Goal: Task Accomplishment & Management: Complete application form

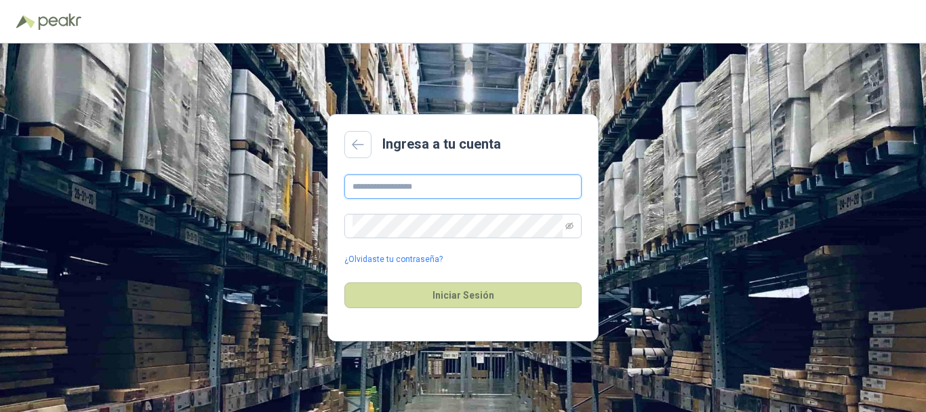
click at [437, 180] on input "text" at bounding box center [463, 186] width 237 height 24
type input "**********"
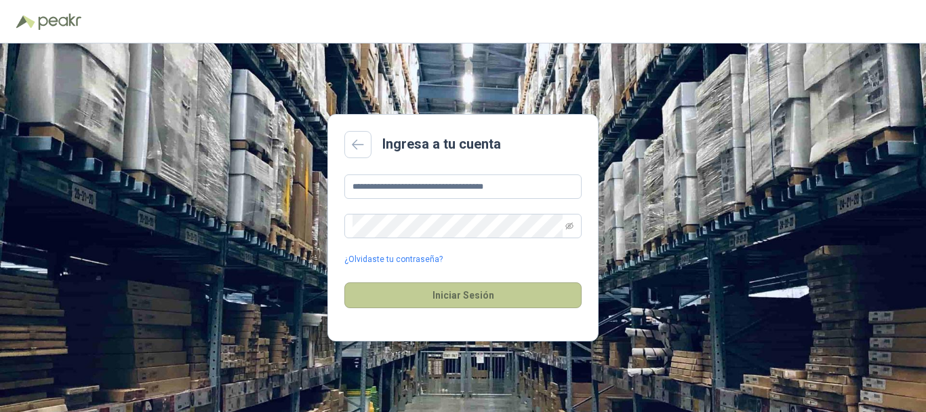
click at [445, 299] on button "Iniciar Sesión" at bounding box center [463, 295] width 237 height 26
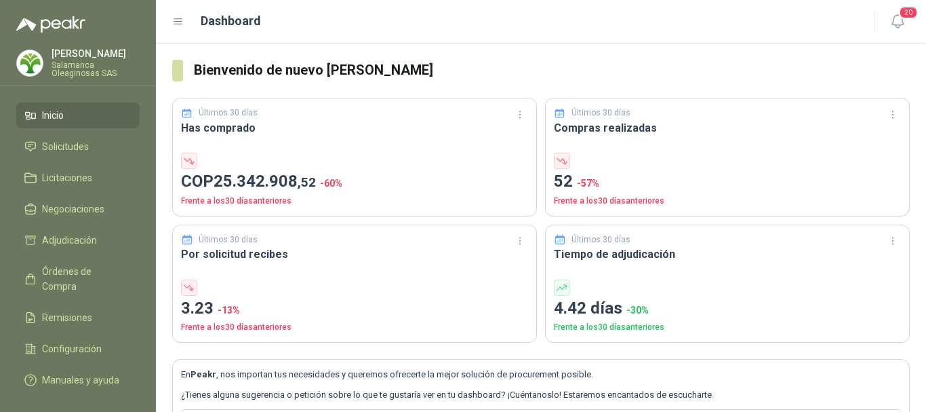
click at [90, 58] on p "[PERSON_NAME]" at bounding box center [96, 53] width 88 height 9
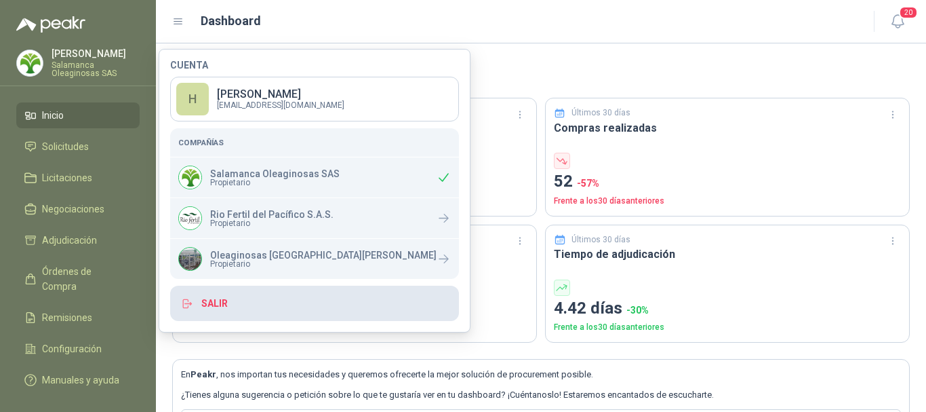
click at [214, 303] on button "Salir" at bounding box center [314, 303] width 289 height 35
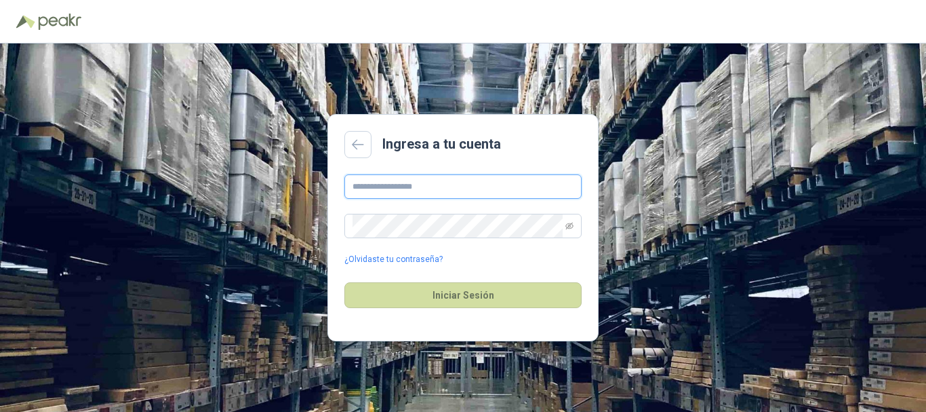
click at [462, 184] on input "text" at bounding box center [463, 186] width 237 height 24
type input "**********"
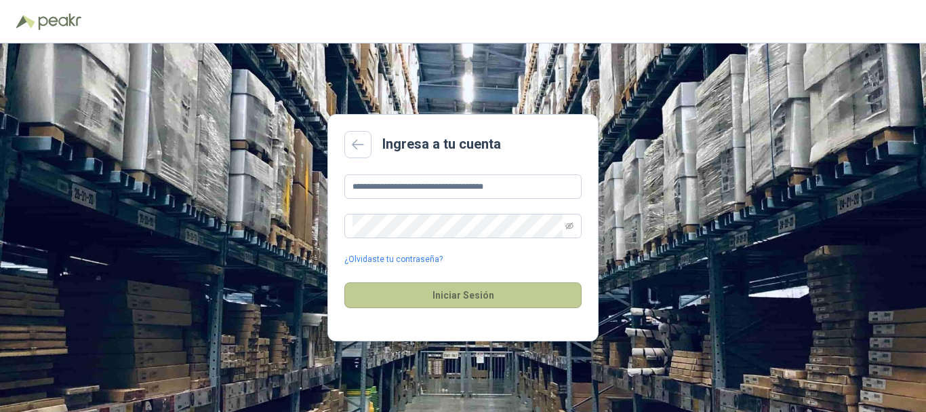
click at [453, 296] on button "Iniciar Sesión" at bounding box center [463, 295] width 237 height 26
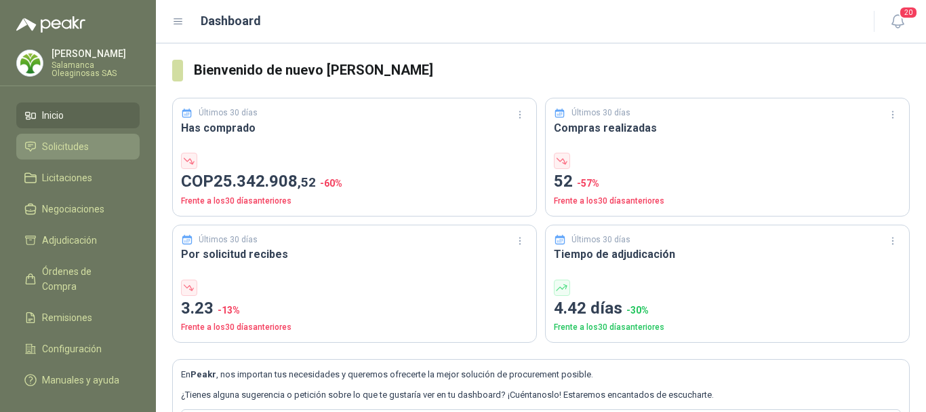
click at [60, 146] on span "Solicitudes" at bounding box center [65, 146] width 47 height 15
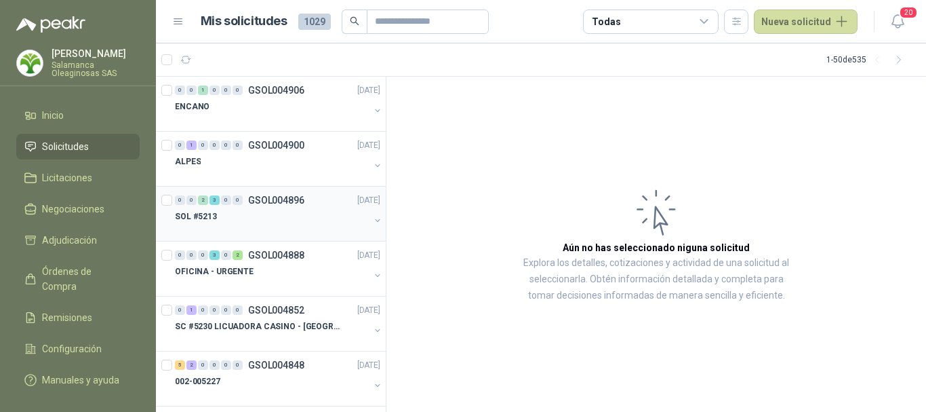
click at [252, 221] on div "SOL #5213" at bounding box center [272, 216] width 195 height 16
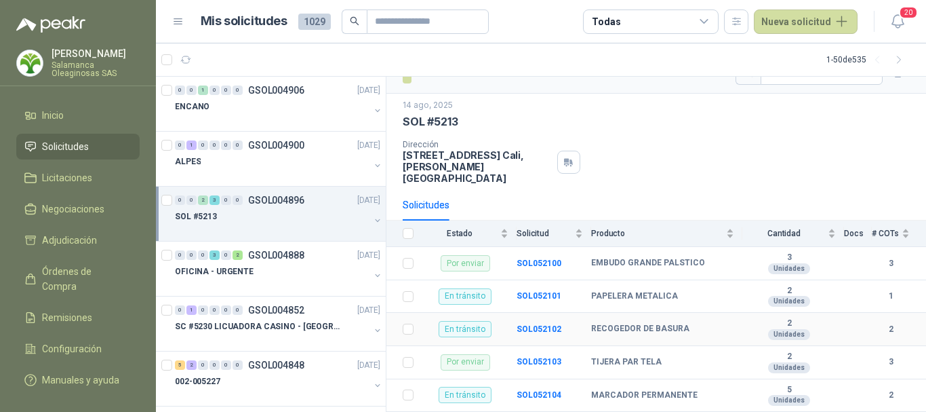
scroll to position [35, 0]
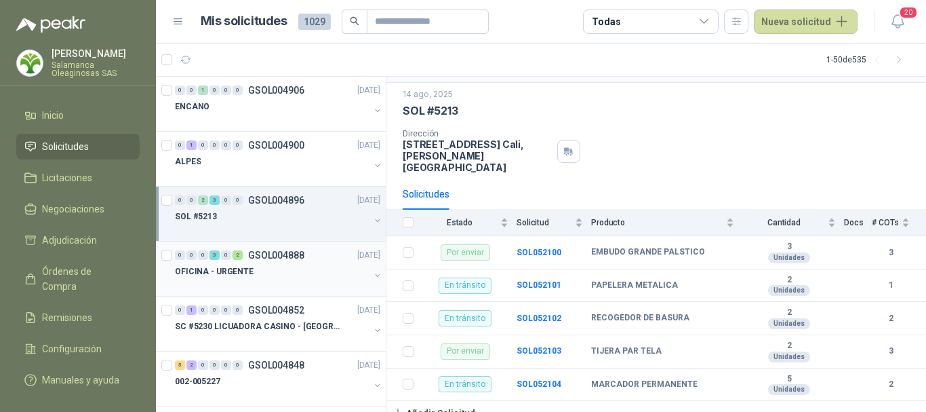
click at [270, 268] on div "OFICINA - URGENTE" at bounding box center [272, 271] width 195 height 16
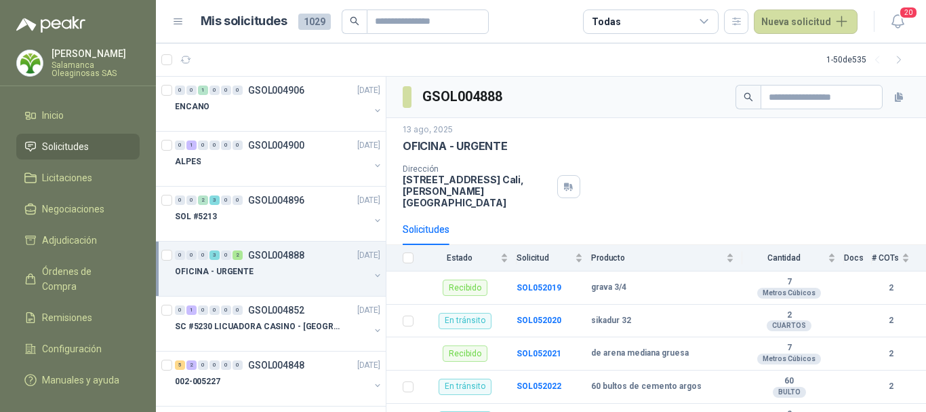
scroll to position [68, 0]
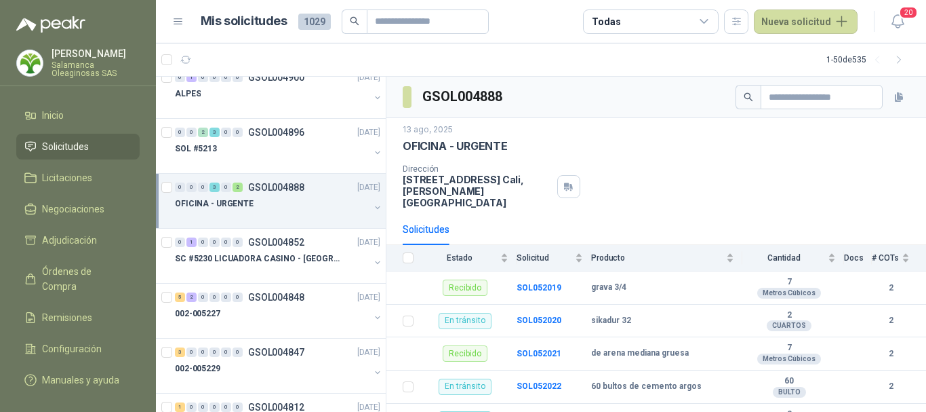
click at [271, 209] on div "OFICINA - URGENTE" at bounding box center [272, 203] width 195 height 16
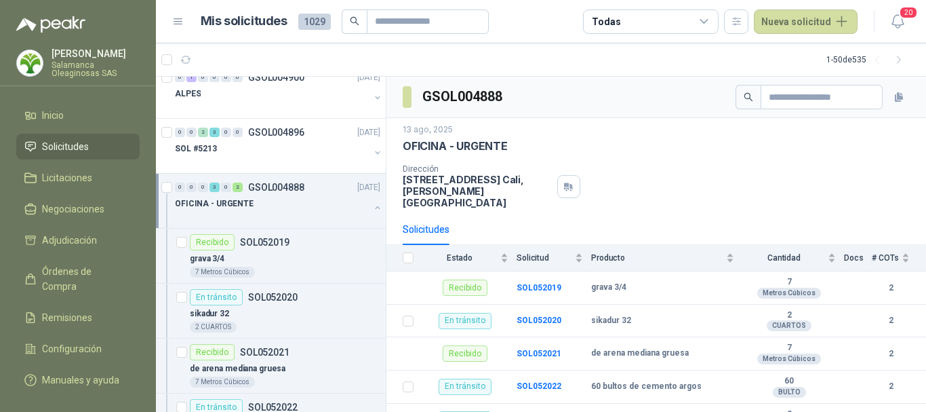
scroll to position [1, 0]
click at [290, 259] on div "grava 3/4" at bounding box center [285, 258] width 191 height 16
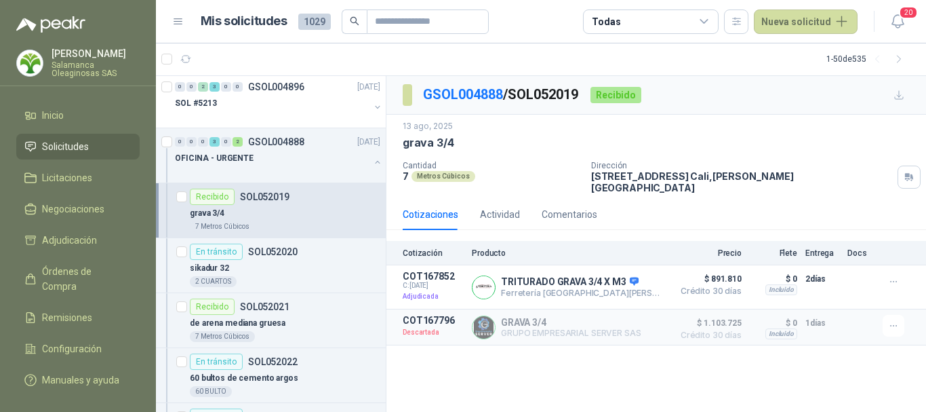
scroll to position [136, 0]
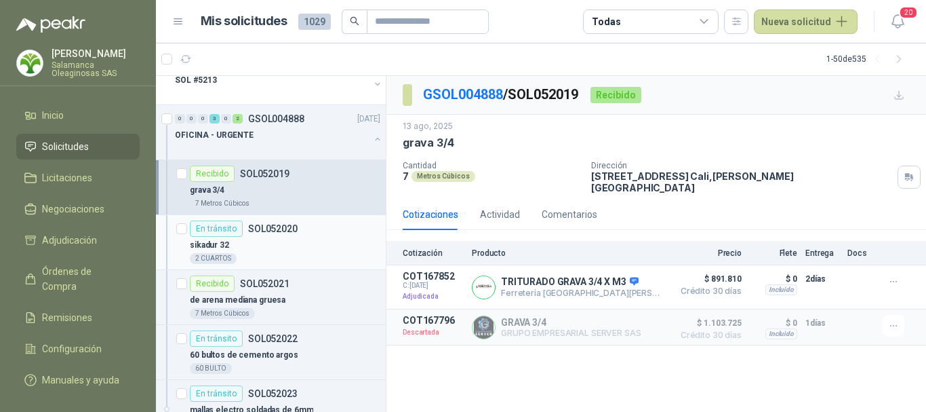
click at [290, 253] on div "2 CUARTOS" at bounding box center [285, 258] width 191 height 11
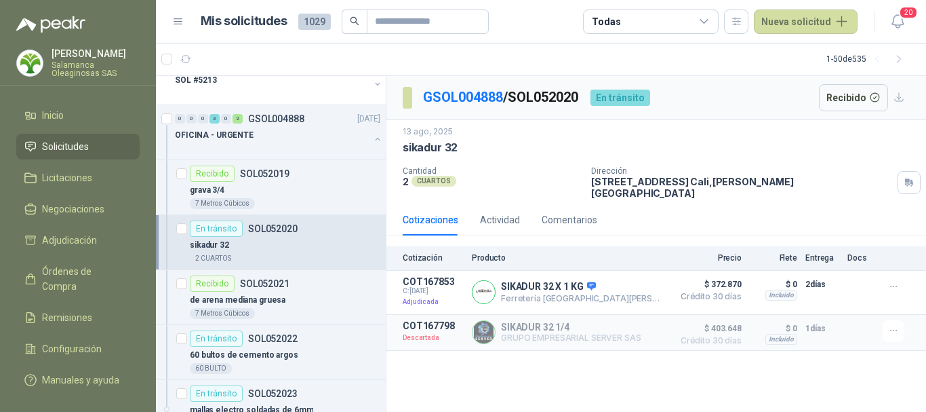
scroll to position [203, 0]
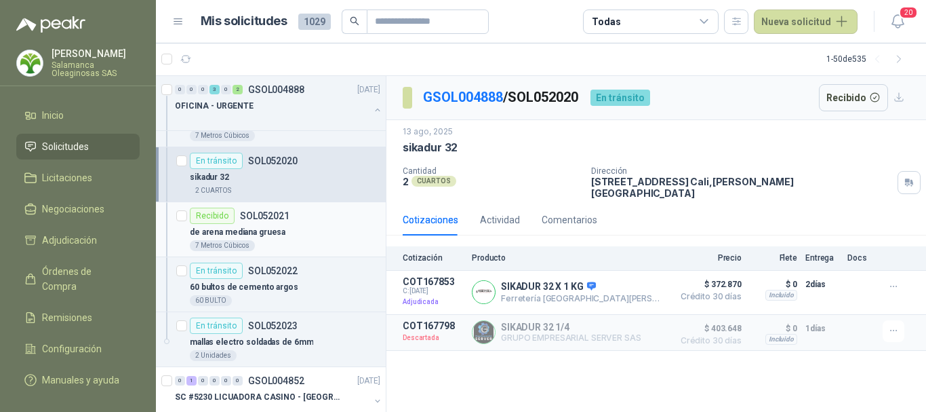
click at [292, 243] on div "7 Metros Cúbicos" at bounding box center [285, 245] width 191 height 11
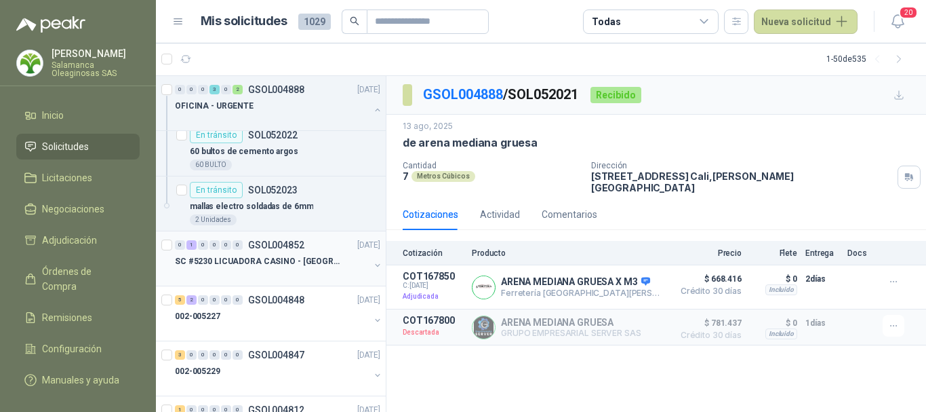
scroll to position [407, 0]
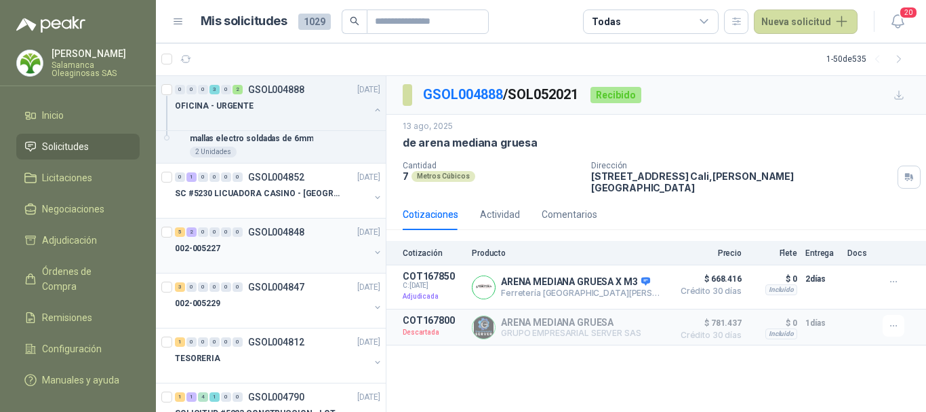
click at [300, 256] on div at bounding box center [272, 261] width 195 height 11
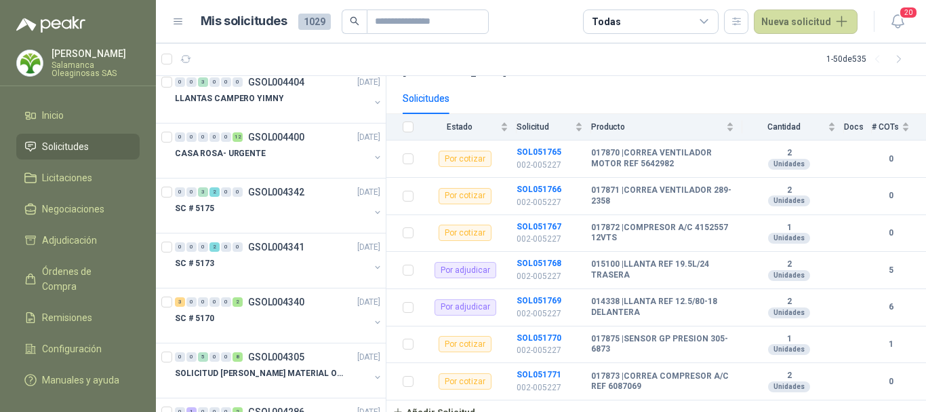
scroll to position [1899, 0]
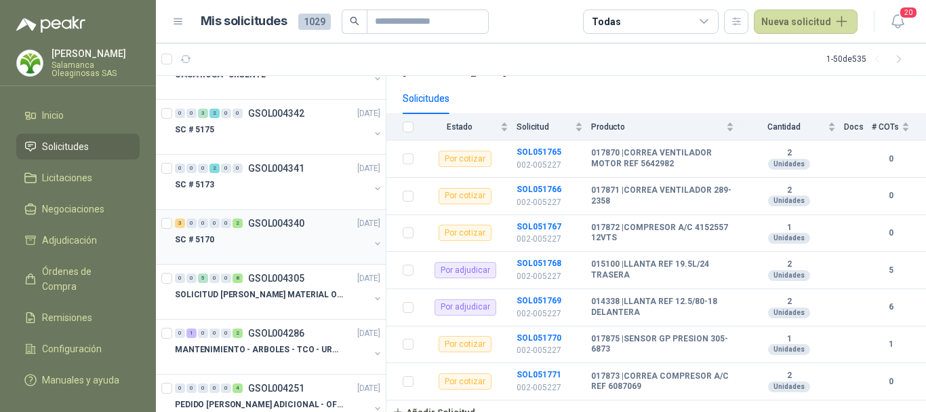
click at [307, 241] on div "SC # 5170" at bounding box center [272, 239] width 195 height 16
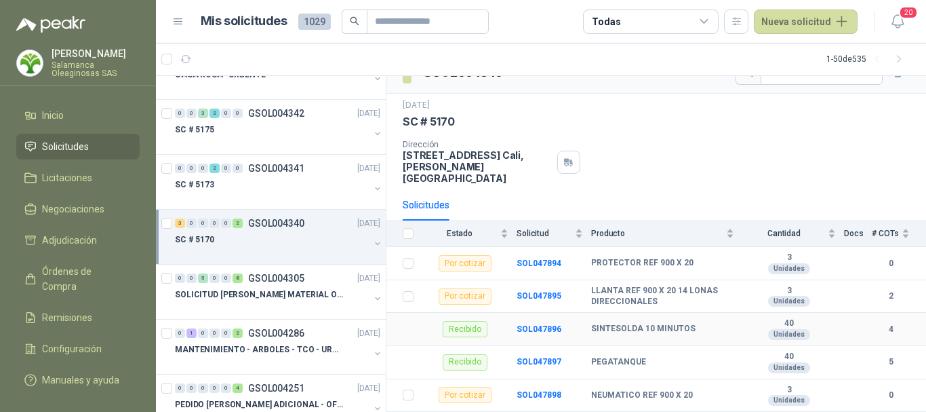
scroll to position [35, 0]
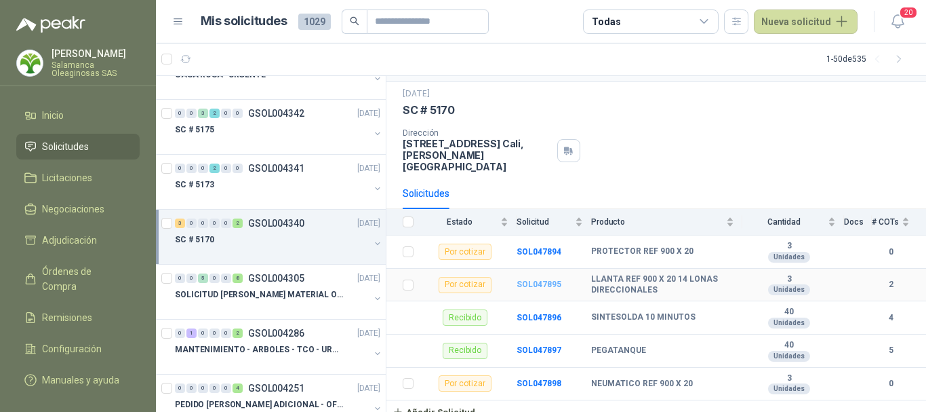
click at [548, 279] on b "SOL047895" at bounding box center [539, 283] width 45 height 9
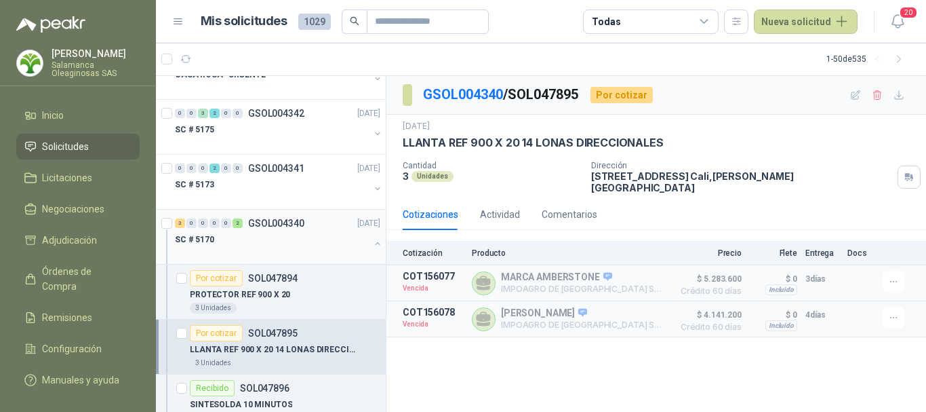
click at [283, 238] on div "SC # 5170" at bounding box center [272, 239] width 195 height 16
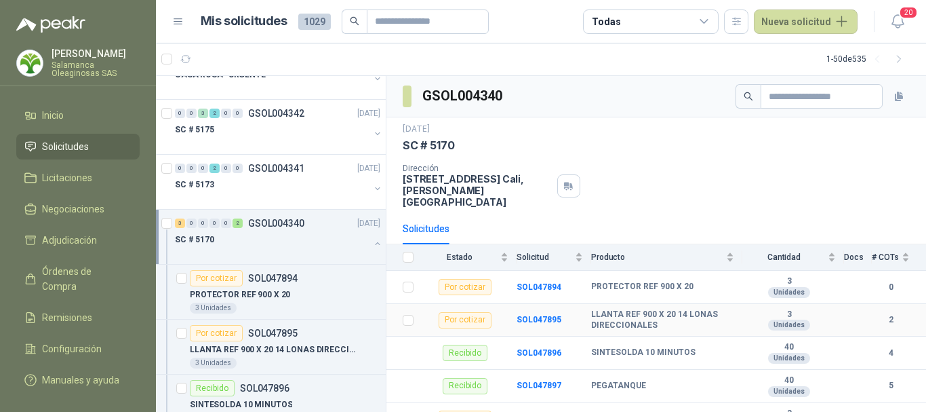
scroll to position [35, 0]
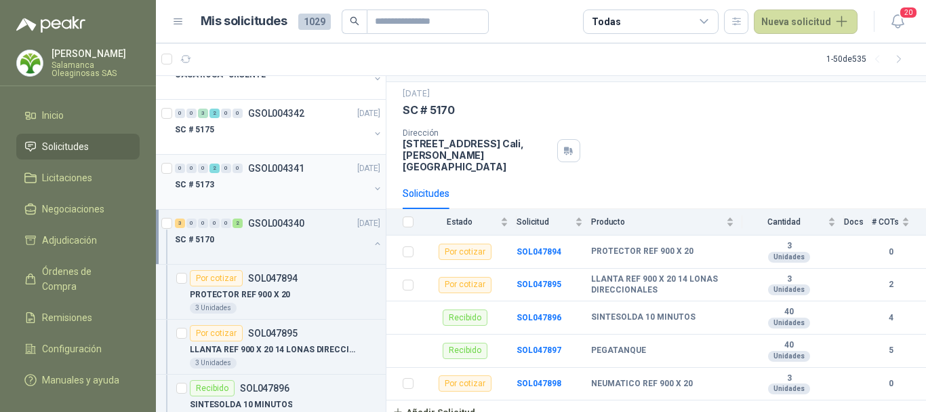
click at [289, 189] on div "SC # 5173" at bounding box center [272, 184] width 195 height 16
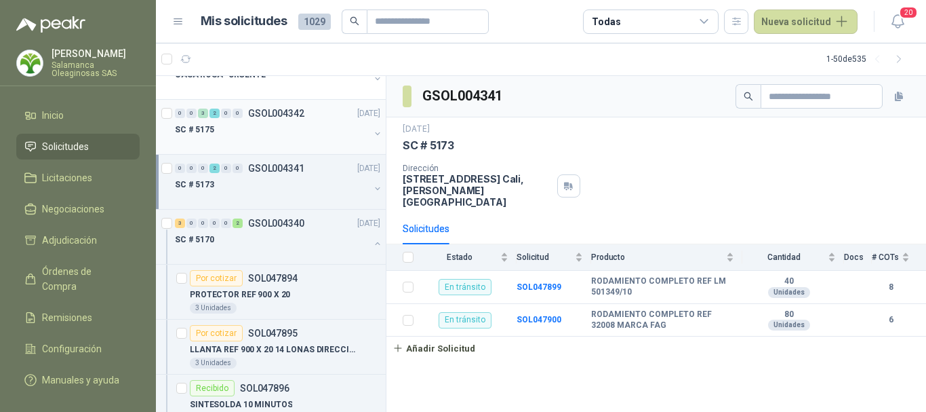
click at [275, 134] on div "SC # 5175" at bounding box center [272, 129] width 195 height 16
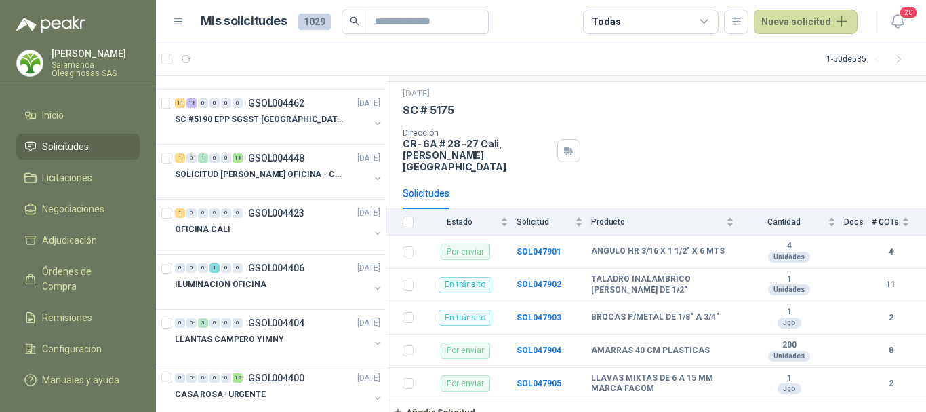
scroll to position [1492, 0]
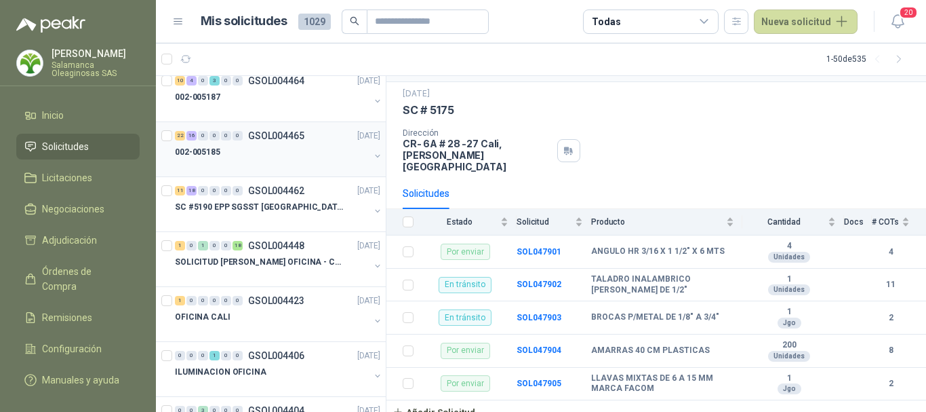
click at [272, 157] on div "002-005185" at bounding box center [272, 152] width 195 height 16
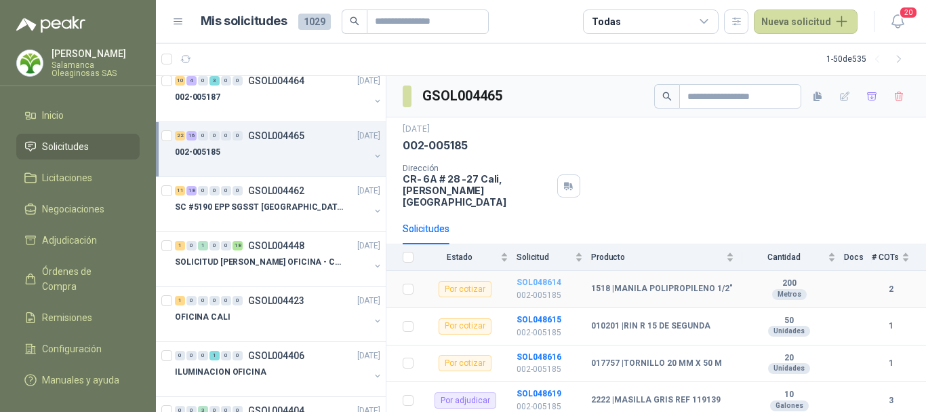
click at [542, 277] on b "SOL048614" at bounding box center [539, 281] width 45 height 9
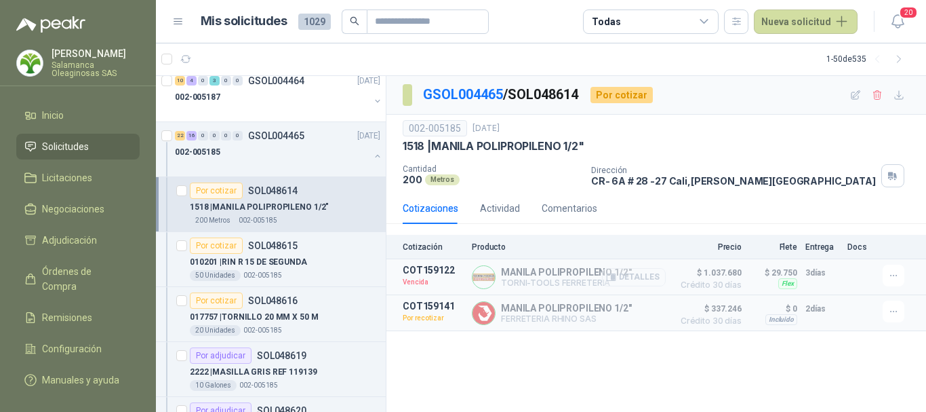
click at [639, 273] on button "Detalles" at bounding box center [634, 277] width 64 height 18
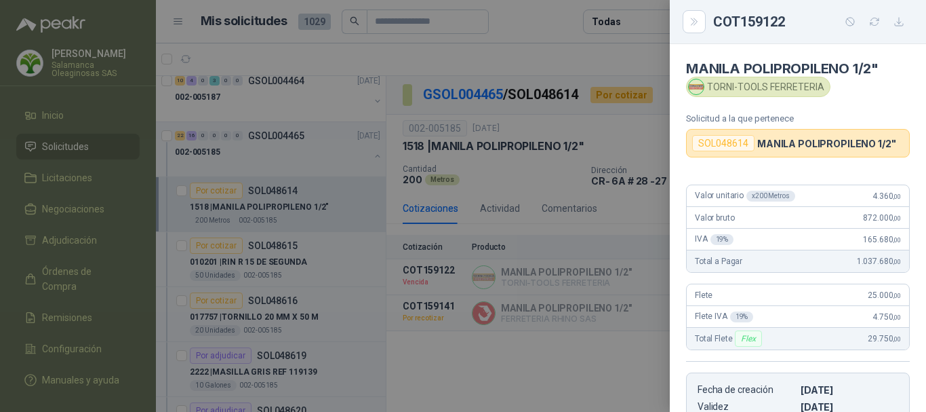
click at [532, 56] on div at bounding box center [463, 206] width 926 height 412
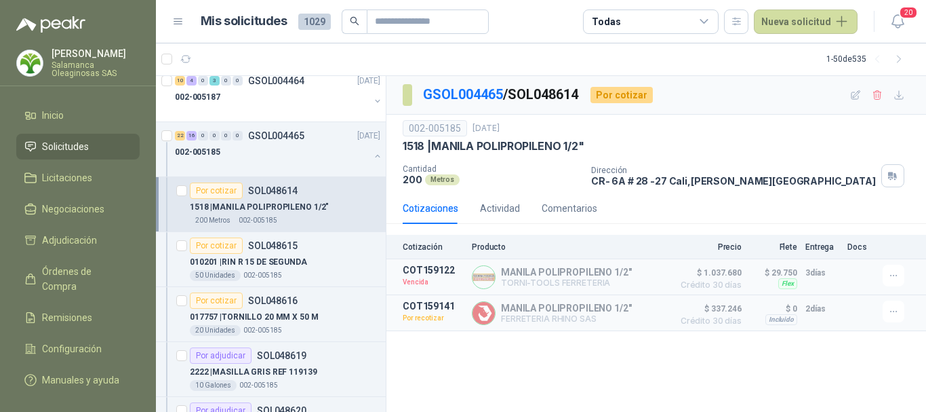
click at [340, 215] on div "200 Metros 002-005185" at bounding box center [285, 220] width 191 height 11
click at [644, 315] on button "Detalles" at bounding box center [634, 313] width 64 height 18
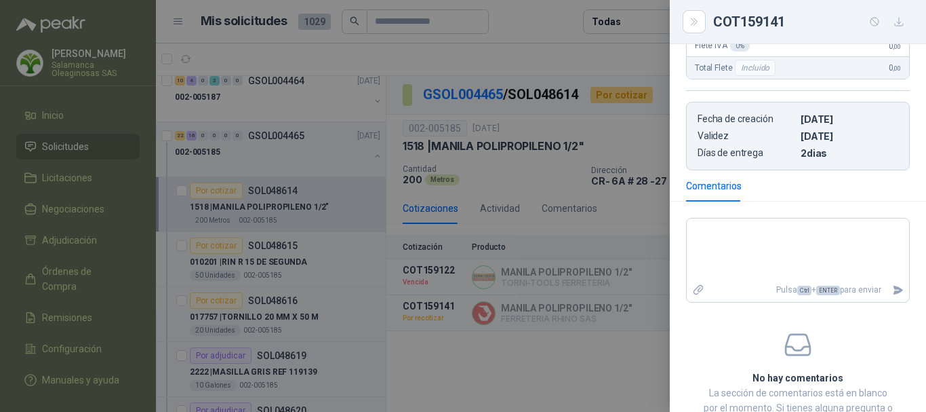
scroll to position [271, 0]
click at [782, 235] on textarea at bounding box center [798, 248] width 222 height 57
type textarea "*"
type textarea "**"
type textarea "****"
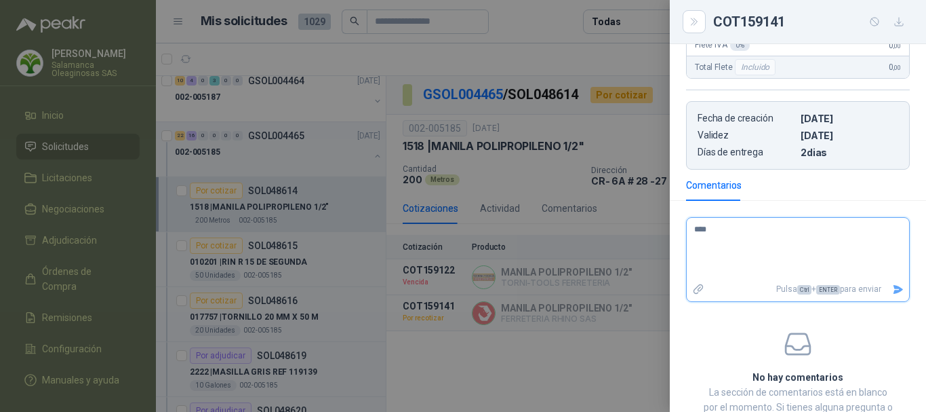
type textarea "*****"
type textarea "****"
type textarea "***"
type textarea "**"
type textarea "*"
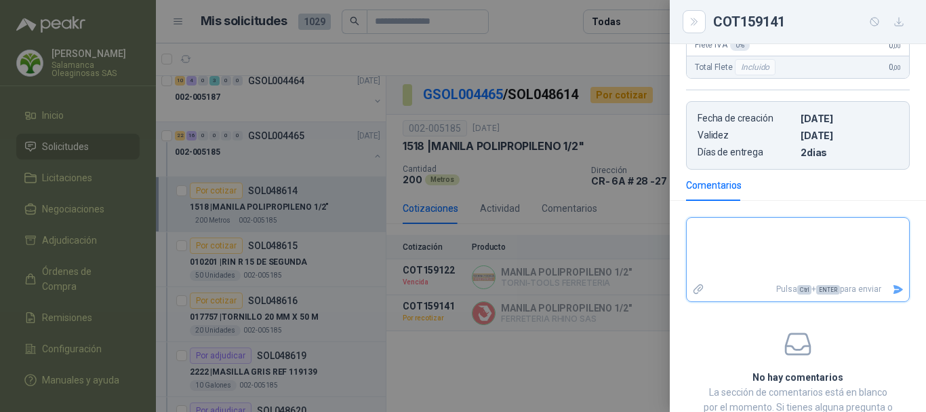
type textarea "*"
type textarea "**"
type textarea "***"
type textarea "*****"
type textarea "******"
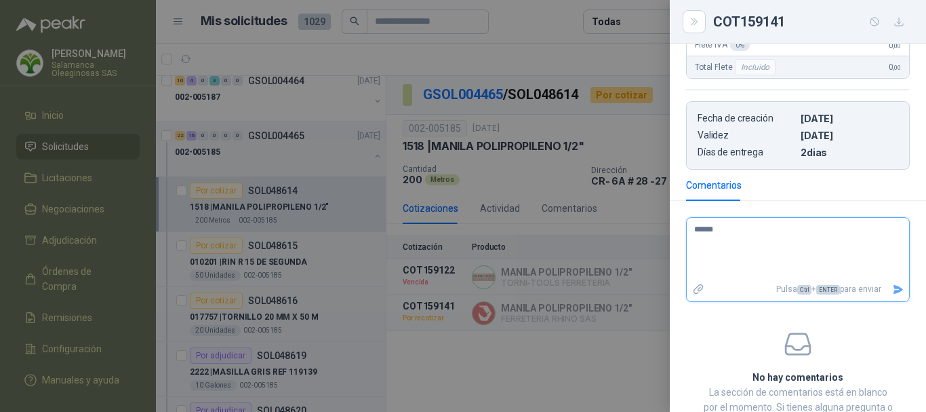
type textarea "******"
type textarea "*********"
type textarea "**********"
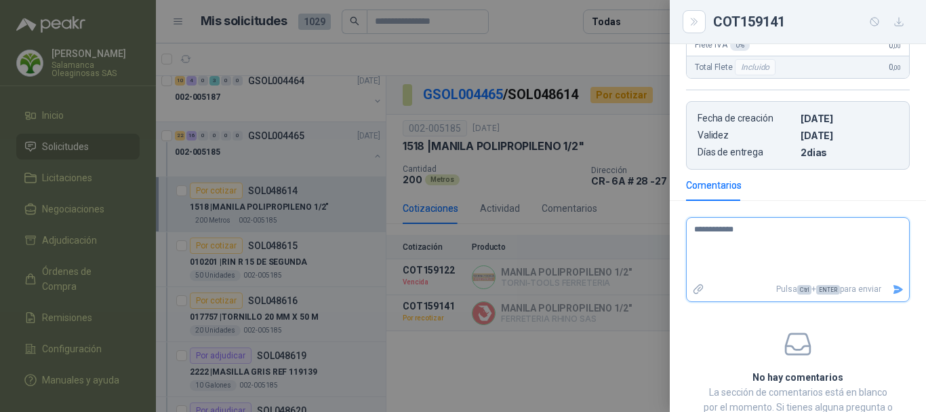
type textarea "**********"
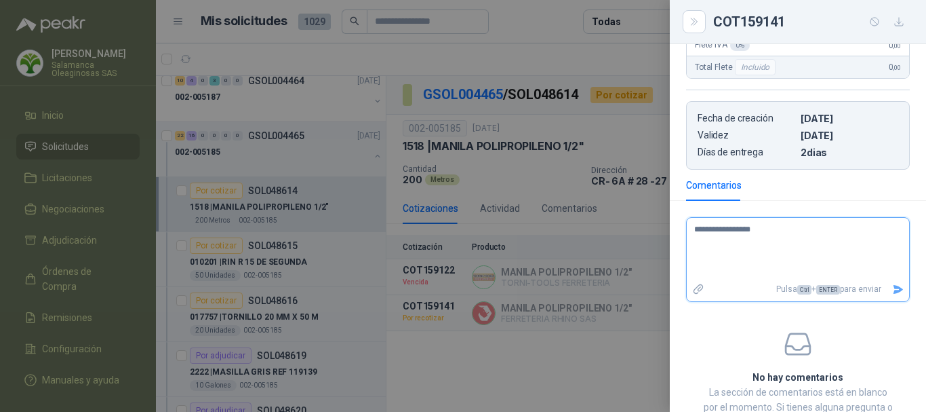
type textarea "**********"
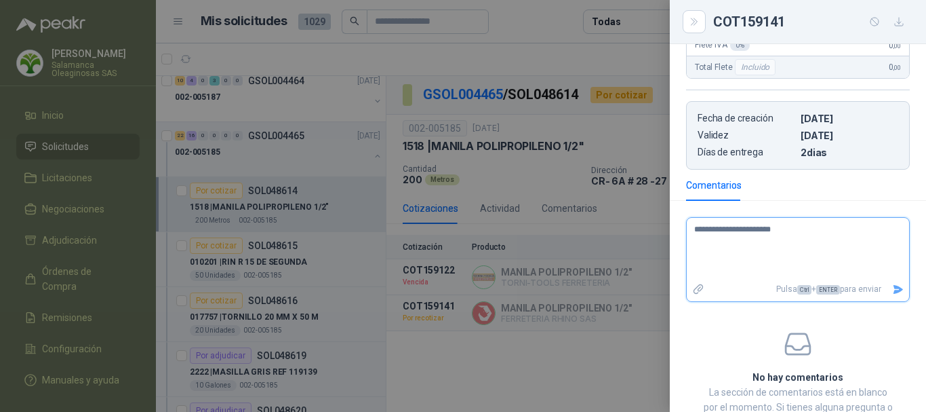
type textarea "**********"
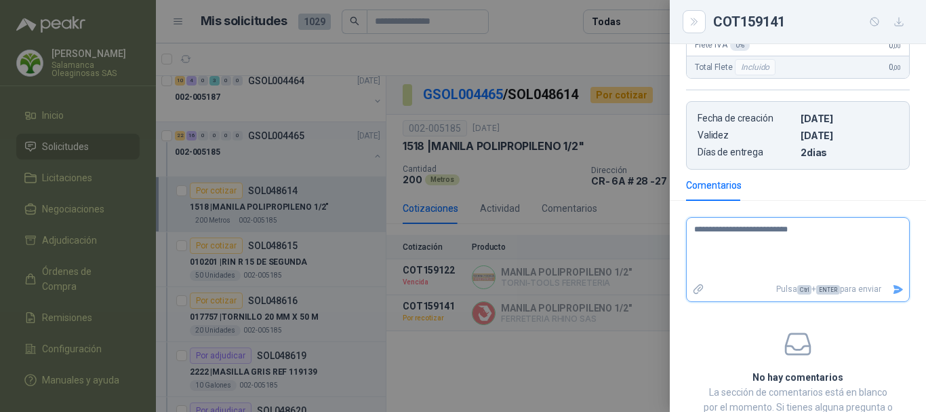
type textarea "**********"
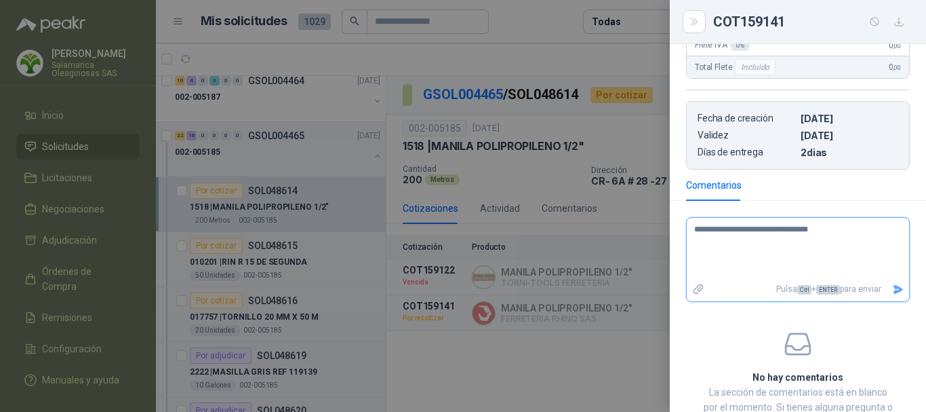
type textarea "**********"
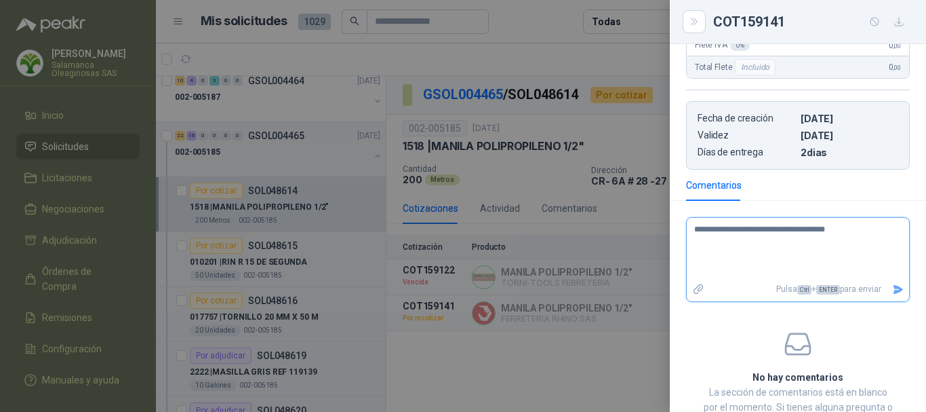
type textarea "**********"
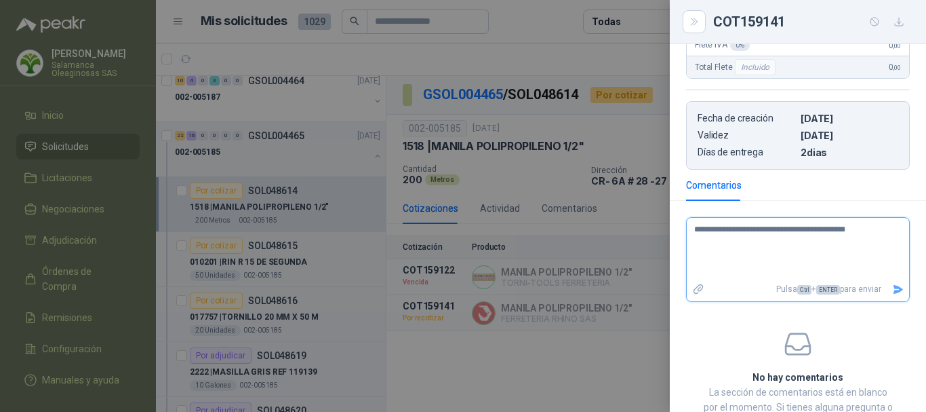
type textarea "**********"
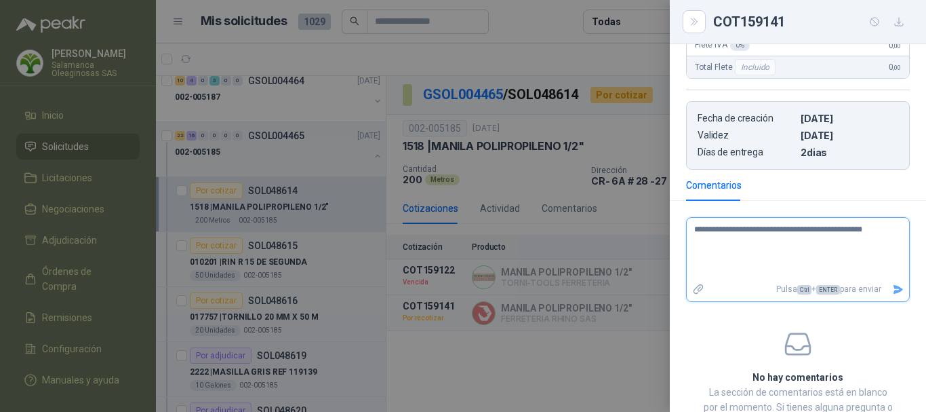
type textarea "**********"
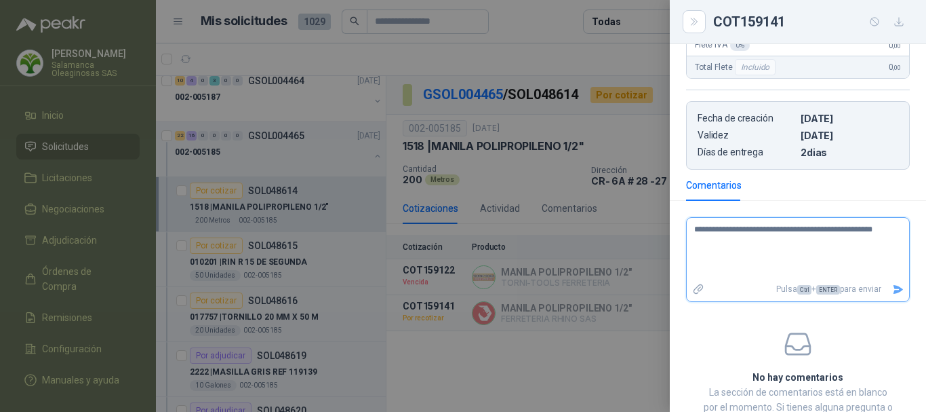
type textarea "**********"
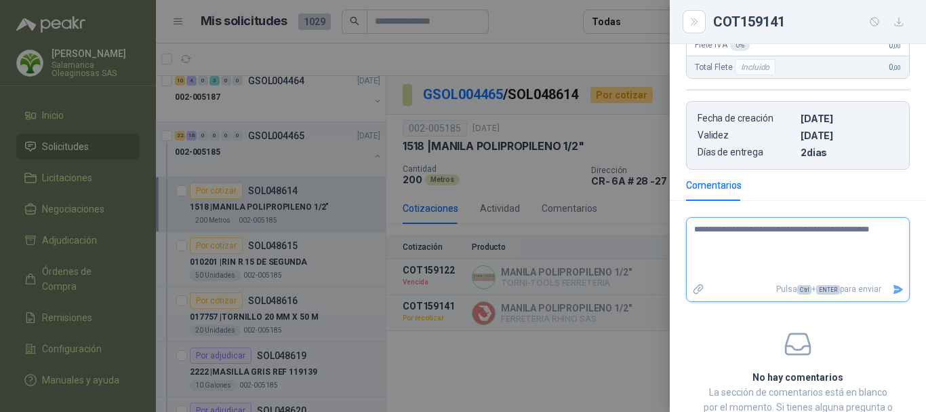
type textarea "**********"
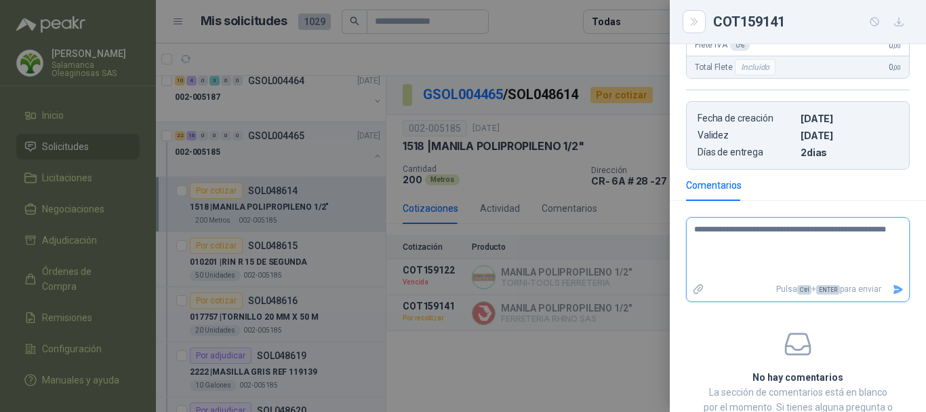
type textarea "**********"
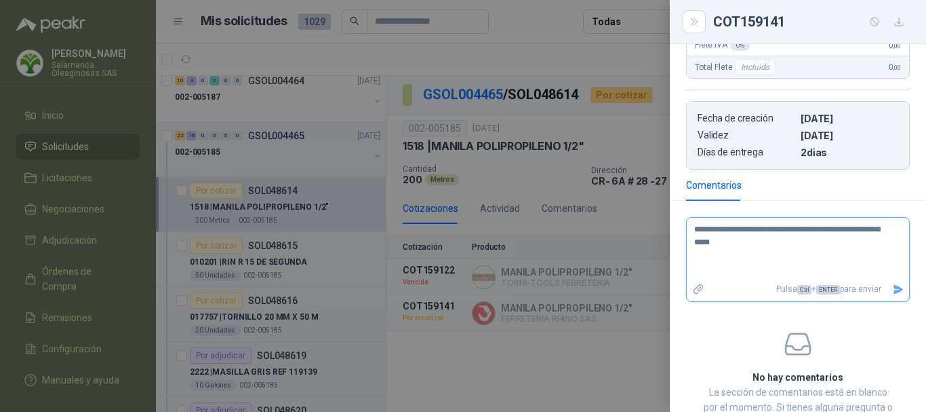
type textarea "**********"
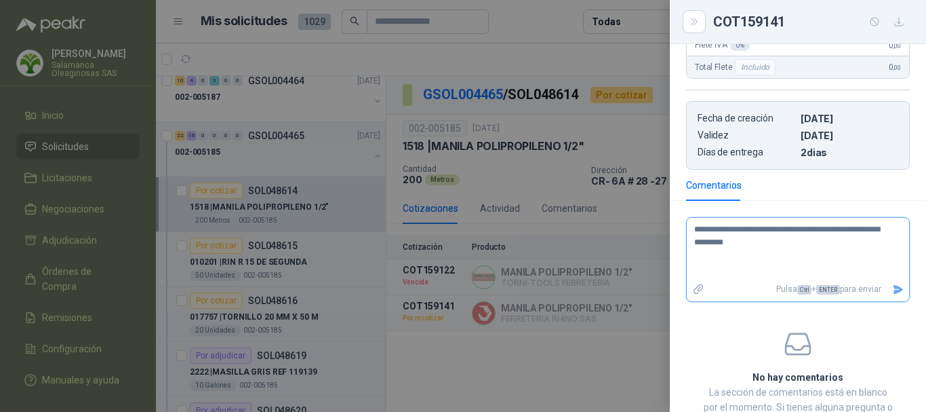
type textarea "**********"
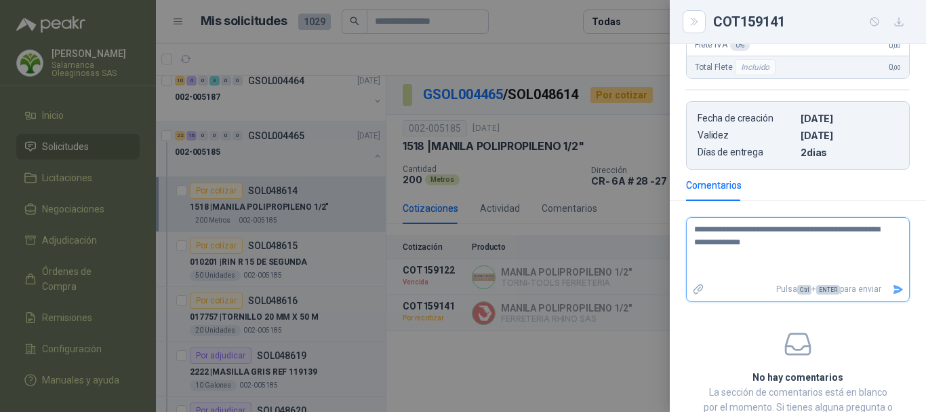
type textarea "**********"
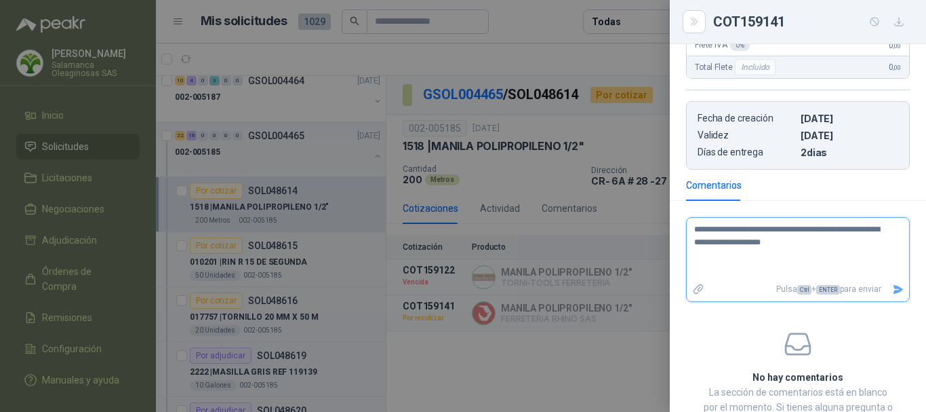
type textarea "**********"
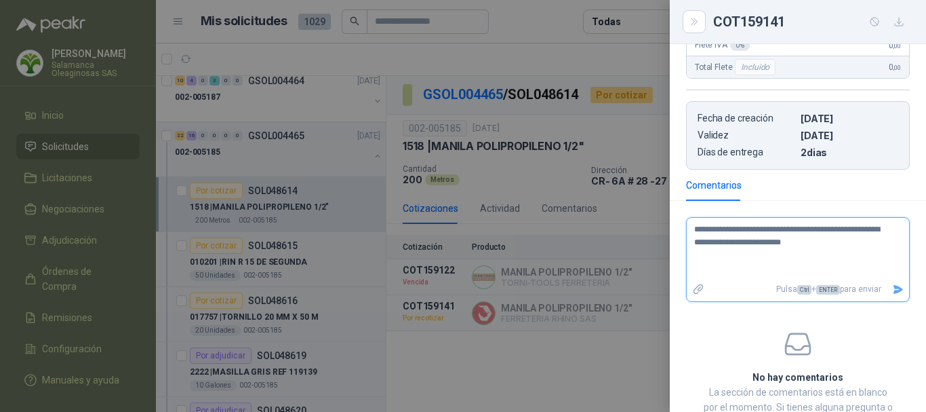
type textarea "**********"
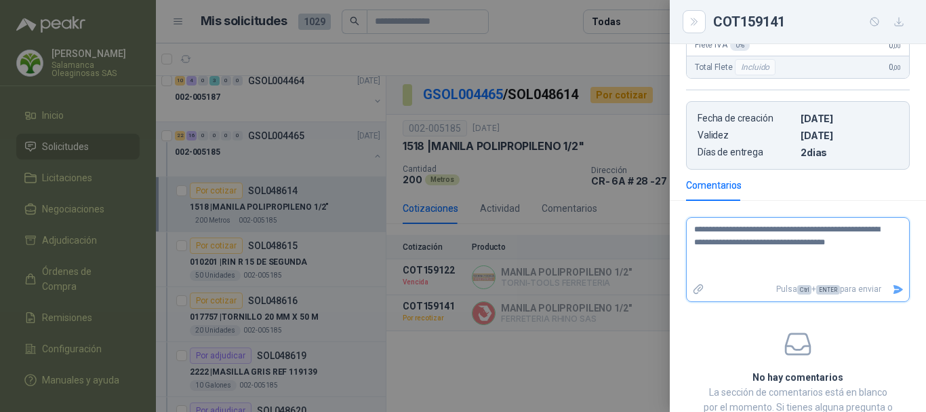
click at [892, 289] on icon "Enviar" at bounding box center [898, 289] width 12 height 12
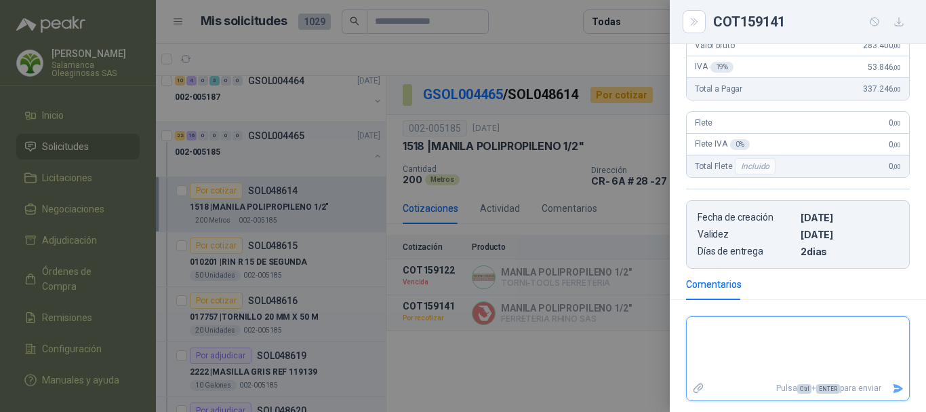
scroll to position [262, 0]
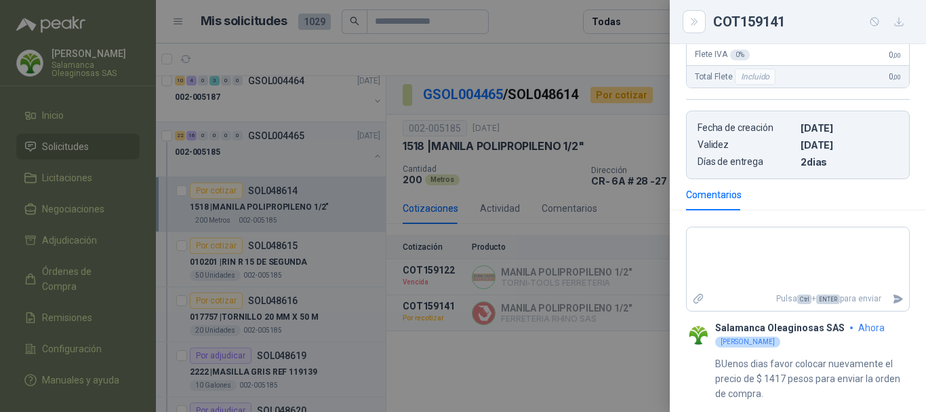
click at [543, 50] on div at bounding box center [463, 206] width 926 height 412
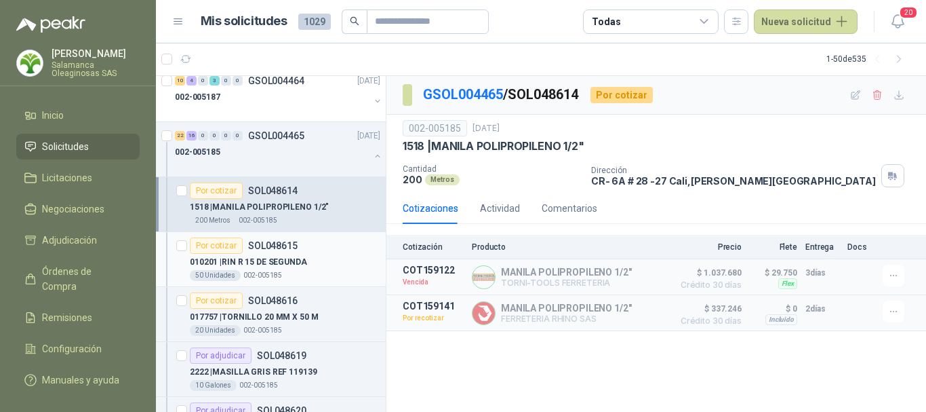
click at [334, 254] on div "010201 | RIN R 15 DE SEGUNDA" at bounding box center [285, 262] width 191 height 16
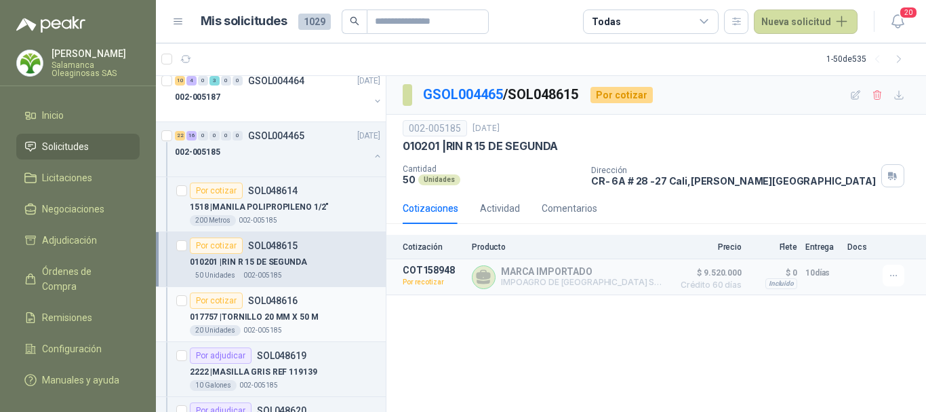
click at [338, 314] on div "017757 | TORNILLO 20 MM X 50 M" at bounding box center [285, 317] width 191 height 16
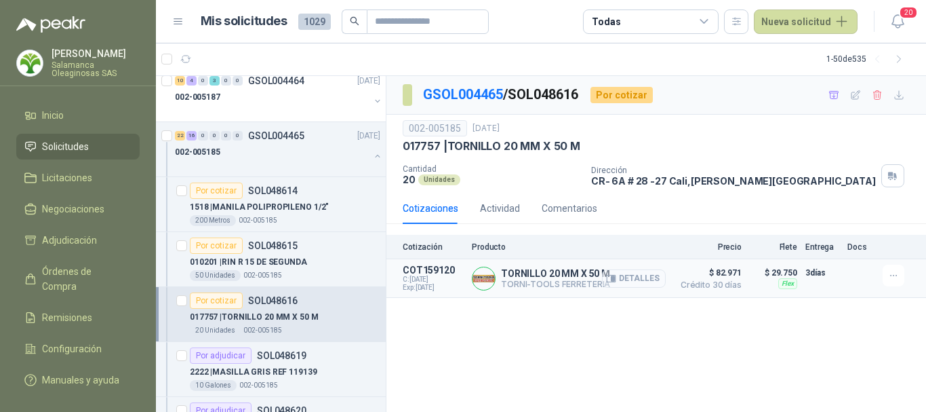
click at [650, 279] on button "Detalles" at bounding box center [634, 278] width 64 height 18
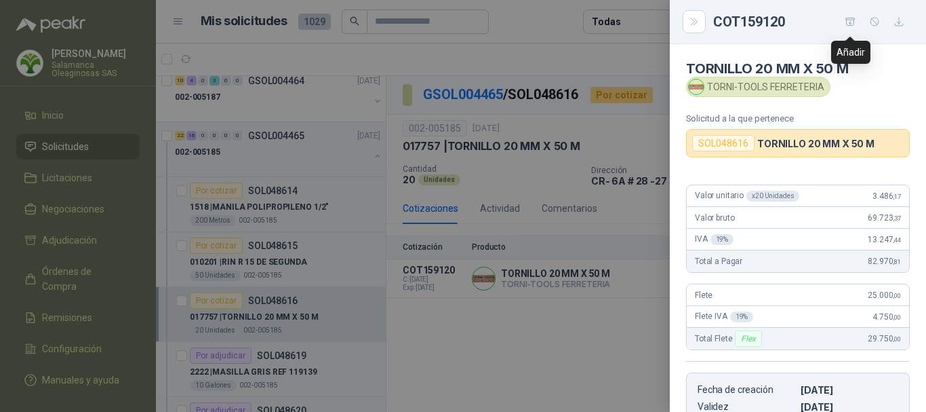
click at [853, 23] on icon "button" at bounding box center [851, 22] width 12 height 12
click at [587, 68] on div at bounding box center [463, 206] width 926 height 412
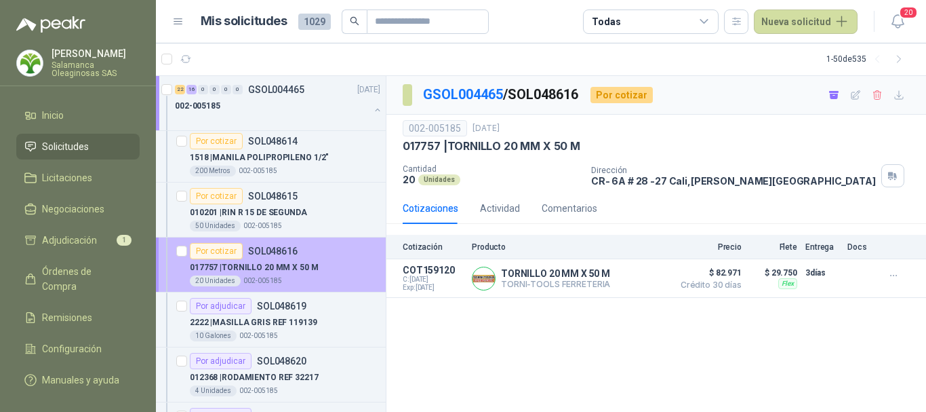
scroll to position [1560, 0]
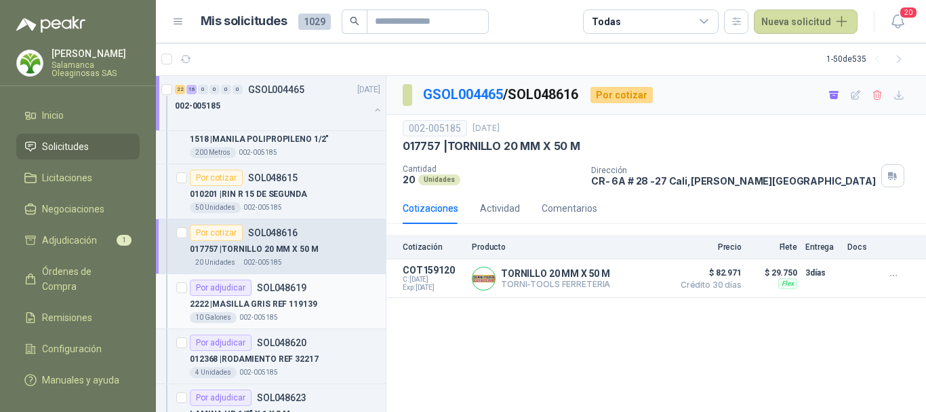
click at [329, 304] on div "2222 | MASILLA GRIS REF 119139" at bounding box center [285, 304] width 191 height 16
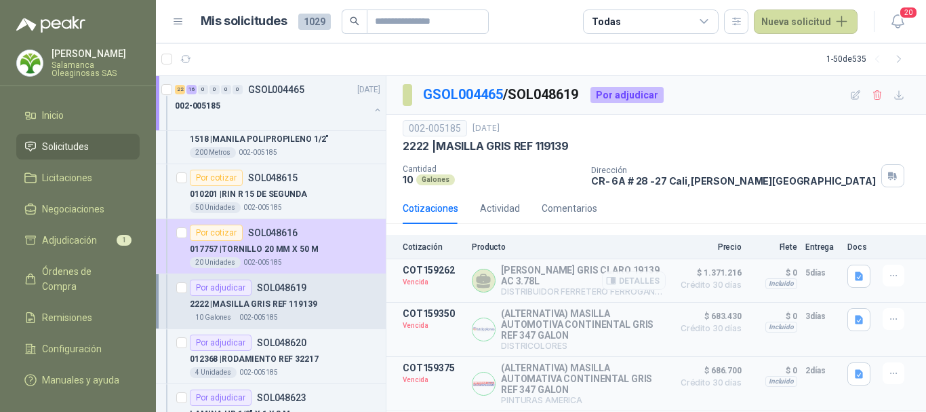
scroll to position [5, 0]
click at [636, 275] on button "Detalles" at bounding box center [634, 280] width 64 height 18
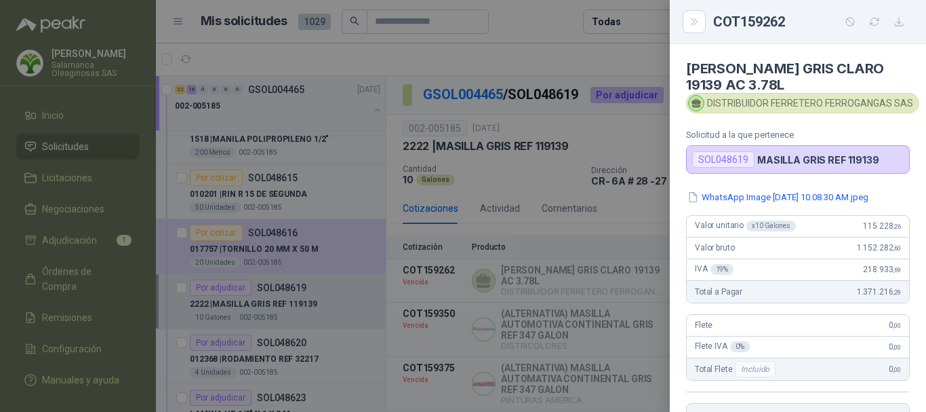
click at [602, 57] on div at bounding box center [463, 206] width 926 height 412
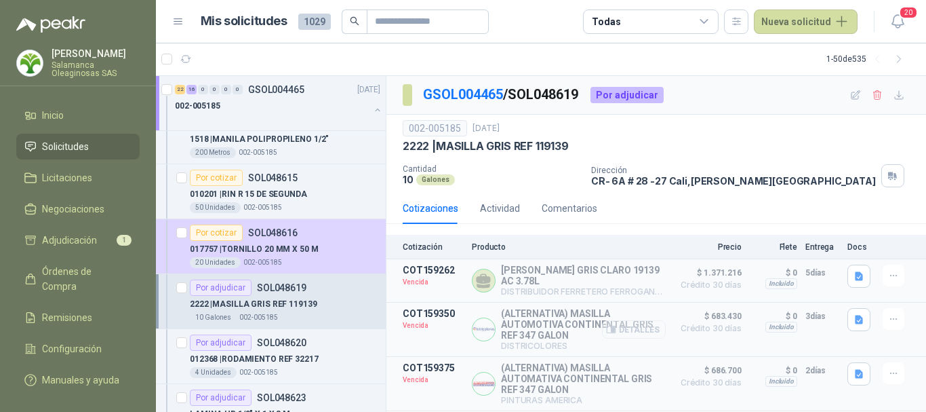
click at [637, 327] on button "Detalles" at bounding box center [634, 329] width 64 height 18
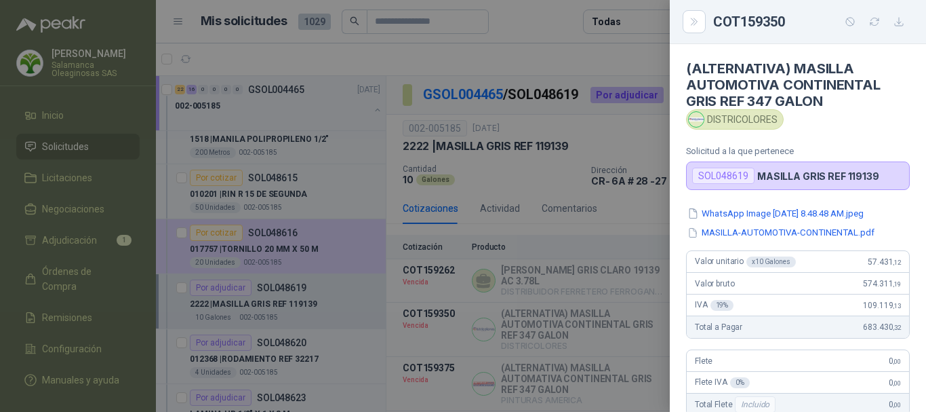
click at [554, 54] on div at bounding box center [463, 206] width 926 height 412
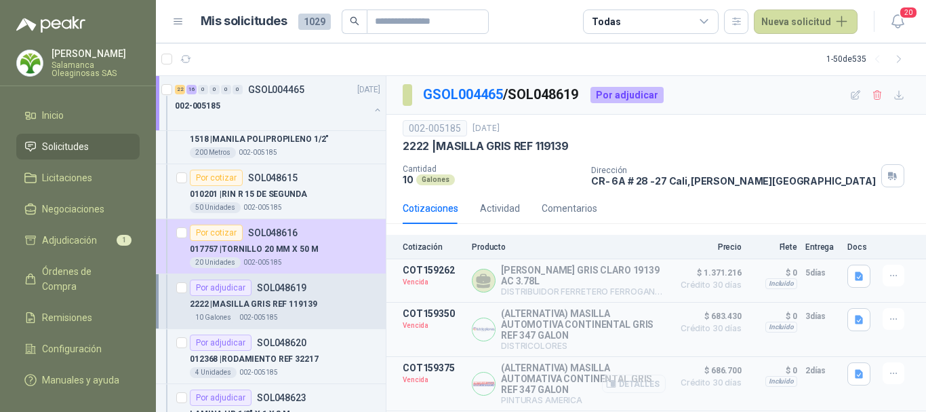
click at [640, 382] on button "Detalles" at bounding box center [634, 383] width 64 height 18
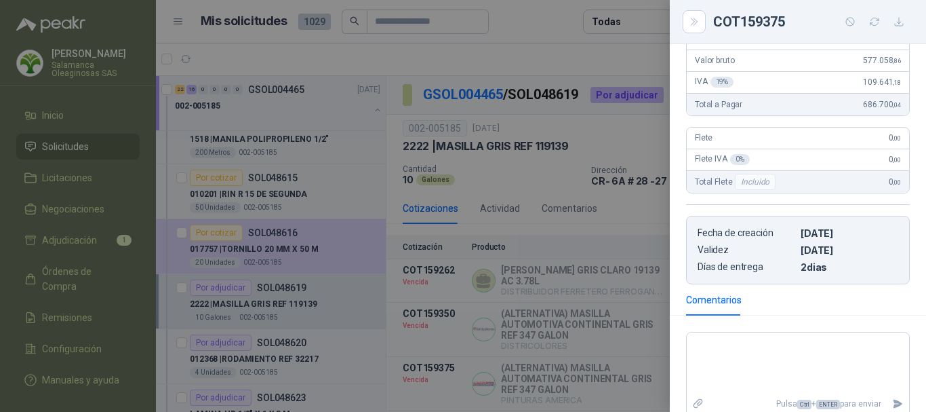
scroll to position [271, 0]
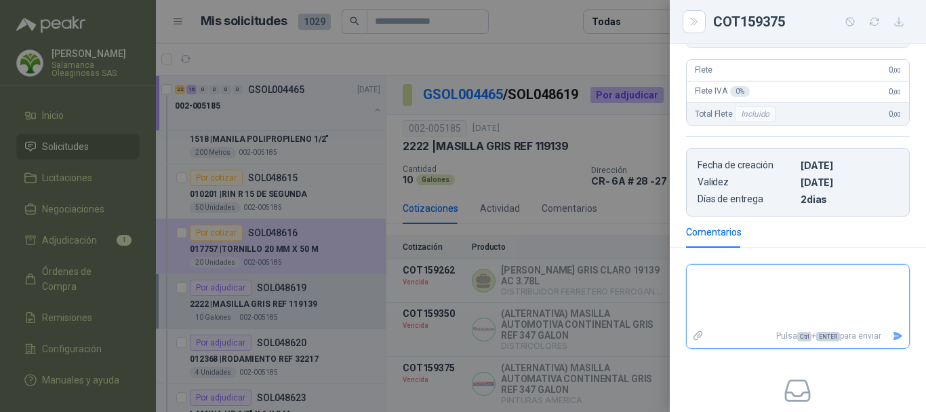
click at [773, 291] on textarea at bounding box center [798, 295] width 222 height 57
click at [892, 342] on icon "Enviar" at bounding box center [898, 336] width 12 height 12
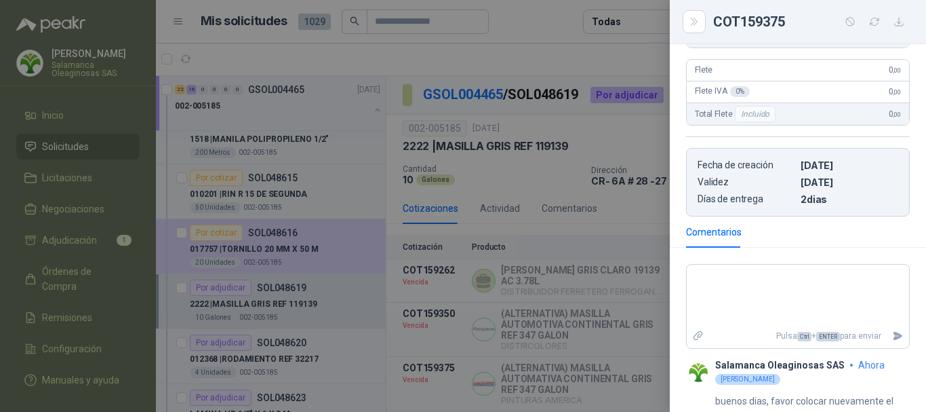
click at [558, 26] on div at bounding box center [463, 206] width 926 height 412
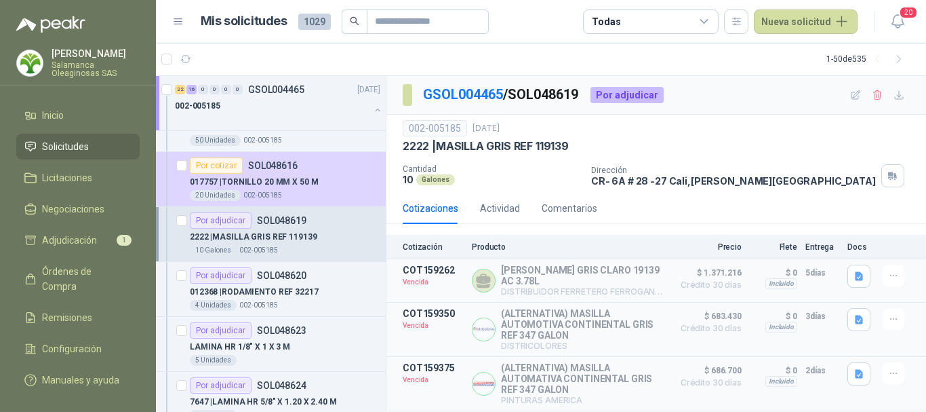
scroll to position [1628, 0]
click at [340, 288] on div "012368 | RODAMIENTO REF 32217" at bounding box center [285, 291] width 191 height 16
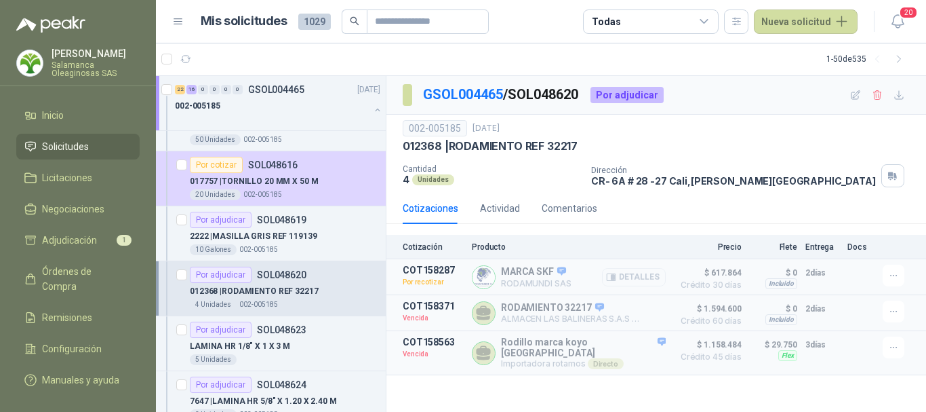
click at [641, 277] on button "Detalles" at bounding box center [634, 277] width 64 height 18
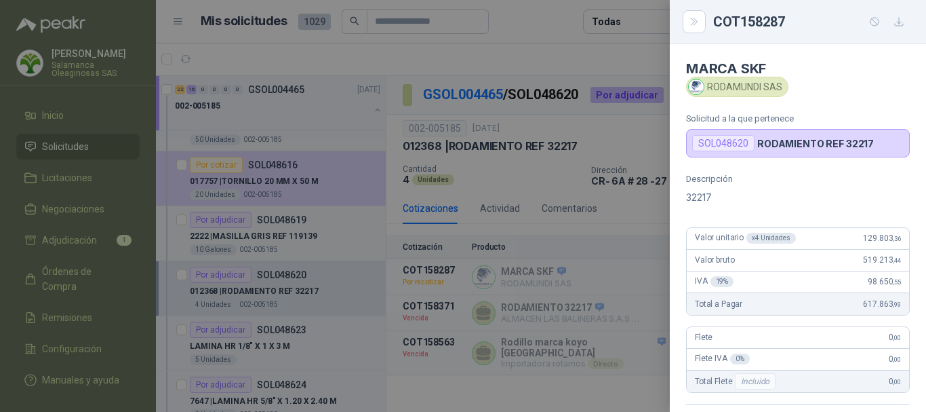
click at [578, 49] on div at bounding box center [463, 206] width 926 height 412
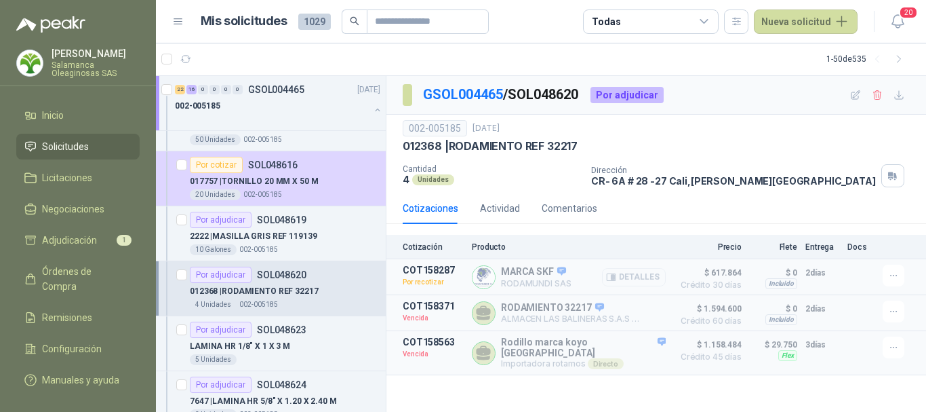
click at [638, 277] on button "Detalles" at bounding box center [634, 277] width 64 height 18
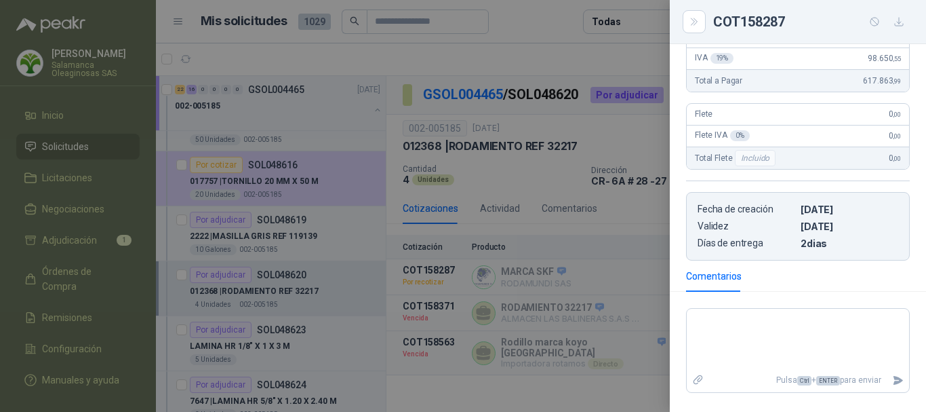
scroll to position [271, 0]
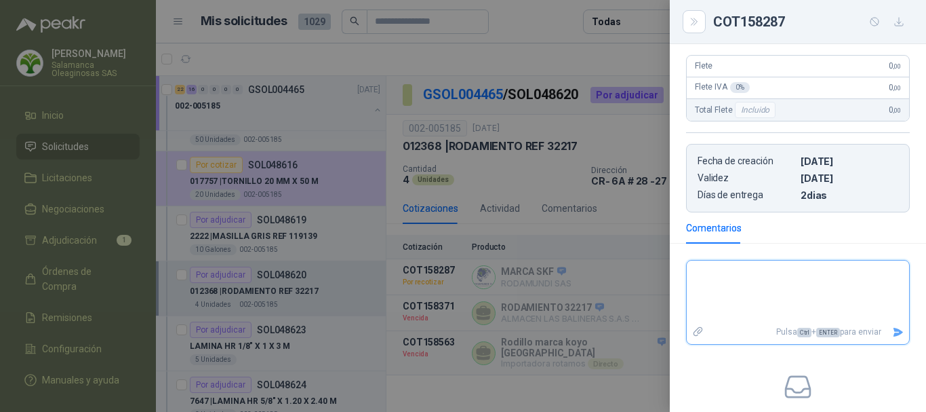
click at [792, 281] on textarea at bounding box center [798, 291] width 222 height 57
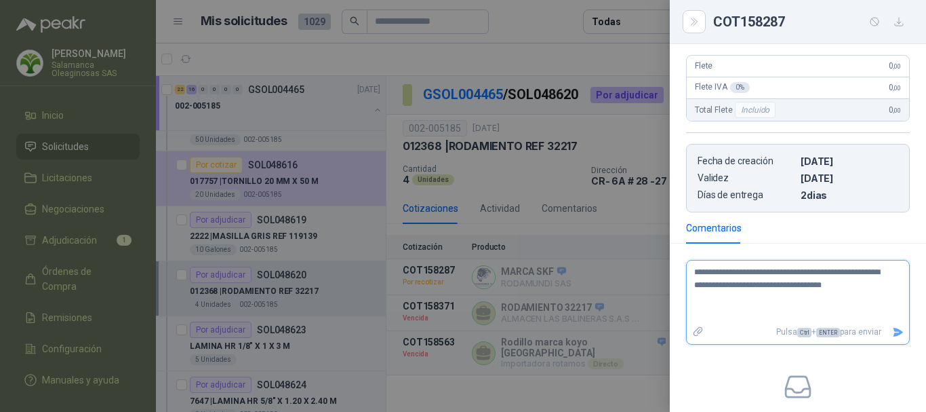
click at [705, 288] on textarea "**********" at bounding box center [793, 291] width 212 height 57
click at [878, 290] on textarea "**********" at bounding box center [793, 291] width 212 height 57
click at [894, 333] on icon "Enviar" at bounding box center [898, 332] width 9 height 9
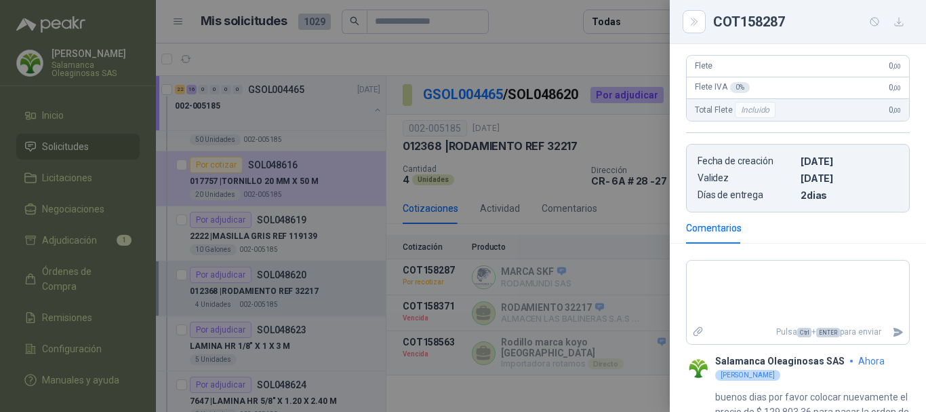
click at [528, 41] on div at bounding box center [463, 206] width 926 height 412
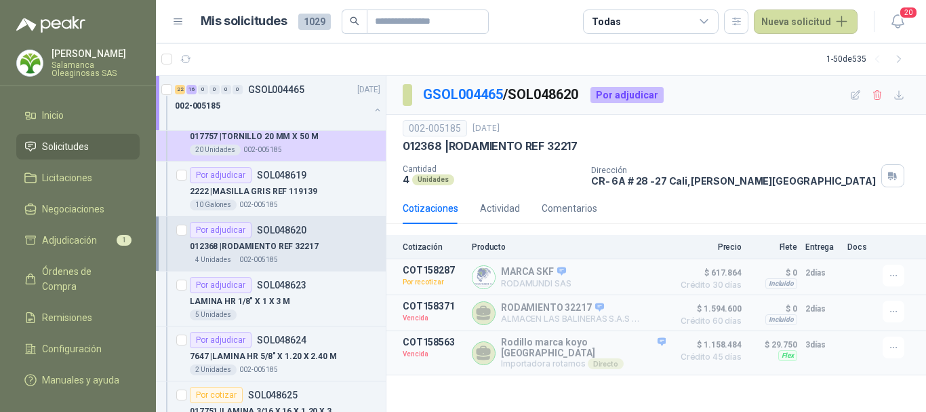
scroll to position [1695, 0]
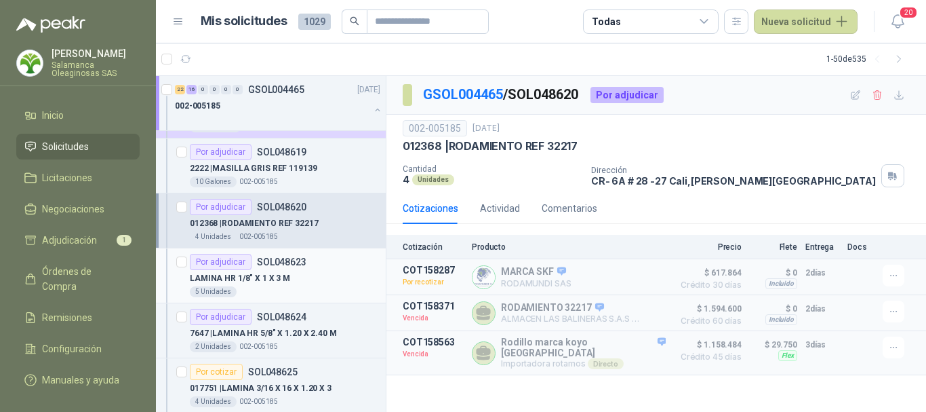
click at [321, 270] on div "LAMINA HR 1/8" X 1 X 3 M" at bounding box center [285, 278] width 191 height 16
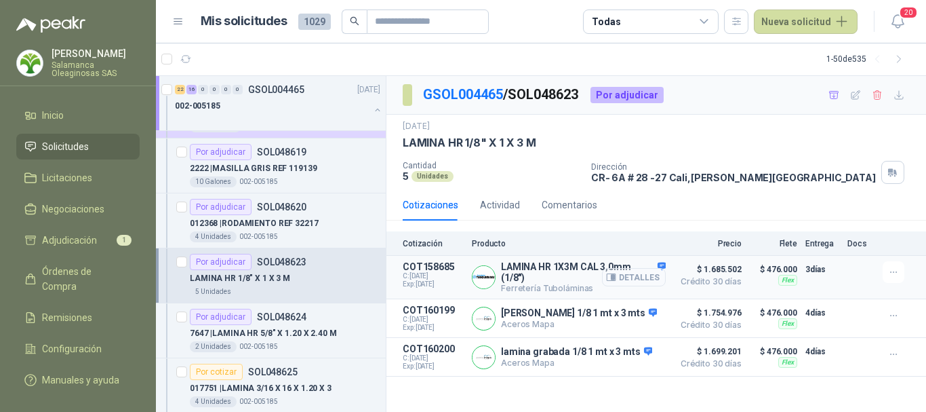
click at [644, 280] on button "Detalles" at bounding box center [634, 277] width 64 height 18
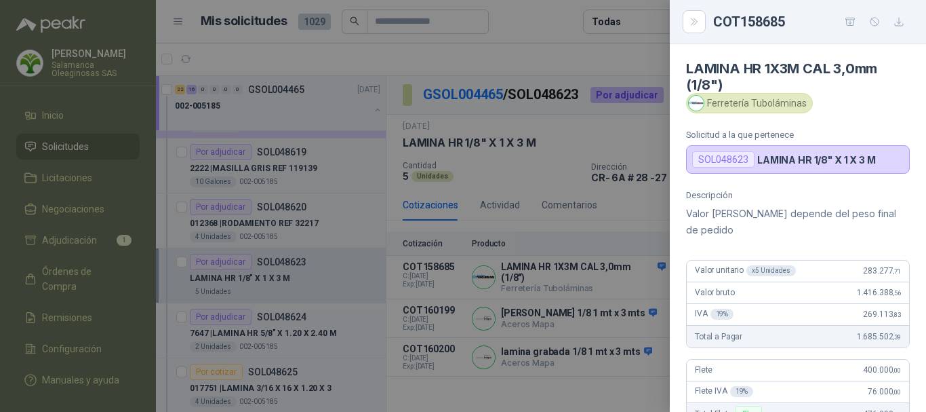
click at [566, 62] on div at bounding box center [463, 206] width 926 height 412
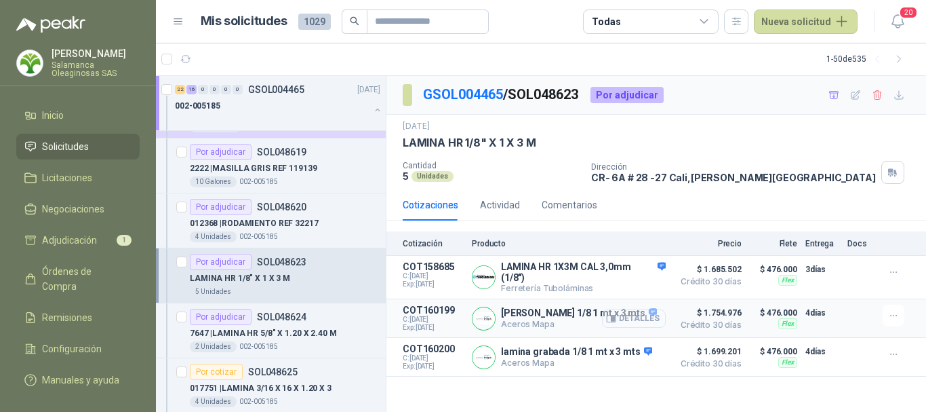
click at [650, 323] on button "Detalles" at bounding box center [634, 318] width 64 height 18
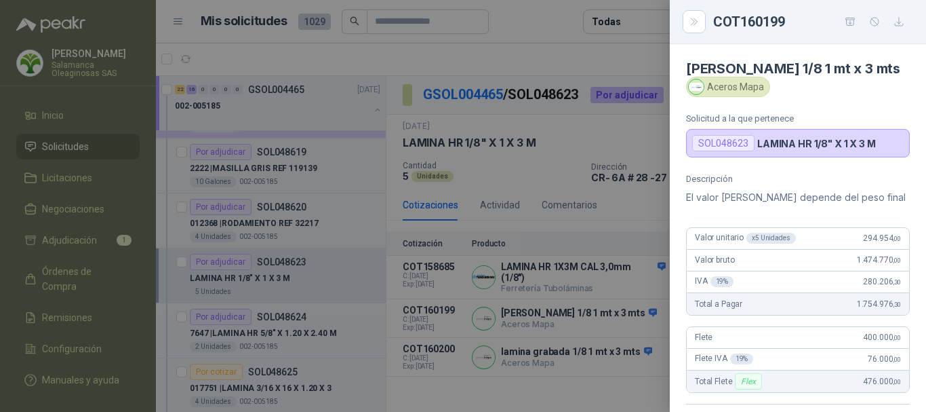
click at [574, 53] on div at bounding box center [463, 206] width 926 height 412
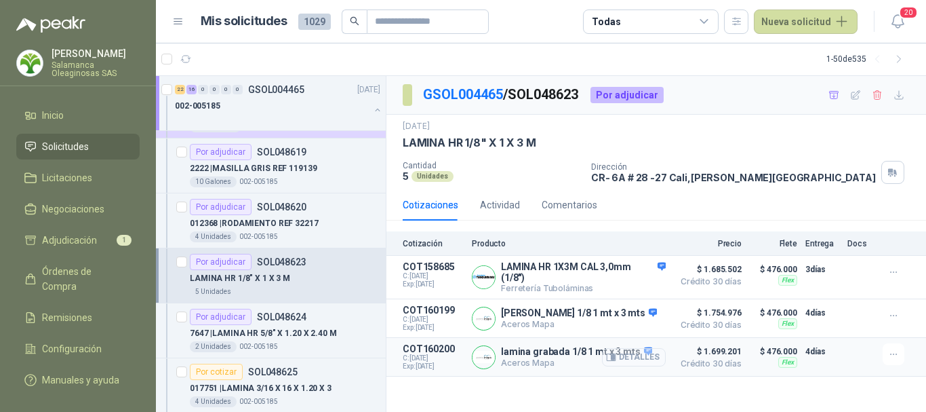
click at [646, 358] on button "Detalles" at bounding box center [634, 357] width 64 height 18
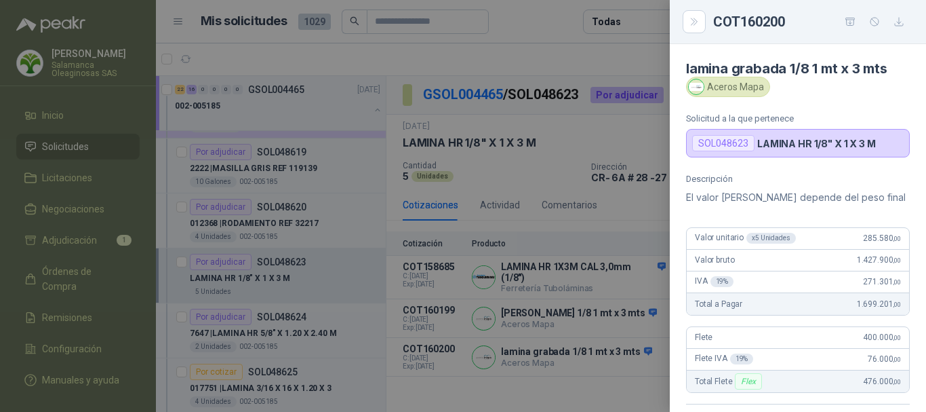
click at [576, 117] on div at bounding box center [463, 206] width 926 height 412
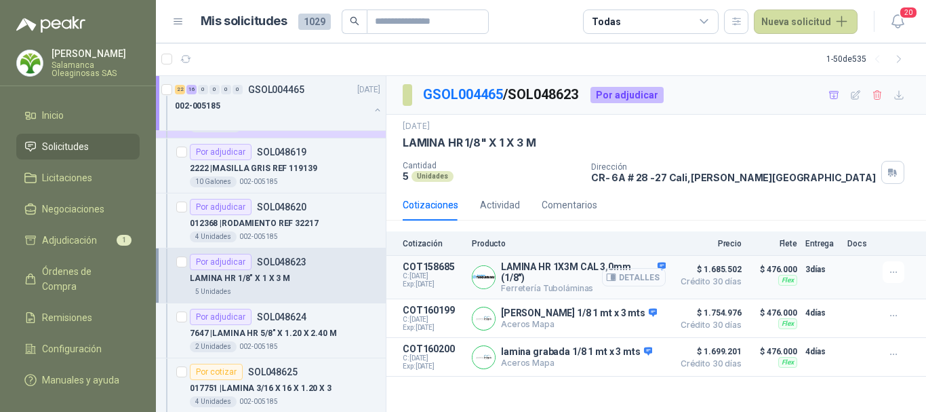
click at [641, 275] on button "Detalles" at bounding box center [634, 277] width 64 height 18
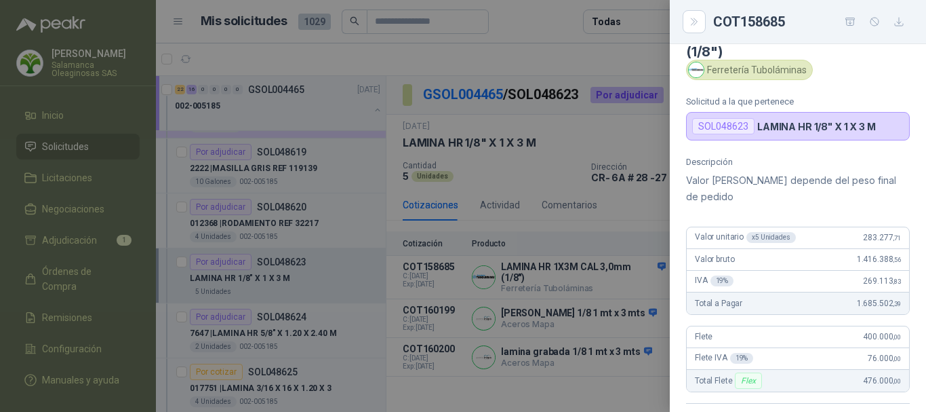
scroll to position [9, 0]
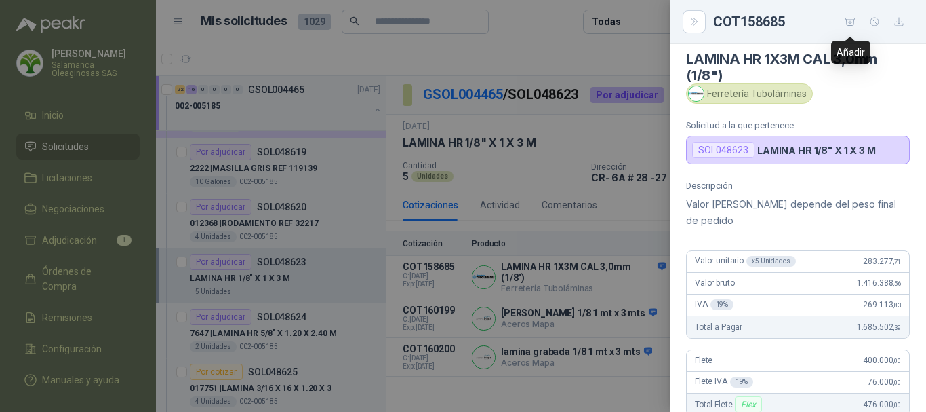
click at [851, 20] on icon "button" at bounding box center [850, 21] width 9 height 7
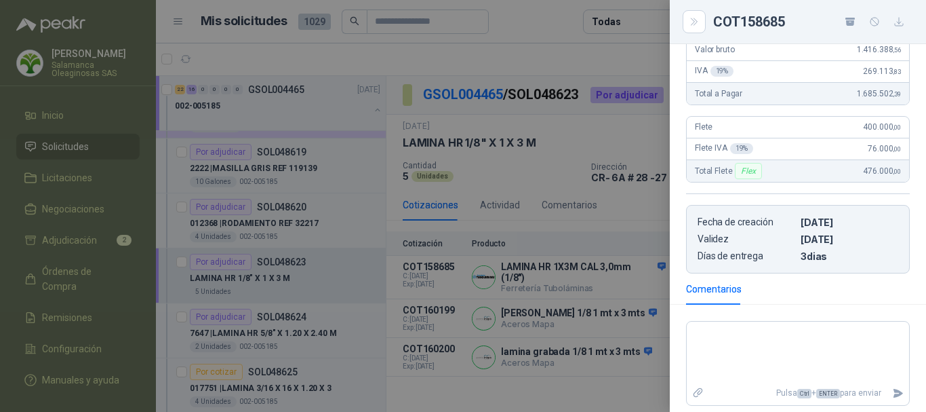
scroll to position [281, 0]
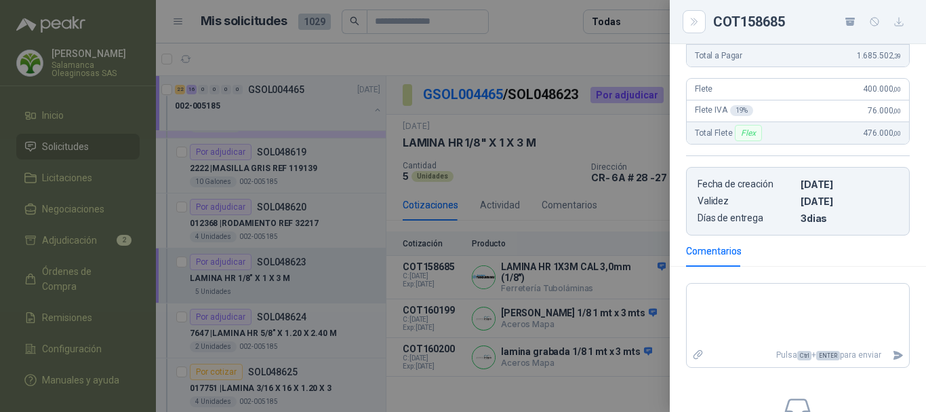
click at [545, 18] on div at bounding box center [463, 206] width 926 height 412
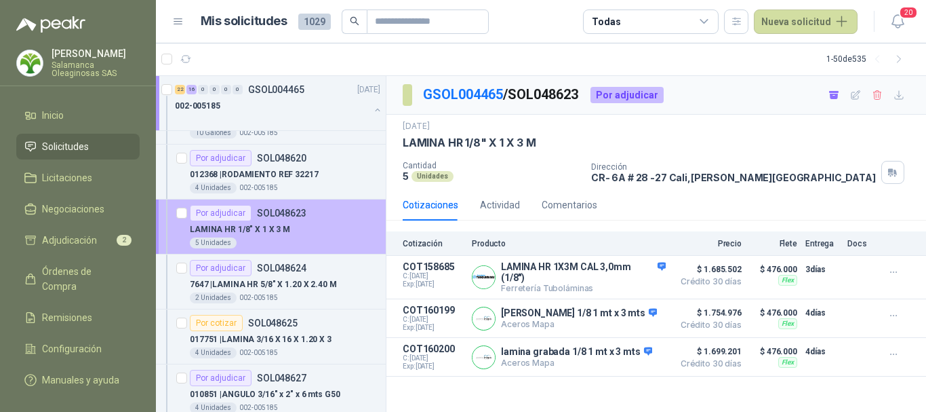
scroll to position [1763, 0]
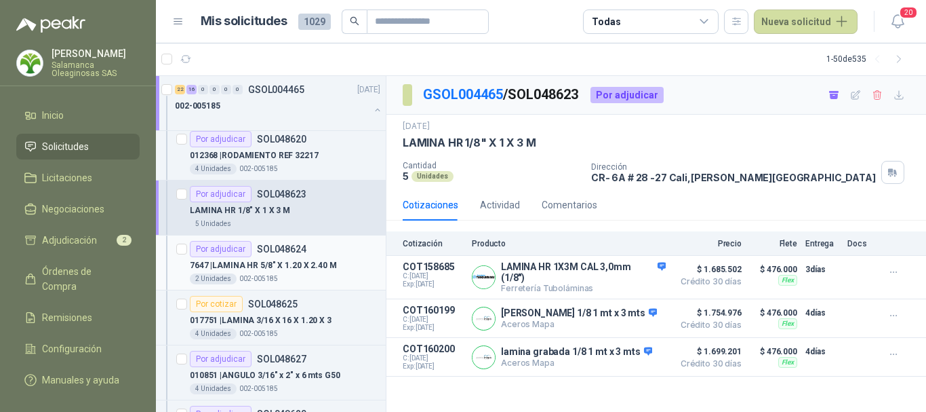
click at [347, 266] on div "7647 | LAMINA HR 5/8" X 1.20 X 2.40 M" at bounding box center [285, 265] width 191 height 16
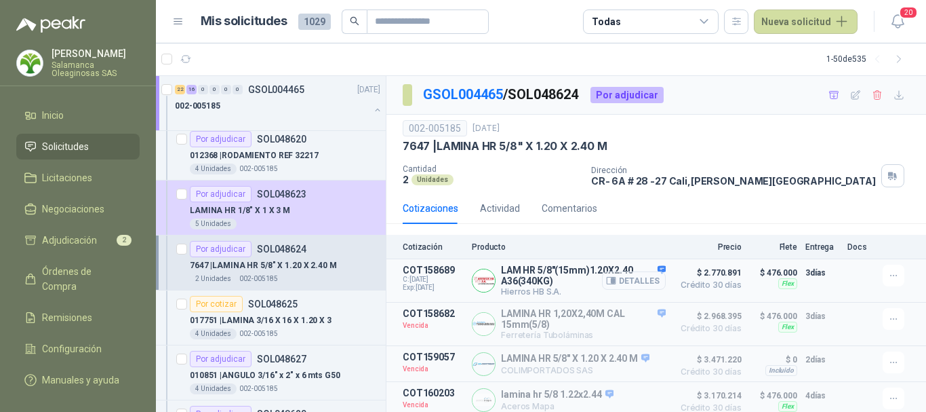
click at [625, 277] on button "Detalles" at bounding box center [634, 280] width 64 height 18
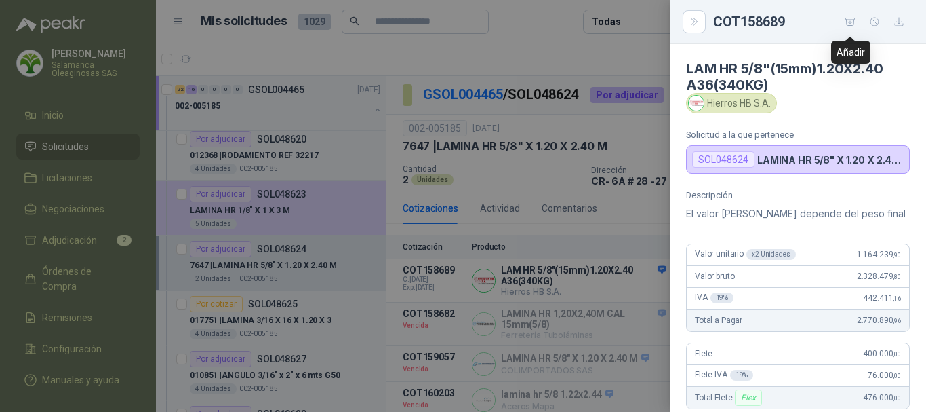
click at [850, 23] on icon "button" at bounding box center [850, 21] width 9 height 7
click at [564, 55] on div at bounding box center [463, 206] width 926 height 412
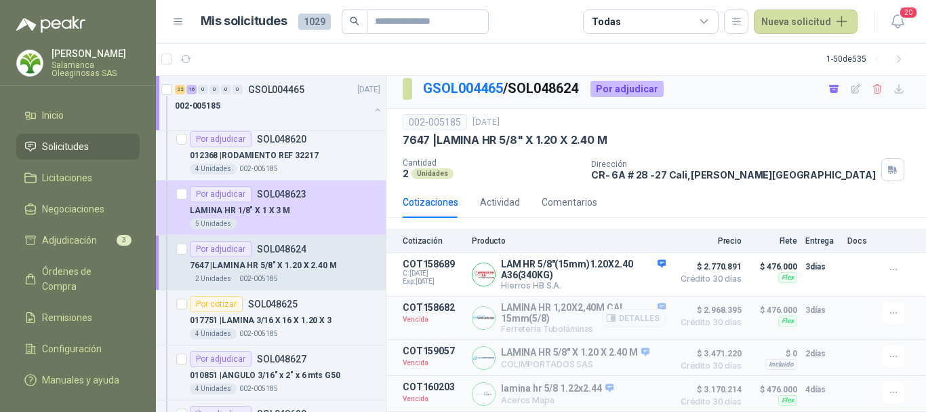
scroll to position [10, 0]
click at [347, 304] on div "Por cotizar SOL048625" at bounding box center [285, 304] width 191 height 16
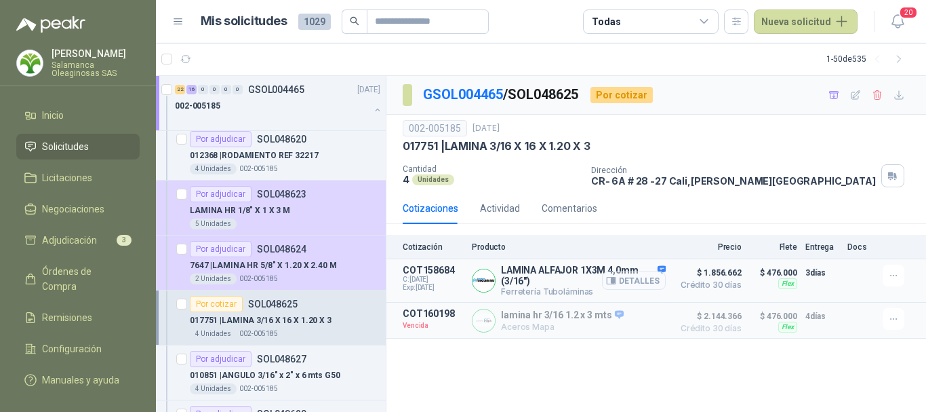
click at [641, 281] on button "Detalles" at bounding box center [634, 280] width 64 height 18
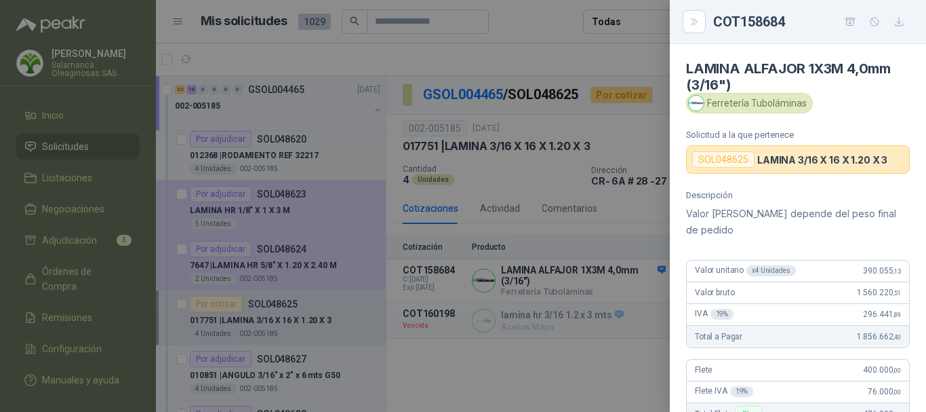
click at [594, 58] on div at bounding box center [463, 206] width 926 height 412
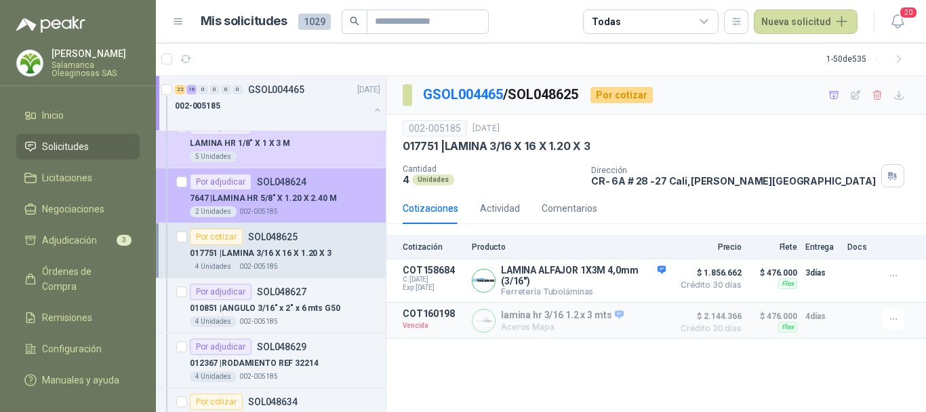
scroll to position [1831, 0]
click at [317, 268] on div "4 Unidades 002-005185" at bounding box center [285, 265] width 191 height 11
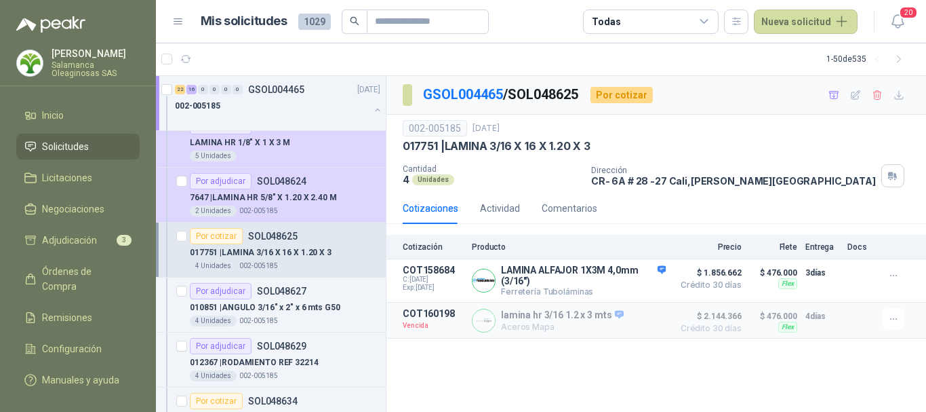
click at [321, 267] on div "4 Unidades 002-005185" at bounding box center [285, 265] width 191 height 11
click at [643, 279] on button "Detalles" at bounding box center [634, 280] width 64 height 18
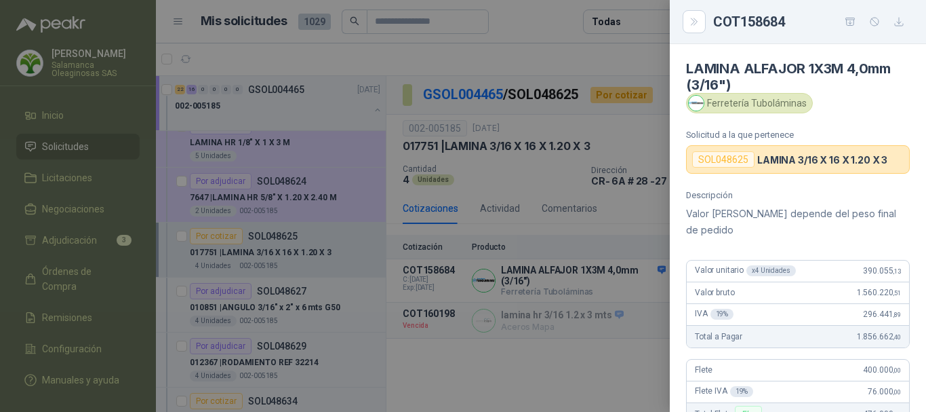
click at [591, 60] on div at bounding box center [463, 206] width 926 height 412
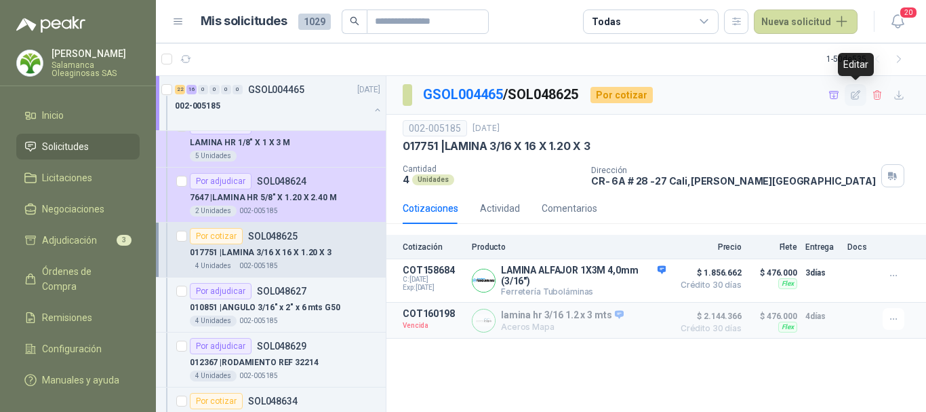
click at [857, 100] on icon "button" at bounding box center [856, 96] width 12 height 12
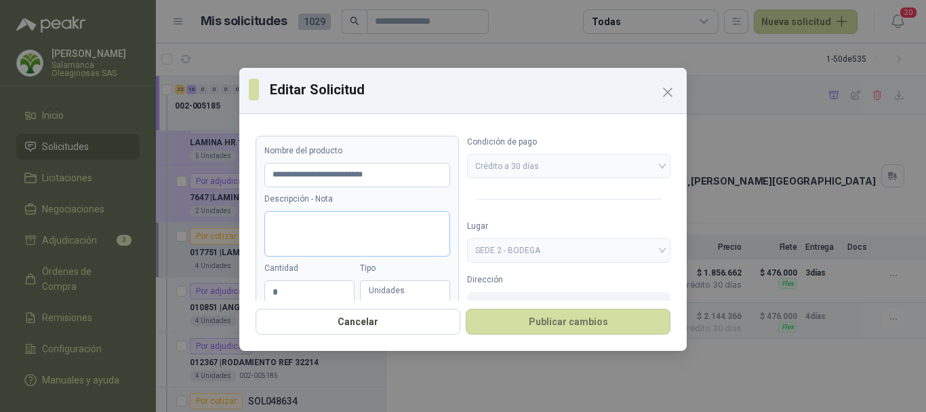
scroll to position [68, 0]
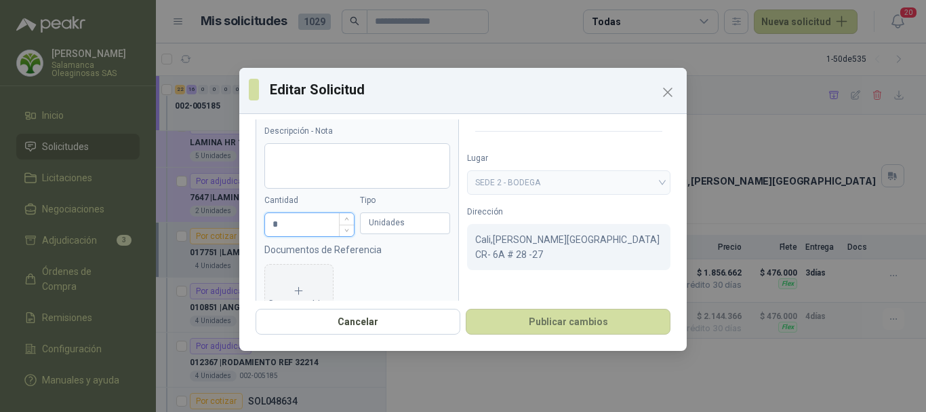
click at [323, 229] on input "*" at bounding box center [309, 224] width 89 height 23
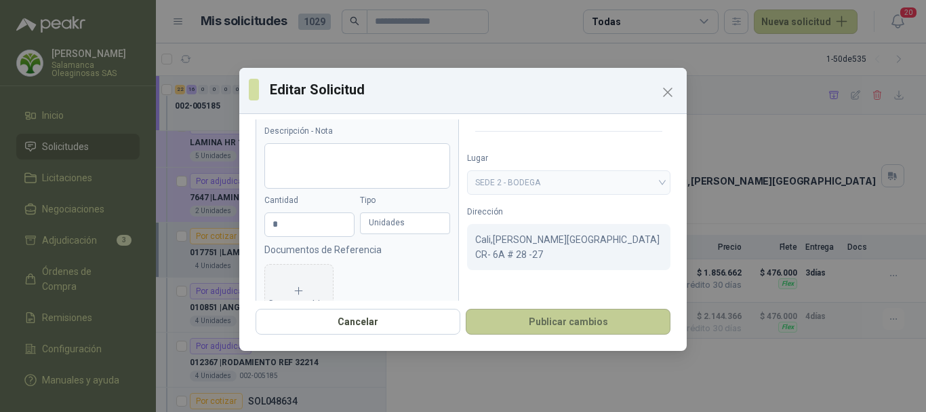
click at [571, 325] on button "Publicar cambios" at bounding box center [568, 322] width 205 height 26
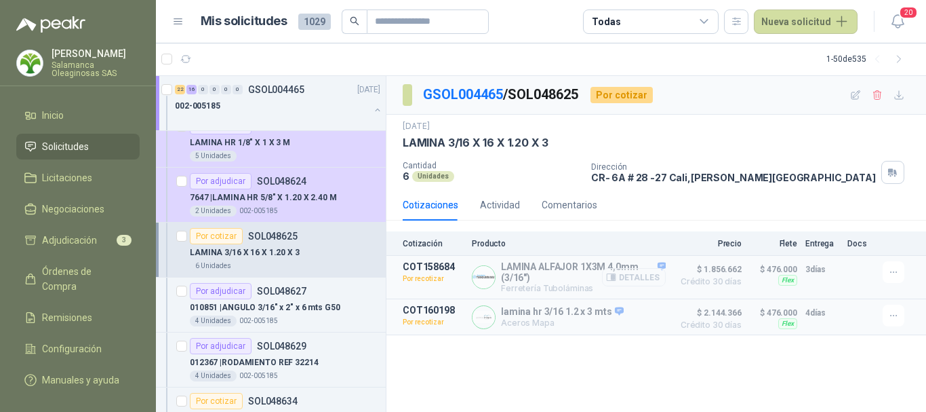
click at [648, 279] on button "Detalles" at bounding box center [634, 277] width 64 height 18
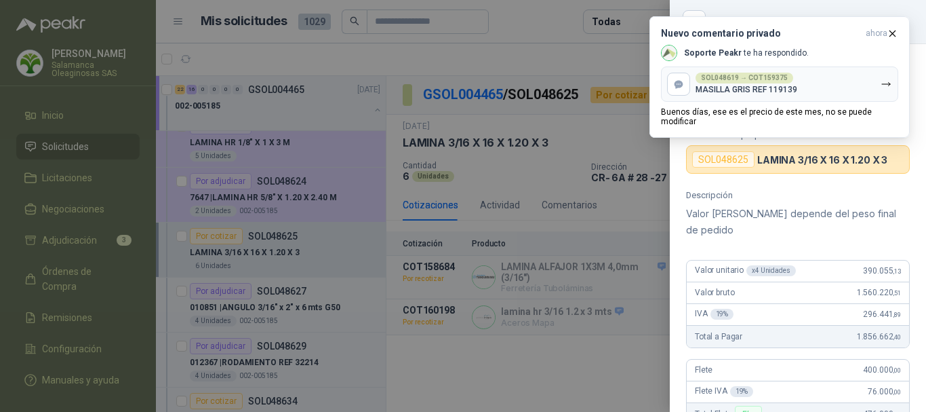
click at [544, 14] on div at bounding box center [463, 206] width 926 height 412
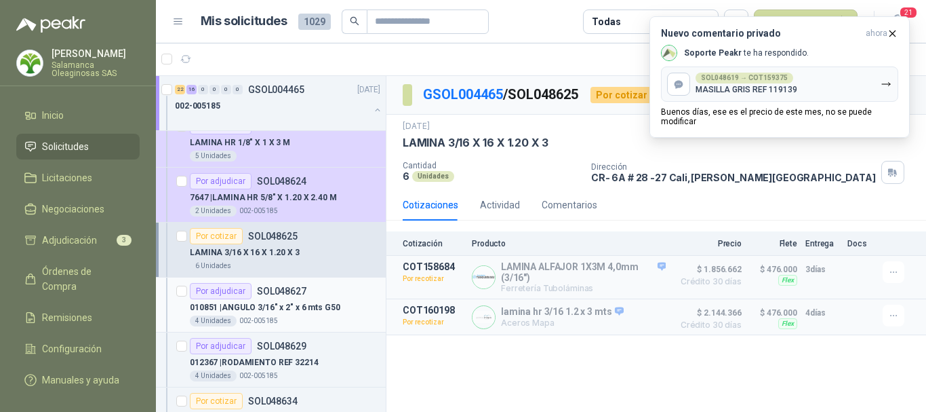
click at [296, 319] on div "4 Unidades 002-005185" at bounding box center [285, 320] width 191 height 11
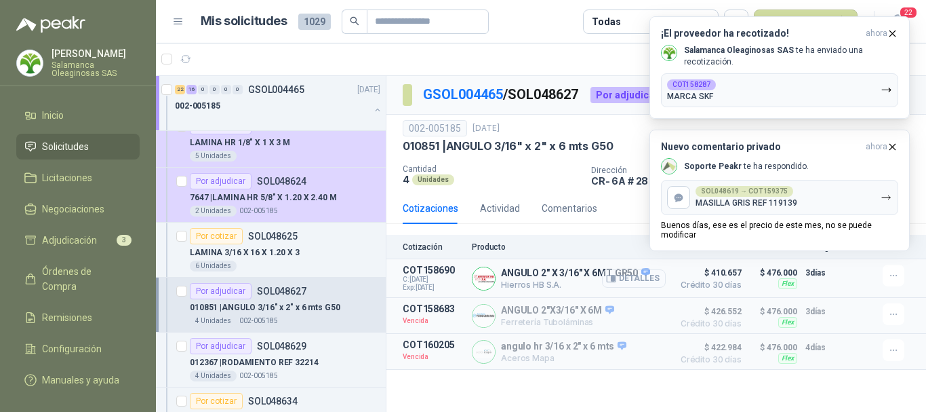
click at [644, 277] on button "Detalles" at bounding box center [634, 278] width 64 height 18
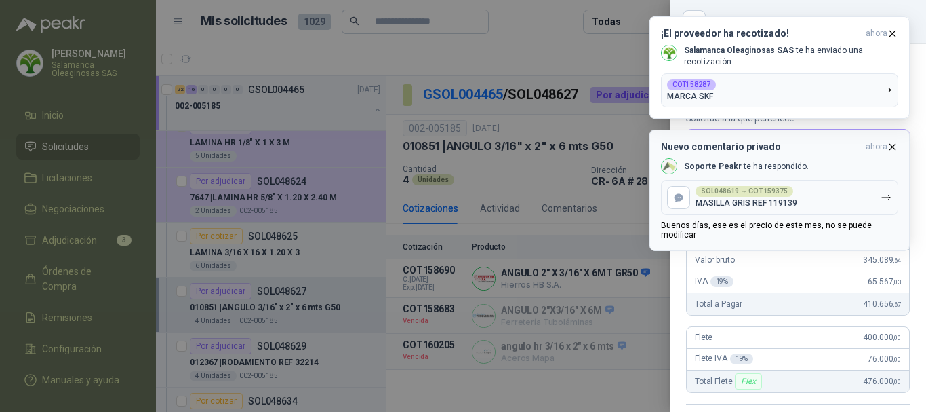
click at [893, 148] on icon "button" at bounding box center [893, 147] width 12 height 12
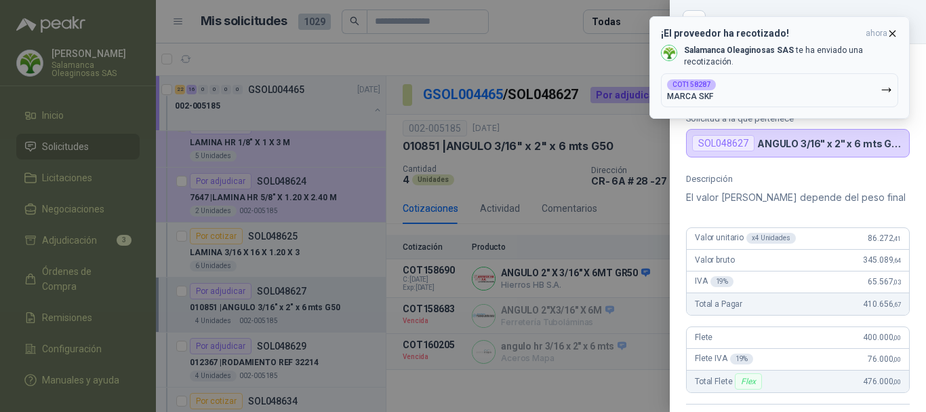
click at [894, 31] on icon "button" at bounding box center [893, 34] width 12 height 12
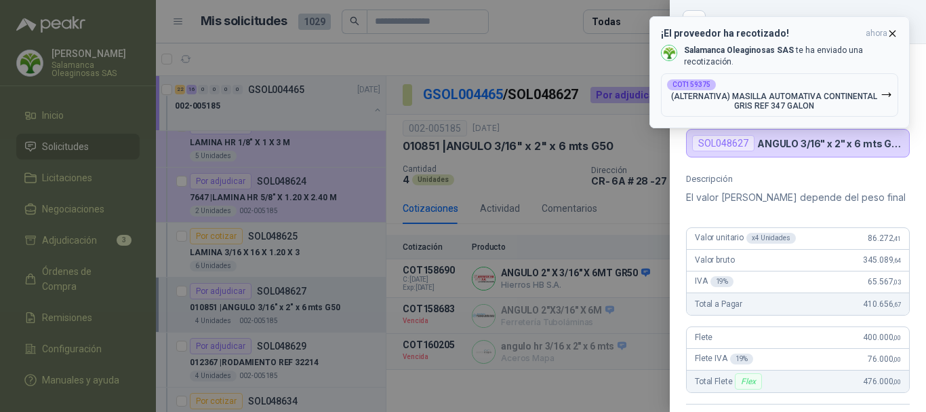
click at [897, 33] on icon "button" at bounding box center [893, 34] width 12 height 12
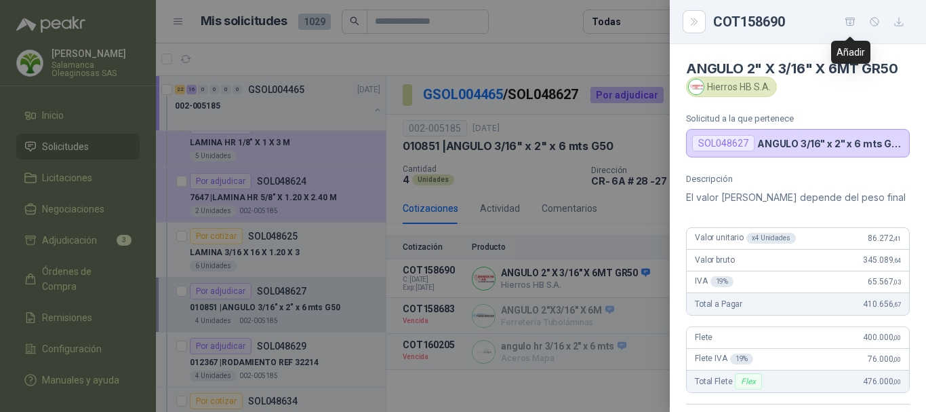
click at [849, 21] on icon "button" at bounding box center [851, 22] width 12 height 12
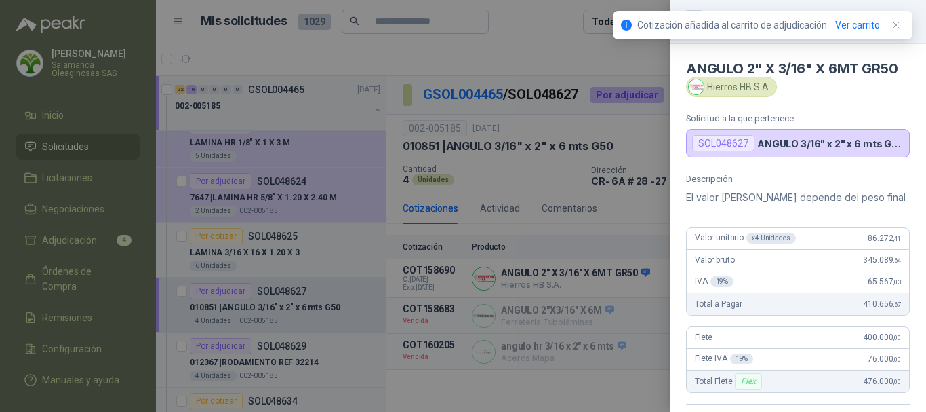
click at [551, 24] on div at bounding box center [463, 206] width 926 height 412
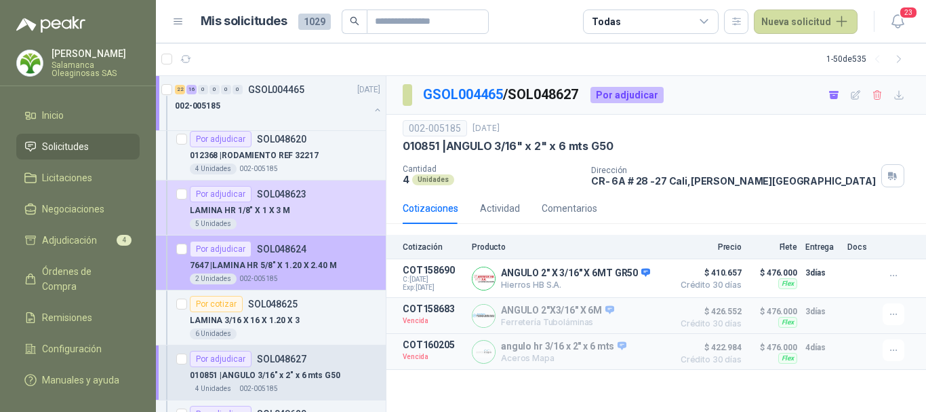
scroll to position [1831, 0]
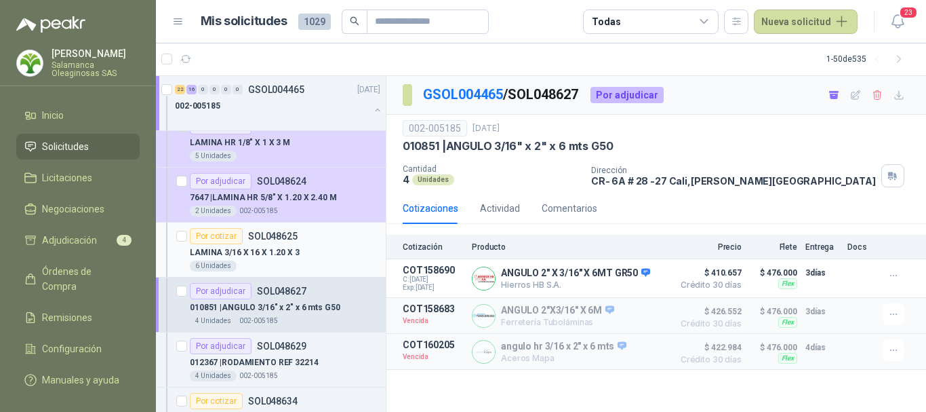
click at [348, 260] on div "LAMINA 3/16 X 16 X 1.20 X 3" at bounding box center [285, 252] width 191 height 16
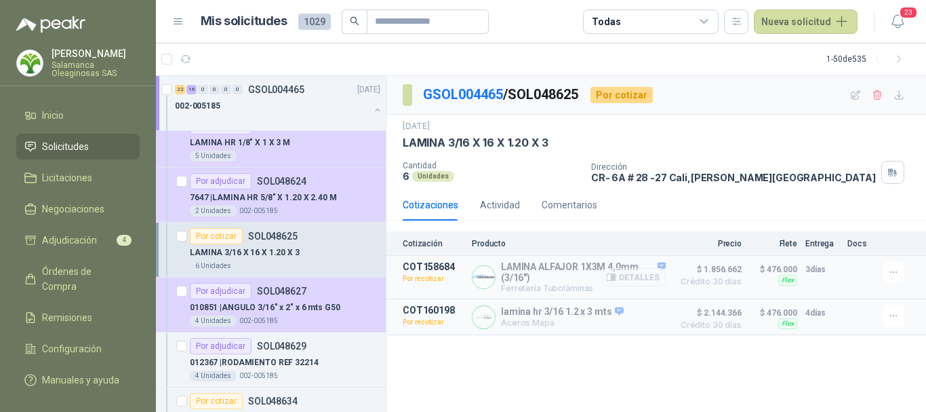
click at [642, 281] on button "Detalles" at bounding box center [634, 277] width 64 height 18
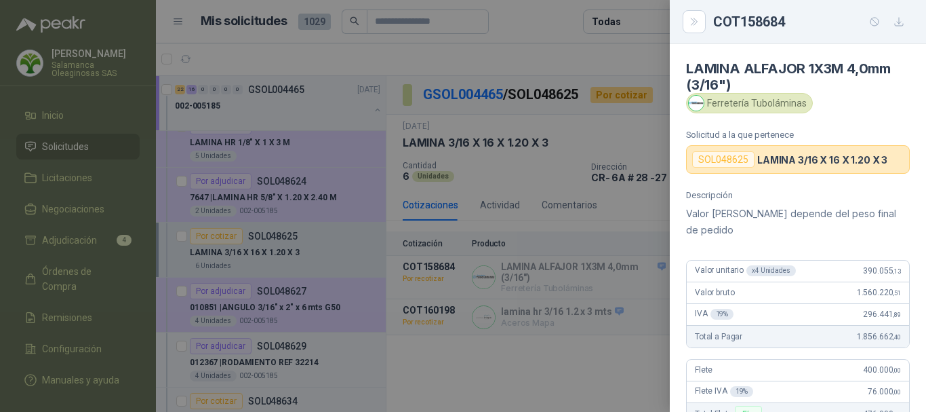
click at [597, 50] on div at bounding box center [463, 206] width 926 height 412
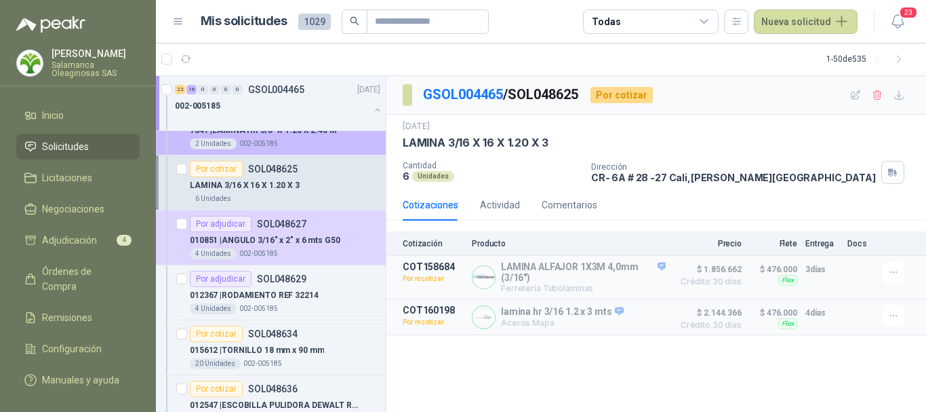
scroll to position [1899, 0]
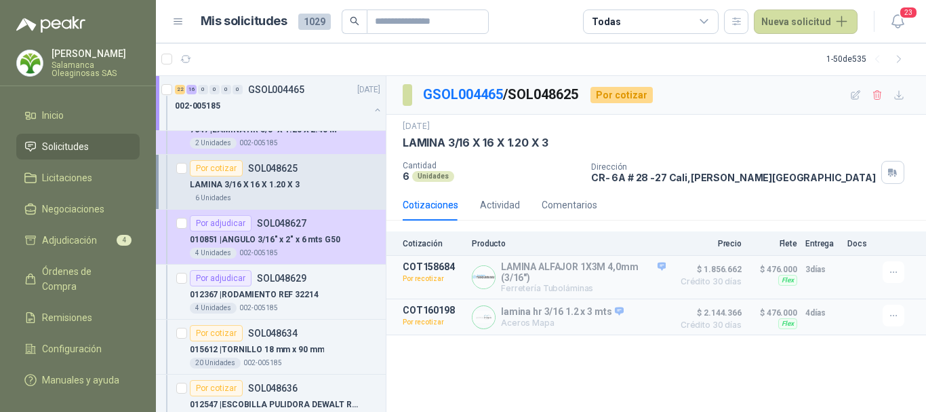
click at [354, 172] on div "Por cotizar SOL048625" at bounding box center [285, 168] width 191 height 16
click at [651, 278] on button "Detalles" at bounding box center [634, 277] width 64 height 18
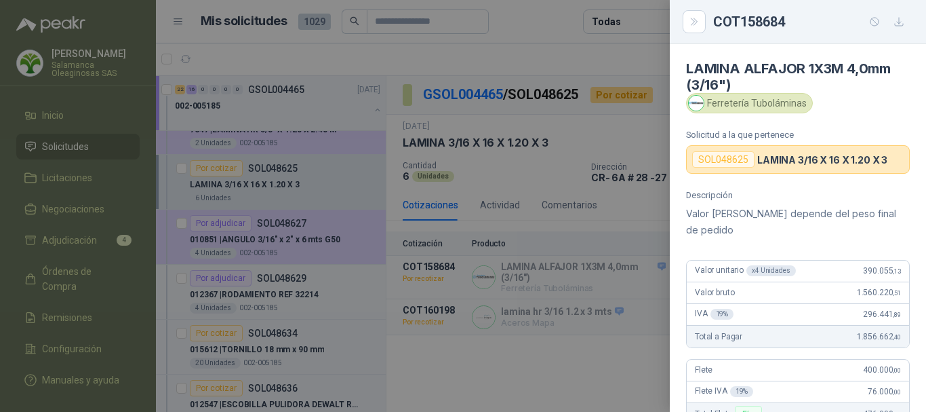
click at [557, 56] on div at bounding box center [463, 206] width 926 height 412
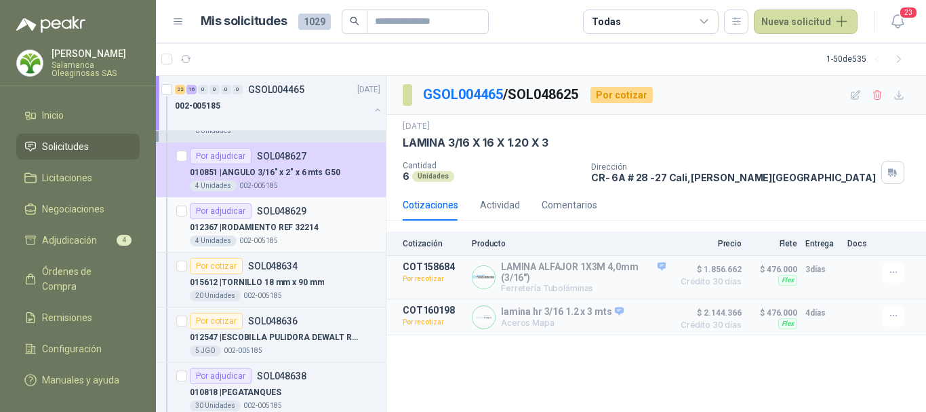
scroll to position [1967, 0]
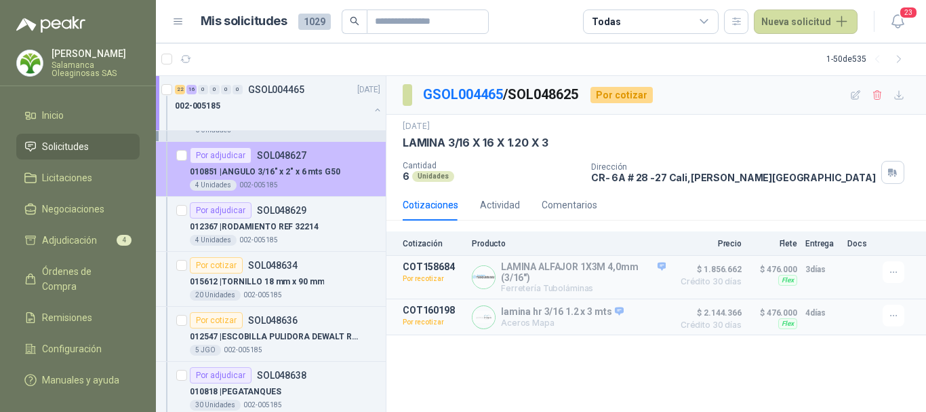
click at [358, 176] on div "010851 | ANGULO 3/16" x 2" x 6 mts G50" at bounding box center [285, 171] width 191 height 16
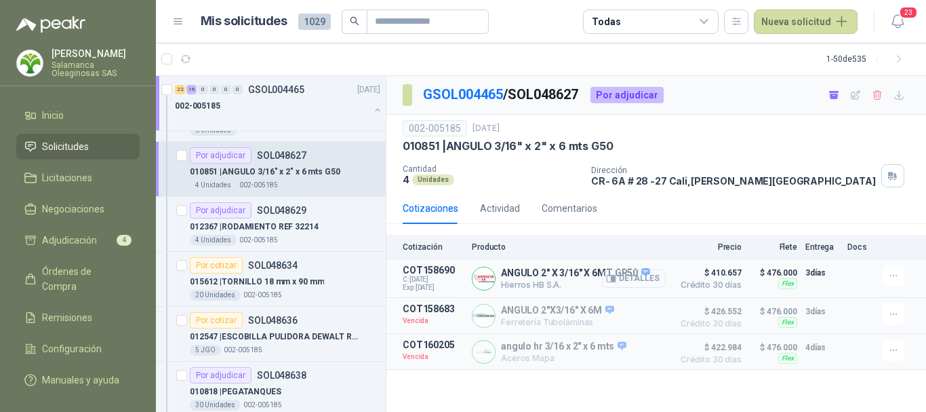
click at [648, 282] on button "Detalles" at bounding box center [634, 278] width 64 height 18
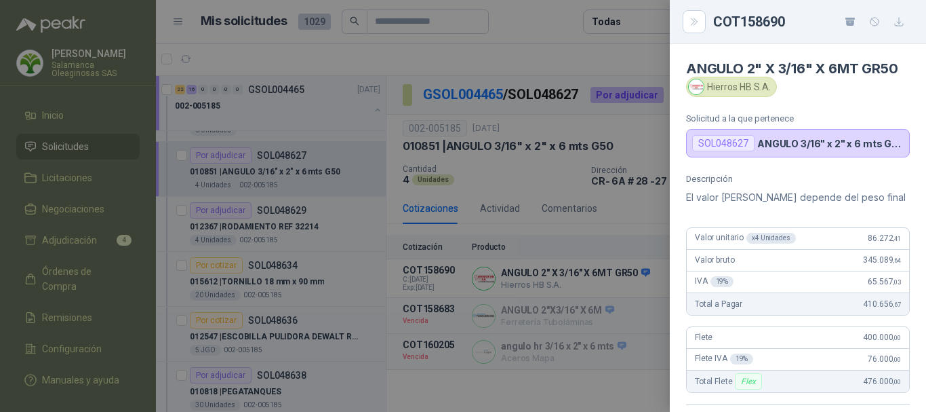
click at [537, 23] on div at bounding box center [463, 206] width 926 height 412
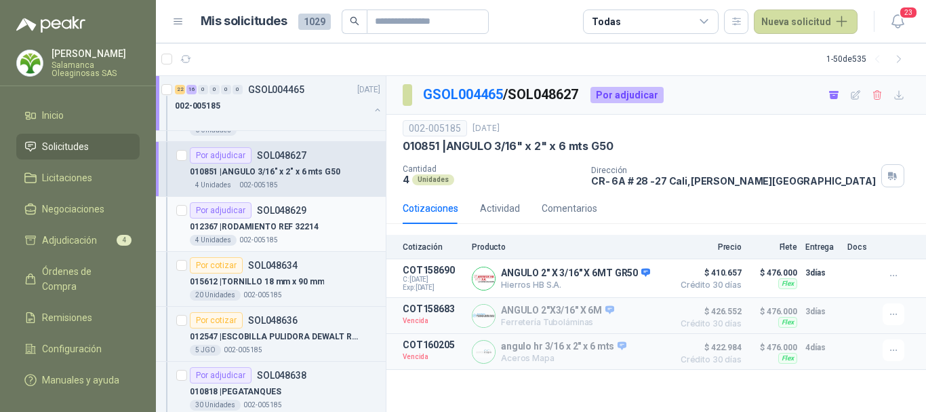
click at [341, 225] on div "012367 | RODAMIENTO REF 32214" at bounding box center [285, 226] width 191 height 16
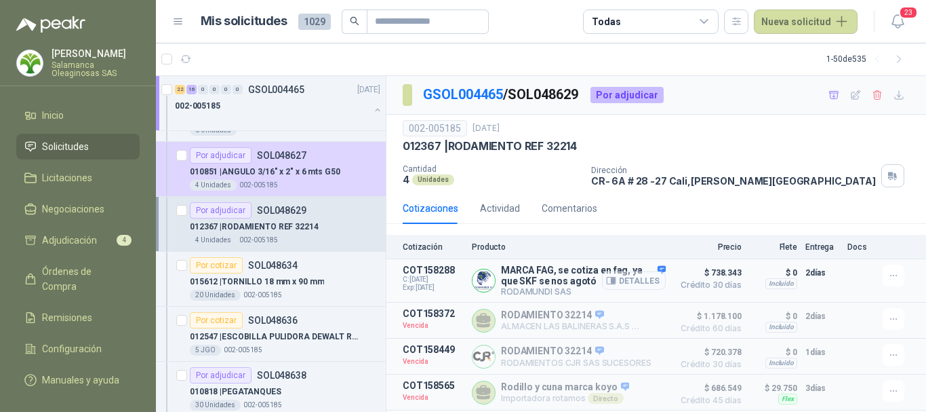
click at [635, 284] on button "Detalles" at bounding box center [634, 280] width 64 height 18
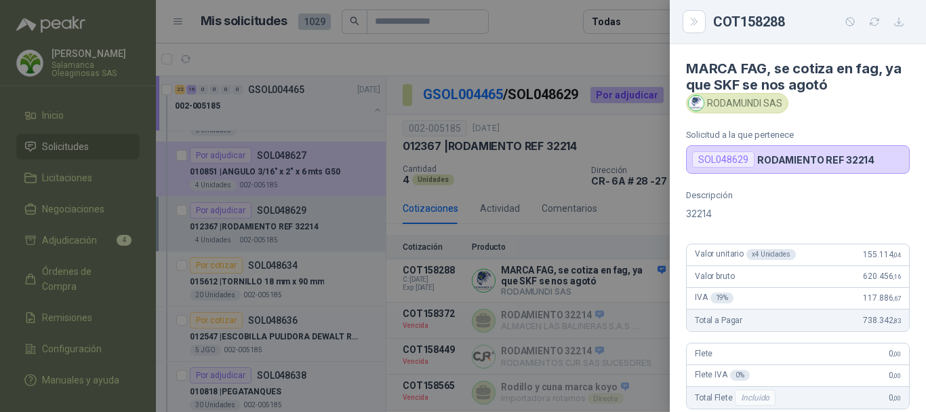
click at [582, 62] on div at bounding box center [463, 206] width 926 height 412
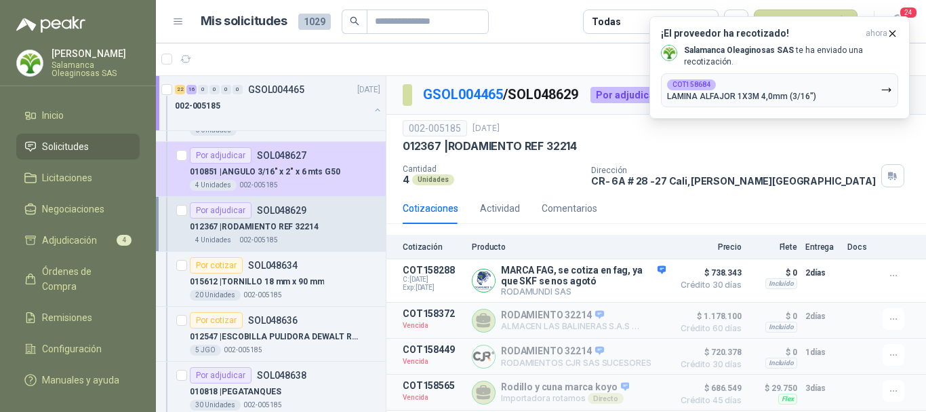
click at [461, 56] on article "1 - 50 de 535" at bounding box center [541, 59] width 770 height 33
click at [381, 46] on article "1 - 50 de 535" at bounding box center [541, 59] width 770 height 33
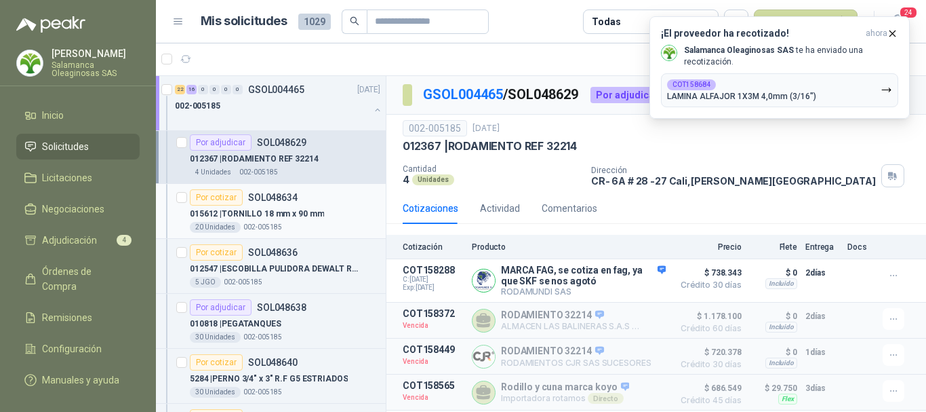
click at [340, 210] on div "015612 | TORNILLO 18 mm x 90 mm" at bounding box center [285, 213] width 191 height 16
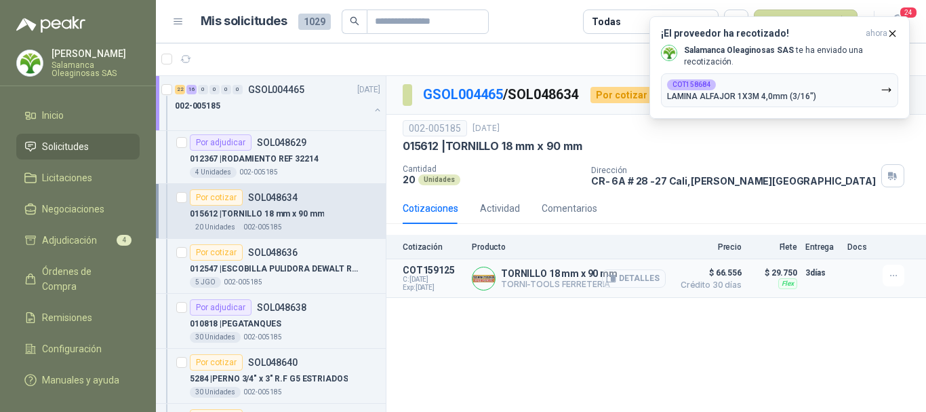
click at [653, 280] on button "Detalles" at bounding box center [634, 278] width 64 height 18
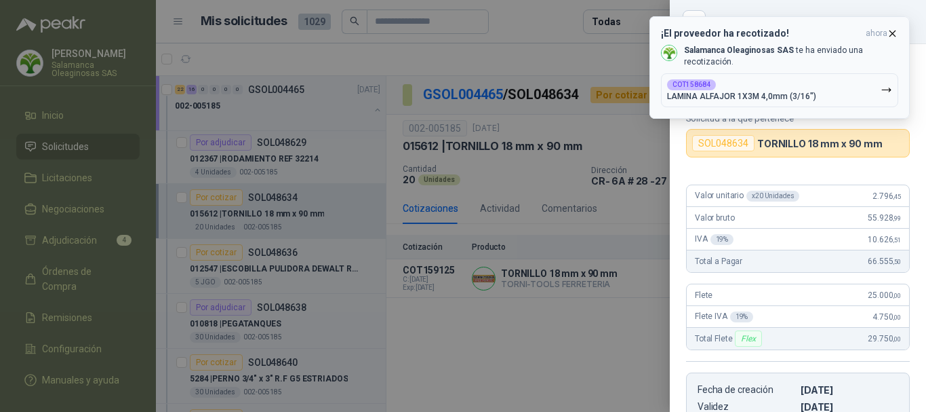
click at [894, 32] on icon "button" at bounding box center [892, 33] width 5 height 5
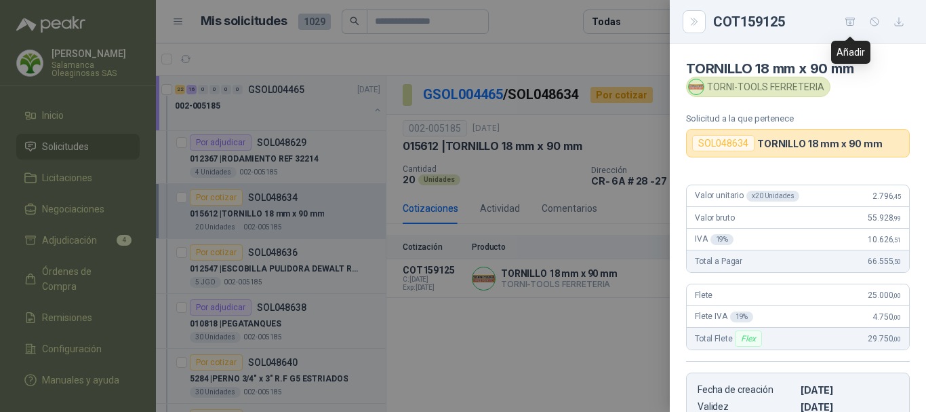
click at [848, 23] on icon "button" at bounding box center [851, 22] width 12 height 12
click at [545, 58] on div at bounding box center [463, 206] width 926 height 412
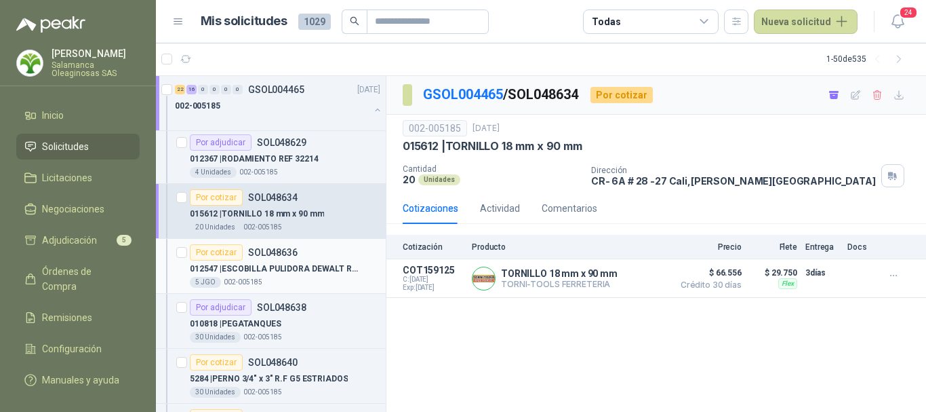
click at [296, 277] on div "5 JGO 002-005185" at bounding box center [285, 282] width 191 height 11
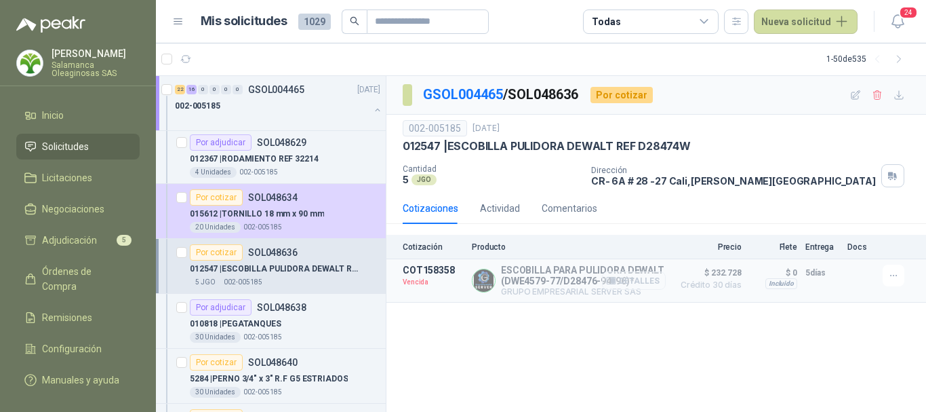
click at [650, 281] on button "Detalles" at bounding box center [634, 280] width 64 height 18
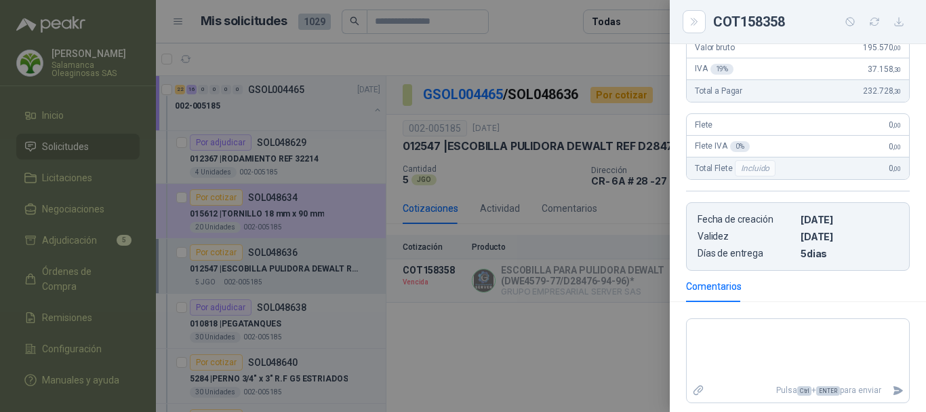
scroll to position [203, 0]
click at [743, 339] on textarea at bounding box center [798, 349] width 222 height 57
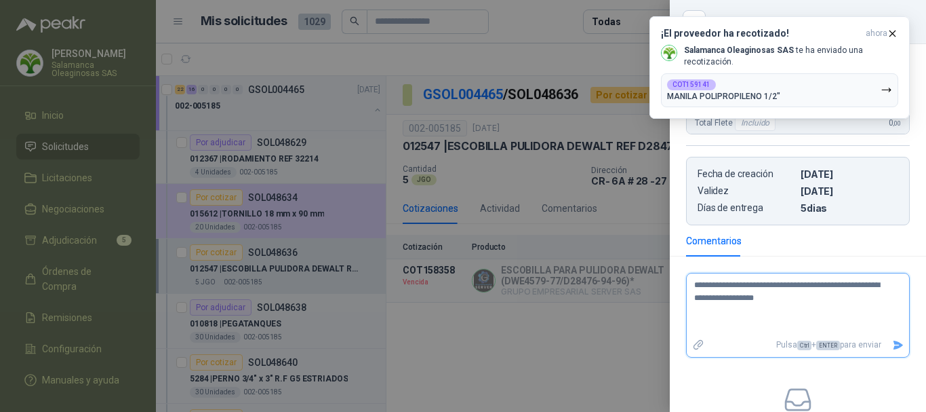
scroll to position [271, 0]
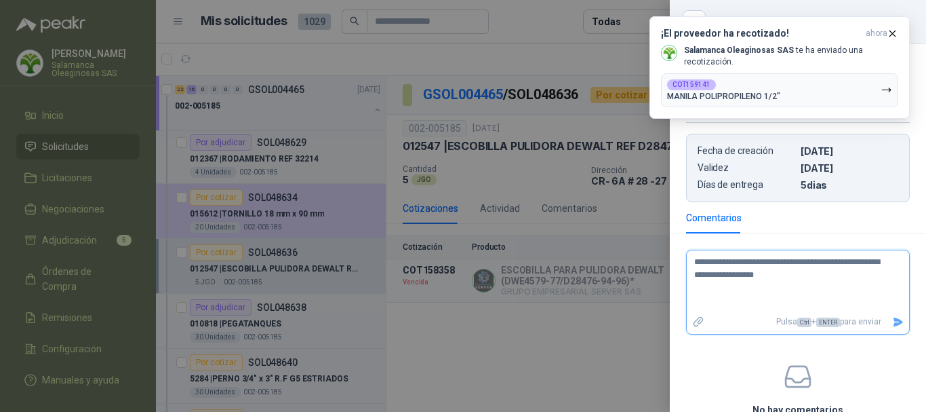
click at [894, 323] on icon "Enviar" at bounding box center [898, 321] width 9 height 9
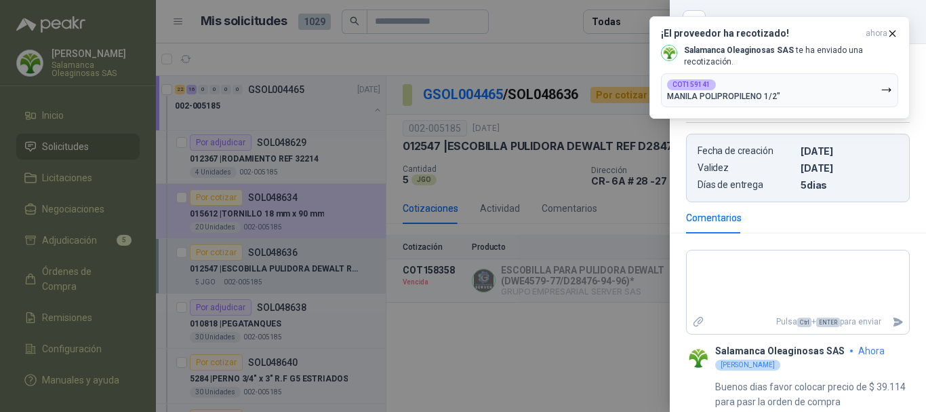
click at [470, 55] on div at bounding box center [463, 206] width 926 height 412
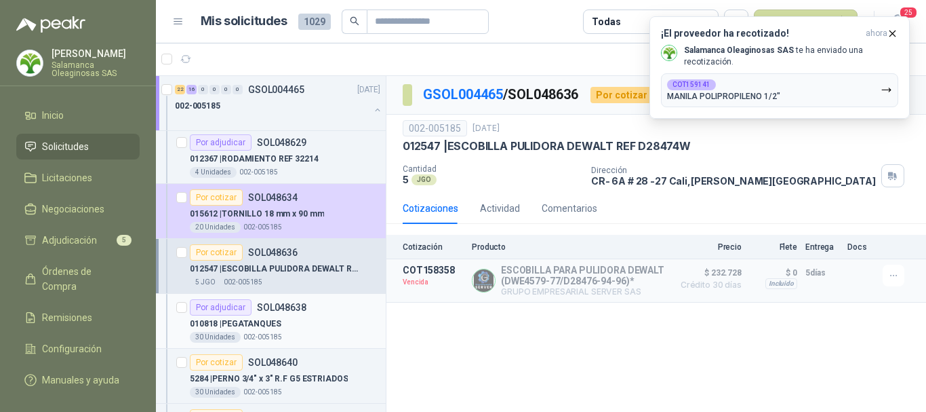
click at [296, 319] on div "010818 | PEGATANQUES" at bounding box center [285, 323] width 191 height 16
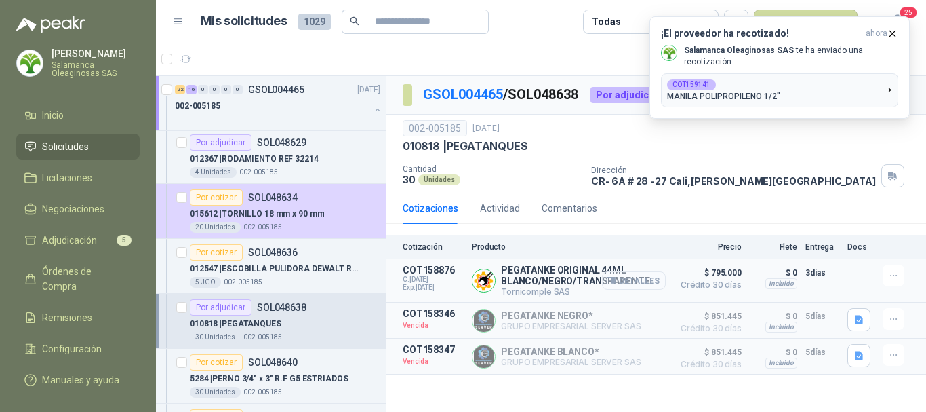
click at [650, 285] on button "Detalles" at bounding box center [634, 280] width 64 height 18
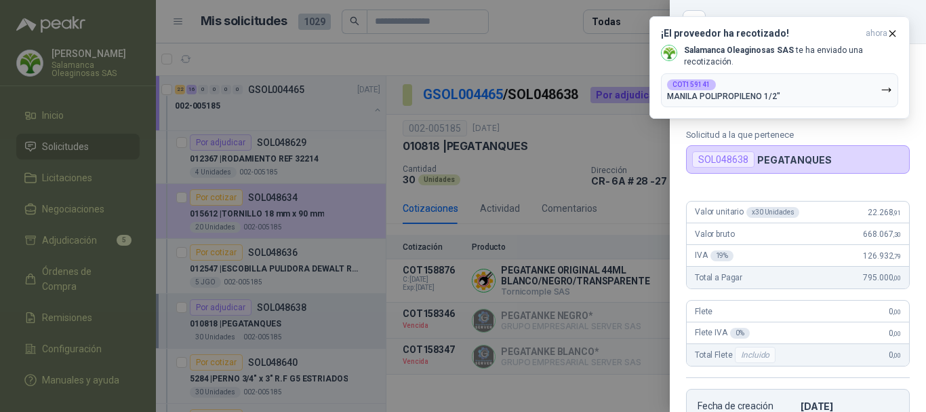
click at [502, 63] on div at bounding box center [463, 206] width 926 height 412
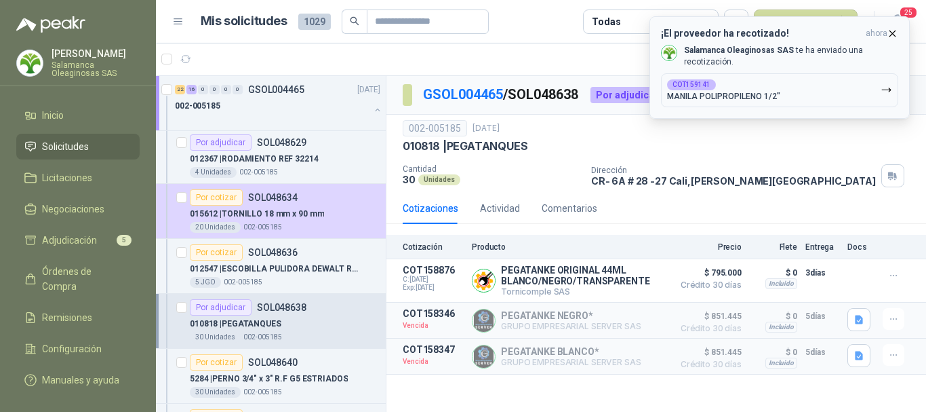
click at [893, 33] on icon "button" at bounding box center [892, 33] width 5 height 5
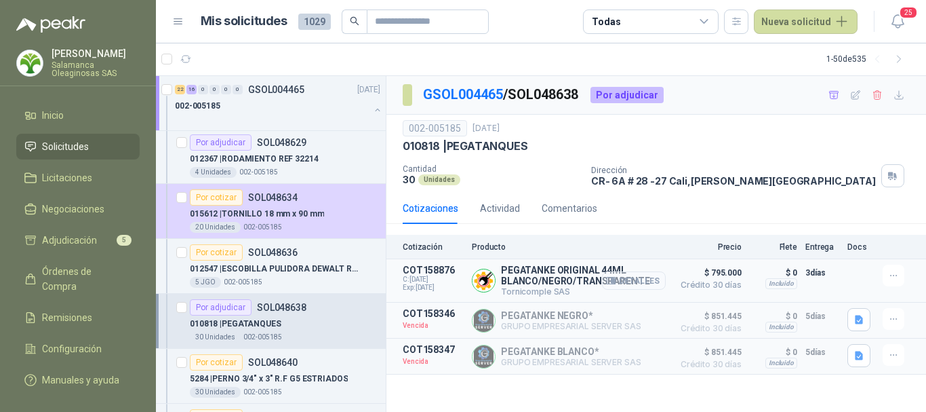
click at [640, 285] on button "Detalles" at bounding box center [634, 280] width 64 height 18
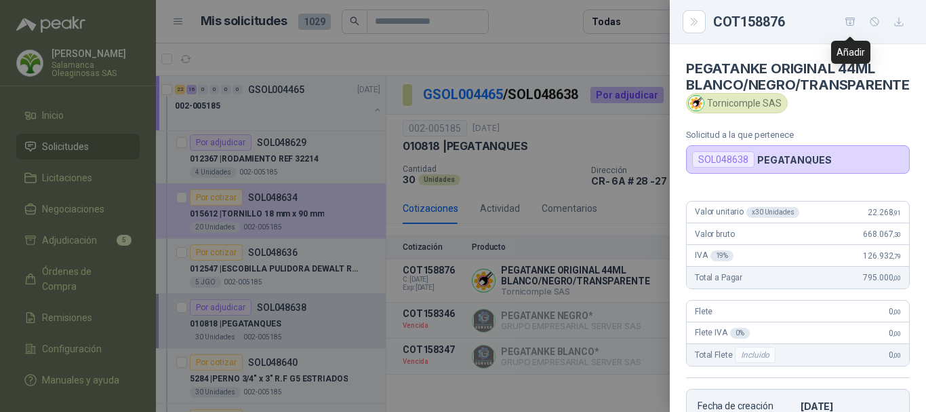
click at [852, 18] on icon "button" at bounding box center [851, 22] width 12 height 12
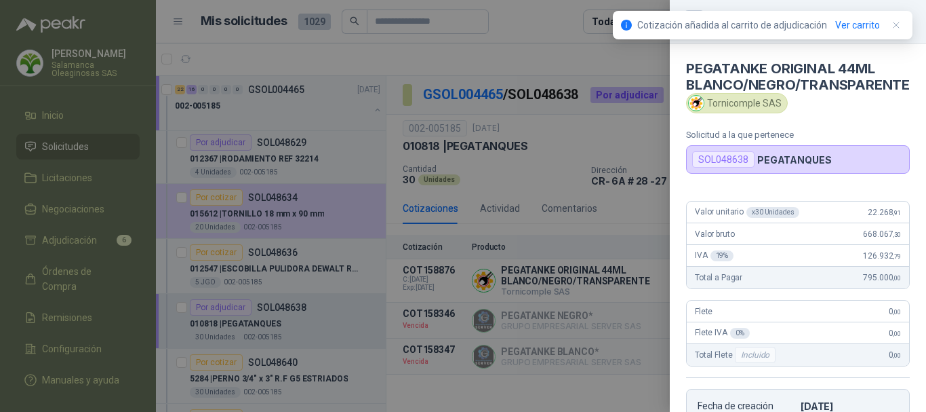
click at [534, 60] on div at bounding box center [463, 206] width 926 height 412
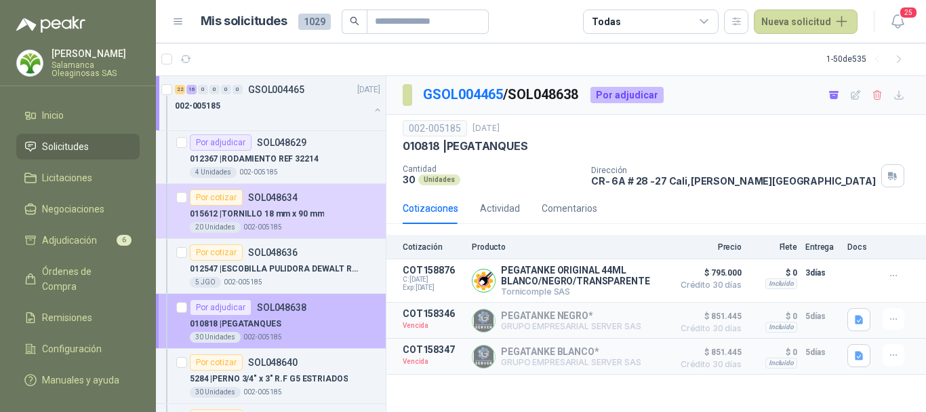
scroll to position [2102, 0]
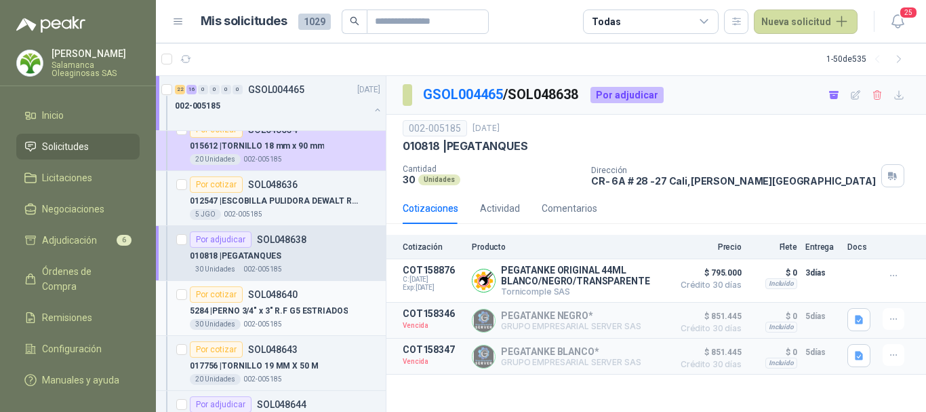
click at [348, 295] on div "Por cotizar SOL048640" at bounding box center [285, 294] width 191 height 16
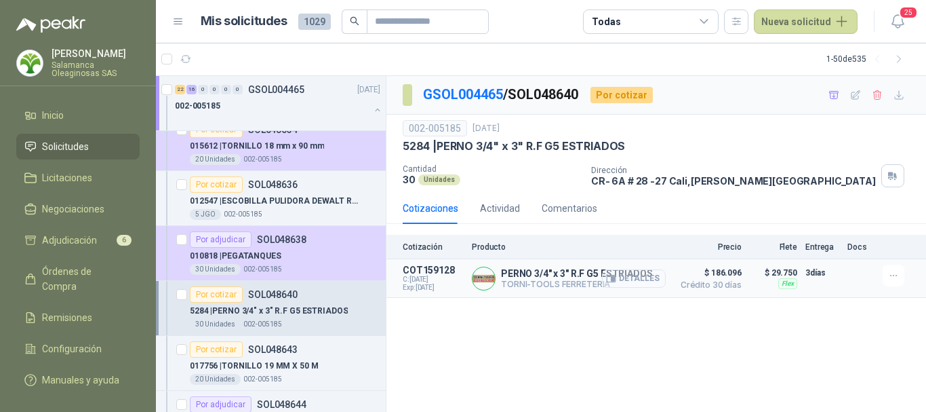
click at [635, 279] on button "Detalles" at bounding box center [634, 278] width 64 height 18
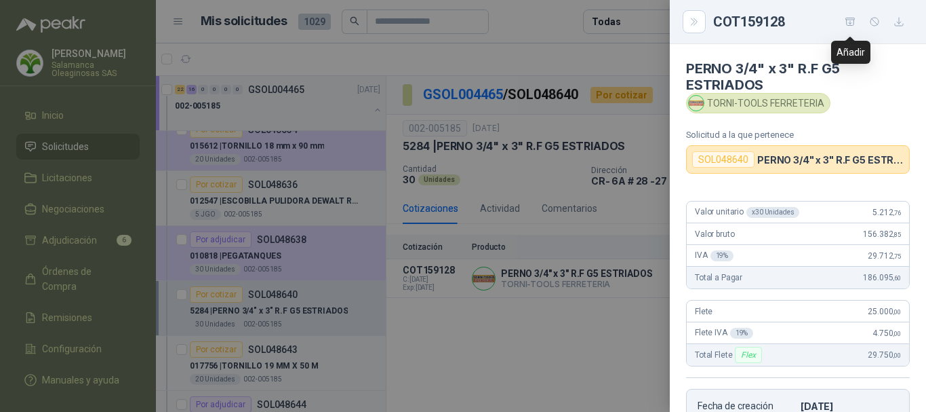
click at [851, 25] on icon "button" at bounding box center [851, 22] width 12 height 12
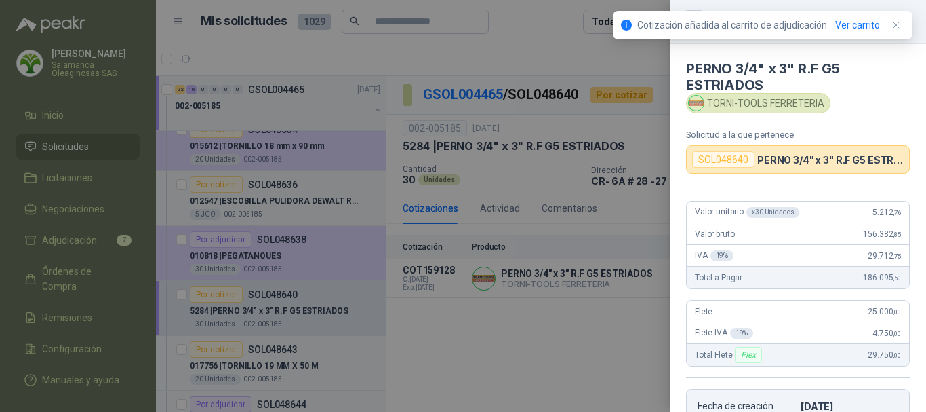
click at [524, 26] on div at bounding box center [463, 206] width 926 height 412
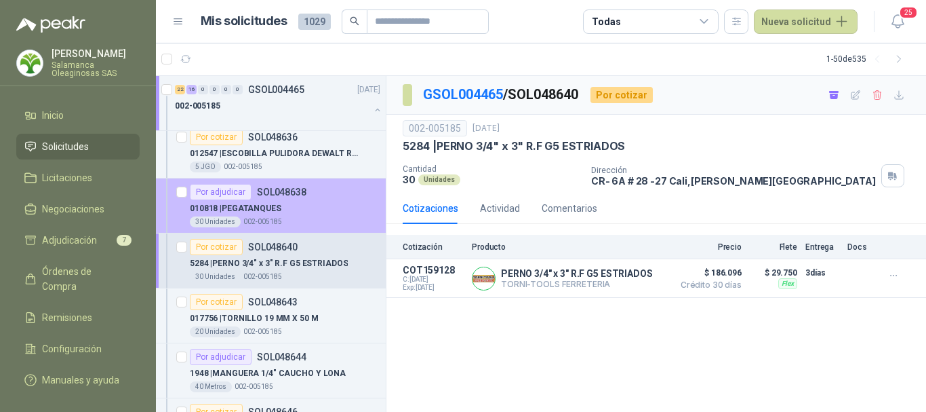
scroll to position [2170, 0]
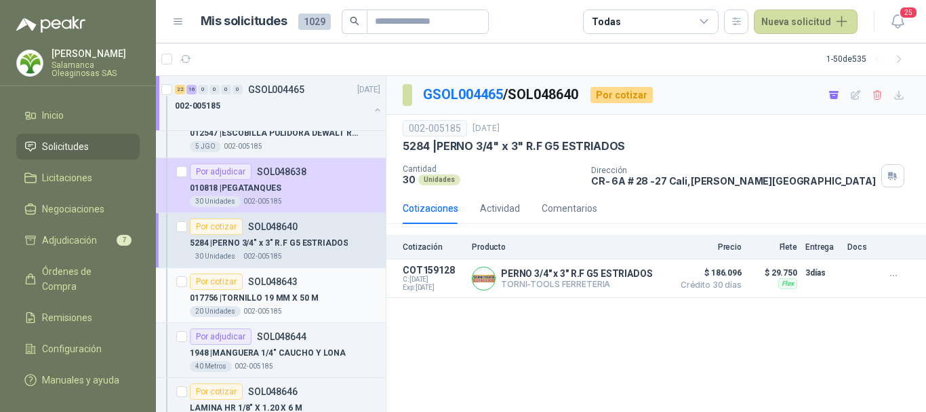
click at [338, 288] on div "Por cotizar SOL048643" at bounding box center [285, 281] width 191 height 16
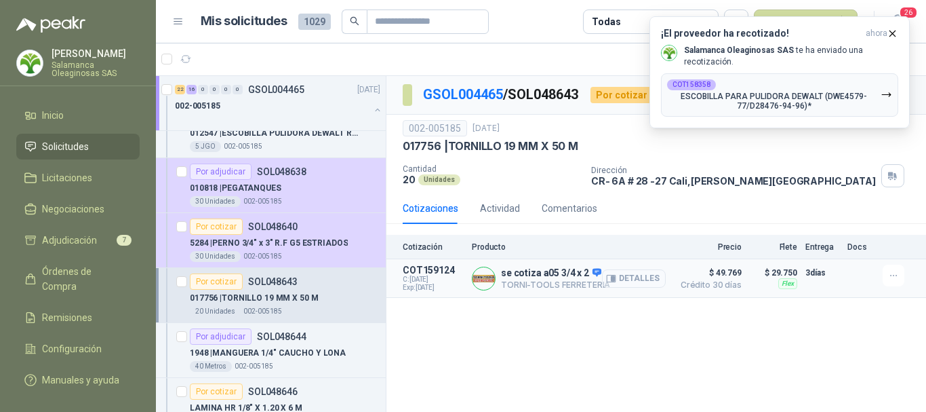
click at [647, 280] on button "Detalles" at bounding box center [634, 278] width 64 height 18
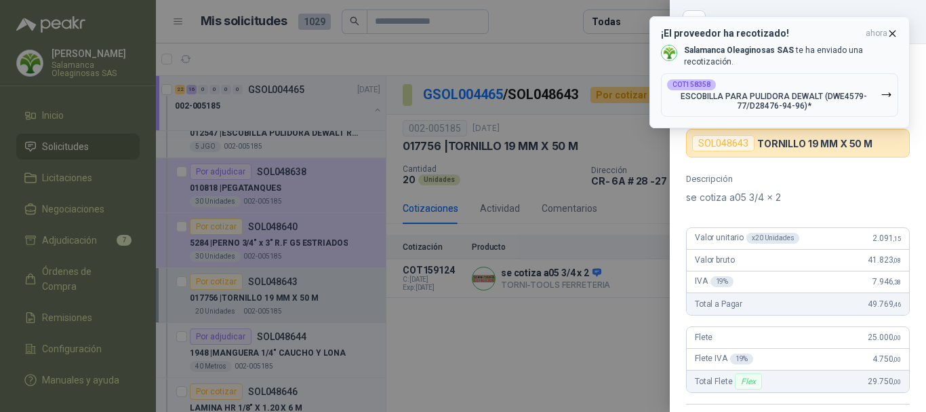
click at [893, 31] on icon "button" at bounding box center [893, 34] width 12 height 12
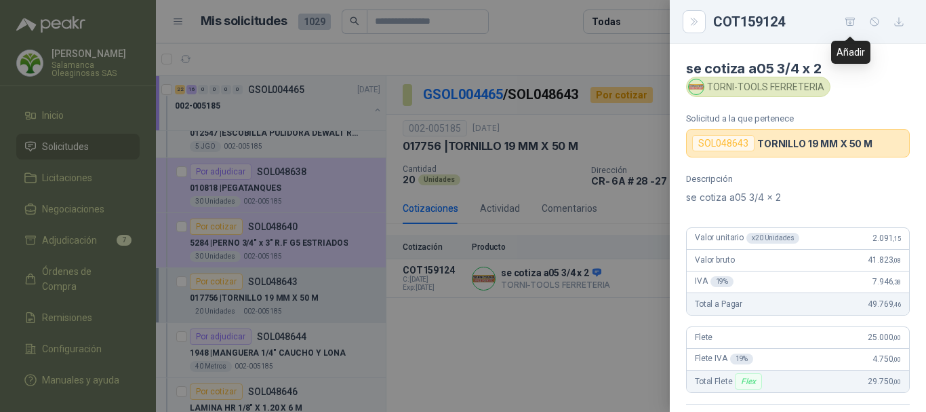
click at [848, 19] on icon "button" at bounding box center [851, 22] width 12 height 12
click at [513, 52] on div at bounding box center [463, 206] width 926 height 412
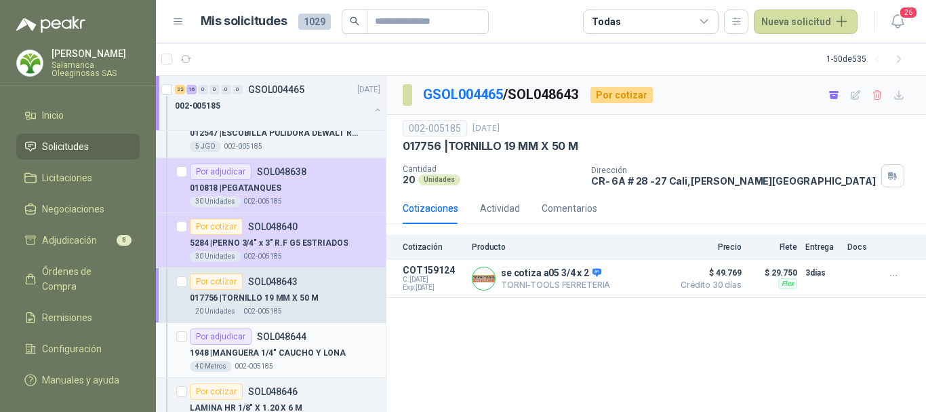
scroll to position [2238, 0]
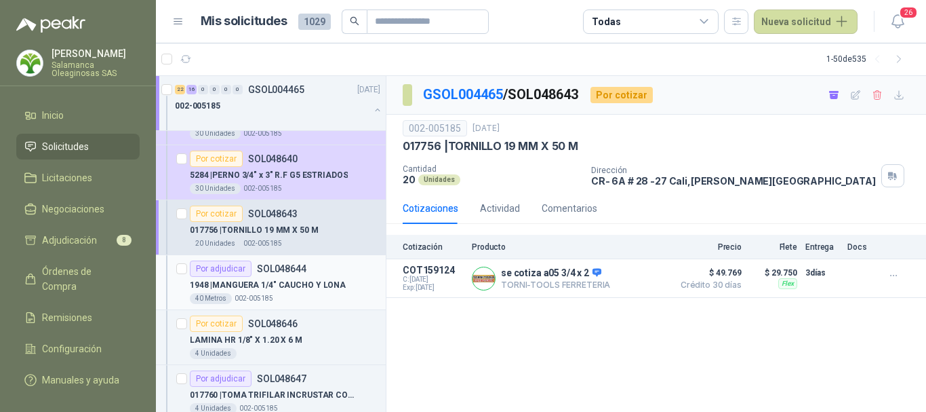
click at [343, 295] on div "40 Metros 002-005185" at bounding box center [285, 298] width 191 height 11
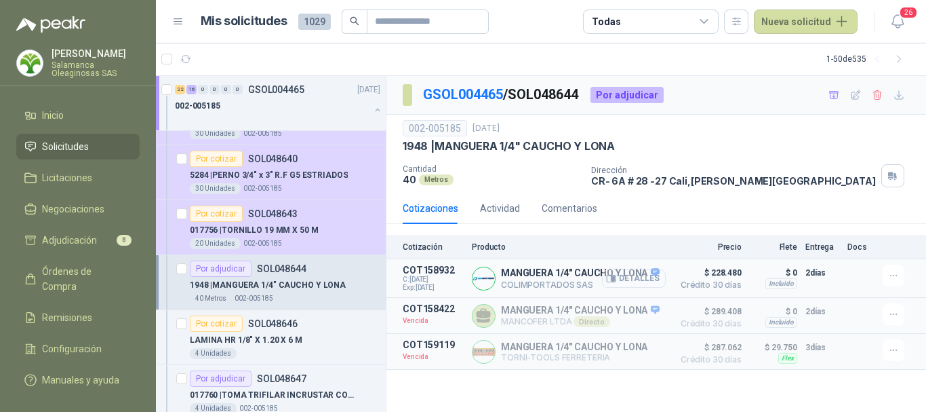
click at [643, 278] on button "Detalles" at bounding box center [634, 278] width 64 height 18
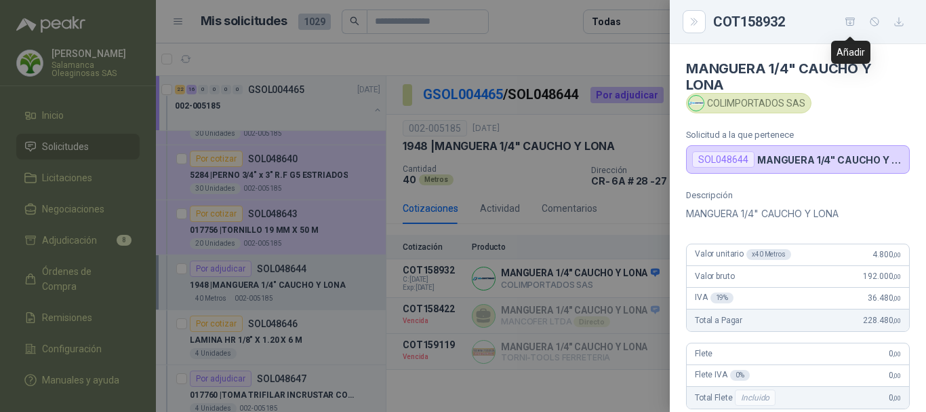
click at [851, 24] on icon "button" at bounding box center [851, 22] width 12 height 12
click at [503, 56] on div at bounding box center [463, 206] width 926 height 412
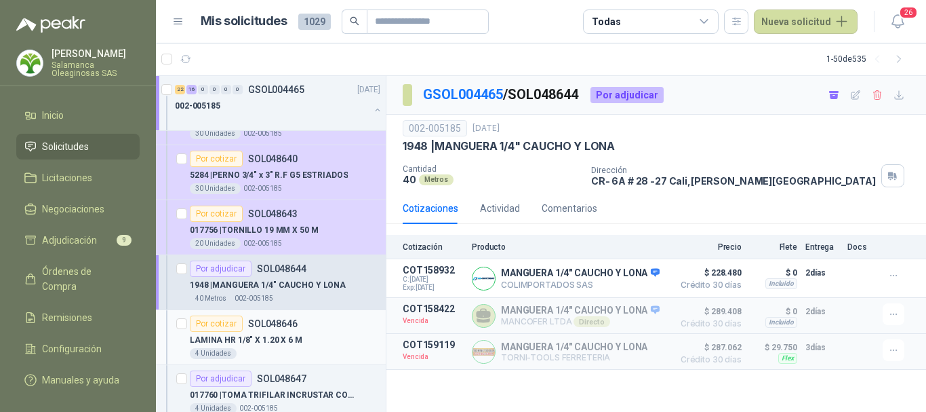
click at [313, 332] on div "LAMINA HR 1/8" X 1.20 X 6 M" at bounding box center [285, 340] width 191 height 16
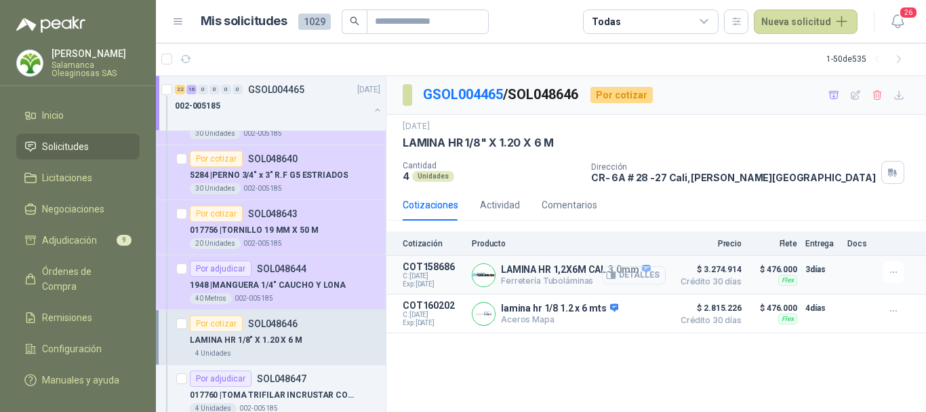
click at [646, 273] on button "Detalles" at bounding box center [634, 275] width 64 height 18
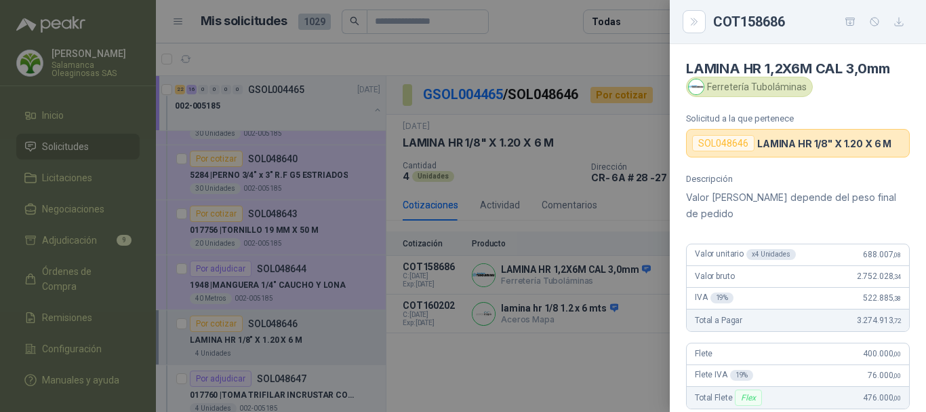
click at [594, 59] on div at bounding box center [463, 206] width 926 height 412
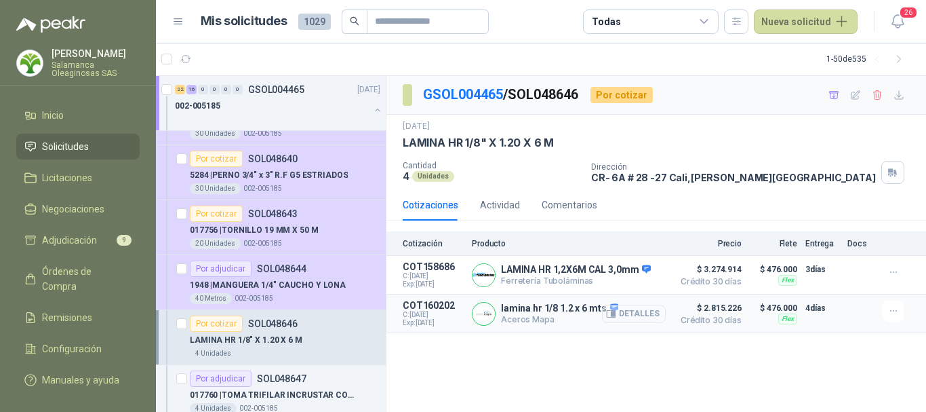
click at [637, 315] on button "Detalles" at bounding box center [634, 313] width 64 height 18
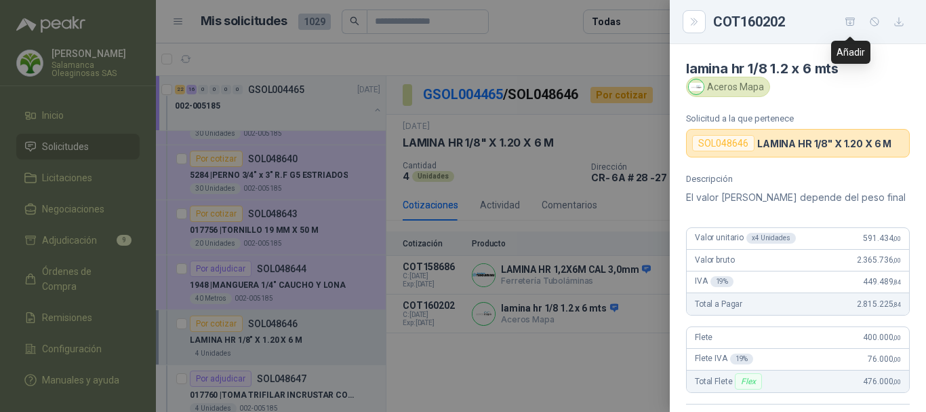
click at [850, 20] on icon "button" at bounding box center [850, 21] width 9 height 7
click at [481, 55] on div at bounding box center [463, 206] width 926 height 412
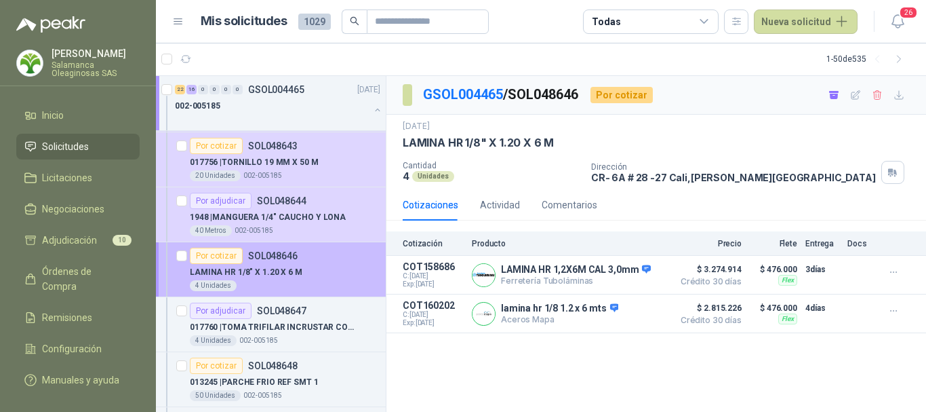
scroll to position [2374, 0]
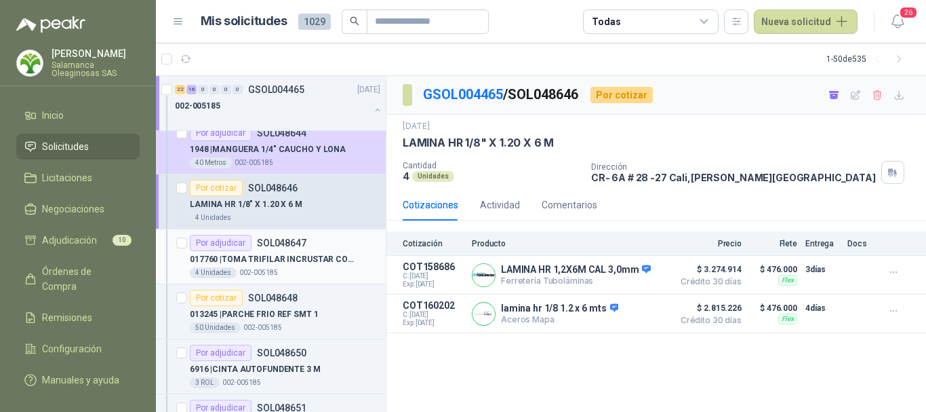
click at [336, 270] on div "4 Unidades 002-005185" at bounding box center [285, 272] width 191 height 11
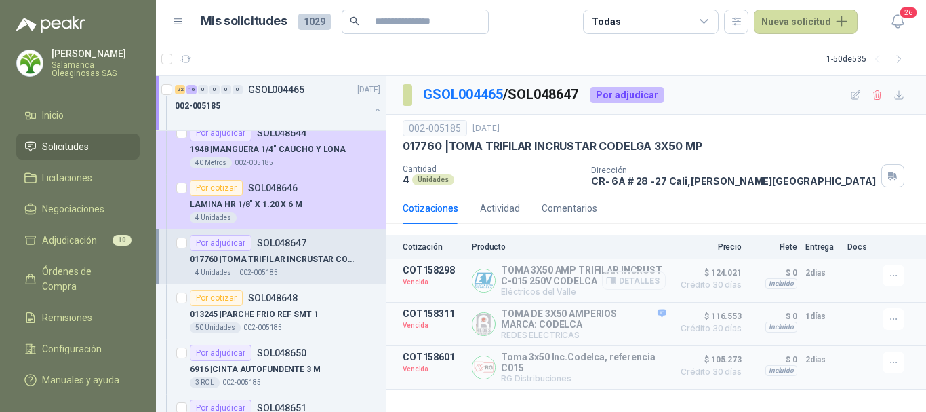
click at [646, 280] on button "Detalles" at bounding box center [634, 280] width 64 height 18
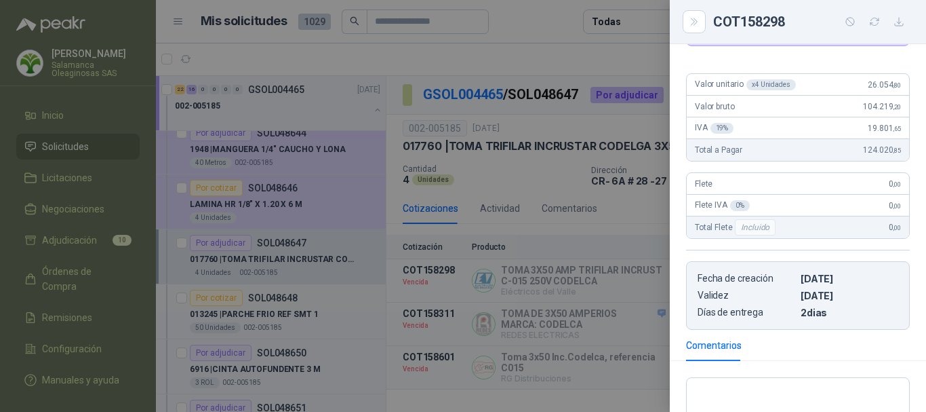
scroll to position [203, 0]
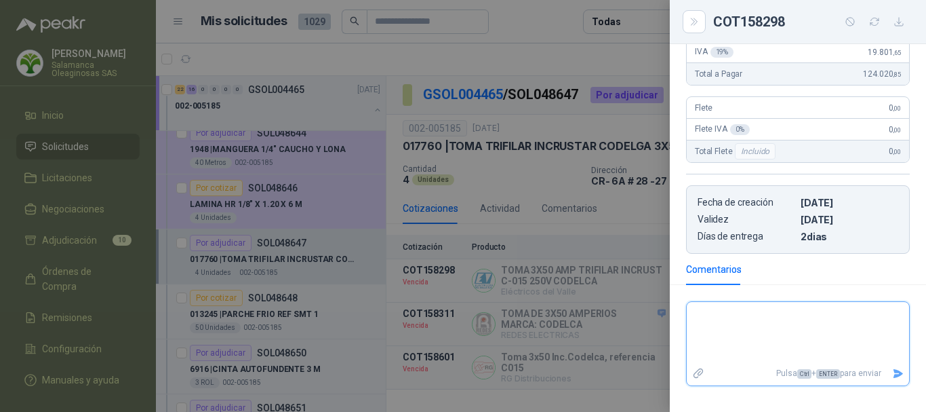
click at [784, 320] on textarea at bounding box center [798, 332] width 222 height 57
click at [894, 371] on icon "Enviar" at bounding box center [898, 373] width 9 height 9
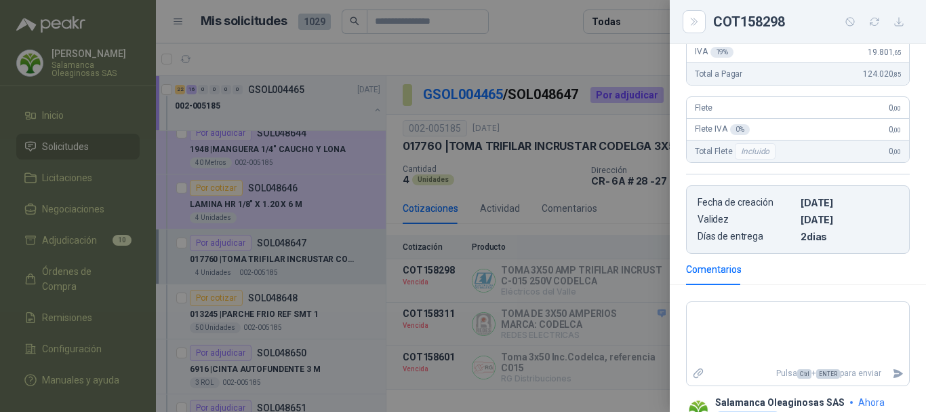
click at [542, 70] on div at bounding box center [463, 206] width 926 height 412
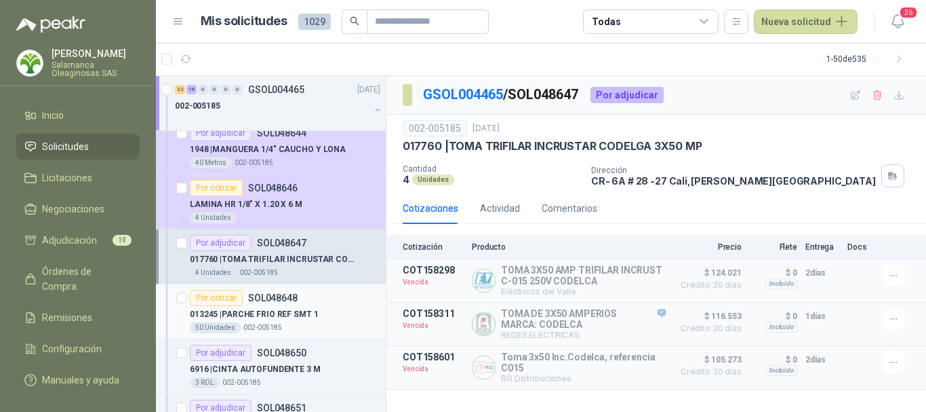
click at [352, 309] on div "013245 | PARCHE FRIO REF SMT 1" at bounding box center [285, 314] width 191 height 16
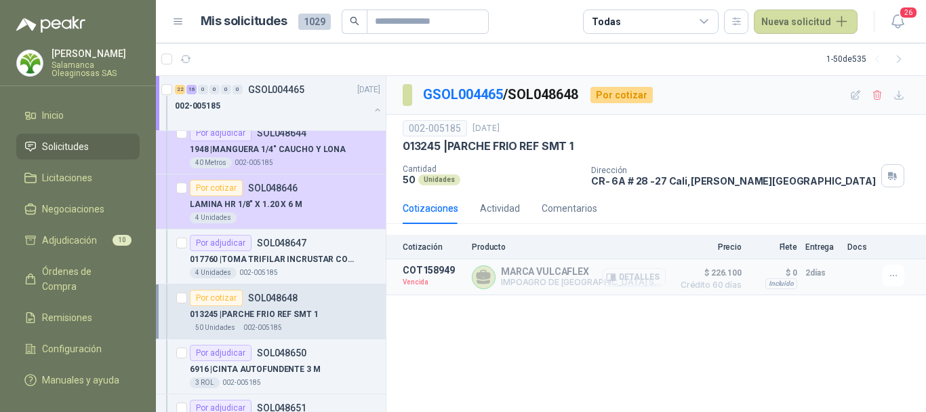
click at [653, 278] on button "Detalles" at bounding box center [634, 277] width 64 height 18
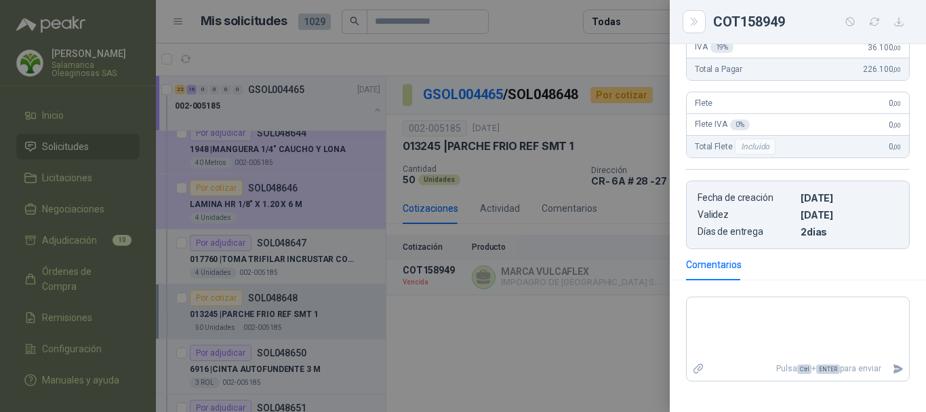
scroll to position [203, 0]
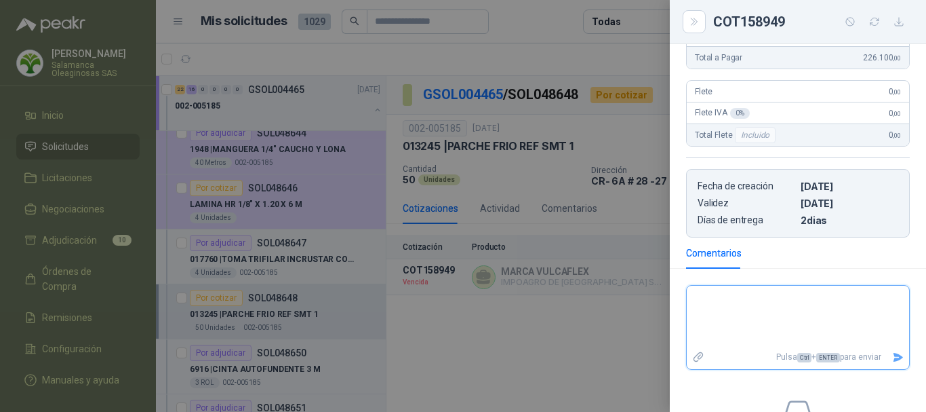
click at [767, 298] on textarea at bounding box center [798, 316] width 222 height 57
click at [894, 355] on icon "Enviar" at bounding box center [898, 357] width 9 height 9
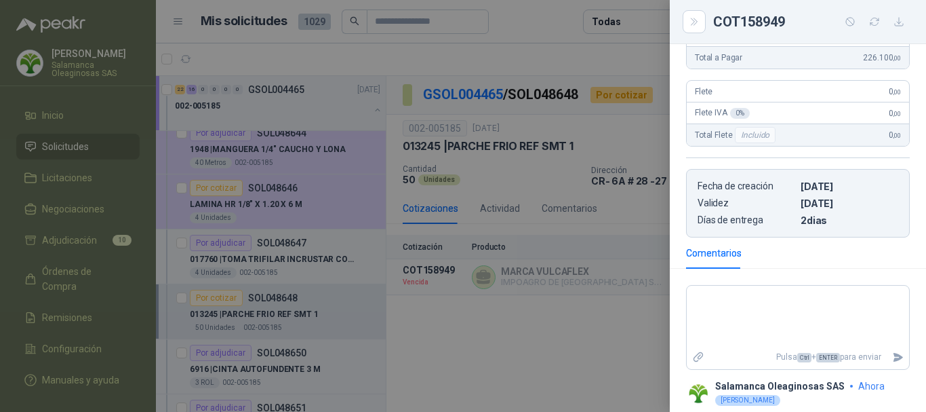
click at [456, 46] on div at bounding box center [463, 206] width 926 height 412
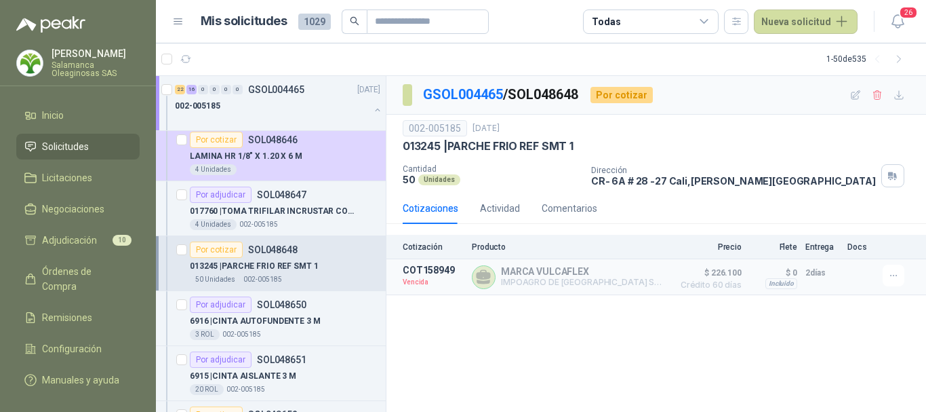
scroll to position [2441, 0]
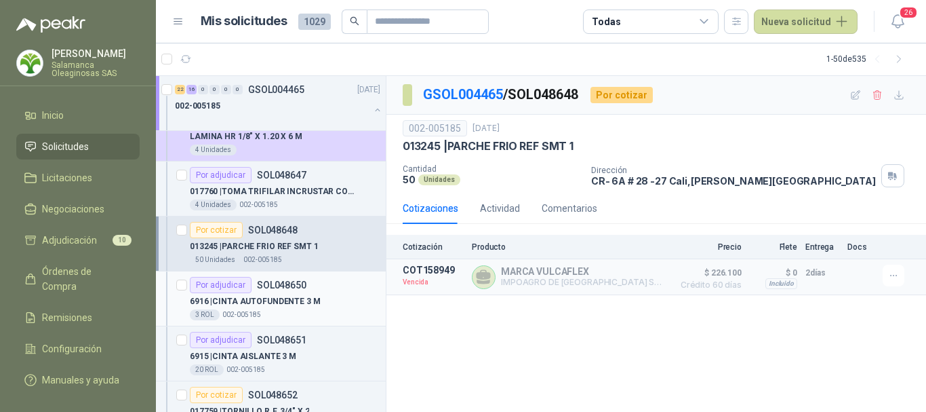
click at [309, 309] on div "6916 | CINTA AUTOFUNDENTE 3 M" at bounding box center [285, 301] width 191 height 16
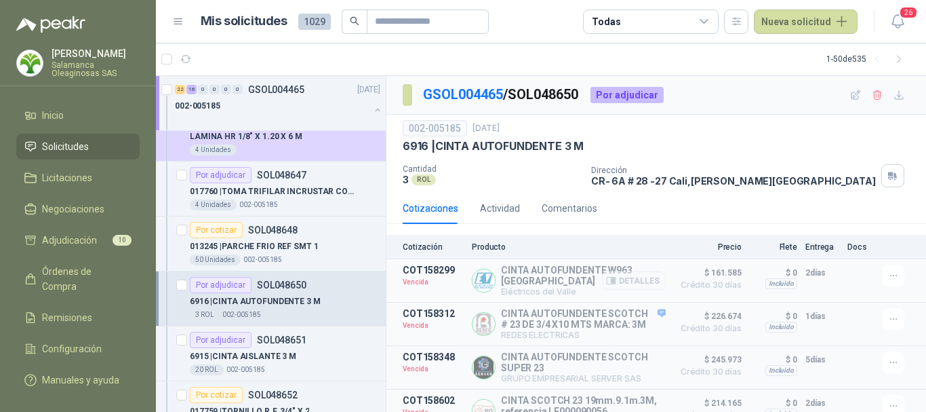
click at [632, 281] on button "Detalles" at bounding box center [634, 280] width 64 height 18
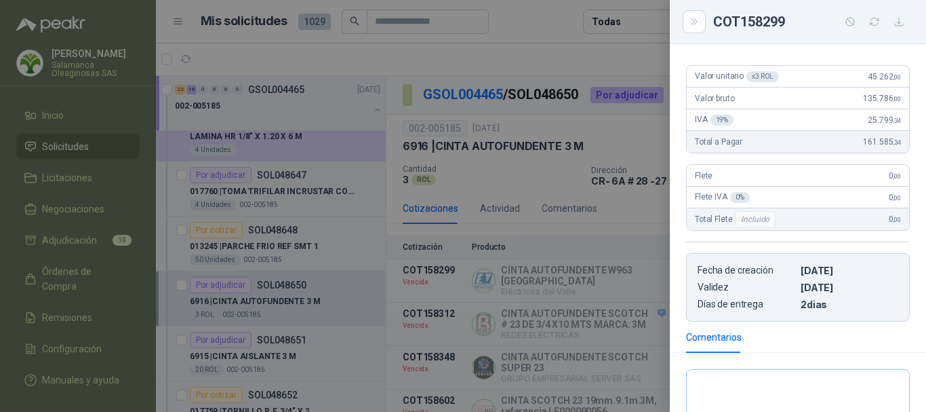
scroll to position [203, 0]
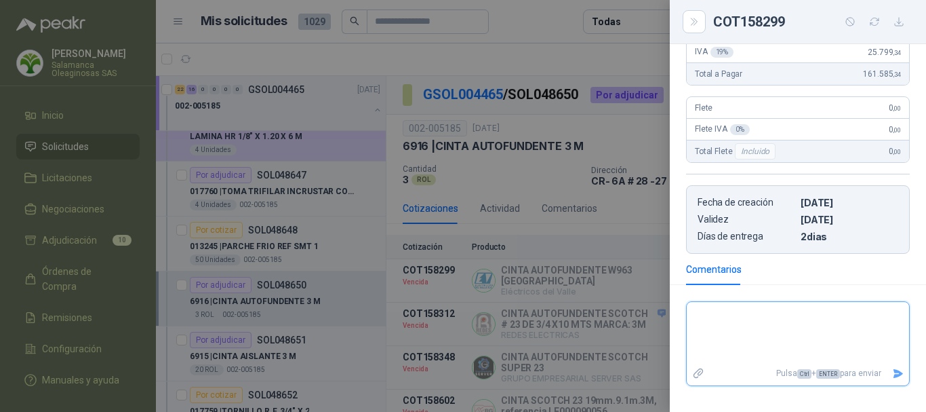
click at [723, 320] on textarea at bounding box center [798, 332] width 222 height 57
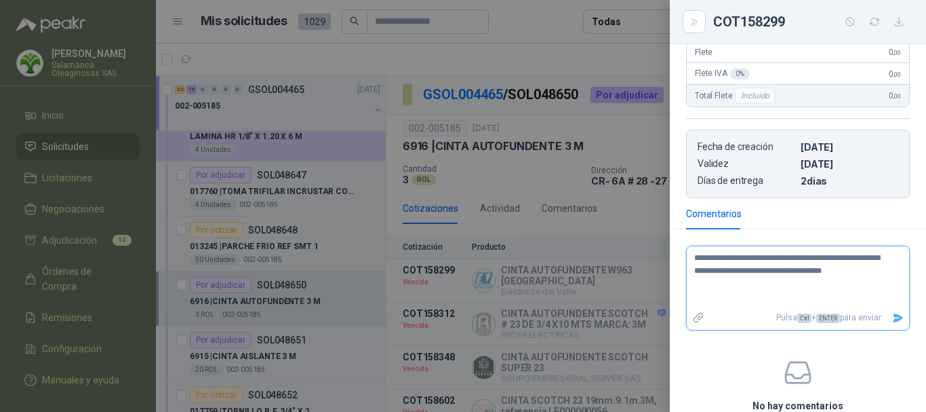
scroll to position [271, 0]
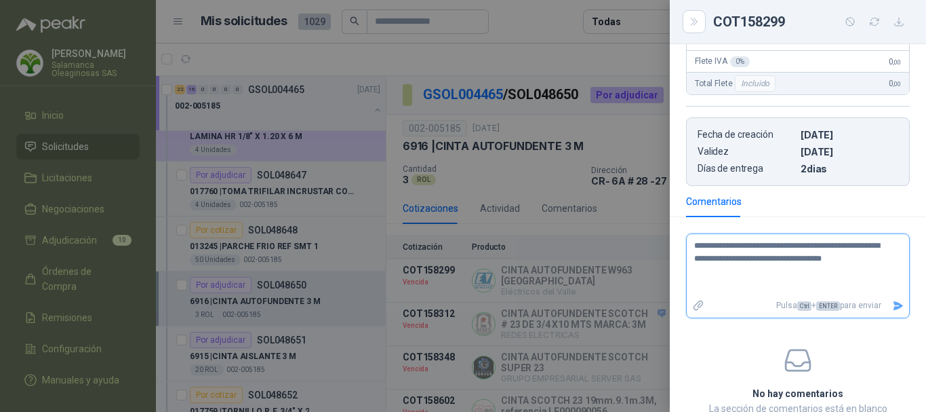
click at [894, 306] on icon "Enviar" at bounding box center [898, 305] width 9 height 9
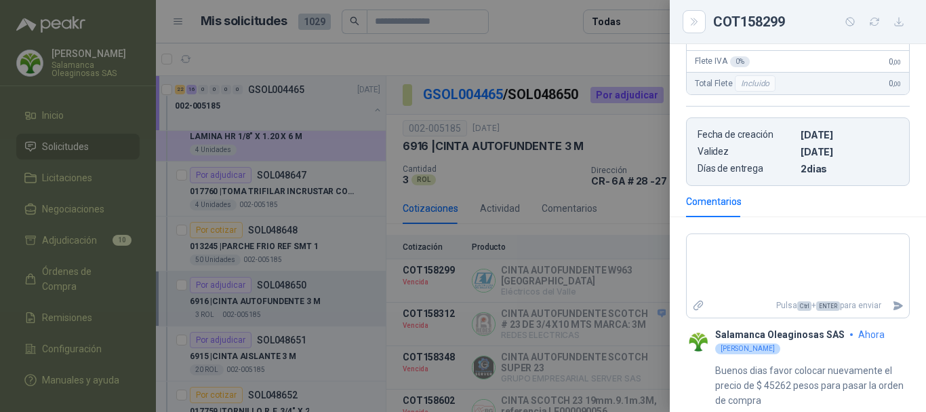
click at [544, 18] on div at bounding box center [463, 206] width 926 height 412
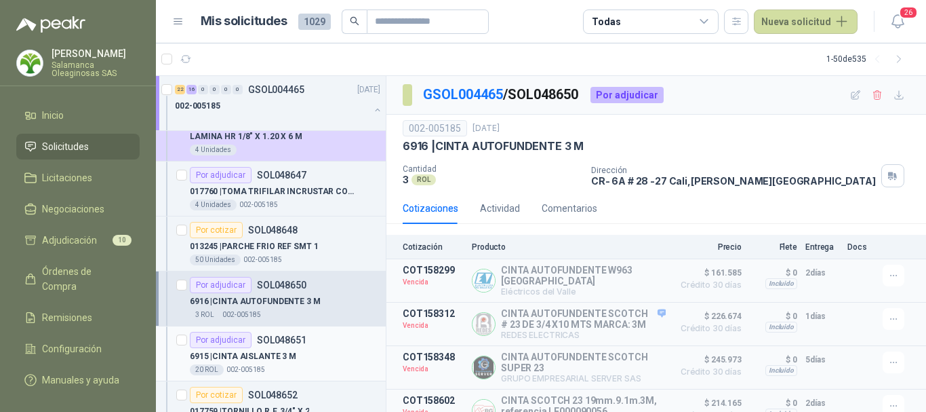
click at [313, 347] on div "Por adjudicar SOL048651" at bounding box center [285, 340] width 191 height 16
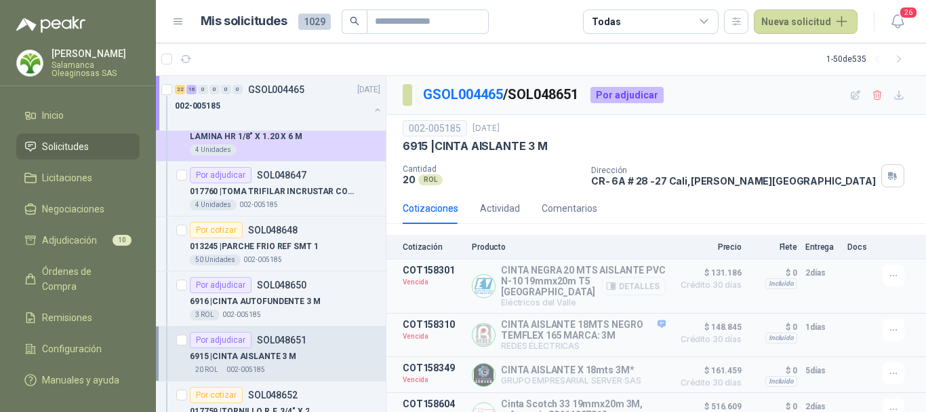
click at [632, 290] on button "Detalles" at bounding box center [634, 286] width 64 height 18
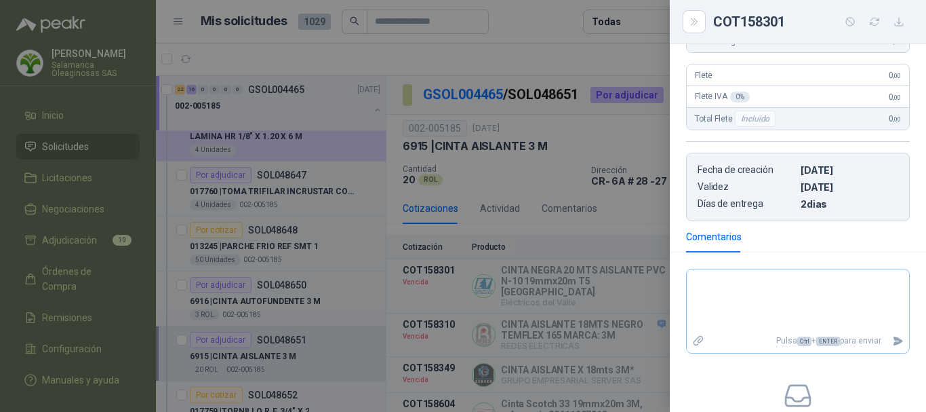
scroll to position [271, 0]
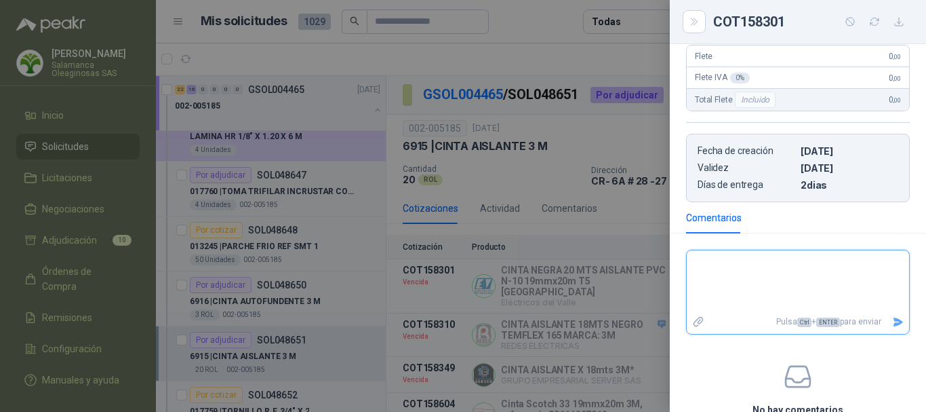
click at [746, 263] on textarea at bounding box center [798, 281] width 222 height 57
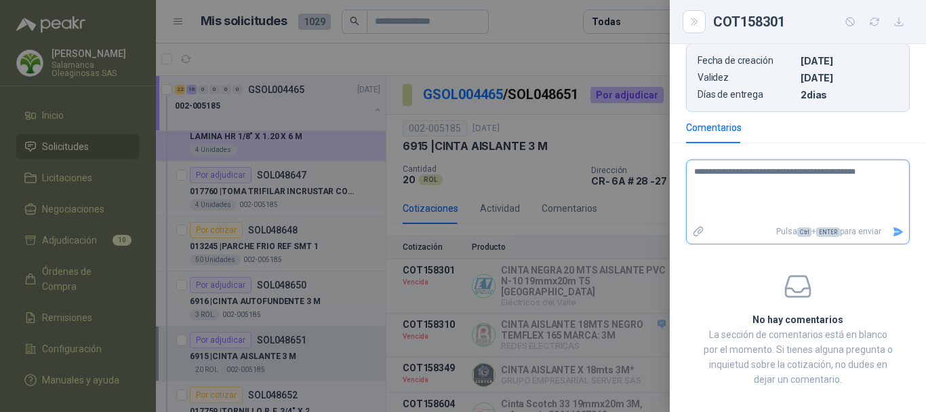
scroll to position [374, 0]
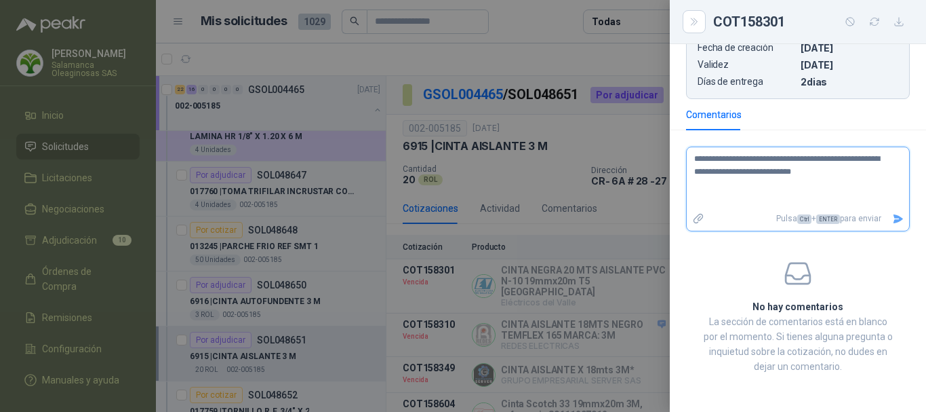
click at [894, 220] on icon "Enviar" at bounding box center [898, 218] width 9 height 9
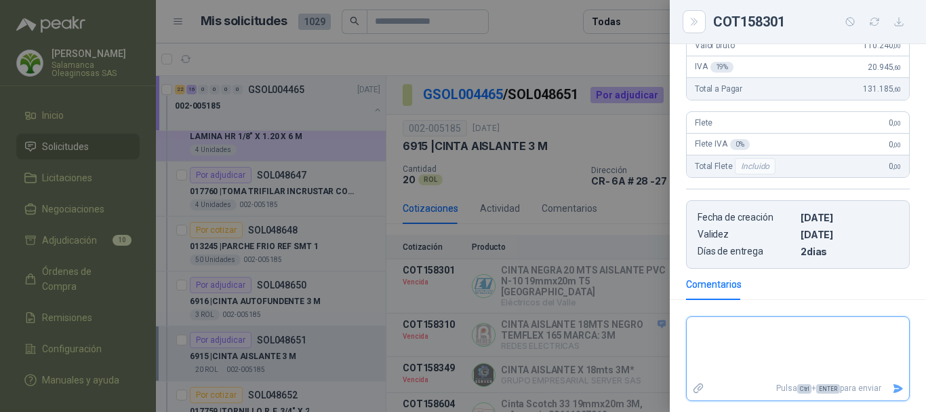
scroll to position [295, 0]
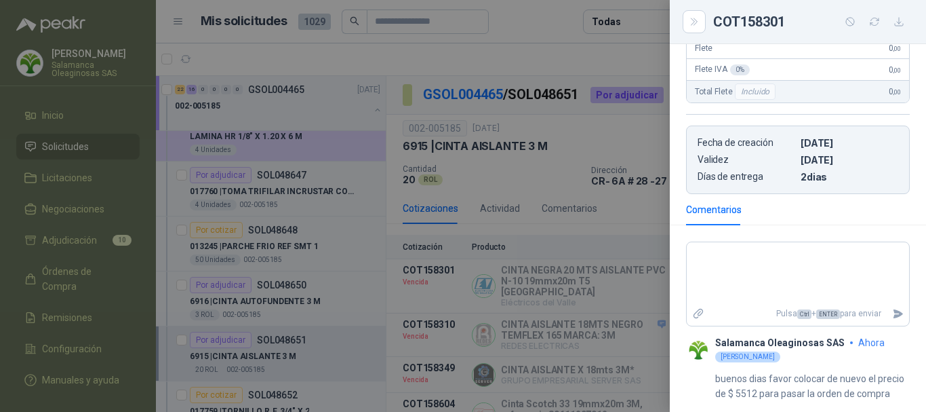
click at [480, 56] on div at bounding box center [463, 206] width 926 height 412
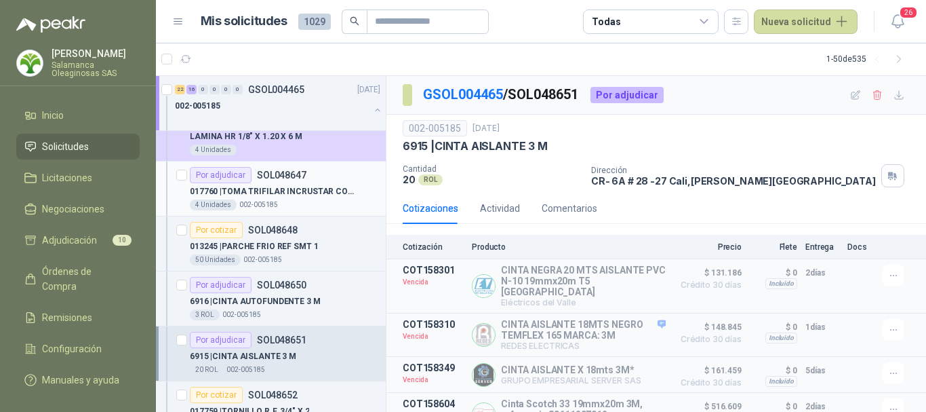
scroll to position [2374, 0]
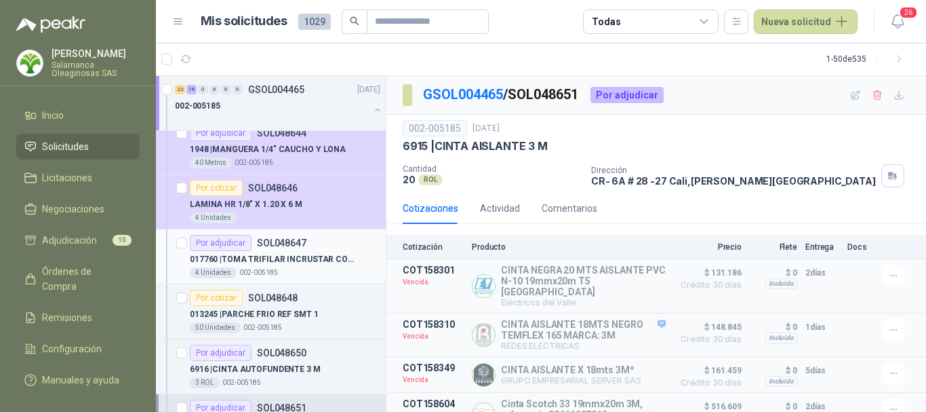
click at [357, 268] on div "4 Unidades 002-005185" at bounding box center [285, 272] width 191 height 11
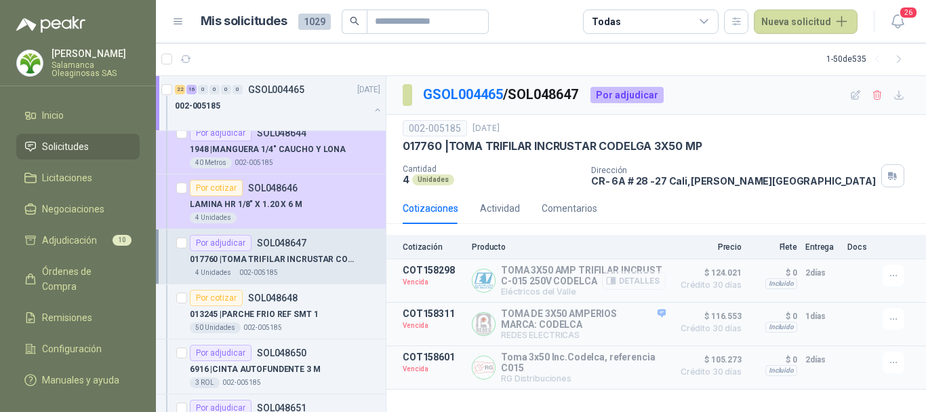
click at [649, 280] on button "Detalles" at bounding box center [634, 280] width 64 height 18
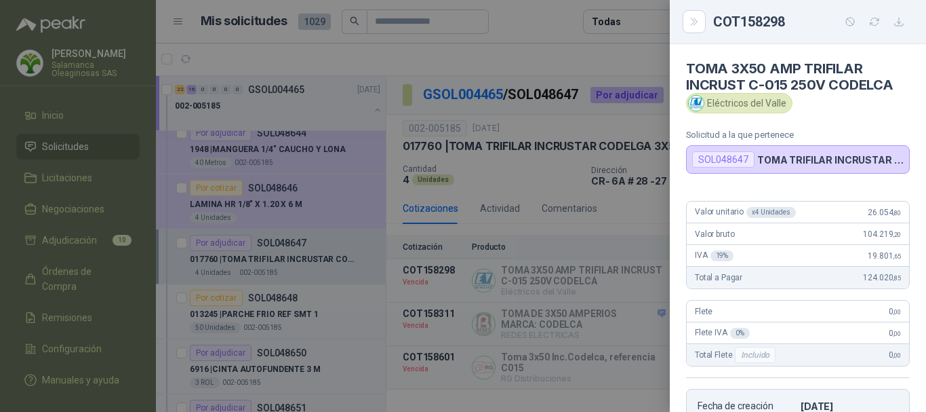
click at [566, 61] on div at bounding box center [463, 206] width 926 height 412
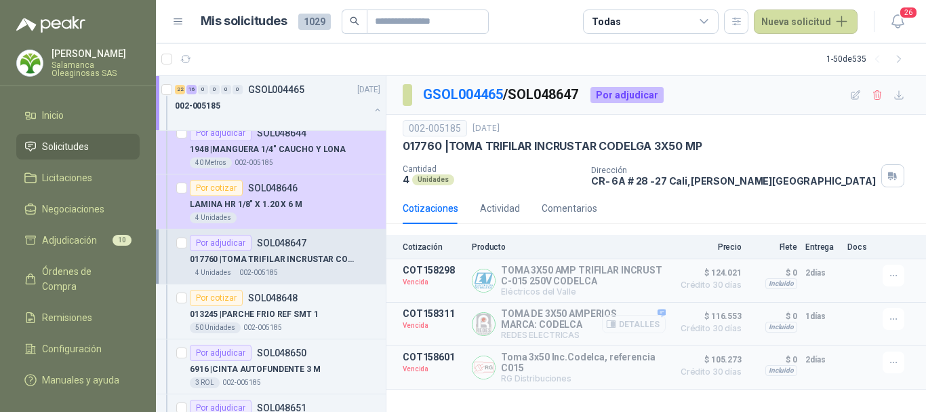
click at [646, 326] on button "Detalles" at bounding box center [634, 324] width 64 height 18
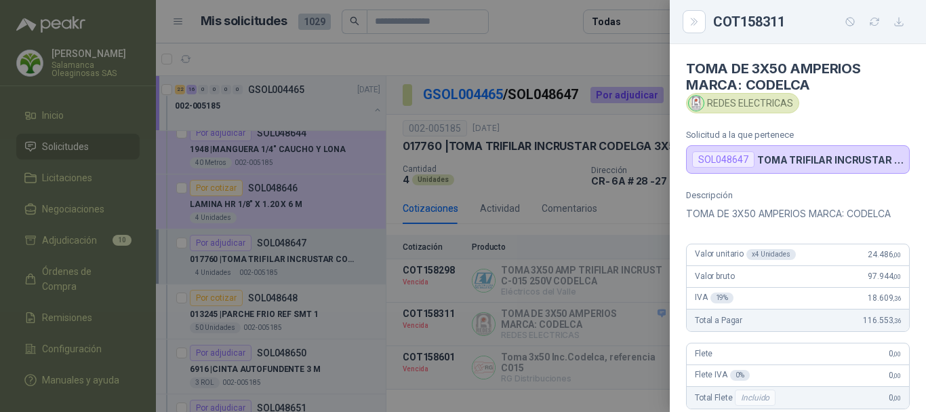
click at [549, 54] on div at bounding box center [463, 206] width 926 height 412
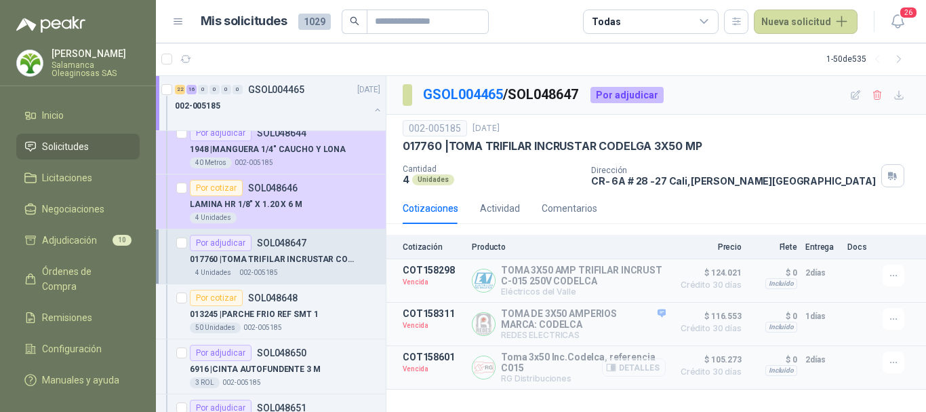
click at [642, 367] on button "Detalles" at bounding box center [634, 367] width 64 height 18
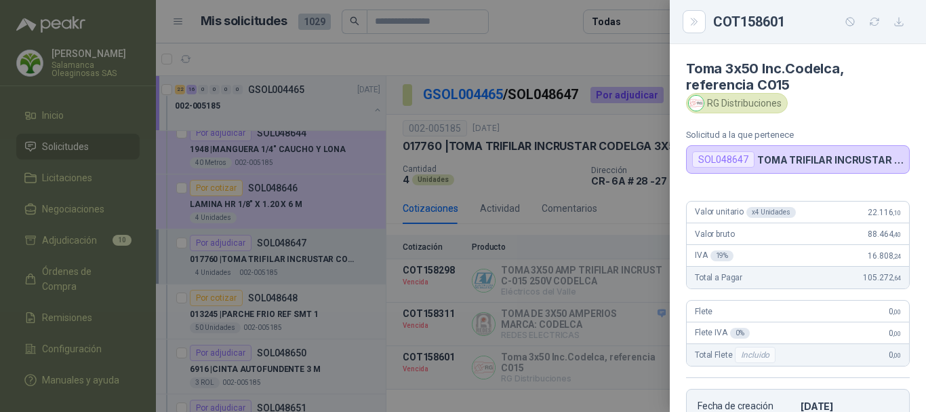
click at [526, 165] on div at bounding box center [463, 206] width 926 height 412
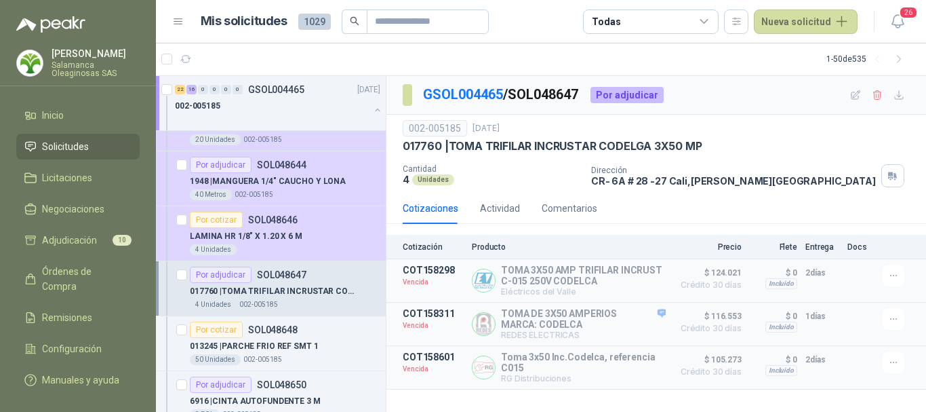
scroll to position [2374, 0]
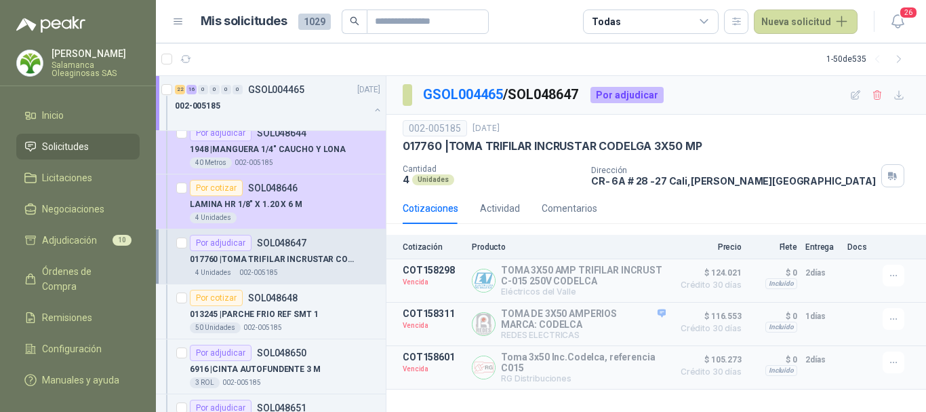
click at [324, 273] on div "4 Unidades 002-005185" at bounding box center [285, 272] width 191 height 11
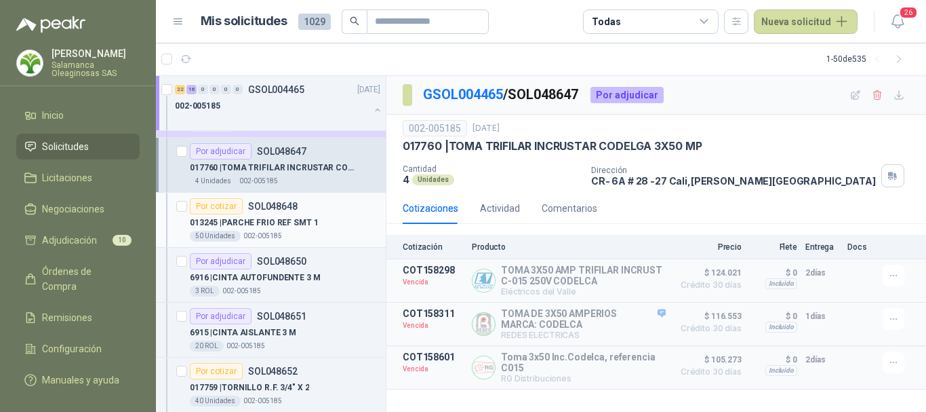
scroll to position [2441, 0]
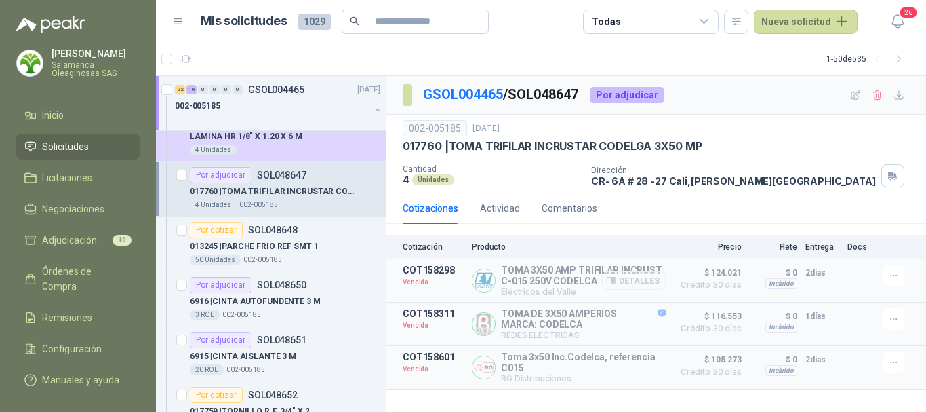
click at [648, 279] on button "Detalles" at bounding box center [634, 280] width 64 height 18
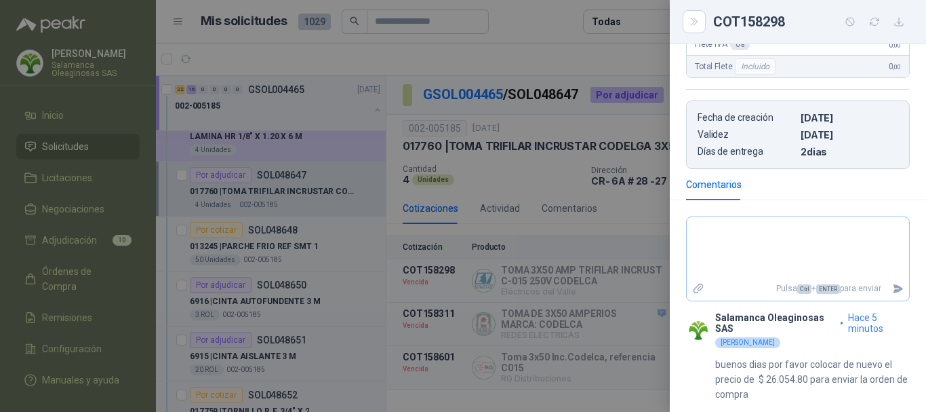
scroll to position [290, 0]
click at [531, 14] on div at bounding box center [463, 206] width 926 height 412
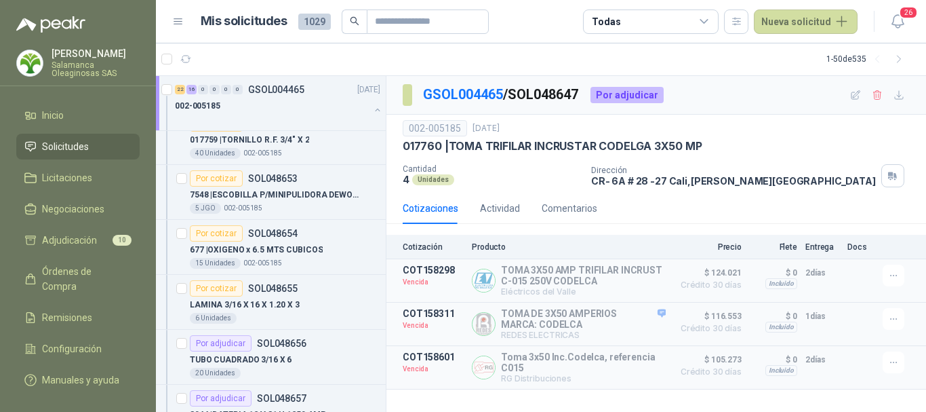
scroll to position [2645, 0]
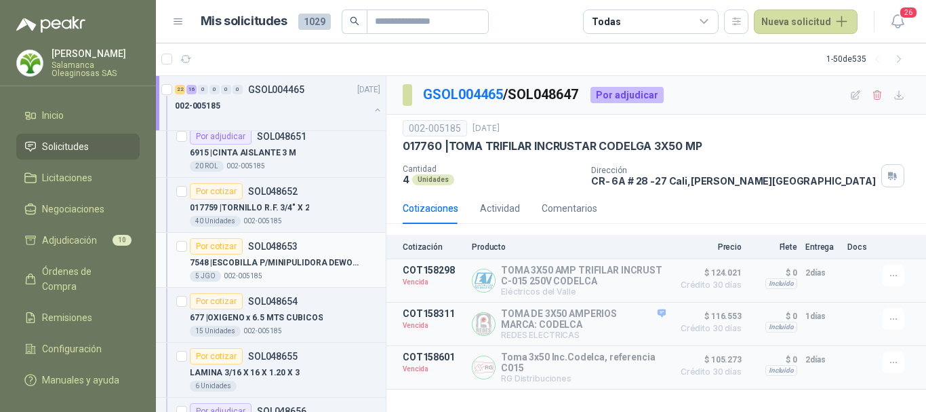
click at [328, 276] on div "5 JGO 002-005185" at bounding box center [285, 276] width 191 height 11
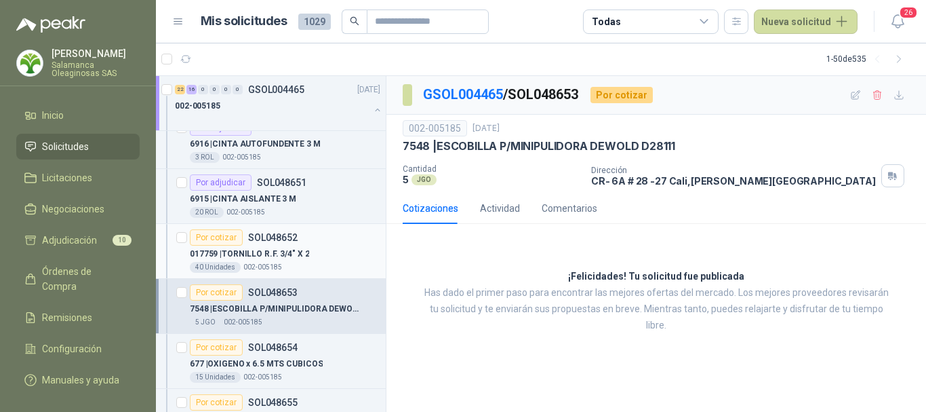
scroll to position [2577, 0]
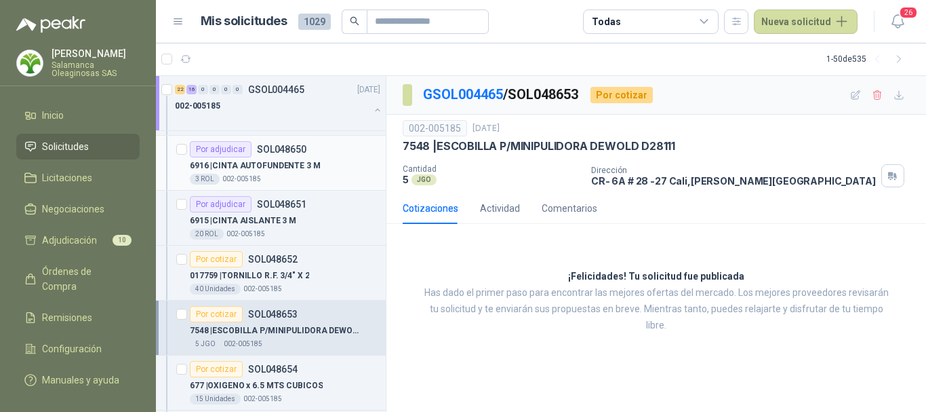
click at [340, 172] on div "6916 | CINTA AUTOFUNDENTE 3 M" at bounding box center [285, 165] width 191 height 16
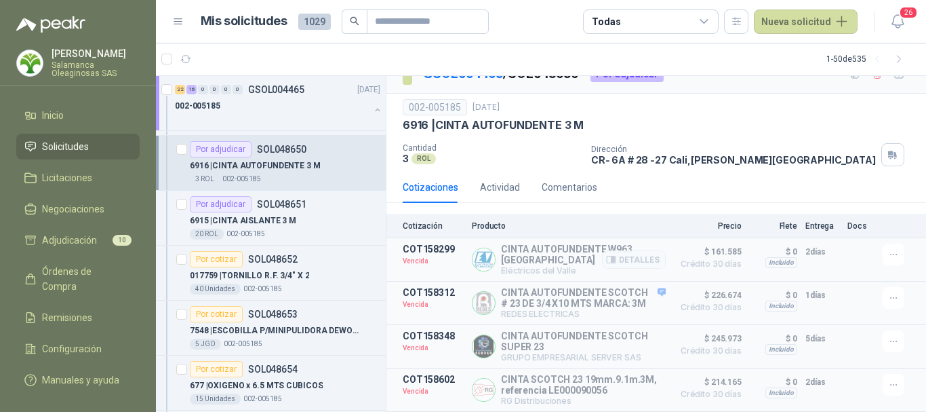
scroll to position [38, 0]
click at [340, 222] on div "6915 | CINTA AISLANTE 3 M" at bounding box center [285, 220] width 191 height 16
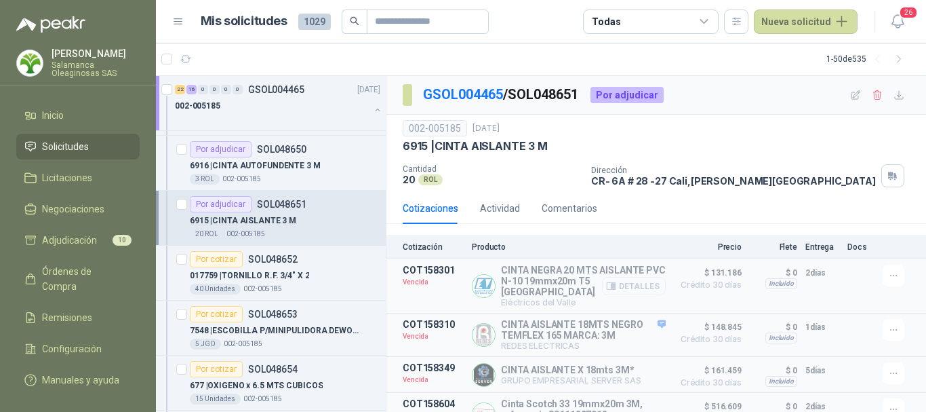
click at [633, 286] on button "Detalles" at bounding box center [634, 286] width 64 height 18
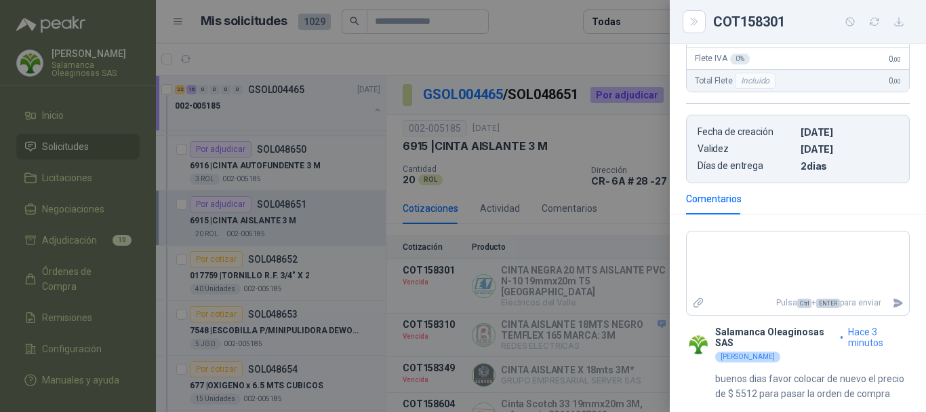
scroll to position [307, 0]
click at [473, 57] on div at bounding box center [463, 206] width 926 height 412
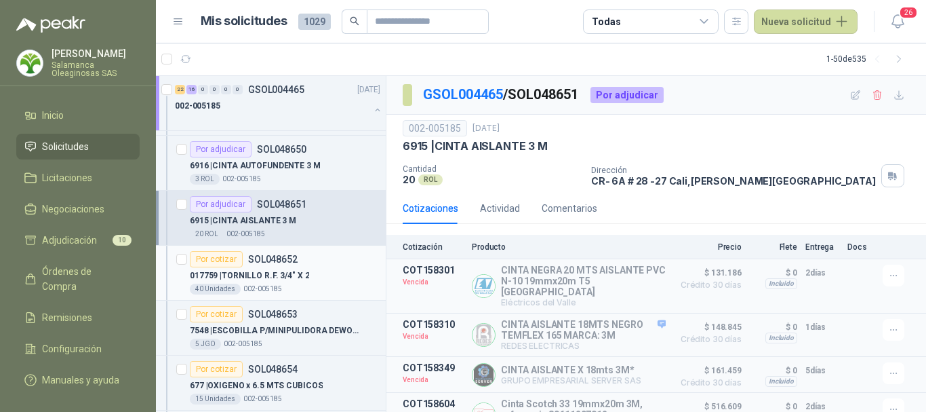
click at [334, 281] on div "017759 | TORNILLO R.F. 3/4" X 2" at bounding box center [285, 275] width 191 height 16
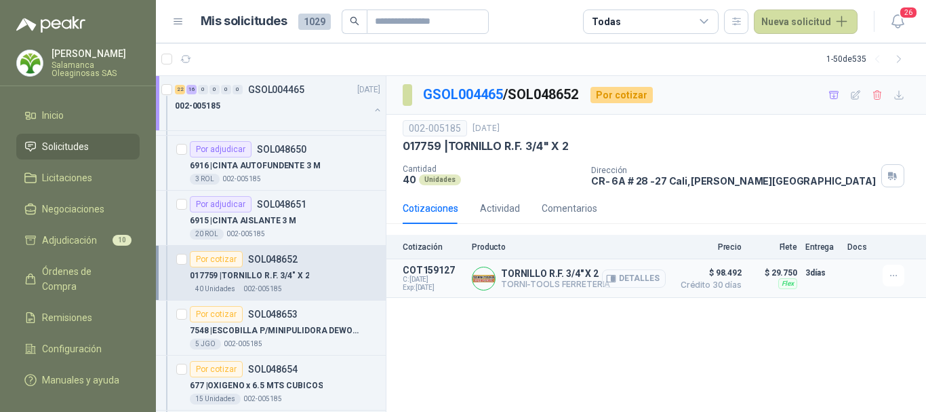
click at [644, 274] on button "Detalles" at bounding box center [634, 278] width 64 height 18
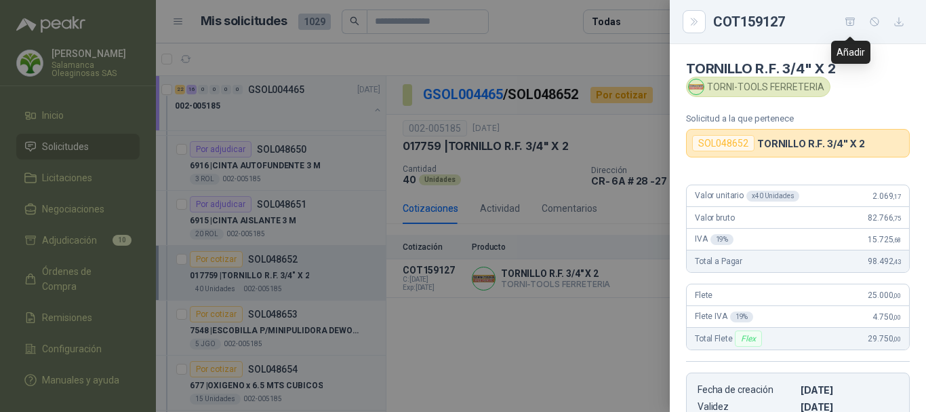
click at [852, 19] on icon "button" at bounding box center [851, 22] width 12 height 12
click at [494, 52] on div at bounding box center [463, 206] width 926 height 412
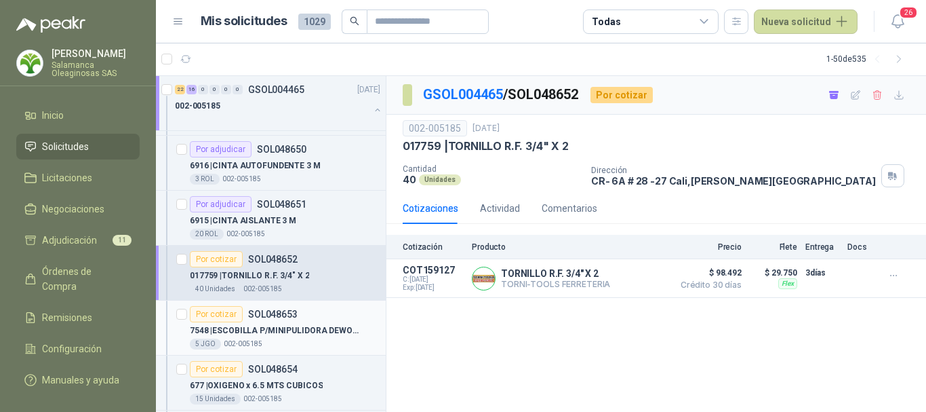
click at [302, 336] on p "7548 | ESCOBILLA P/MINIPULIDORA DEWOLD D28111" at bounding box center [274, 330] width 169 height 13
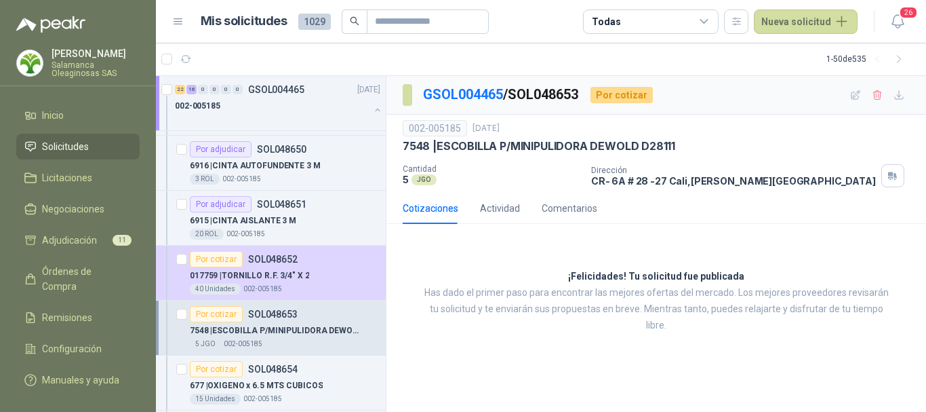
scroll to position [2645, 0]
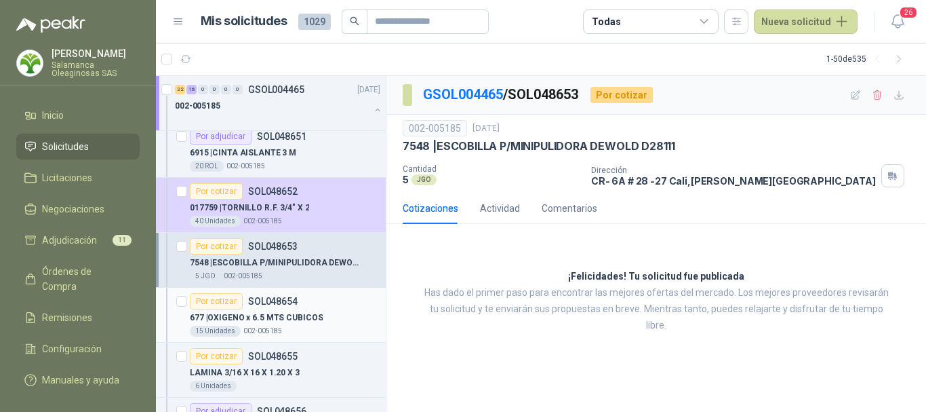
click at [349, 319] on div "677 | OXIGENO x 6.5 MTS CUBICOS" at bounding box center [285, 317] width 191 height 16
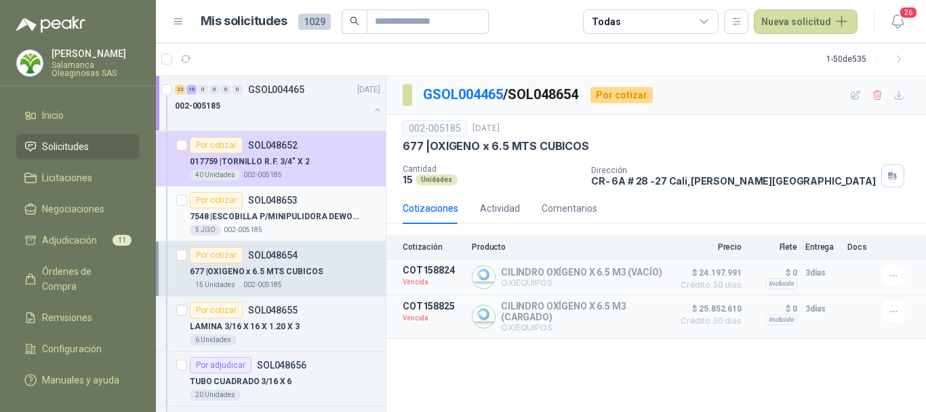
scroll to position [2713, 0]
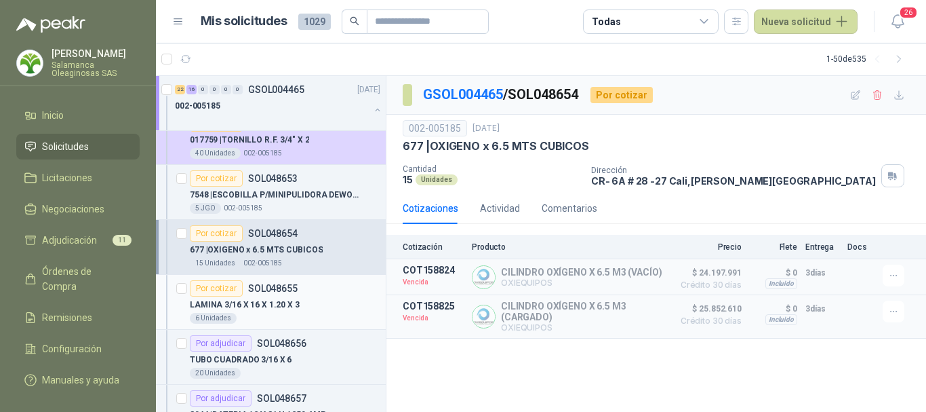
click at [337, 302] on div "LAMINA 3/16 X 16 X 1.20 X 3" at bounding box center [285, 304] width 191 height 16
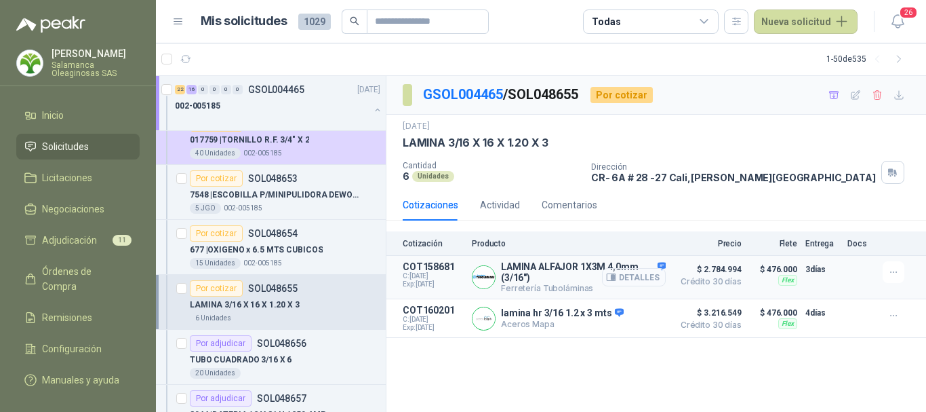
click at [649, 275] on button "Detalles" at bounding box center [634, 277] width 64 height 18
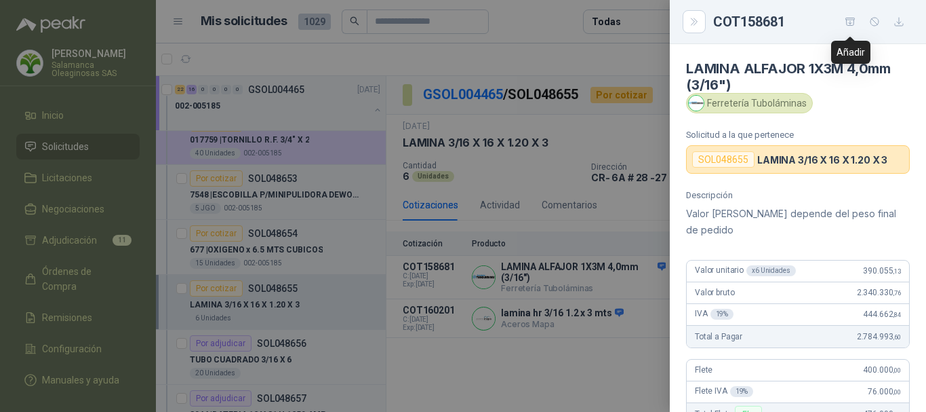
click at [848, 20] on icon "button" at bounding box center [851, 22] width 12 height 12
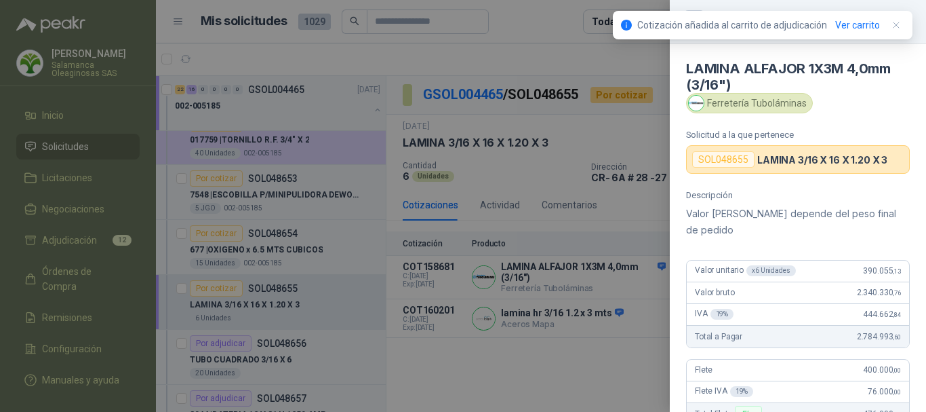
click at [522, 60] on div at bounding box center [463, 206] width 926 height 412
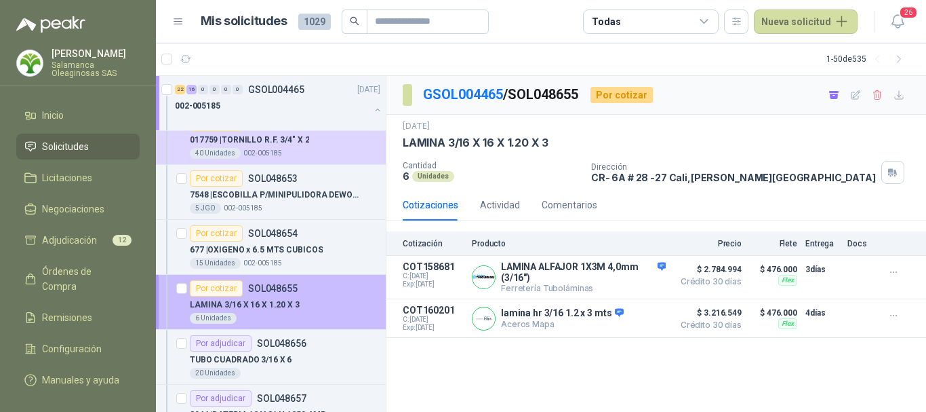
scroll to position [2780, 0]
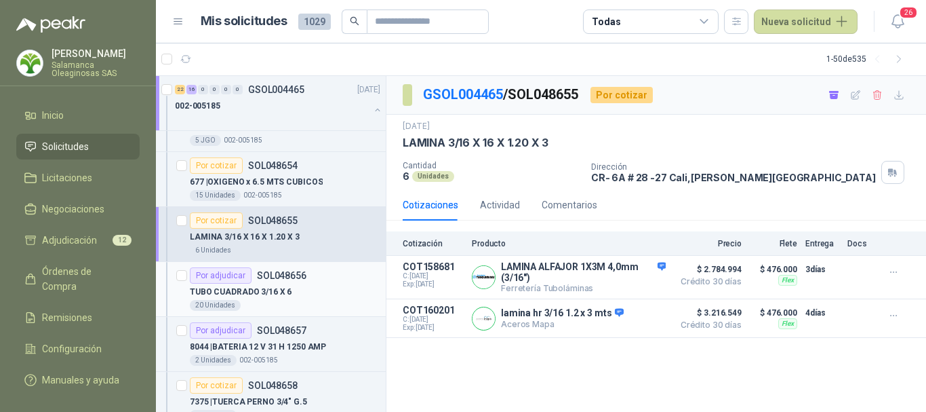
click at [321, 298] on div "TUBO CUADRADO 3/16 X 6" at bounding box center [285, 291] width 191 height 16
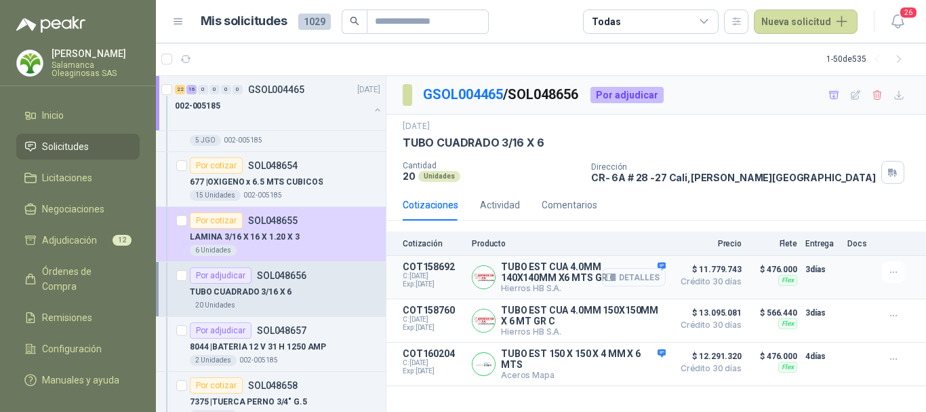
click at [647, 277] on button "Detalles" at bounding box center [634, 277] width 64 height 18
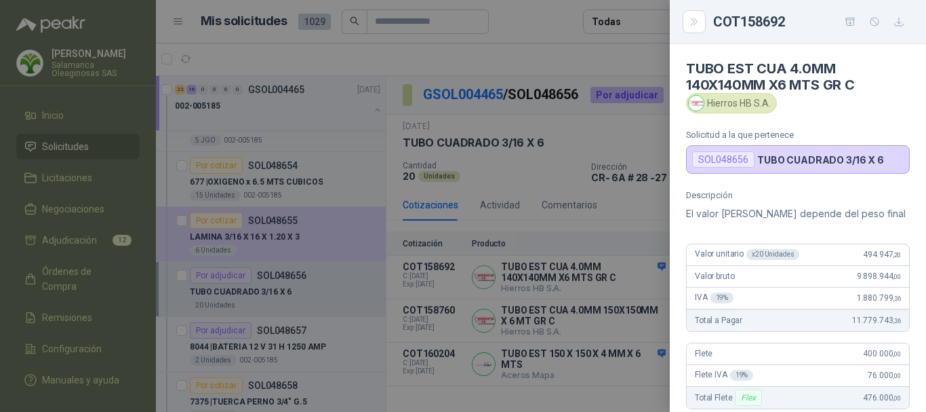
click at [582, 42] on div at bounding box center [463, 206] width 926 height 412
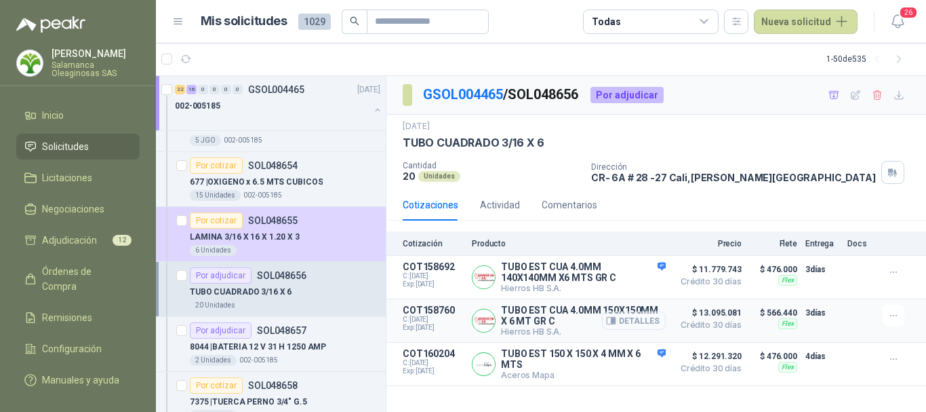
click at [632, 322] on button "Detalles" at bounding box center [634, 320] width 64 height 18
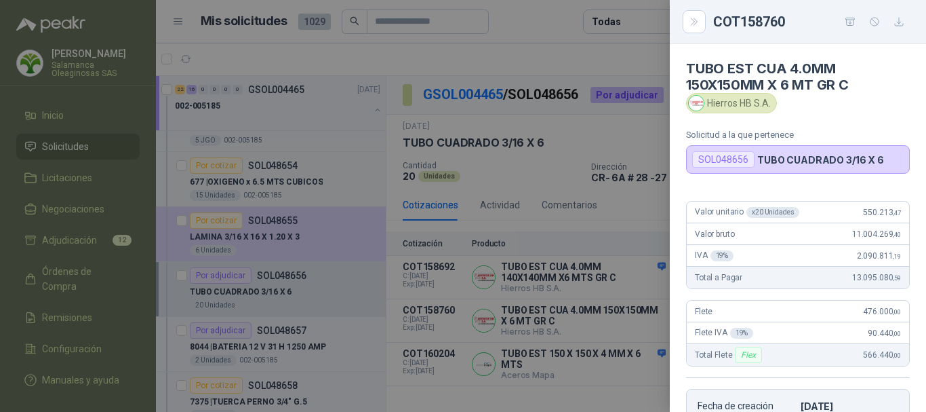
click at [574, 55] on div at bounding box center [463, 206] width 926 height 412
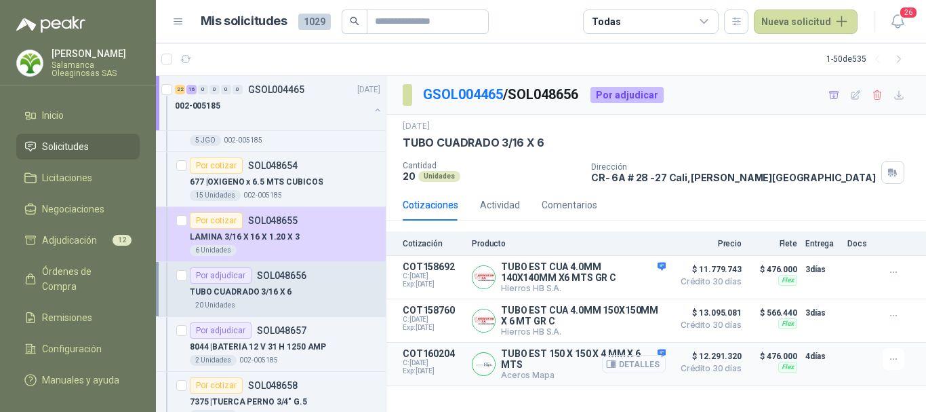
click at [636, 370] on button "Detalles" at bounding box center [634, 364] width 64 height 18
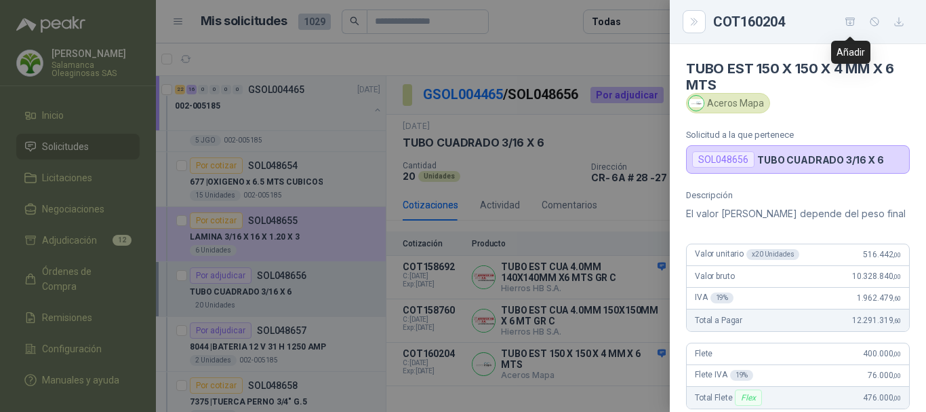
click at [850, 21] on icon "button" at bounding box center [850, 21] width 9 height 7
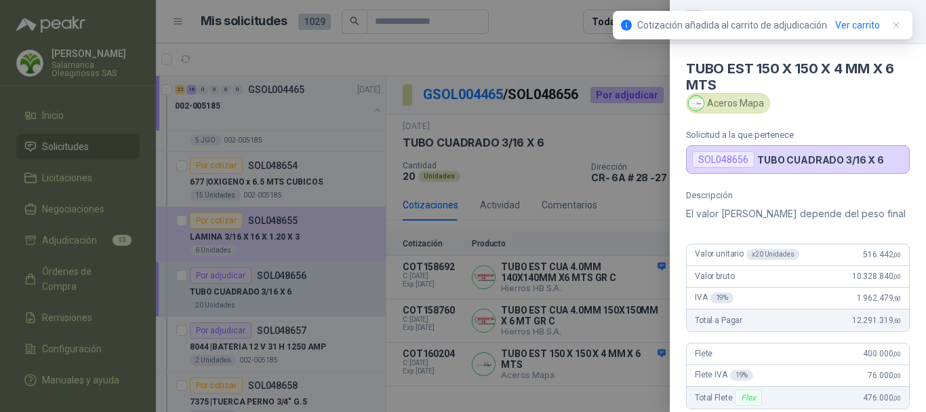
click at [572, 56] on div at bounding box center [463, 206] width 926 height 412
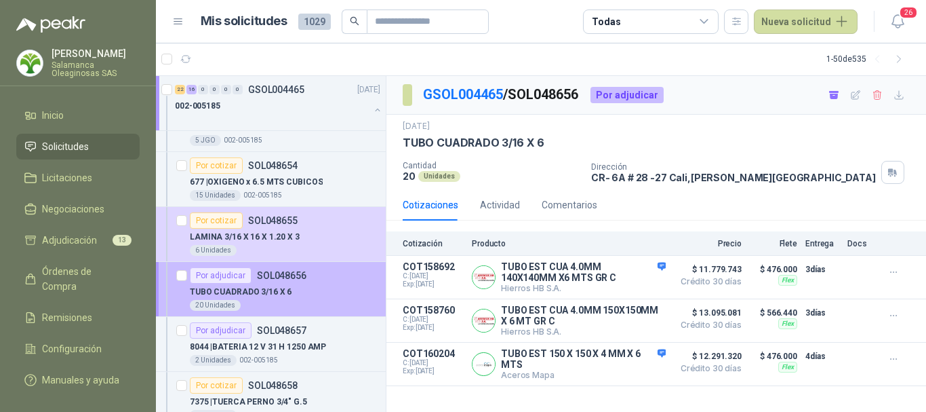
scroll to position [2848, 0]
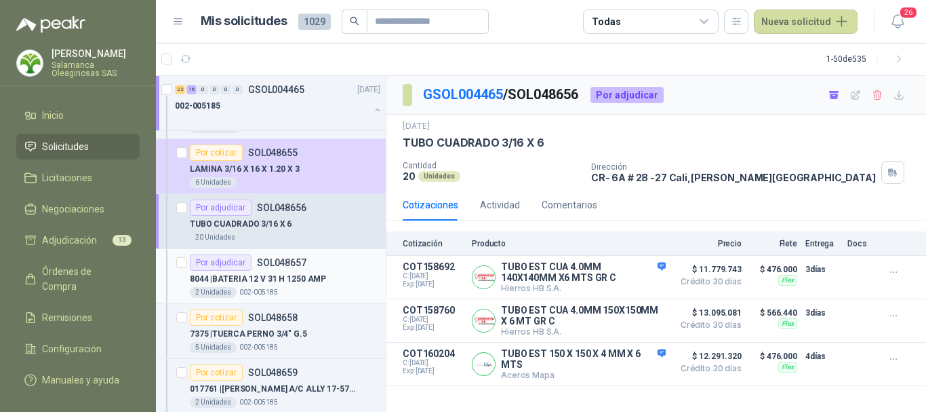
click at [331, 286] on div "8044 | BATERIA 12 V 31 H 1250 AMP" at bounding box center [285, 279] width 191 height 16
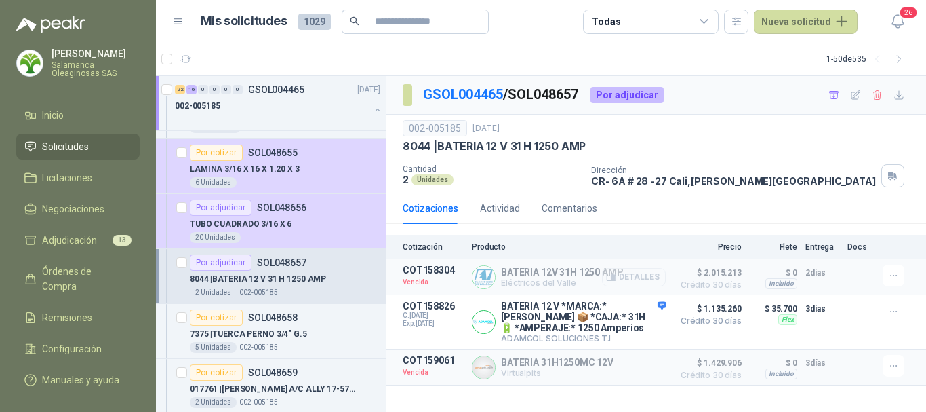
click at [644, 277] on button "Detalles" at bounding box center [634, 277] width 64 height 18
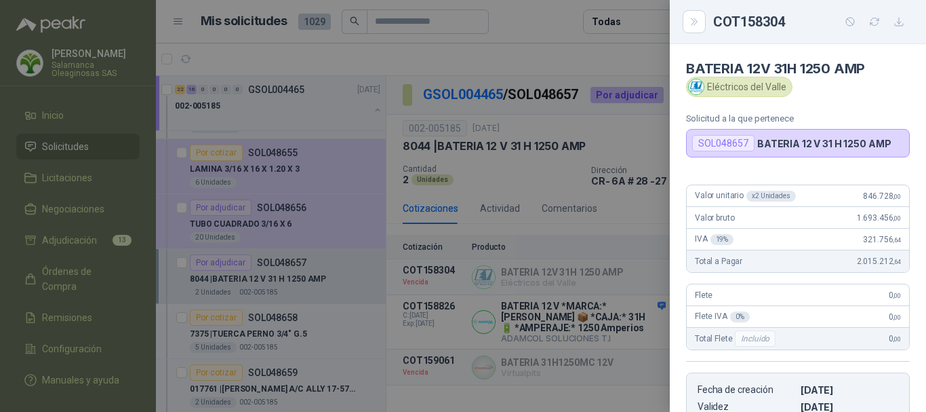
click at [616, 58] on div at bounding box center [463, 206] width 926 height 412
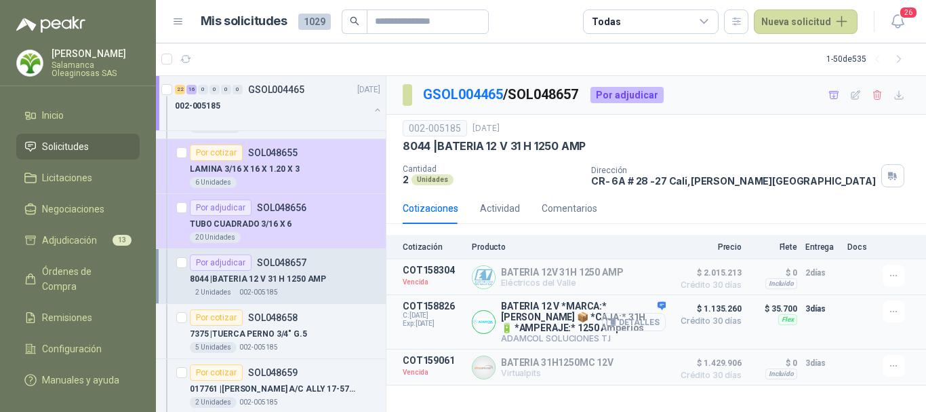
click at [648, 323] on button "Detalles" at bounding box center [634, 322] width 64 height 18
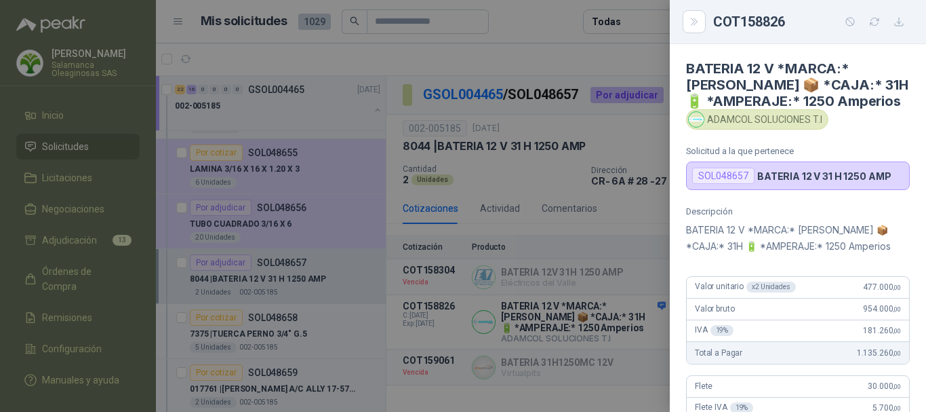
click at [439, 338] on div at bounding box center [463, 206] width 926 height 412
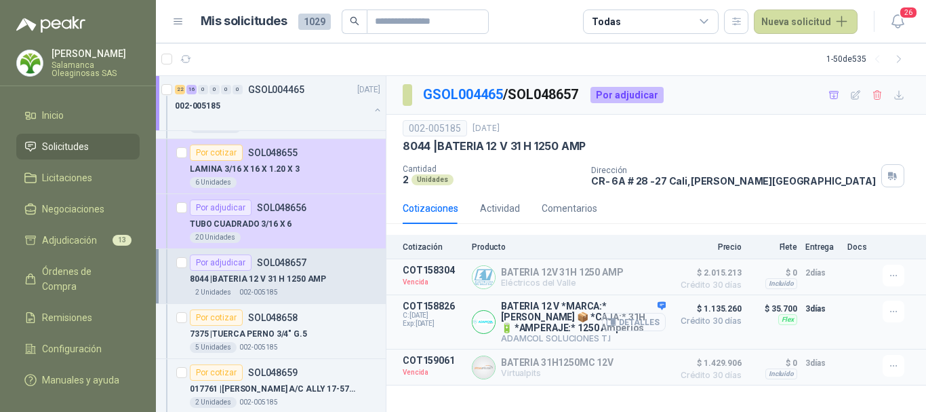
click at [650, 324] on button "Detalles" at bounding box center [634, 322] width 64 height 18
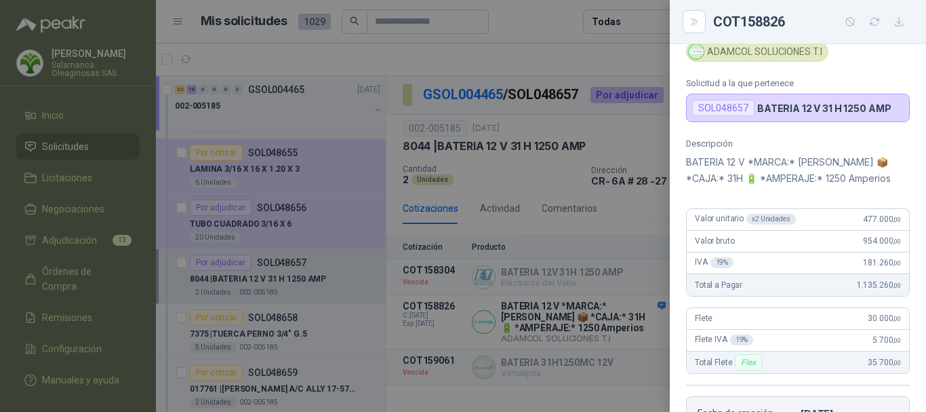
scroll to position [136, 0]
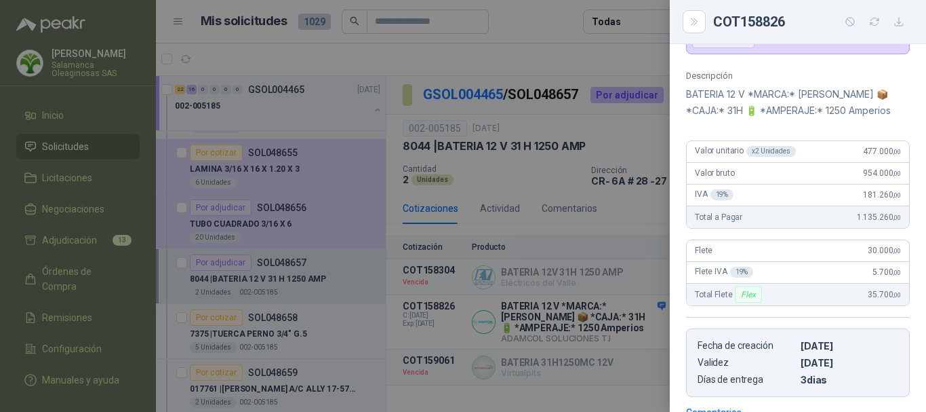
click at [461, 332] on div at bounding box center [463, 206] width 926 height 412
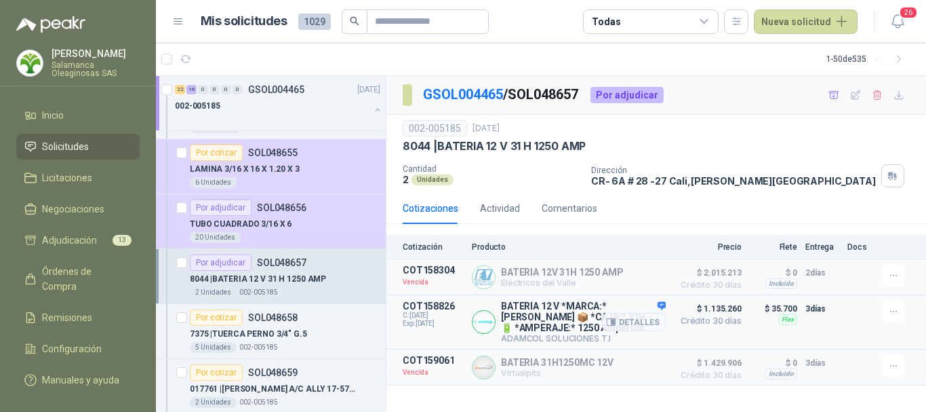
click at [445, 334] on div "COT158826 C: [DATE] Exp: [DATE]" at bounding box center [433, 321] width 61 height 43
click at [639, 326] on button "Detalles" at bounding box center [634, 322] width 64 height 18
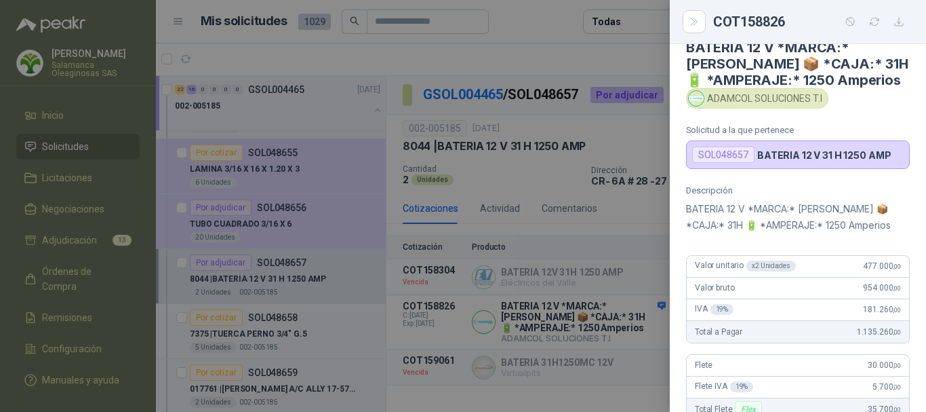
scroll to position [0, 0]
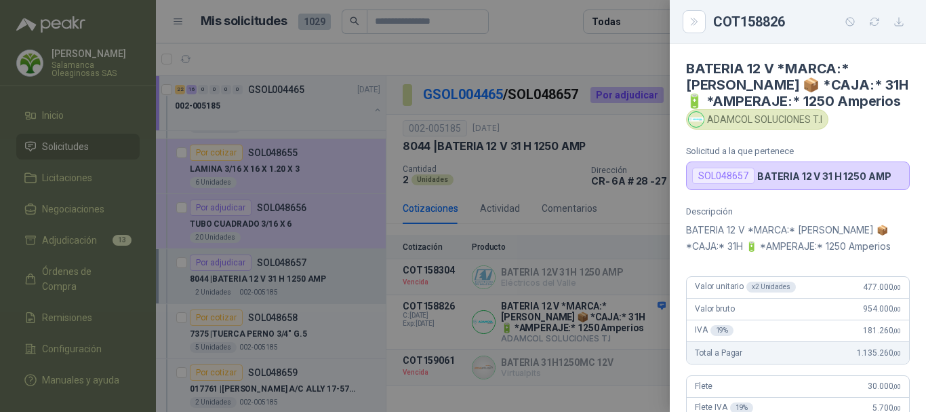
click at [511, 45] on div at bounding box center [463, 206] width 926 height 412
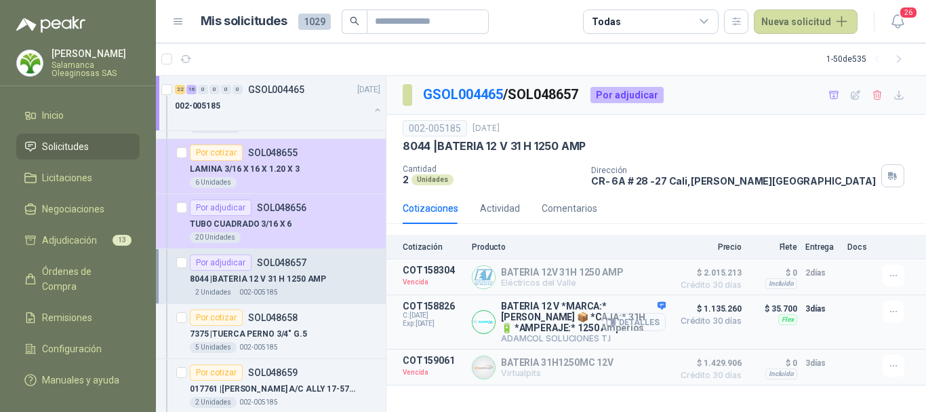
click at [639, 328] on button "Detalles" at bounding box center [634, 322] width 64 height 18
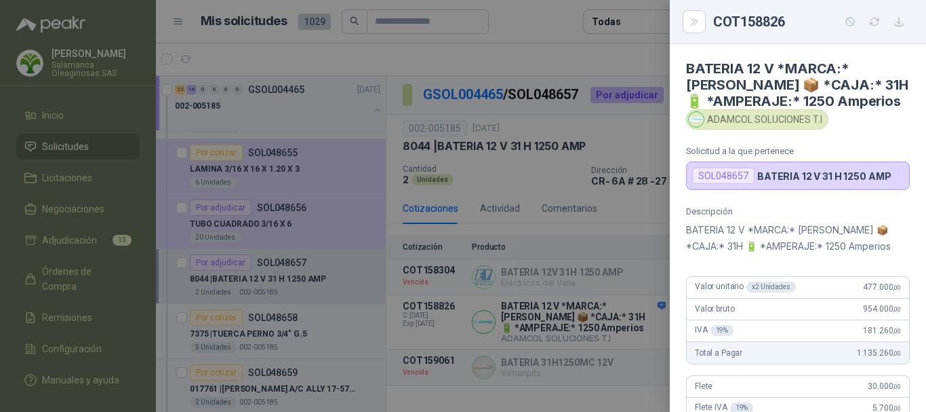
click at [596, 60] on div at bounding box center [463, 206] width 926 height 412
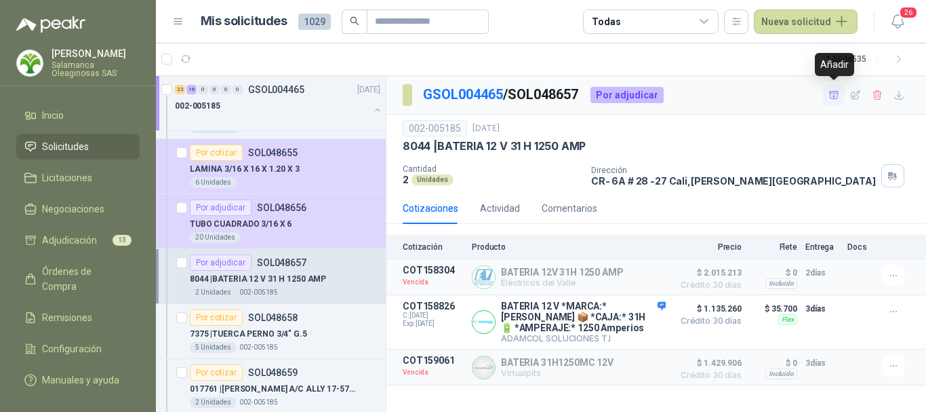
click at [829, 98] on icon "button" at bounding box center [835, 96] width 12 height 12
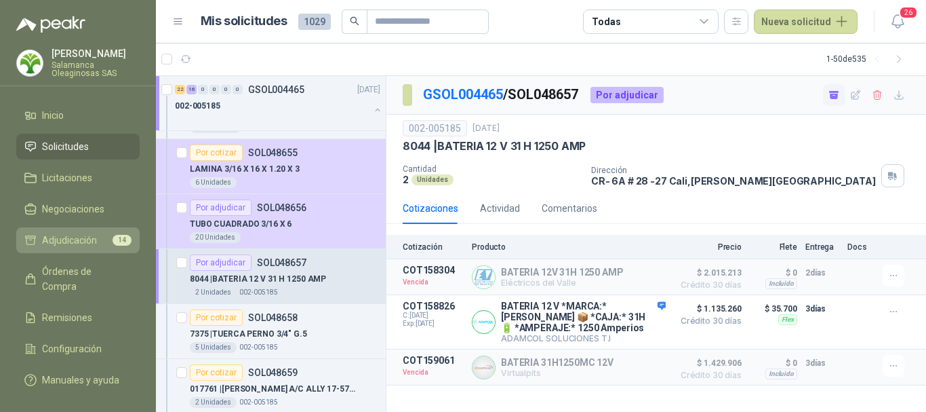
click at [65, 252] on link "Adjudicación 14" at bounding box center [77, 240] width 123 height 26
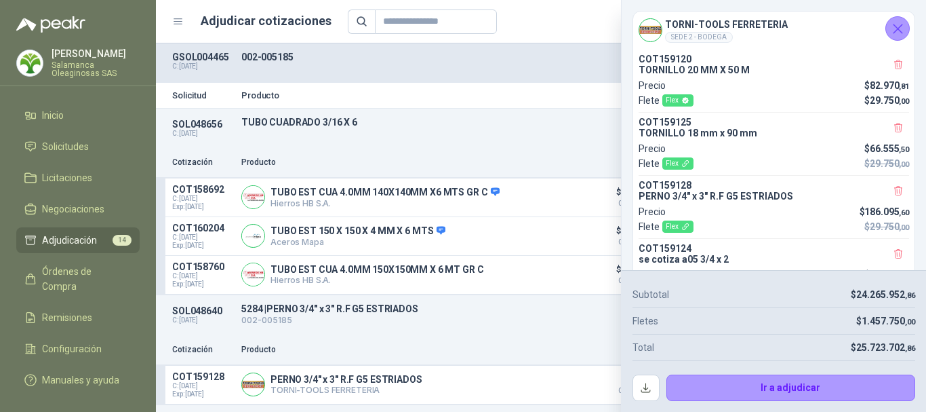
click at [896, 37] on button "Cerrar" at bounding box center [898, 28] width 24 height 24
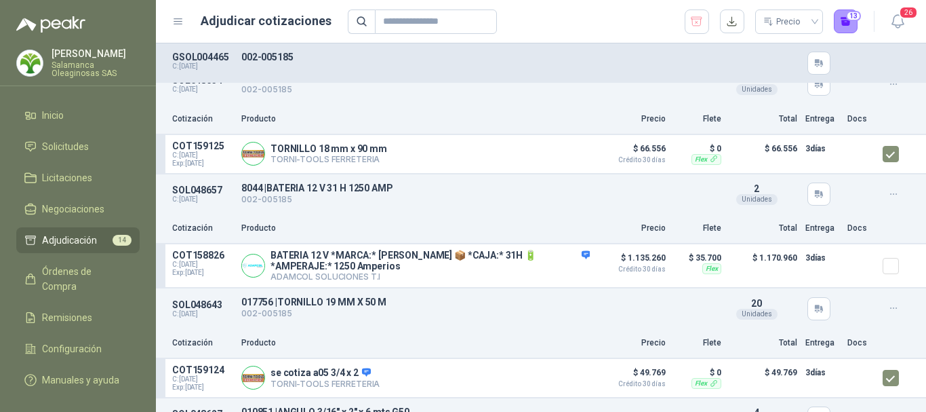
scroll to position [746, 0]
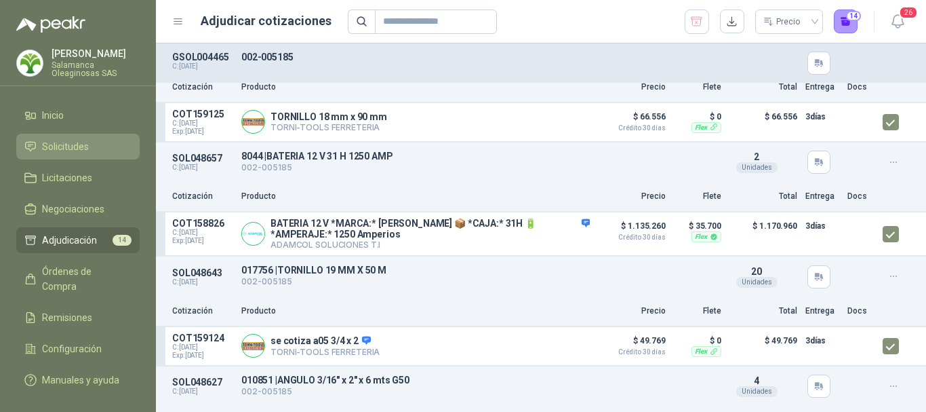
click at [79, 143] on span "Solicitudes" at bounding box center [65, 146] width 47 height 15
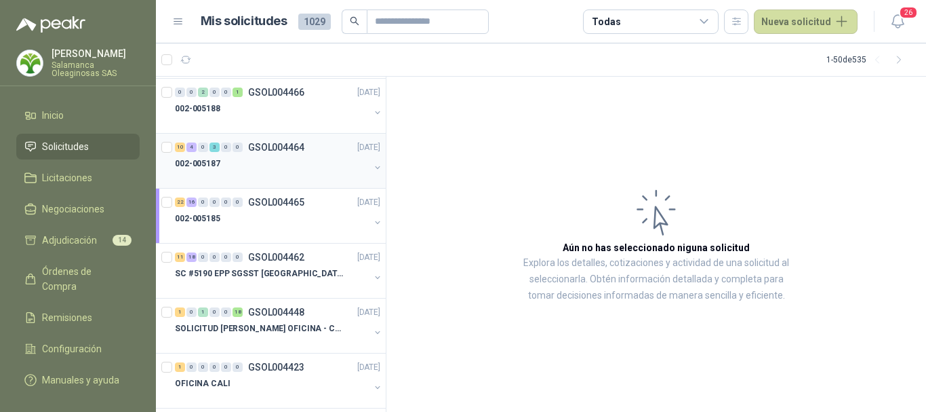
scroll to position [1153, 0]
click at [302, 216] on div "002-005185" at bounding box center [272, 217] width 195 height 16
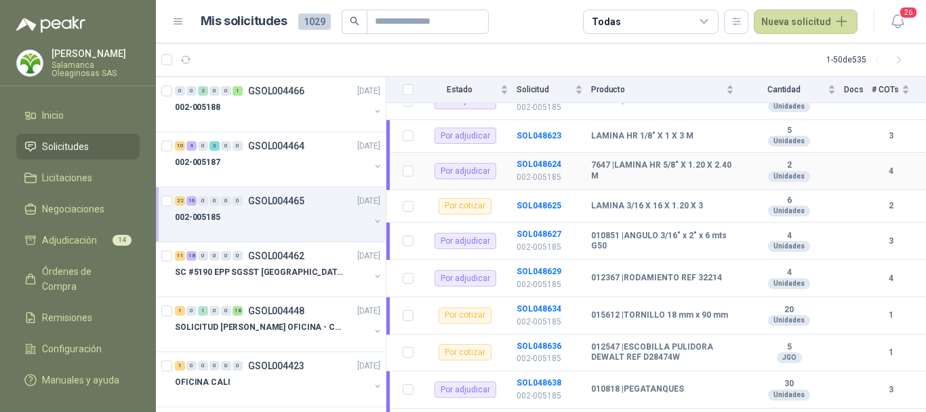
scroll to position [339, 0]
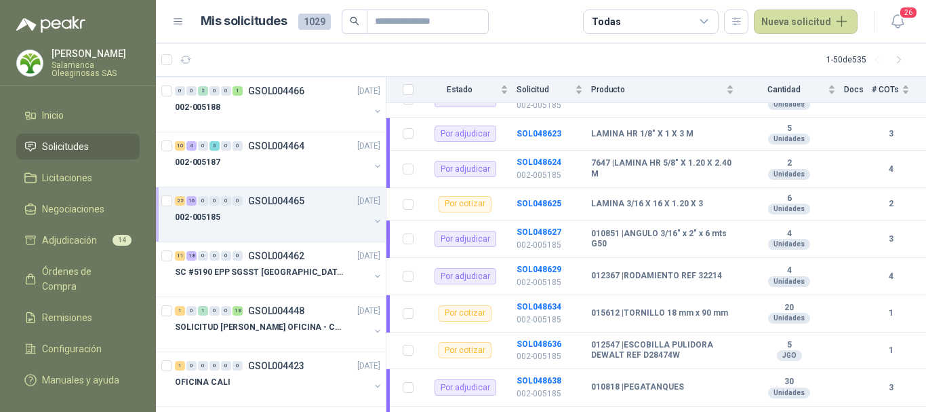
click at [269, 224] on div "002-005185" at bounding box center [272, 217] width 195 height 16
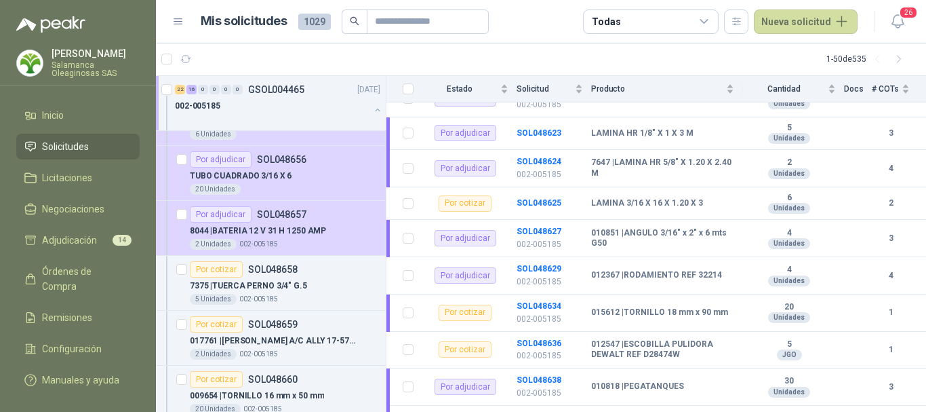
scroll to position [2645, 0]
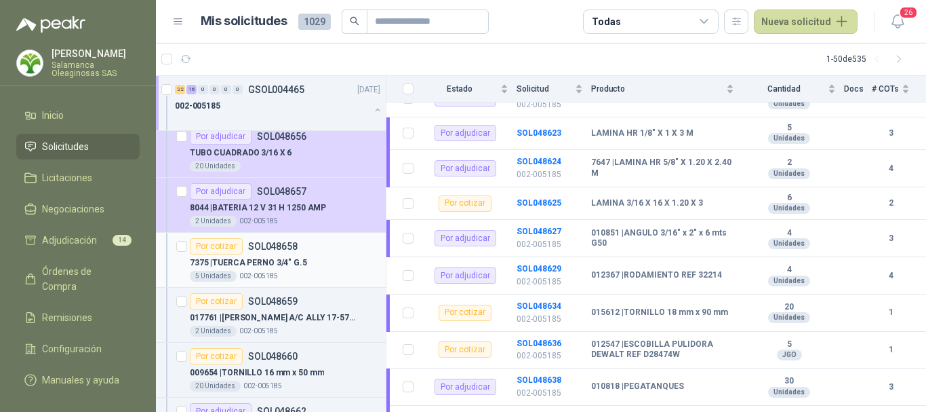
click at [335, 261] on div "7375 | TUERCA PERNO 3/4" G.5" at bounding box center [285, 262] width 191 height 16
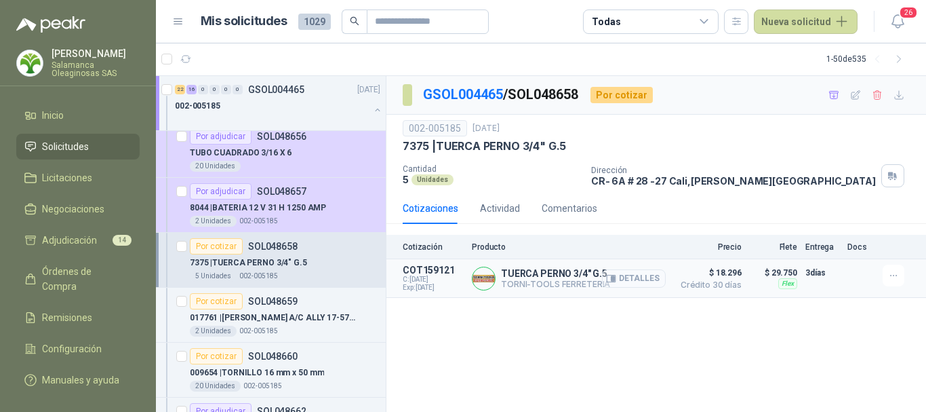
click at [651, 279] on button "Detalles" at bounding box center [634, 278] width 64 height 18
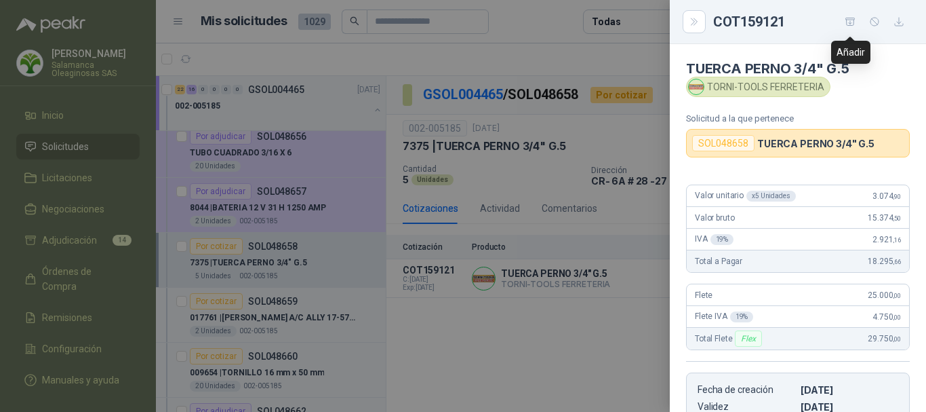
click at [848, 20] on icon "button" at bounding box center [850, 21] width 9 height 7
click at [513, 58] on div at bounding box center [463, 206] width 926 height 412
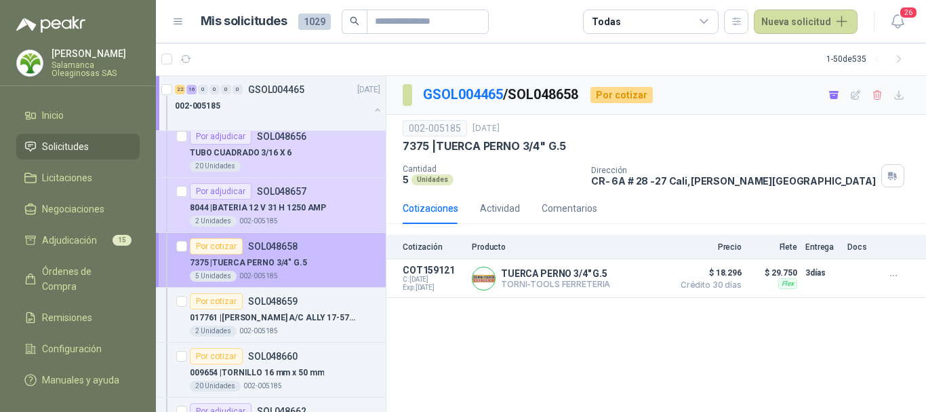
scroll to position [2713, 0]
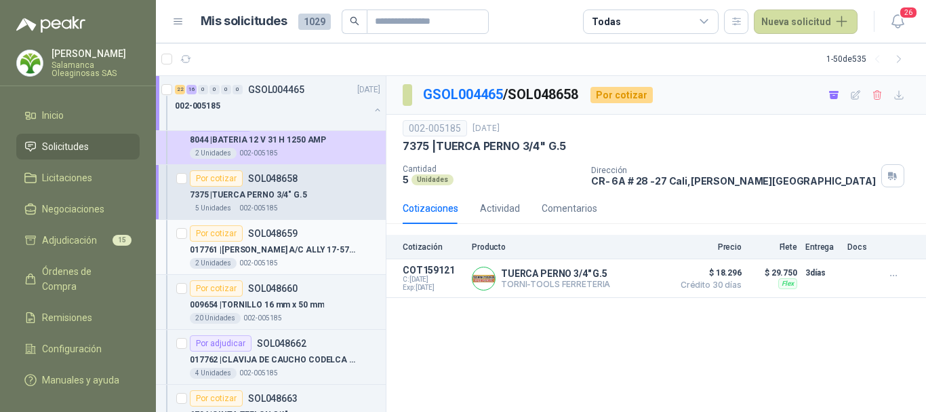
click at [313, 256] on div "017761 | [PERSON_NAME] A/C ALLY 17-570 AV13X1445" at bounding box center [285, 249] width 191 height 16
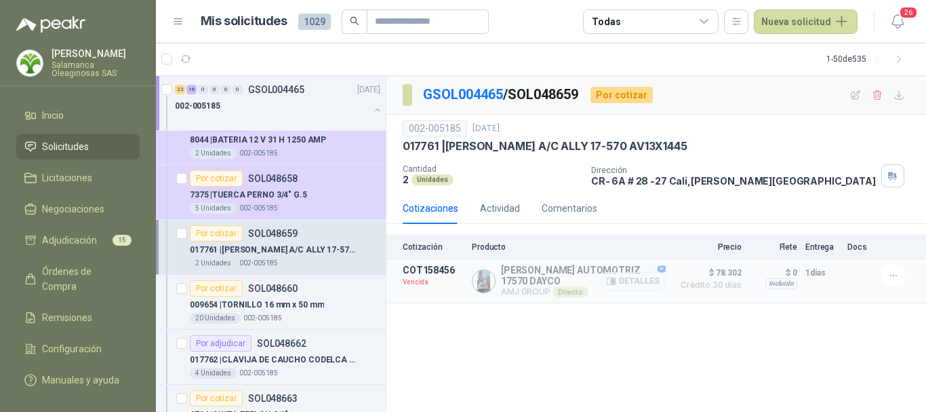
click at [640, 282] on button "Detalles" at bounding box center [634, 281] width 64 height 18
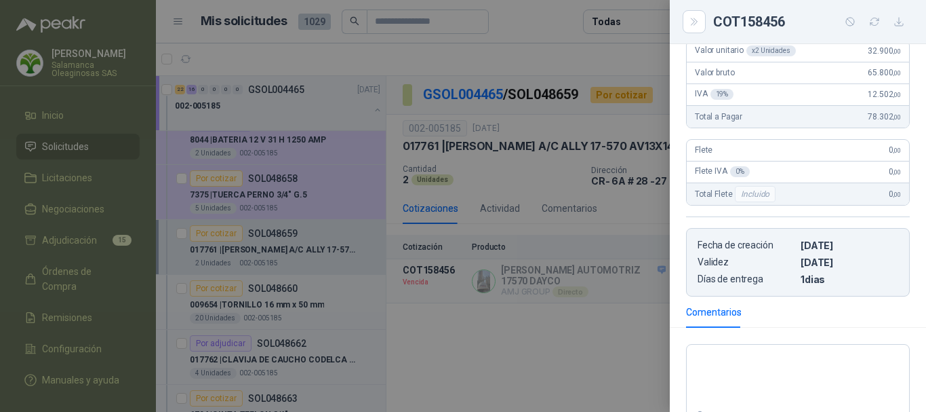
scroll to position [271, 0]
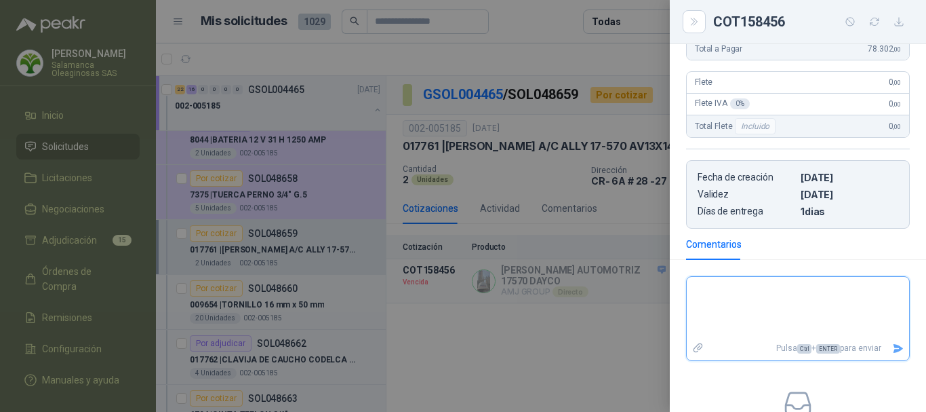
click at [787, 296] on textarea at bounding box center [798, 307] width 222 height 57
click at [894, 348] on icon "Enviar" at bounding box center [898, 348] width 9 height 9
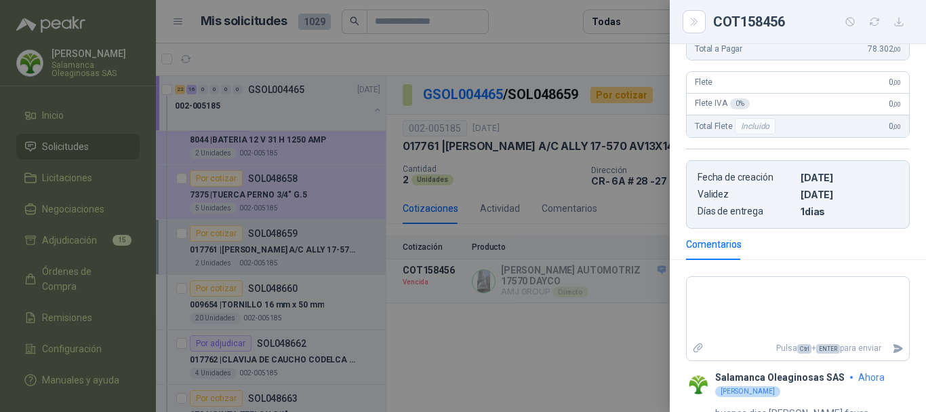
click at [491, 54] on div at bounding box center [463, 206] width 926 height 412
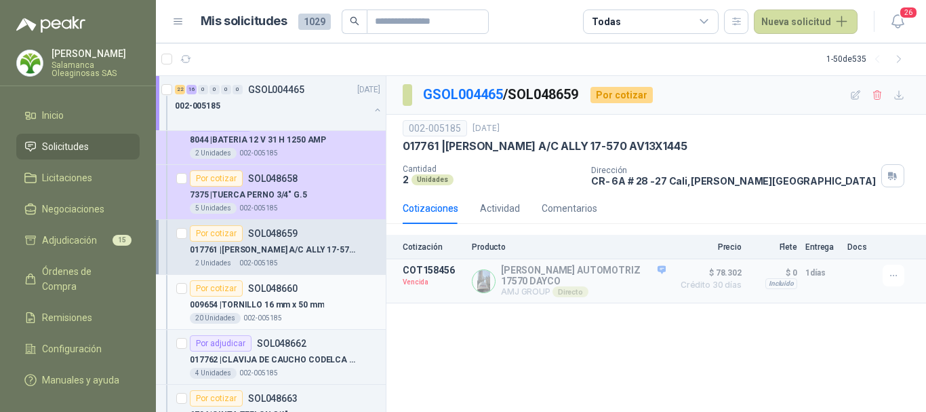
click at [342, 282] on div "Por cotizar SOL048660" at bounding box center [285, 288] width 191 height 16
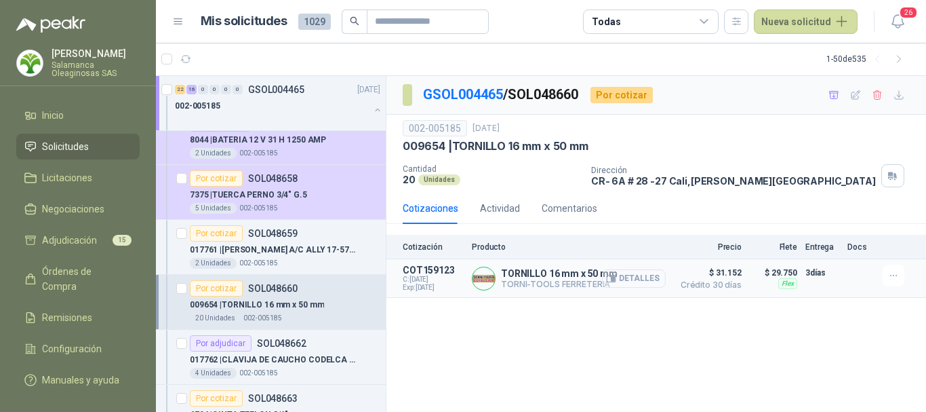
click at [654, 275] on button "Detalles" at bounding box center [634, 278] width 64 height 18
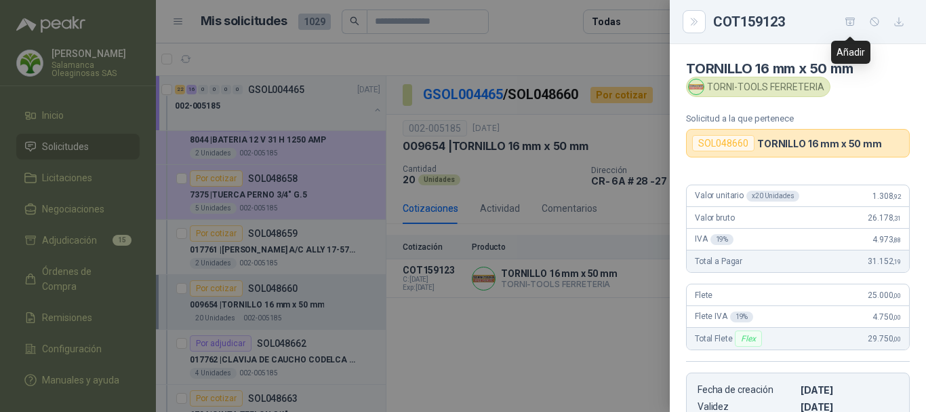
click at [848, 23] on icon "button" at bounding box center [851, 22] width 12 height 12
click at [513, 54] on div at bounding box center [463, 206] width 926 height 412
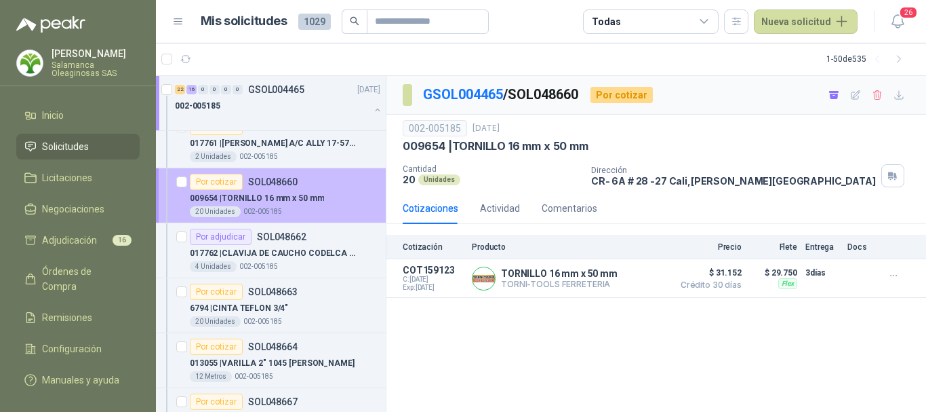
scroll to position [2848, 0]
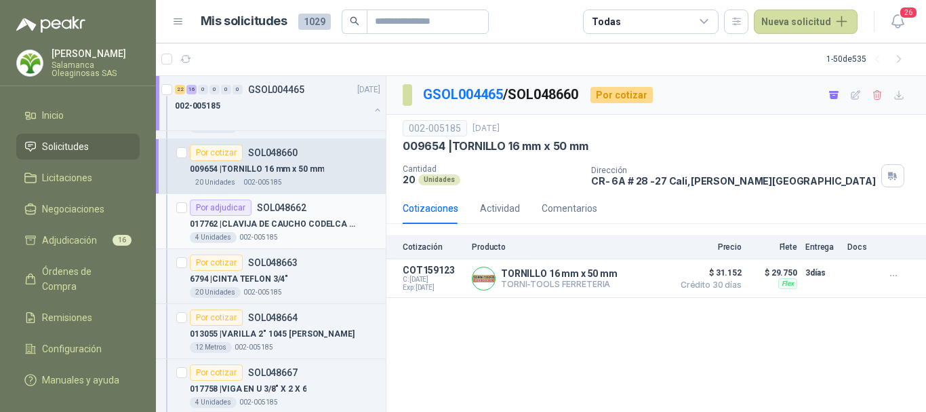
click at [327, 230] on p "017762 | CLAVIJA DE CAUCHO CODELCA 3X50 AMO C-007" at bounding box center [274, 224] width 169 height 13
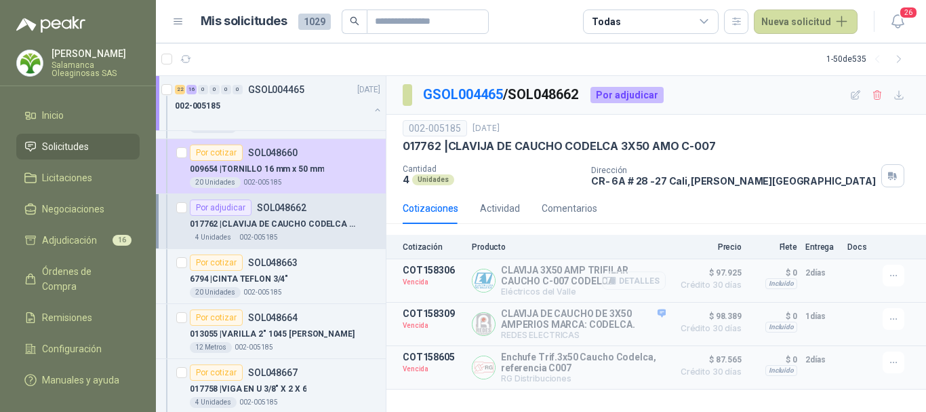
click at [647, 277] on button "Detalles" at bounding box center [634, 280] width 64 height 18
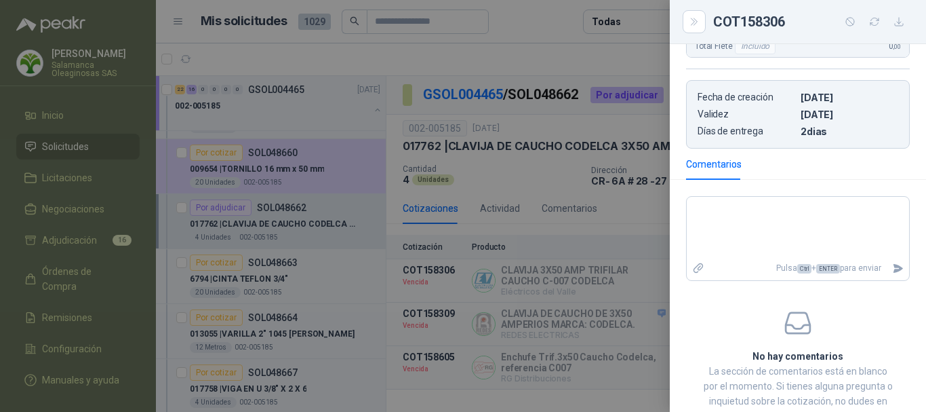
scroll to position [339, 0]
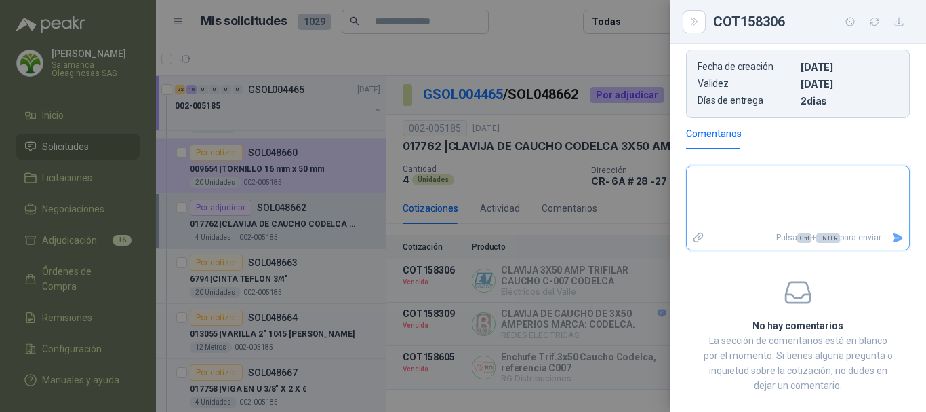
click at [789, 188] on textarea at bounding box center [798, 197] width 222 height 57
click at [894, 236] on icon "Enviar" at bounding box center [898, 237] width 9 height 9
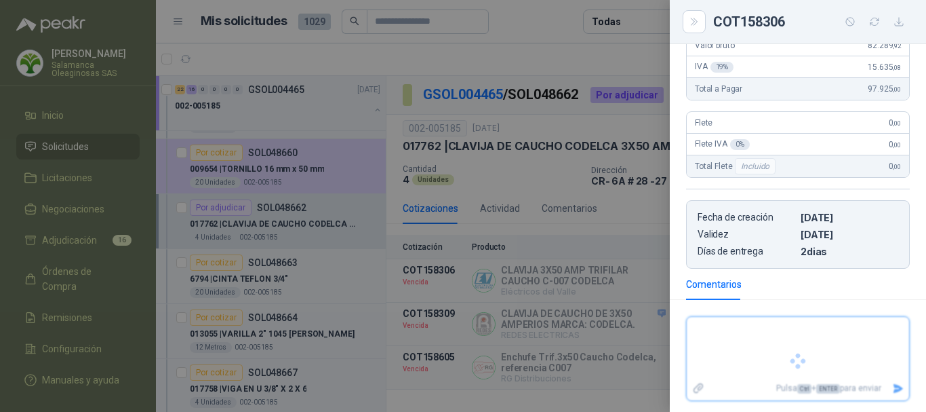
scroll to position [279, 0]
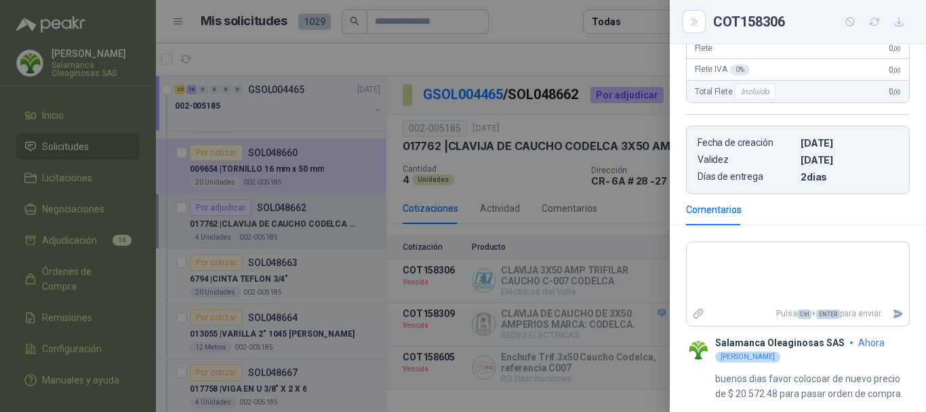
click at [476, 54] on div at bounding box center [463, 206] width 926 height 412
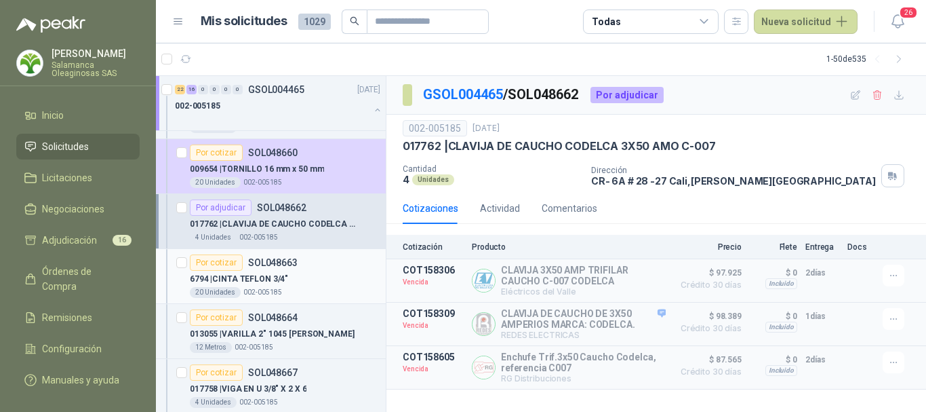
click at [317, 276] on div "6794 | CINTA TEFLON 3/4"" at bounding box center [285, 279] width 191 height 16
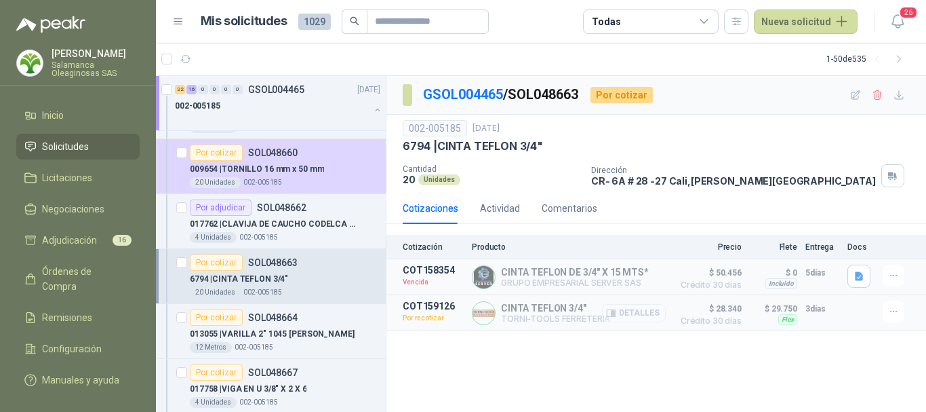
click at [651, 315] on button "Detalles" at bounding box center [634, 313] width 64 height 18
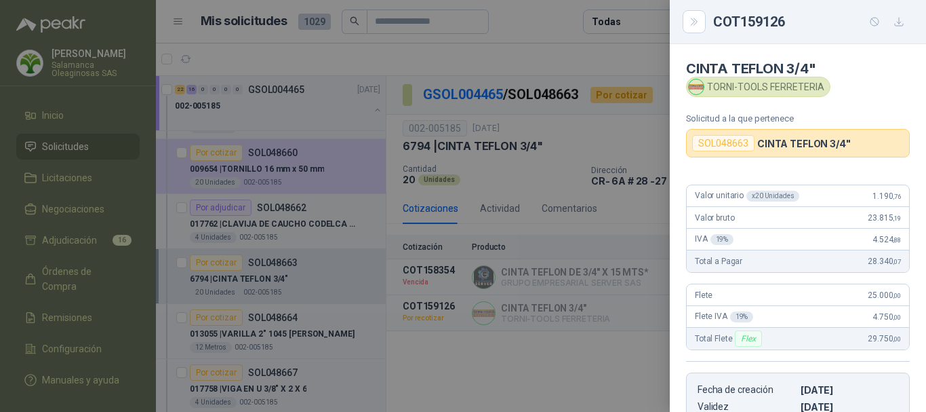
click at [561, 54] on div at bounding box center [463, 206] width 926 height 412
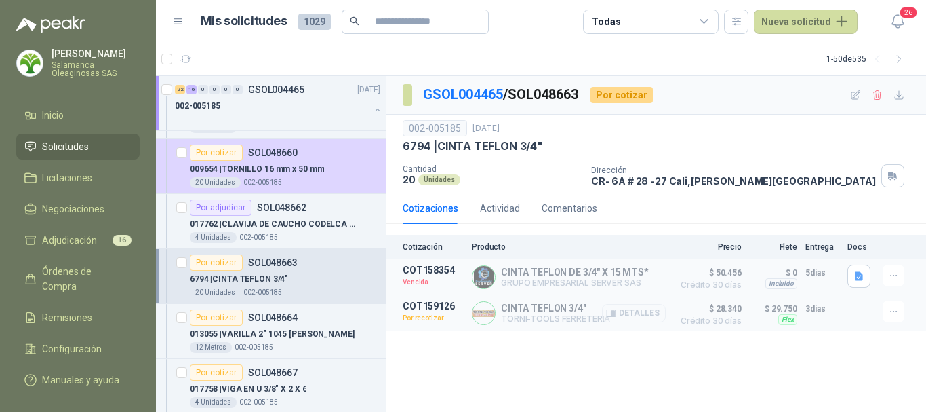
click at [649, 312] on button "Detalles" at bounding box center [634, 313] width 64 height 18
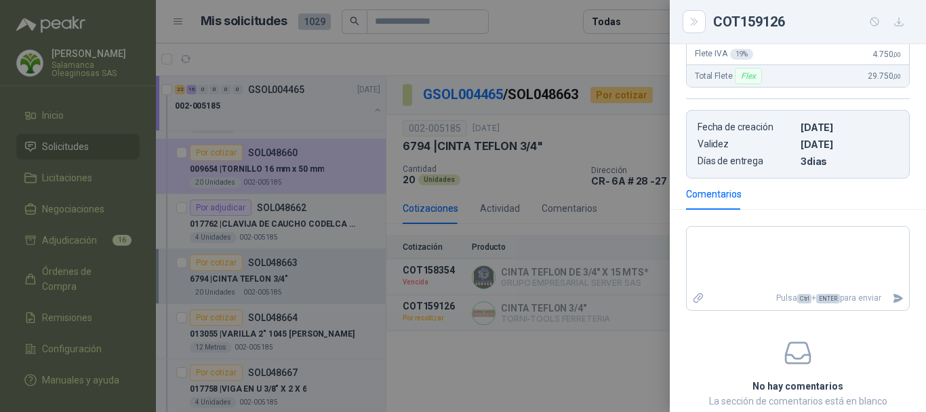
scroll to position [271, 0]
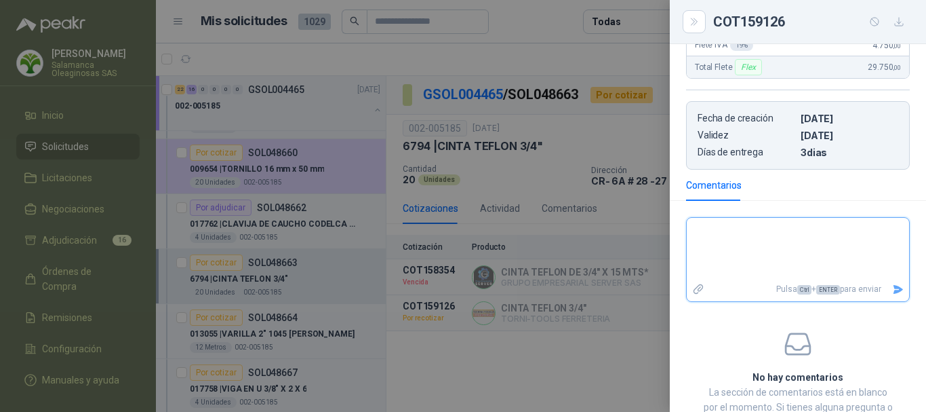
click at [774, 232] on textarea at bounding box center [798, 248] width 222 height 57
click at [894, 287] on icon "Enviar" at bounding box center [898, 289] width 9 height 9
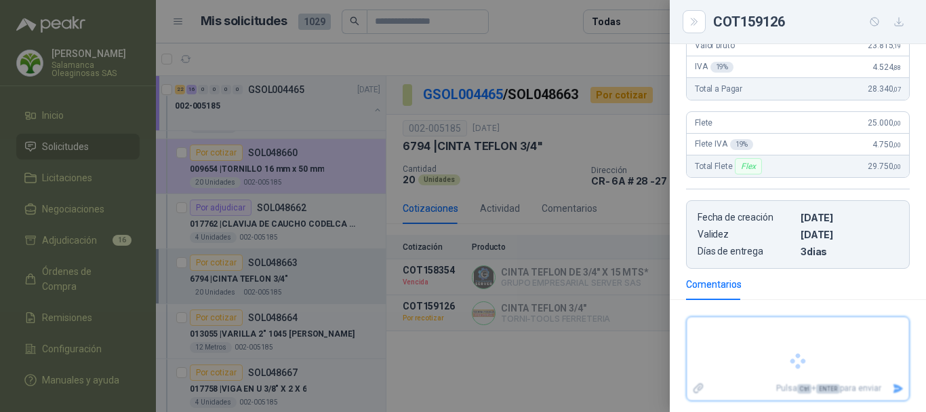
scroll to position [262, 0]
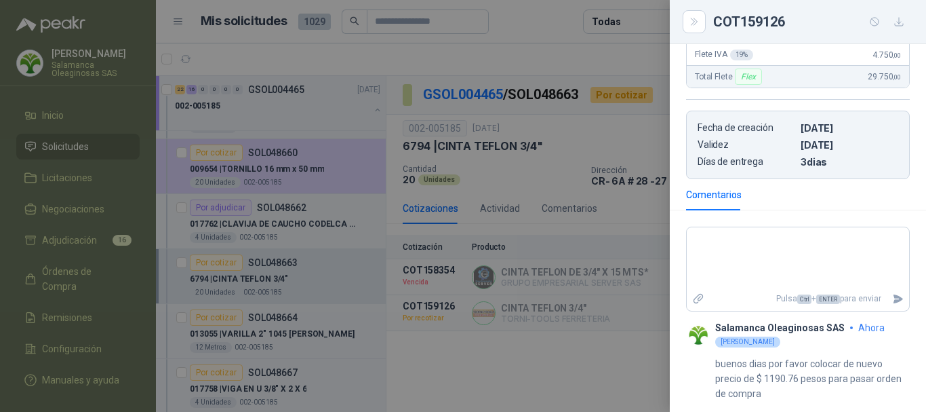
click at [578, 55] on div at bounding box center [463, 206] width 926 height 412
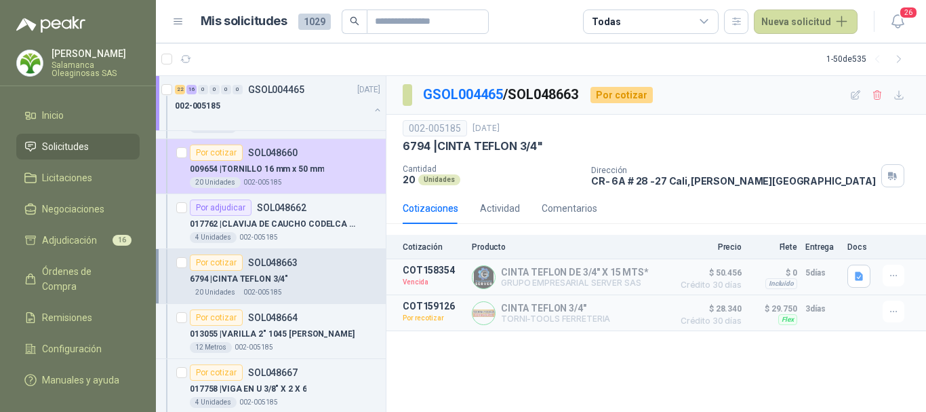
scroll to position [2916, 0]
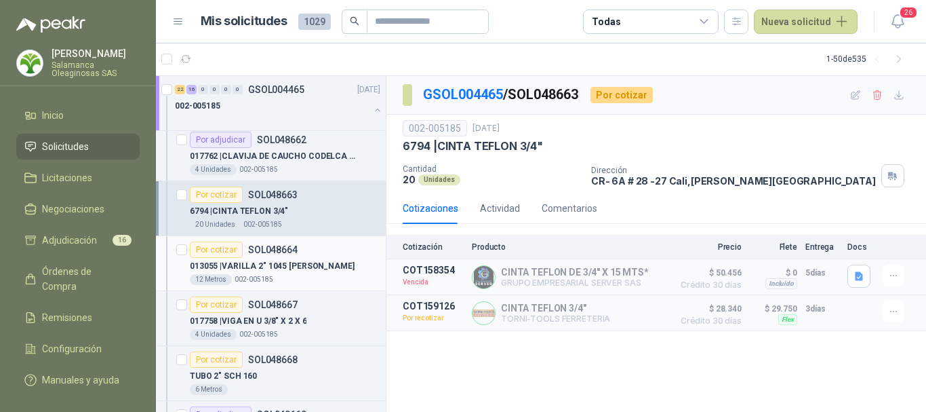
click at [336, 276] on div "12 Metros 002-005185" at bounding box center [285, 279] width 191 height 11
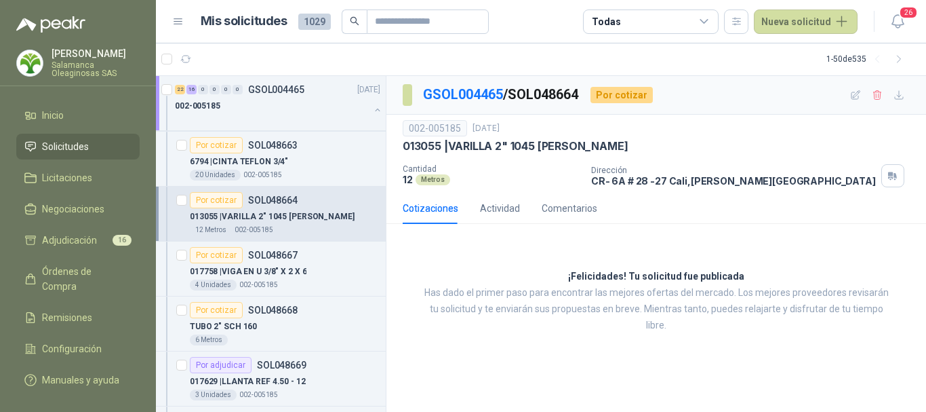
scroll to position [2984, 0]
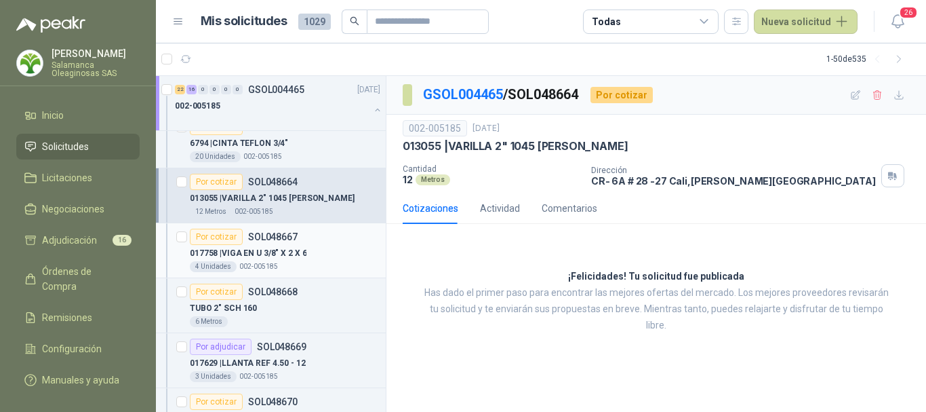
click at [330, 253] on div "017758 | VIGA EN U 3/8" X 2 X 6" at bounding box center [285, 253] width 191 height 16
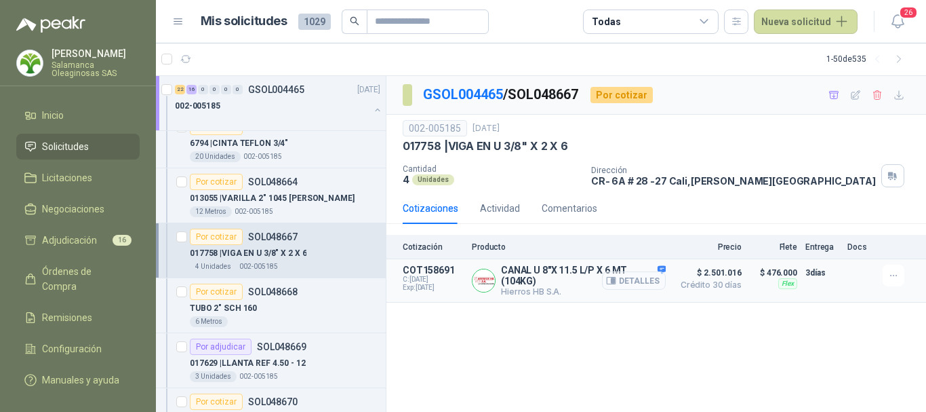
click at [642, 279] on button "Detalles" at bounding box center [634, 280] width 64 height 18
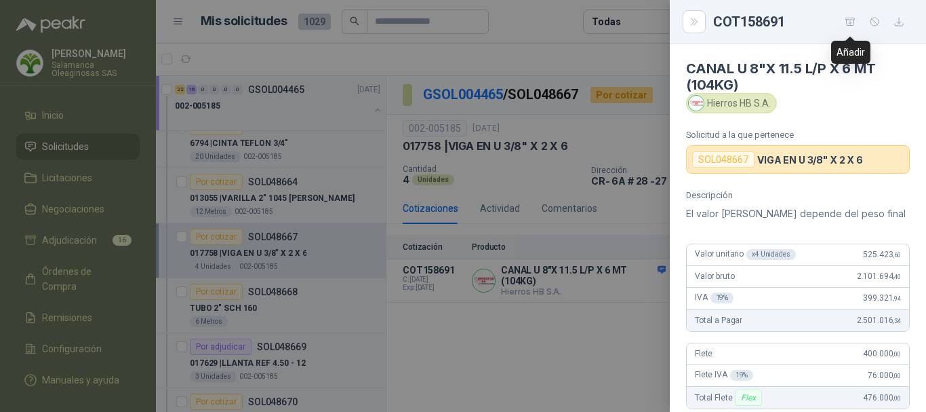
click at [850, 20] on icon "button" at bounding box center [851, 22] width 12 height 12
click at [534, 18] on div at bounding box center [463, 206] width 926 height 412
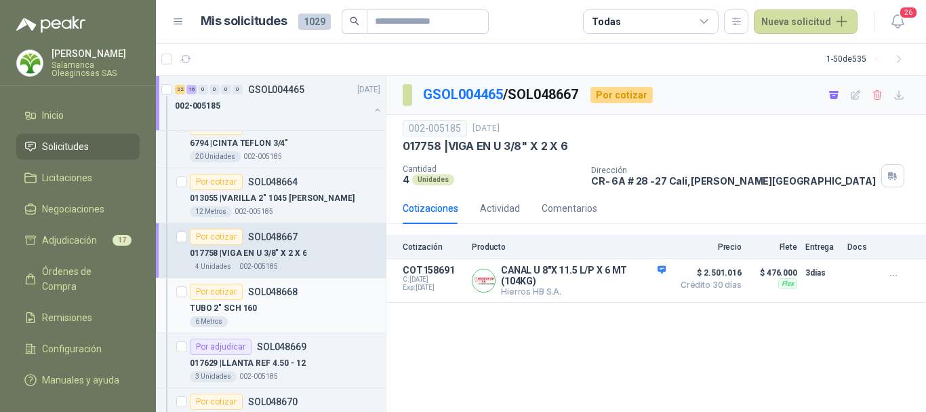
click at [313, 315] on div "TUBO 2" SCH 160" at bounding box center [285, 308] width 191 height 16
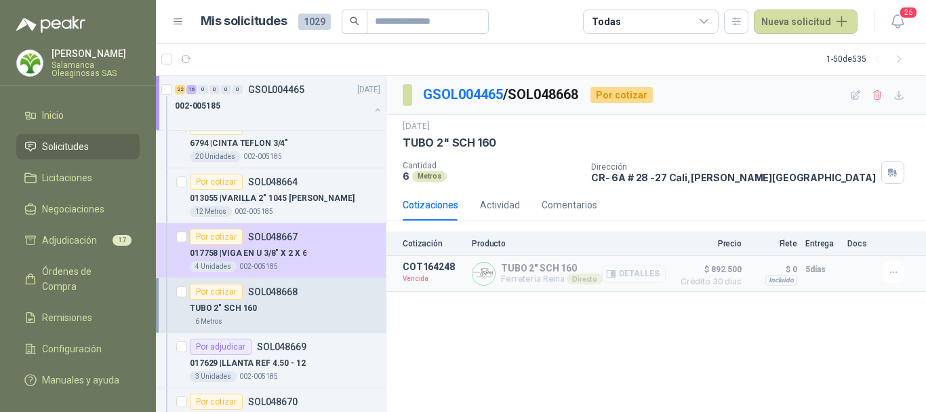
click at [633, 275] on button "Detalles" at bounding box center [634, 273] width 64 height 18
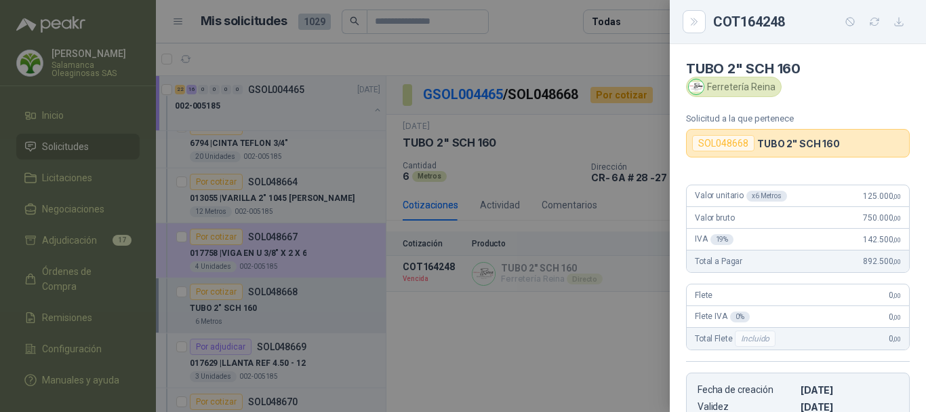
click at [586, 52] on div at bounding box center [463, 206] width 926 height 412
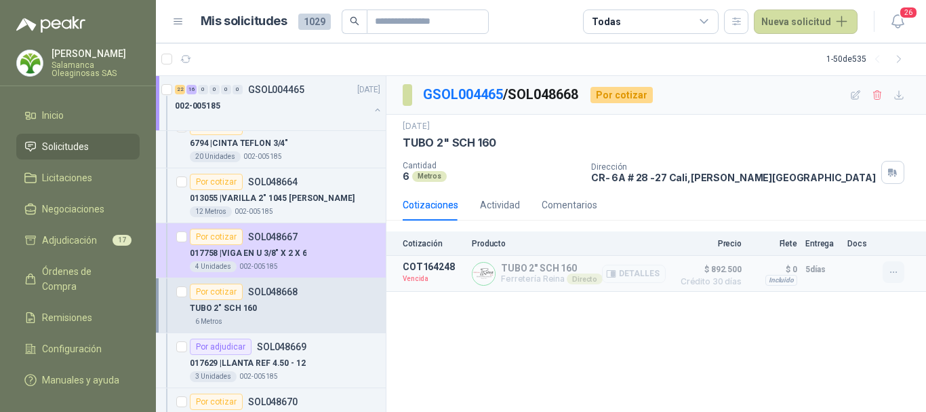
click at [893, 272] on icon "button" at bounding box center [893, 272] width 6 height 1
click at [872, 240] on button "Solicitar Recotización" at bounding box center [866, 242] width 109 height 22
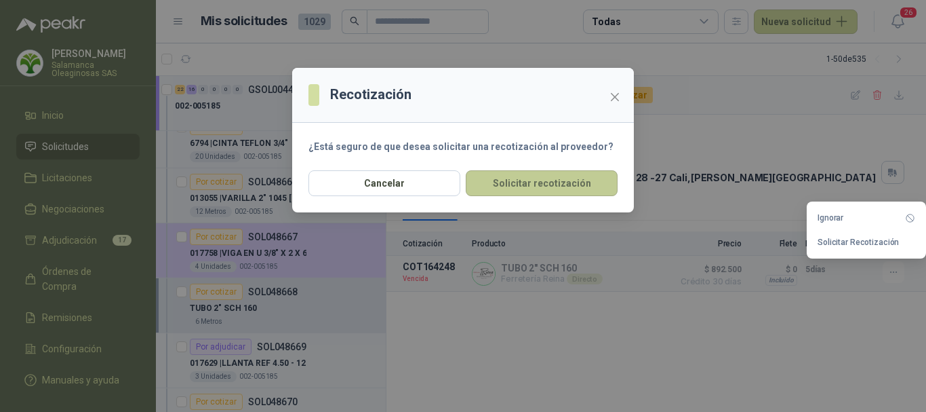
click at [519, 178] on button "Solicitar recotización" at bounding box center [542, 183] width 152 height 26
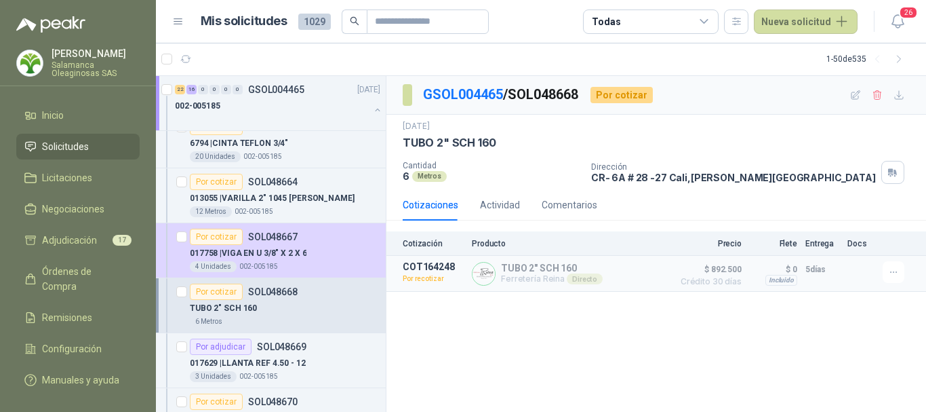
click at [291, 312] on div "TUBO 2" SCH 160" at bounding box center [285, 308] width 191 height 16
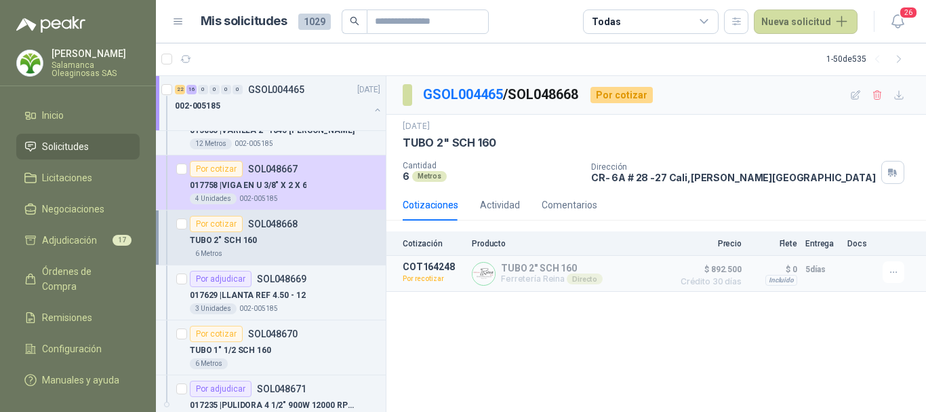
scroll to position [3120, 0]
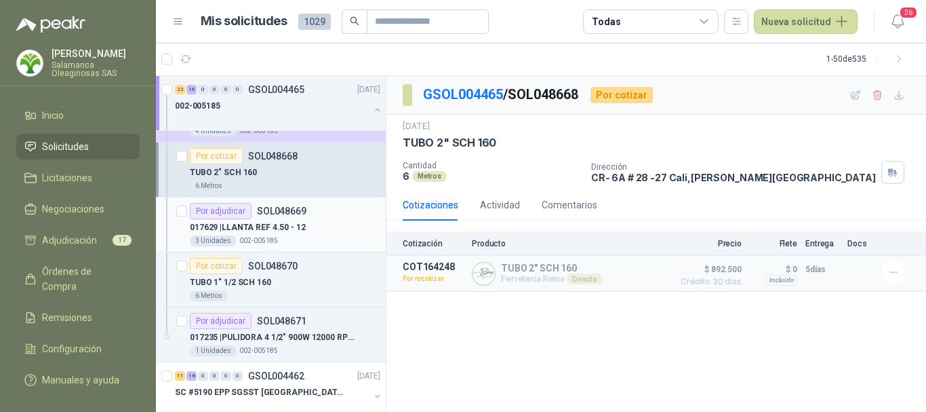
click at [326, 232] on div "017629 | LLANTA REF 4.50 - 12" at bounding box center [285, 227] width 191 height 16
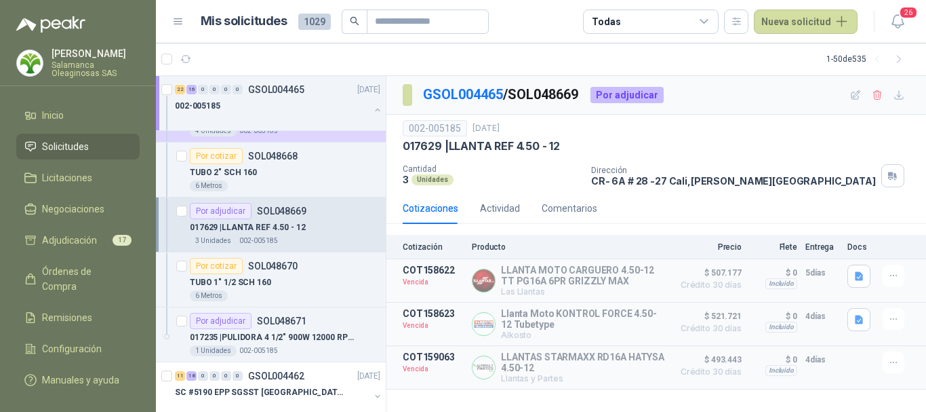
scroll to position [3187, 0]
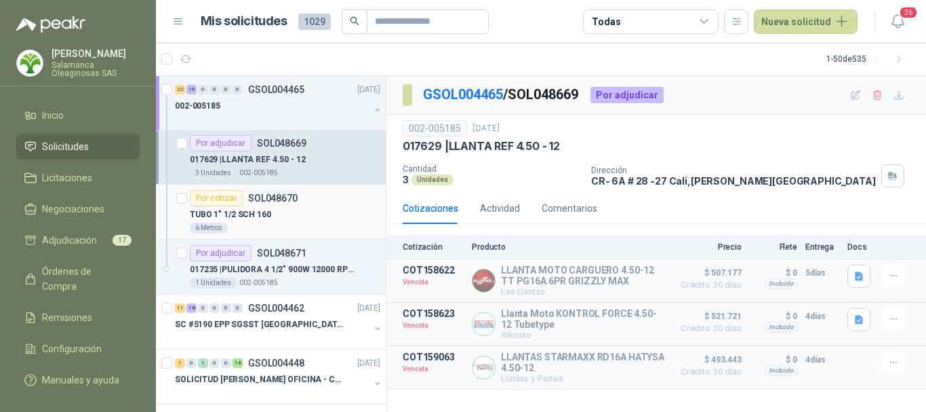
click at [306, 216] on div "TUBO 1" 1/2 SCH 160" at bounding box center [285, 214] width 191 height 16
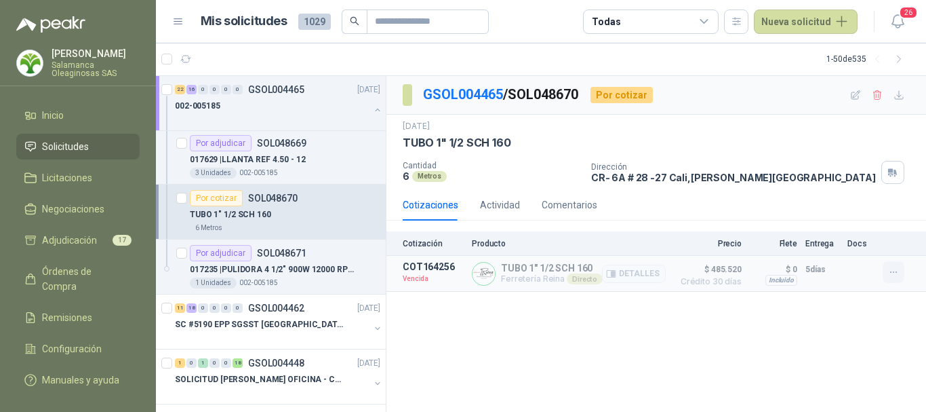
click at [891, 271] on icon "button" at bounding box center [894, 273] width 12 height 12
click at [853, 243] on button "Solicitar Recotización" at bounding box center [866, 242] width 109 height 22
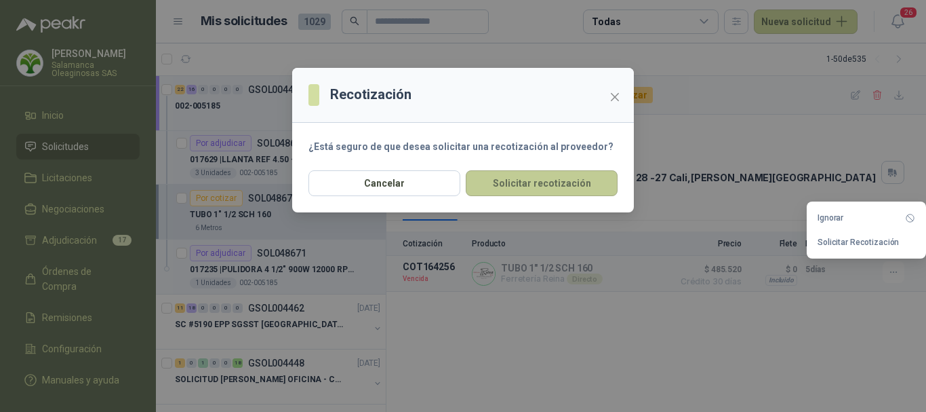
click at [517, 180] on button "Solicitar recotización" at bounding box center [542, 183] width 152 height 26
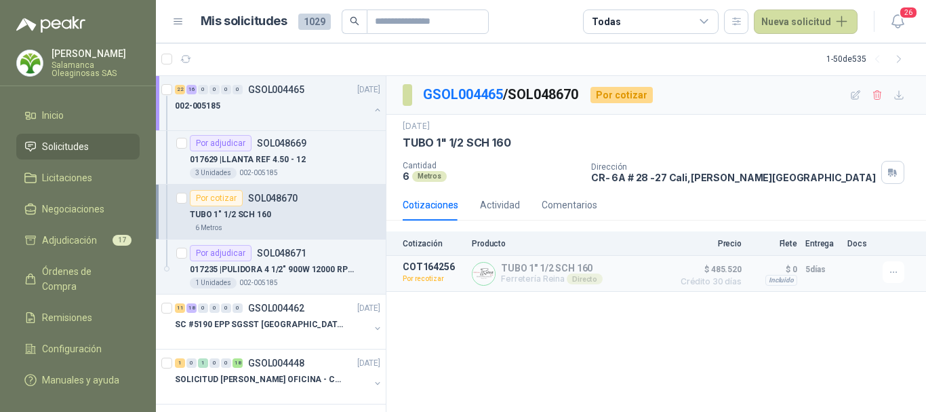
click at [416, 60] on article "1 - 50 de 535" at bounding box center [541, 59] width 770 height 33
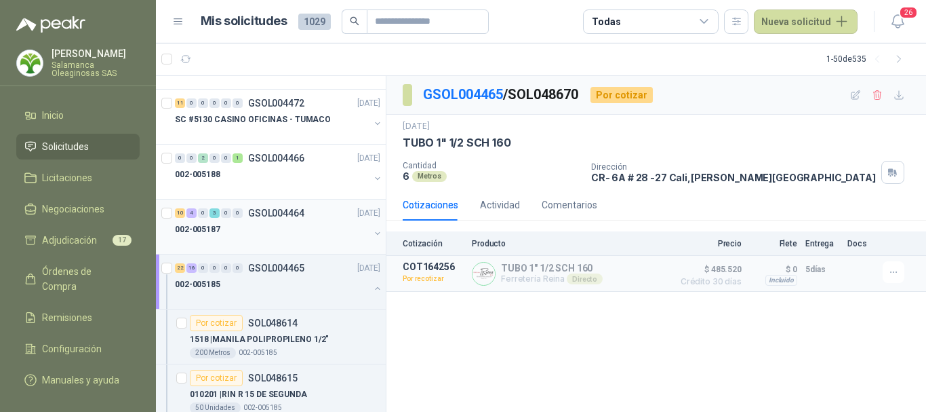
scroll to position [1153, 0]
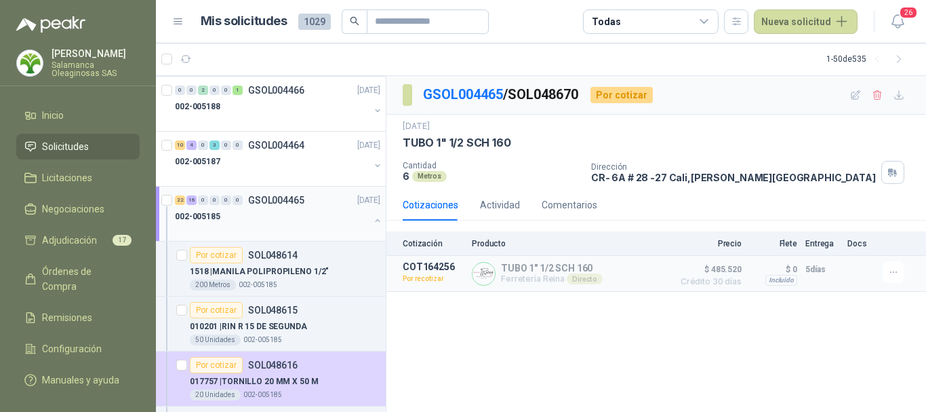
click at [273, 216] on div "002-005185" at bounding box center [272, 216] width 195 height 16
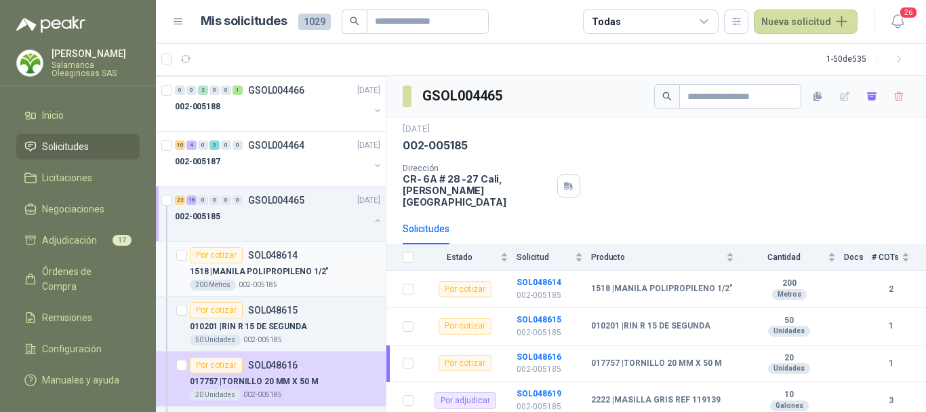
click at [335, 281] on div "200 Metros 002-005185" at bounding box center [285, 284] width 191 height 11
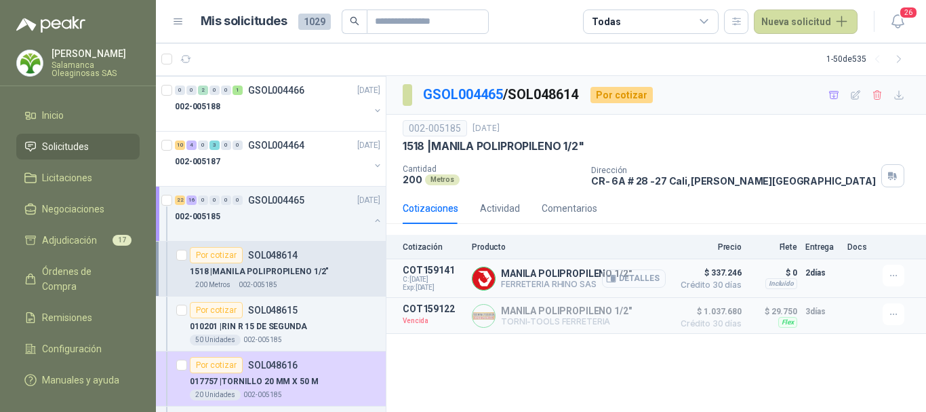
click at [654, 279] on button "Detalles" at bounding box center [634, 278] width 64 height 18
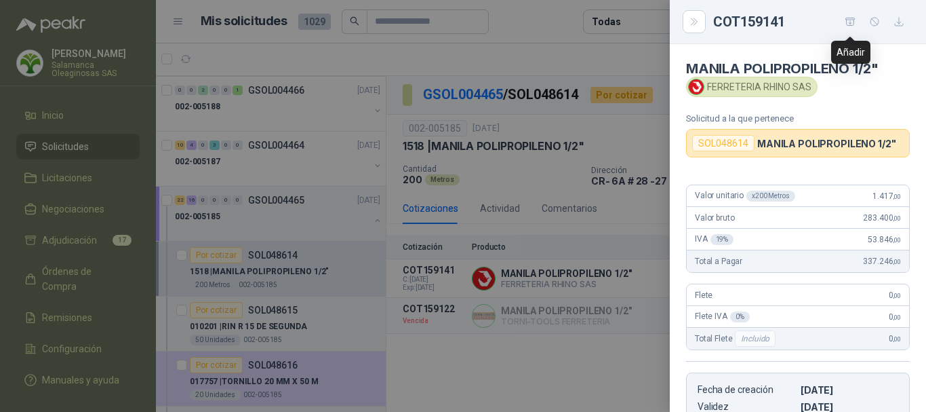
click at [848, 23] on icon "button" at bounding box center [851, 22] width 12 height 12
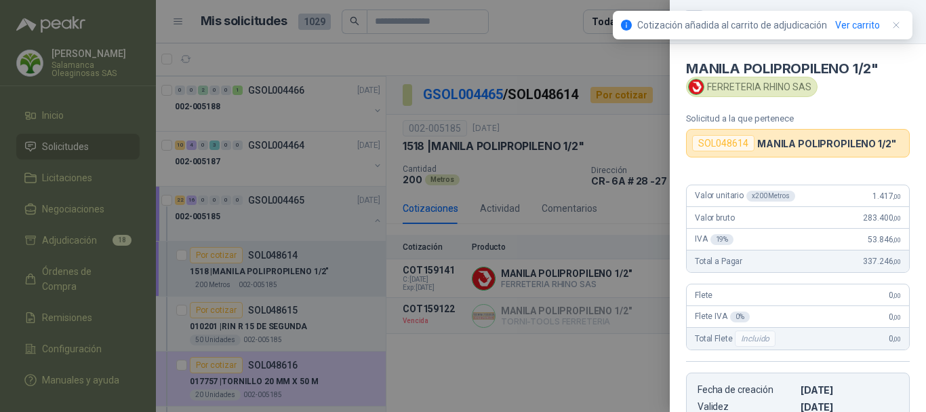
click at [595, 52] on div at bounding box center [463, 206] width 926 height 412
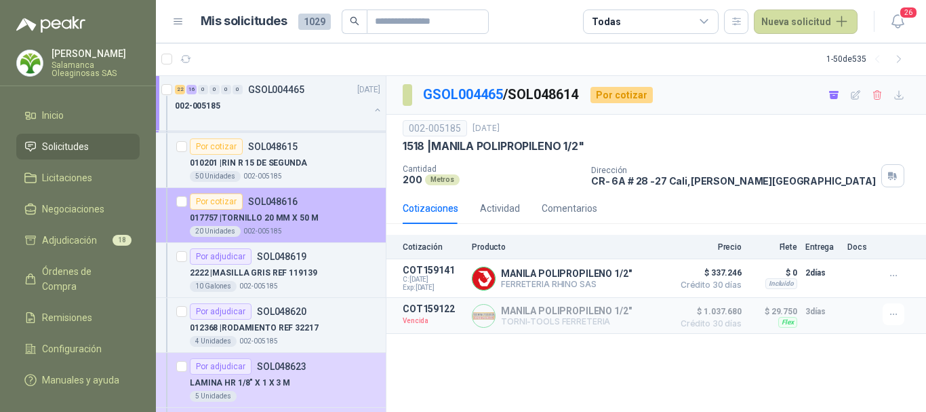
scroll to position [1356, 0]
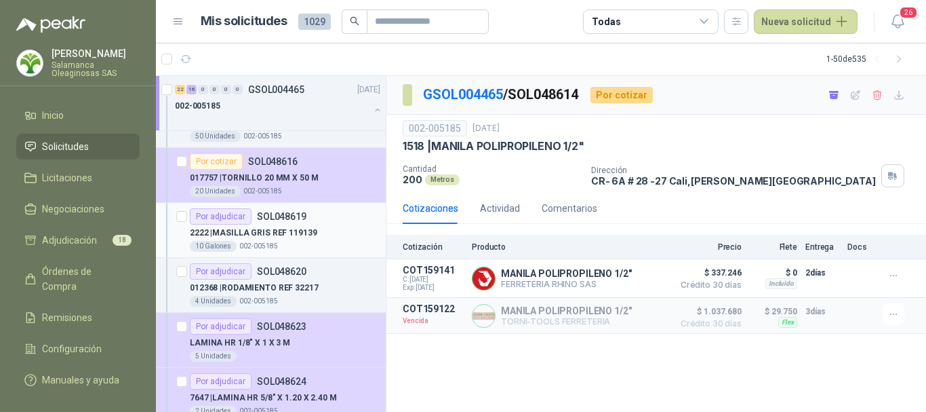
click at [333, 222] on div "Por adjudicar SOL048619" at bounding box center [285, 216] width 191 height 16
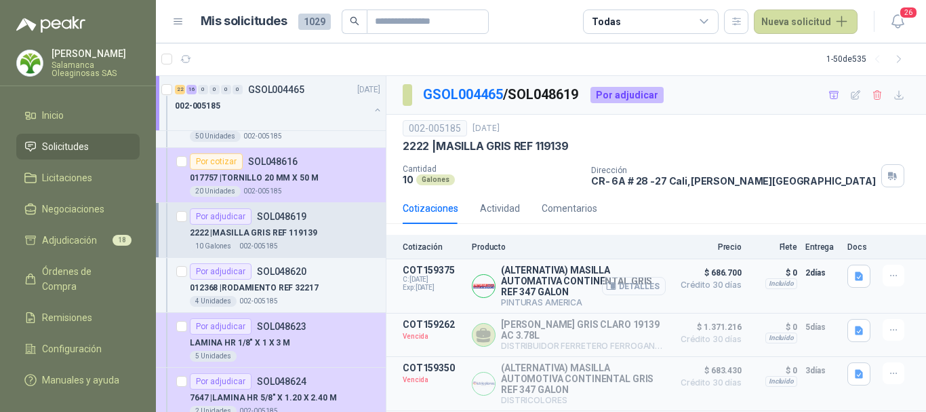
click at [633, 288] on button "Detalles" at bounding box center [634, 286] width 64 height 18
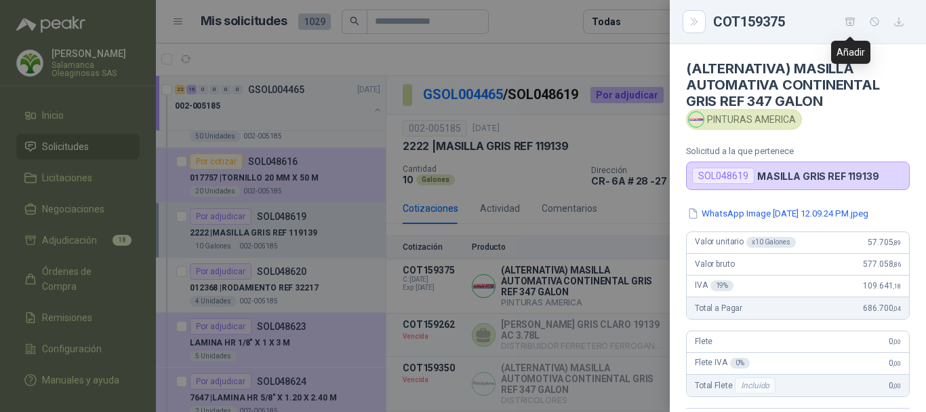
click at [851, 19] on icon "button" at bounding box center [851, 22] width 12 height 12
click at [441, 52] on div at bounding box center [463, 206] width 926 height 412
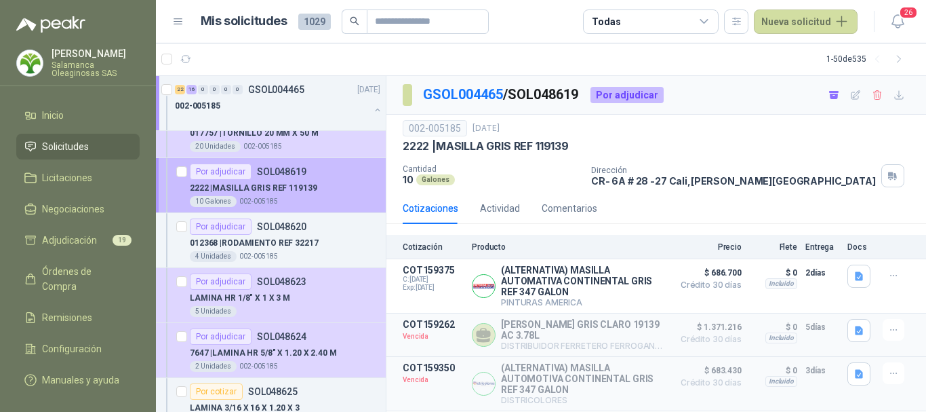
scroll to position [1424, 0]
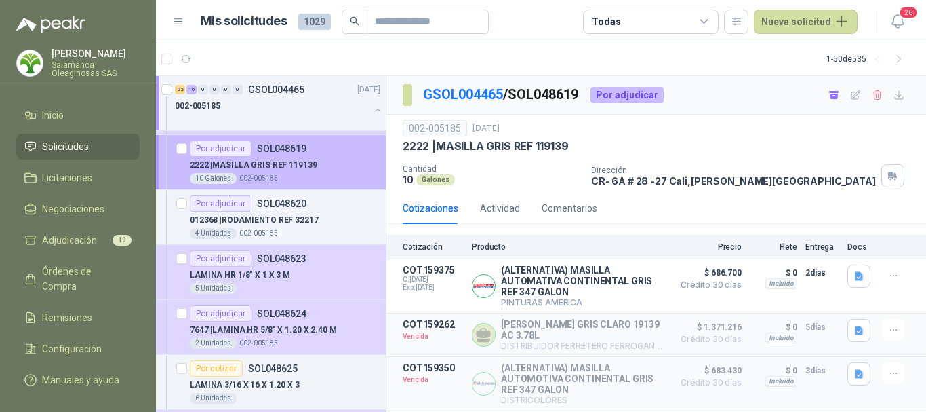
click at [328, 223] on div "012368 | RODAMIENTO REF 32217" at bounding box center [285, 220] width 191 height 16
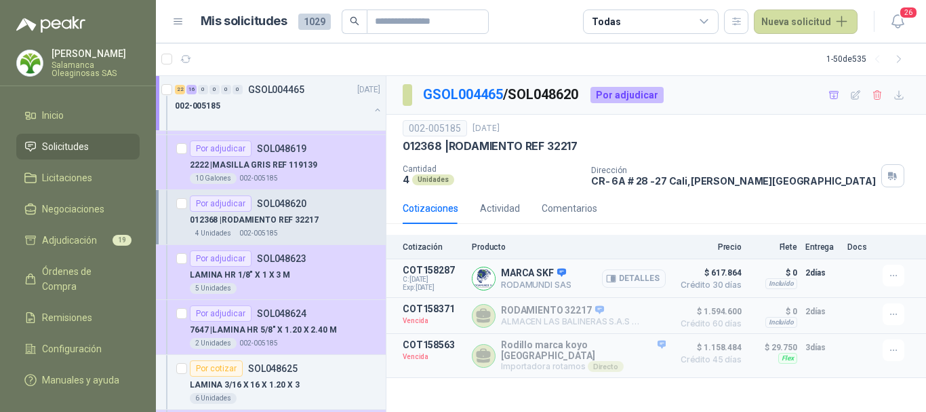
click at [654, 281] on button "Detalles" at bounding box center [634, 278] width 64 height 18
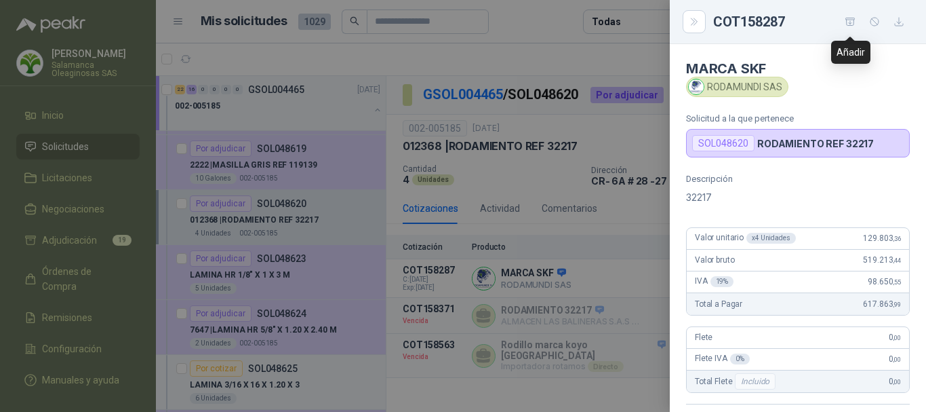
click at [850, 26] on icon "button" at bounding box center [851, 22] width 12 height 12
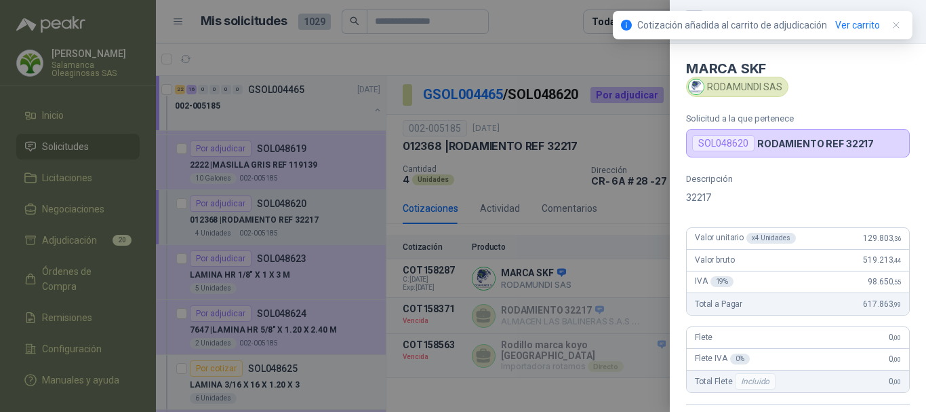
click at [460, 49] on div at bounding box center [463, 206] width 926 height 412
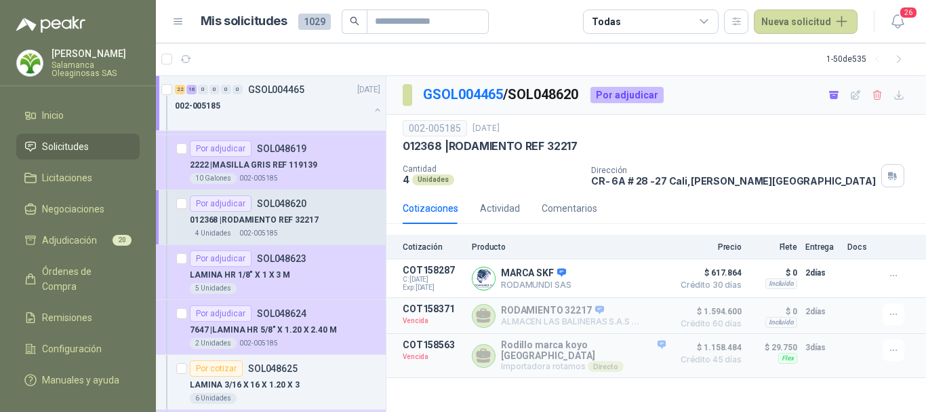
click at [408, 54] on article "1 - 50 de 535" at bounding box center [541, 59] width 770 height 33
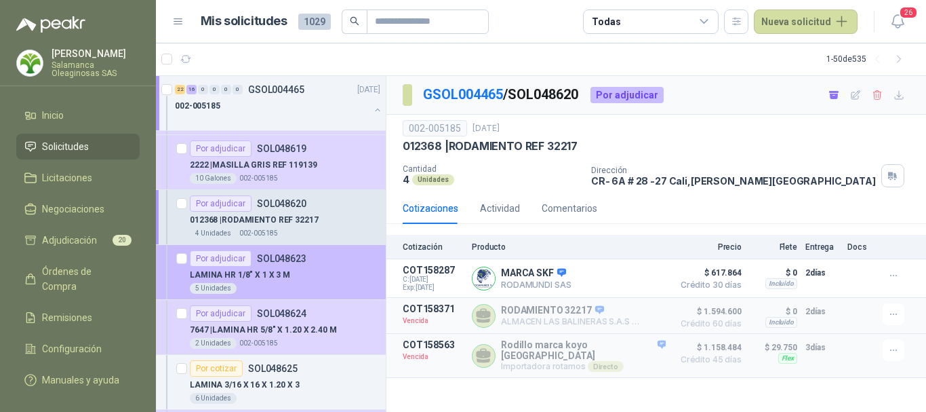
click at [311, 273] on div "LAMINA HR 1/8" X 1 X 3 M" at bounding box center [285, 275] width 191 height 16
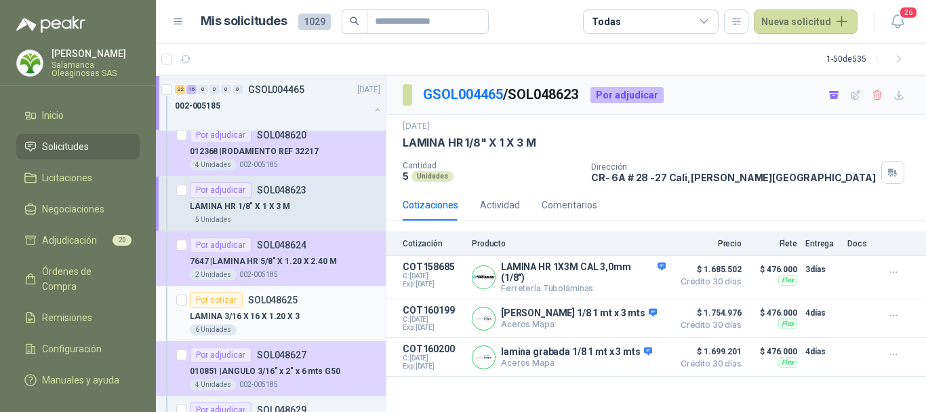
scroll to position [1492, 0]
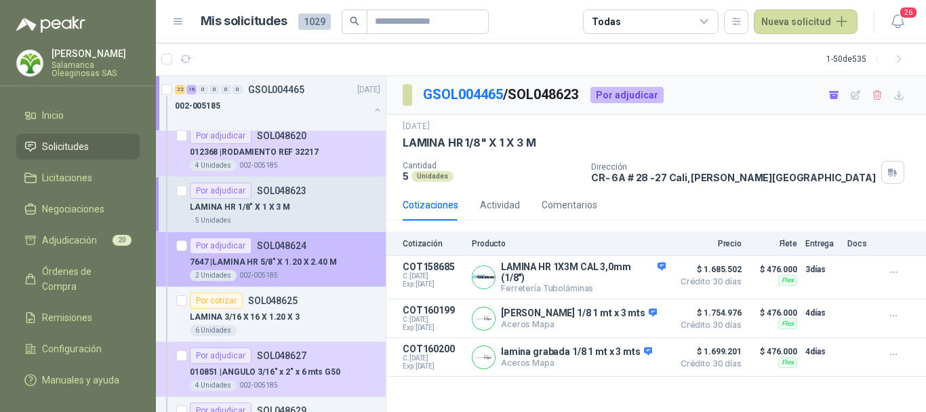
click at [351, 256] on div "7647 | LAMINA HR 5/8" X 1.20 X 2.40 M" at bounding box center [285, 262] width 191 height 16
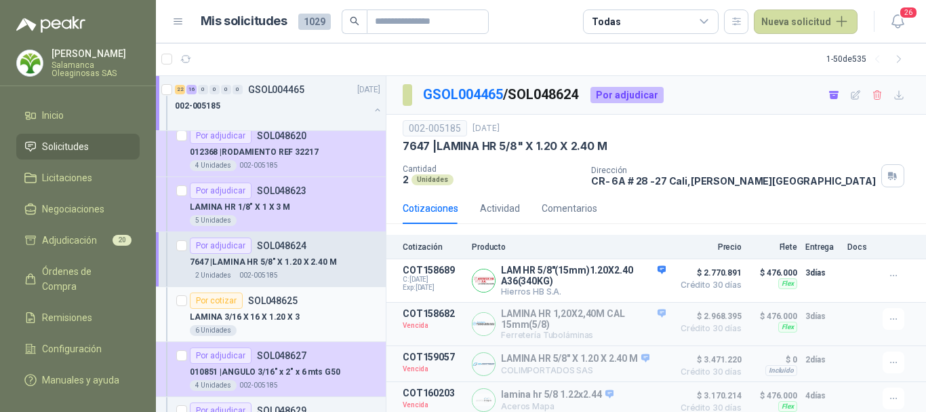
click at [345, 307] on div "Por cotizar SOL048625" at bounding box center [285, 300] width 191 height 16
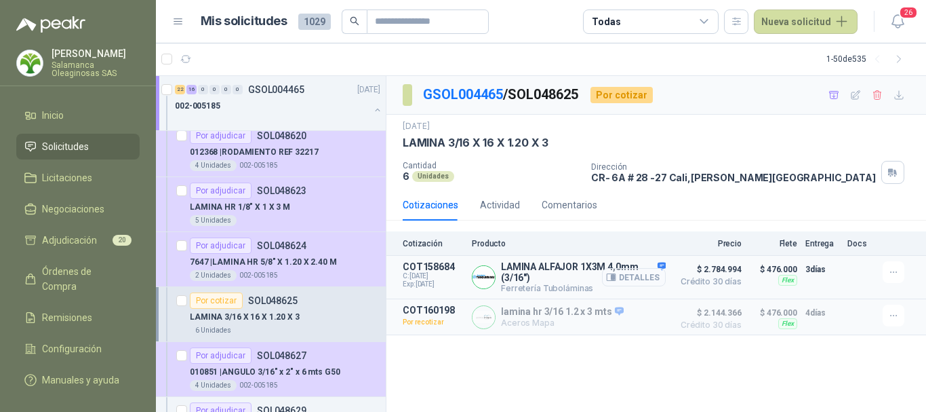
click at [640, 279] on button "Detalles" at bounding box center [634, 277] width 64 height 18
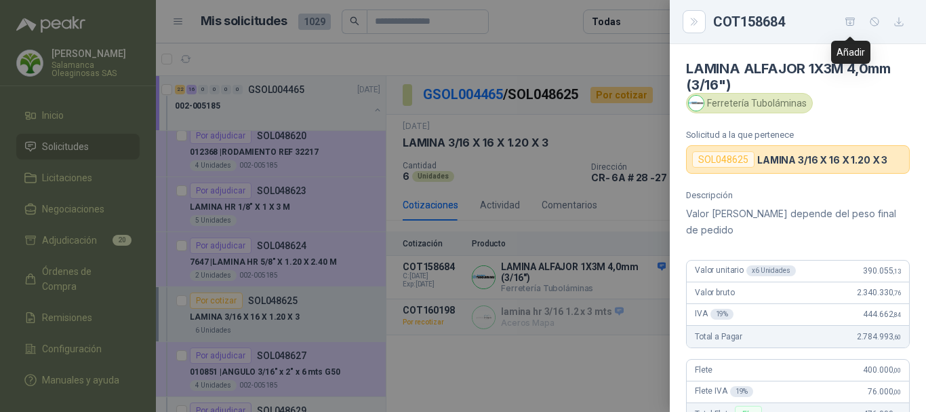
click at [848, 18] on icon "button" at bounding box center [851, 22] width 12 height 12
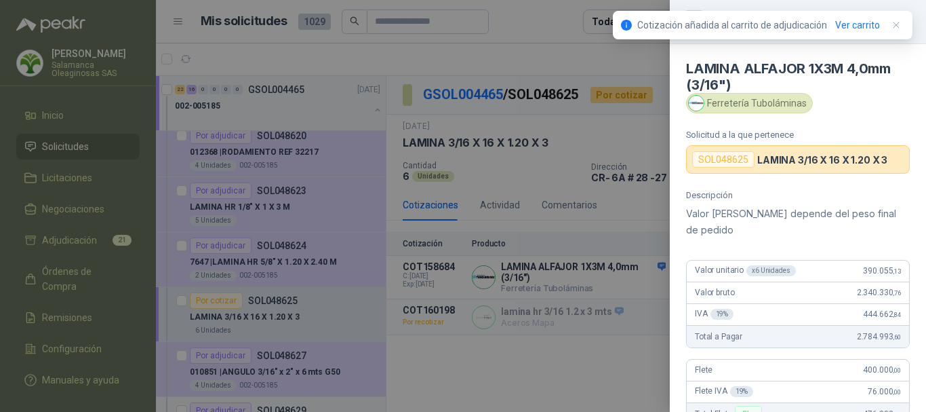
click at [533, 16] on div at bounding box center [463, 206] width 926 height 412
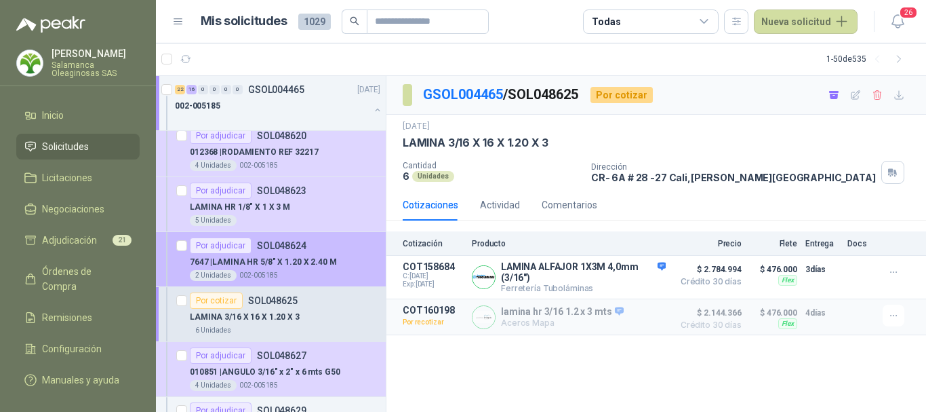
scroll to position [1560, 0]
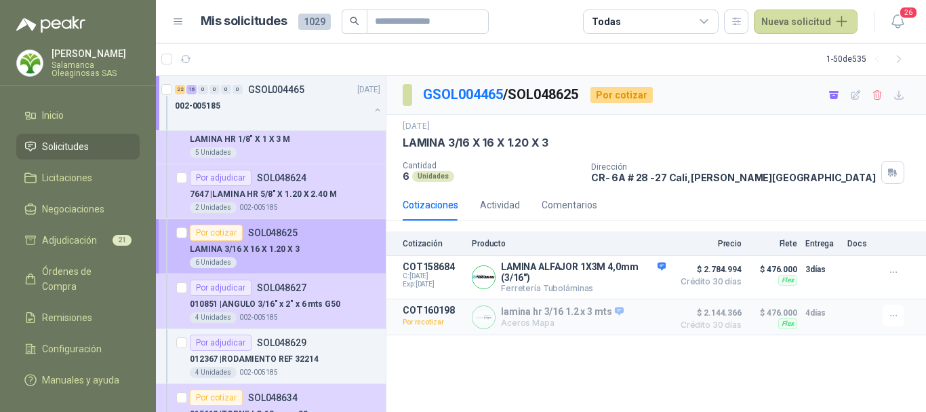
click at [328, 246] on div "LAMINA 3/16 X 16 X 1.20 X 3" at bounding box center [285, 249] width 191 height 16
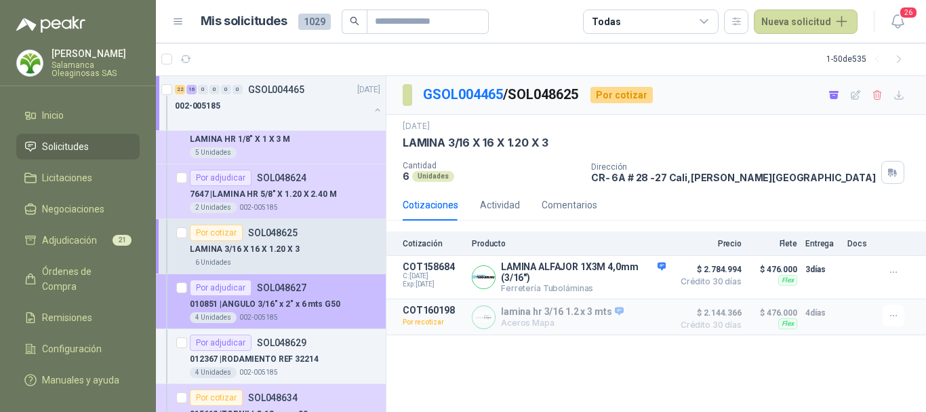
click at [334, 286] on div "Por adjudicar SOL048627" at bounding box center [285, 287] width 191 height 16
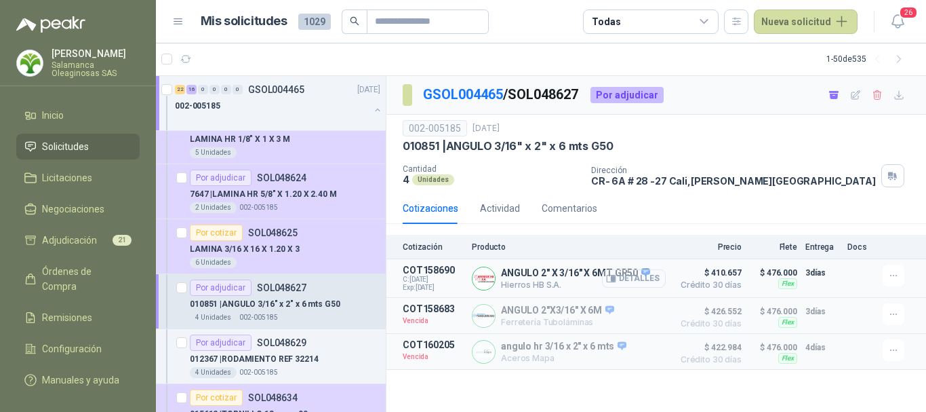
click at [656, 279] on button "Detalles" at bounding box center [634, 278] width 64 height 18
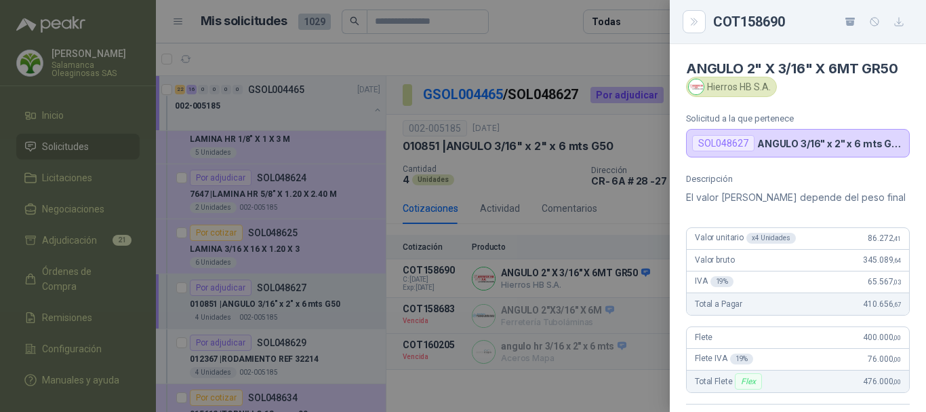
click at [525, 24] on div at bounding box center [463, 206] width 926 height 412
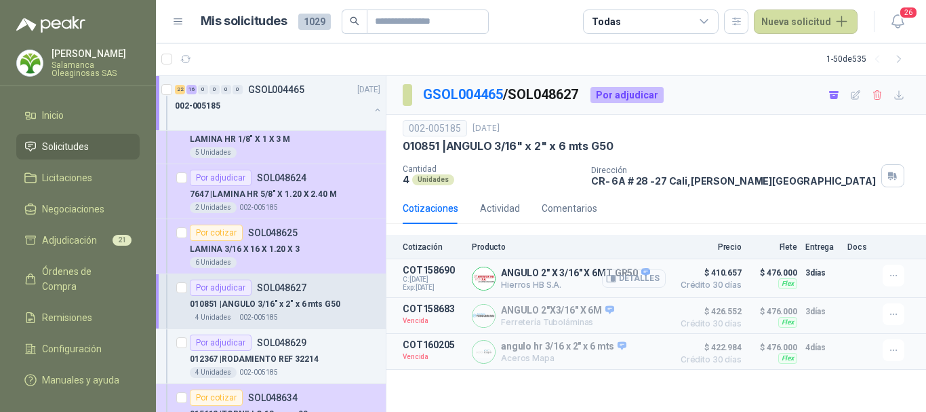
click at [637, 278] on button "Detalles" at bounding box center [634, 278] width 64 height 18
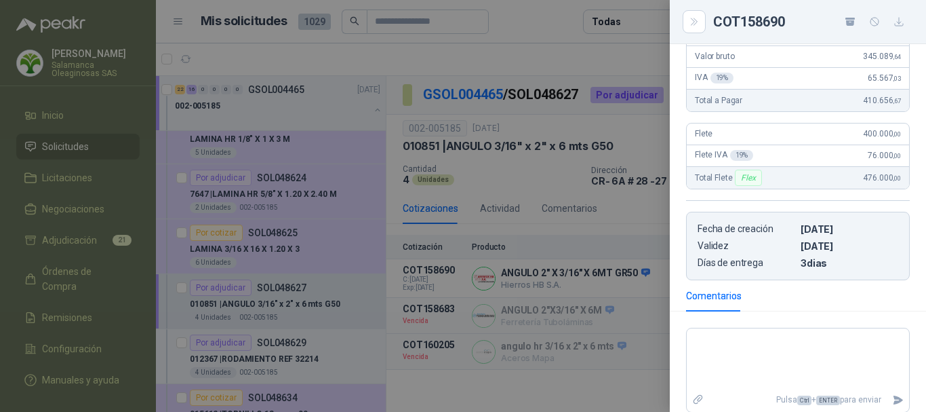
scroll to position [197, 0]
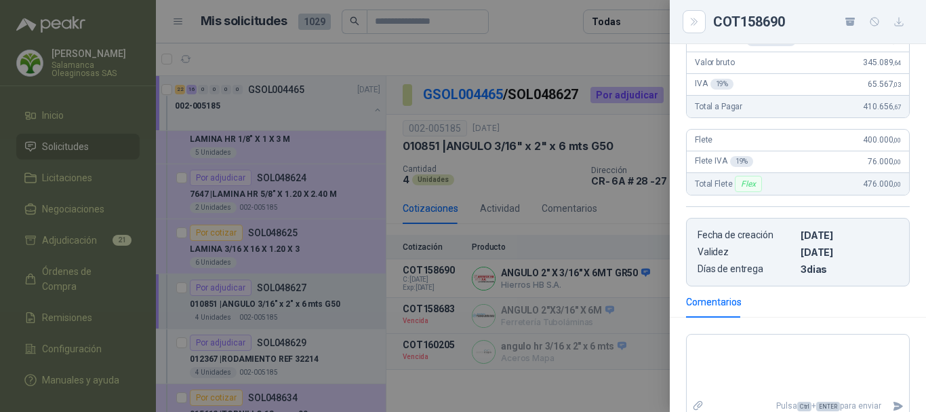
click at [516, 53] on div at bounding box center [463, 206] width 926 height 412
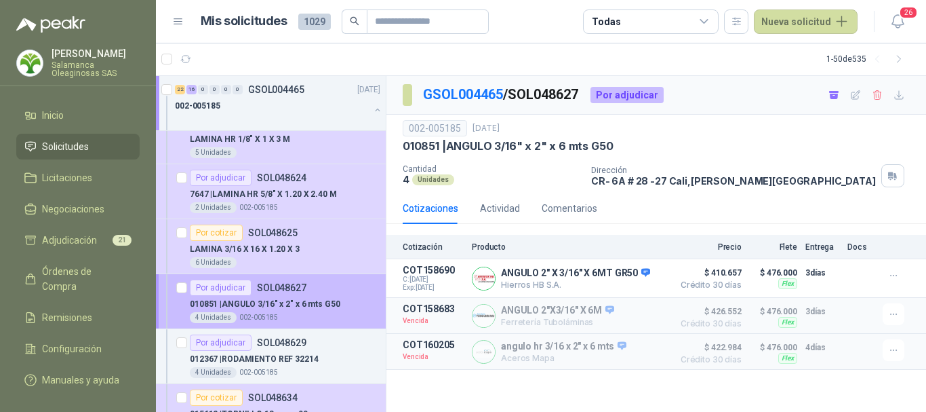
scroll to position [1628, 0]
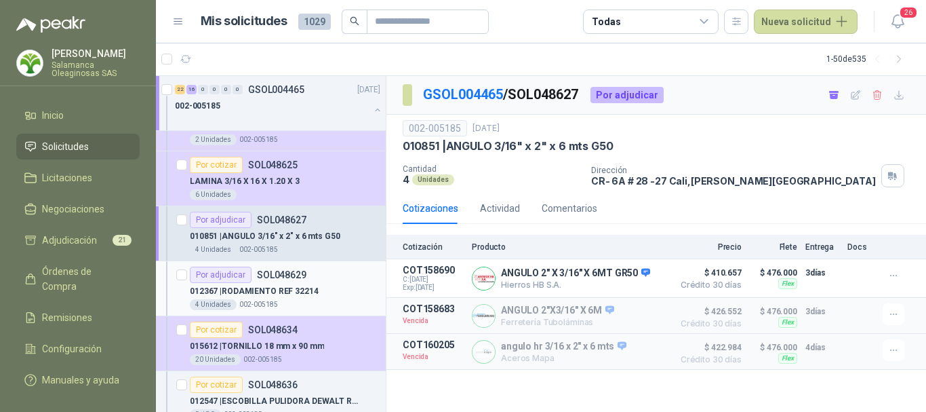
click at [342, 292] on div "012367 | RODAMIENTO REF 32214" at bounding box center [285, 291] width 191 height 16
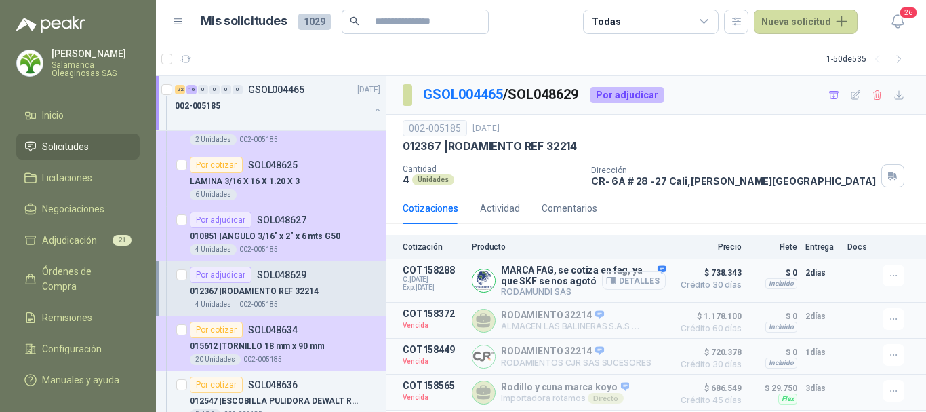
click at [642, 284] on button "Detalles" at bounding box center [634, 280] width 64 height 18
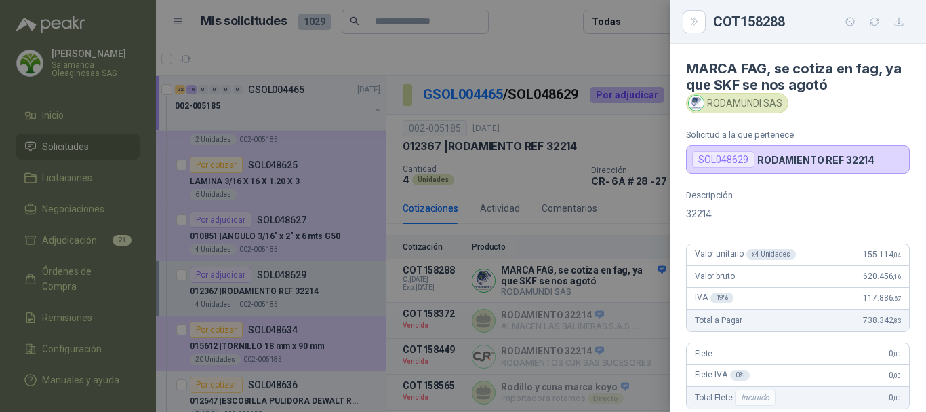
click at [518, 59] on div at bounding box center [463, 206] width 926 height 412
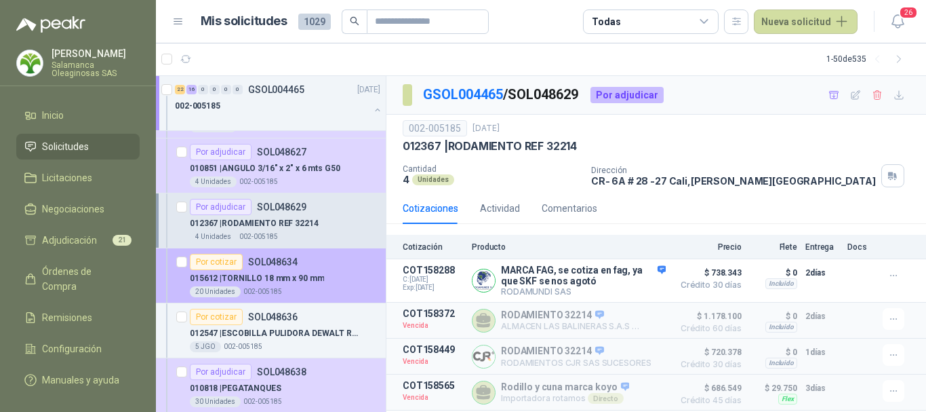
scroll to position [1628, 0]
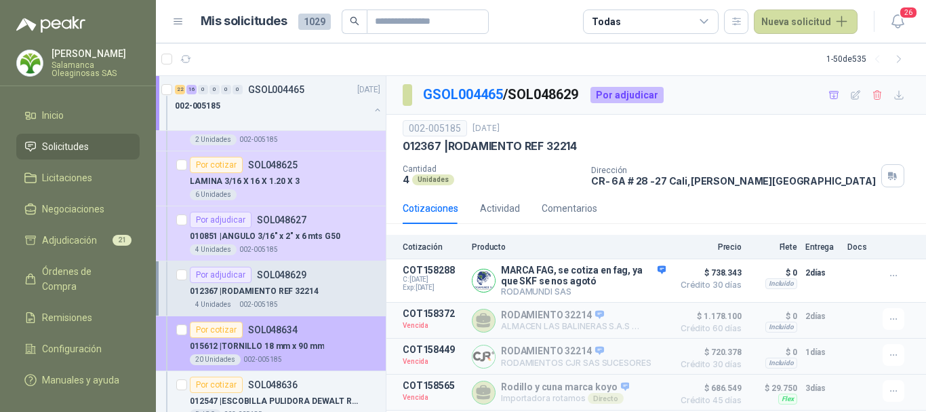
click at [345, 330] on div "Por cotizar SOL048634" at bounding box center [285, 329] width 191 height 16
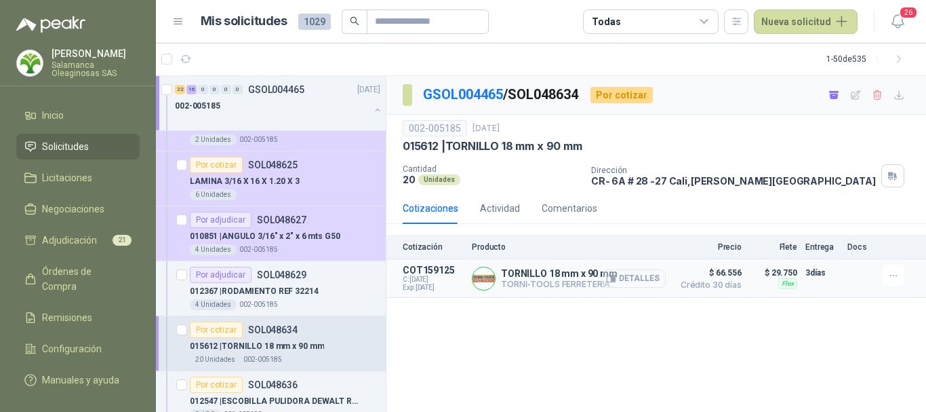
click at [643, 278] on button "Detalles" at bounding box center [634, 278] width 64 height 18
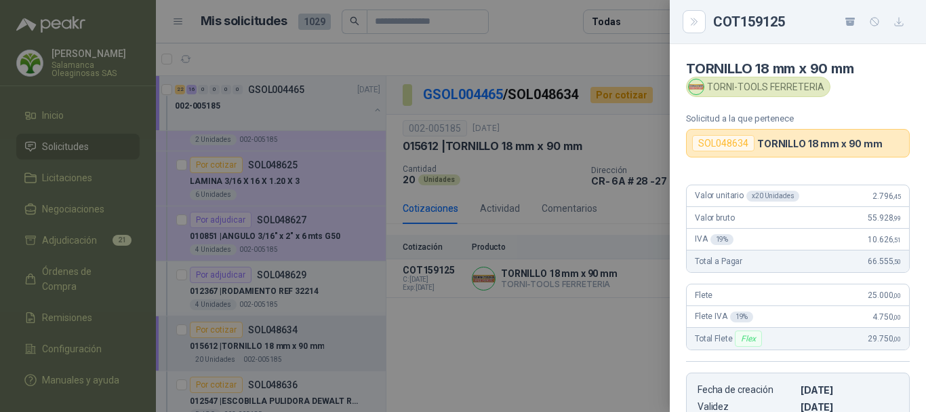
click at [544, 60] on div at bounding box center [463, 206] width 926 height 412
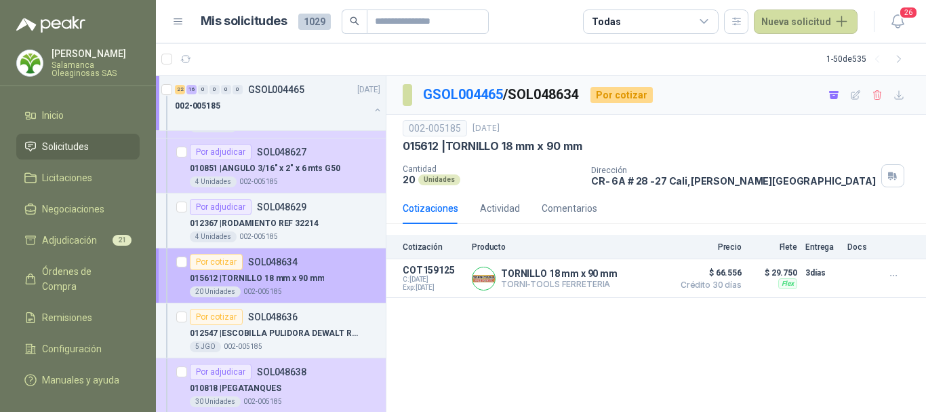
scroll to position [1763, 0]
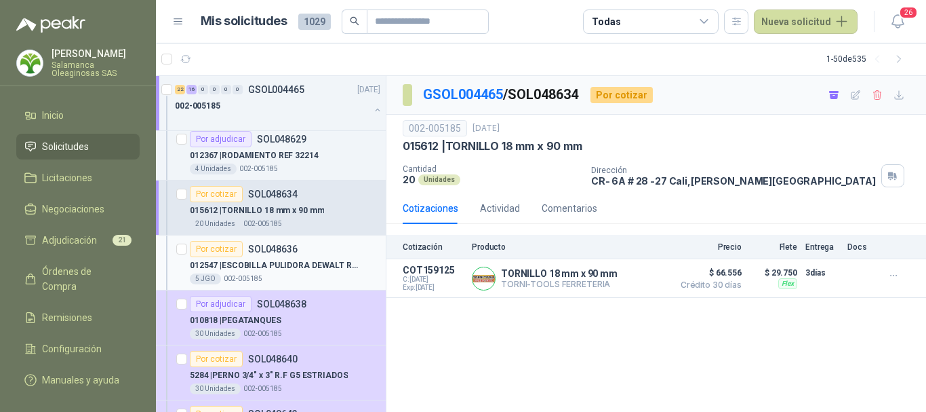
click at [340, 274] on div "5 JGO 002-005185" at bounding box center [285, 278] width 191 height 11
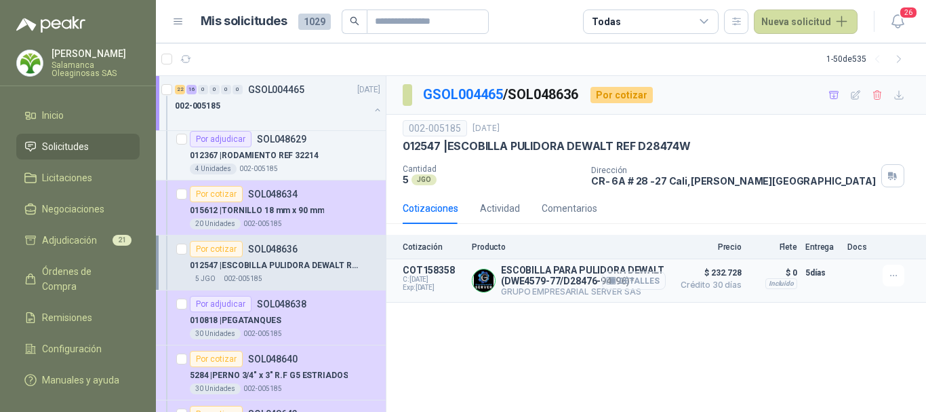
click at [650, 283] on button "Detalles" at bounding box center [634, 280] width 64 height 18
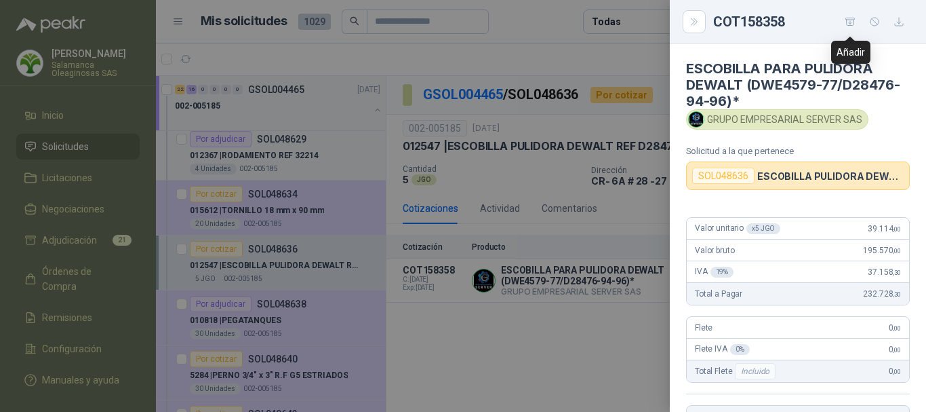
click at [851, 21] on icon "button" at bounding box center [851, 22] width 12 height 12
click at [441, 50] on div at bounding box center [463, 206] width 926 height 412
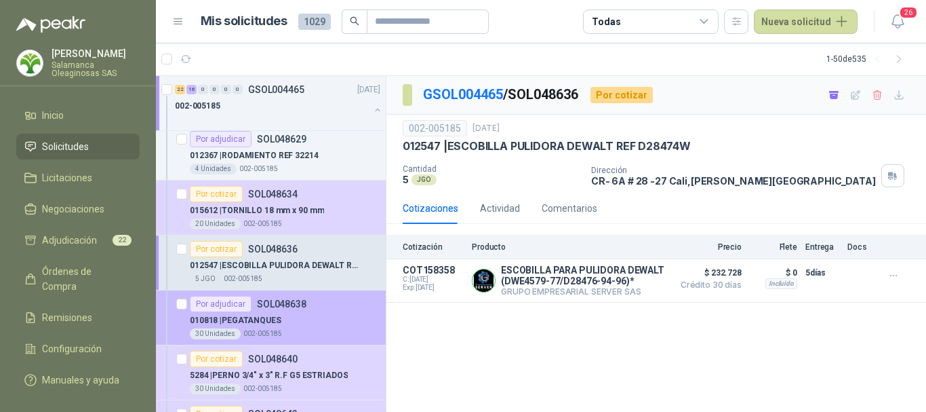
click at [339, 318] on div "010818 | PEGATANQUES" at bounding box center [285, 320] width 191 height 16
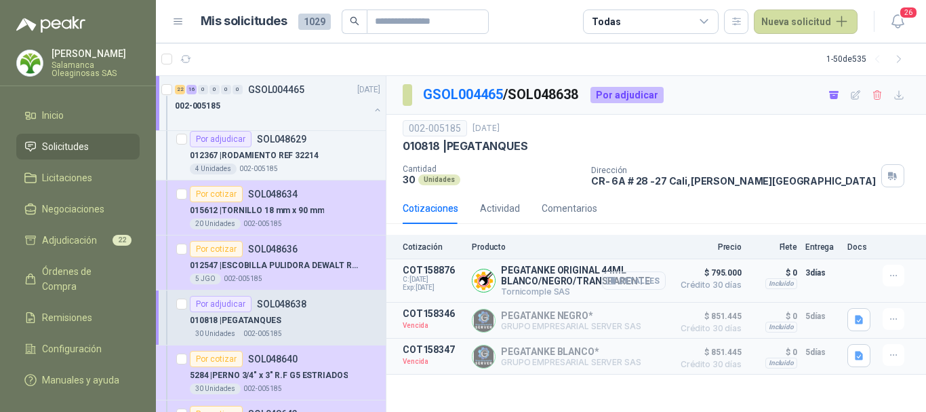
click at [652, 279] on button "Detalles" at bounding box center [634, 280] width 64 height 18
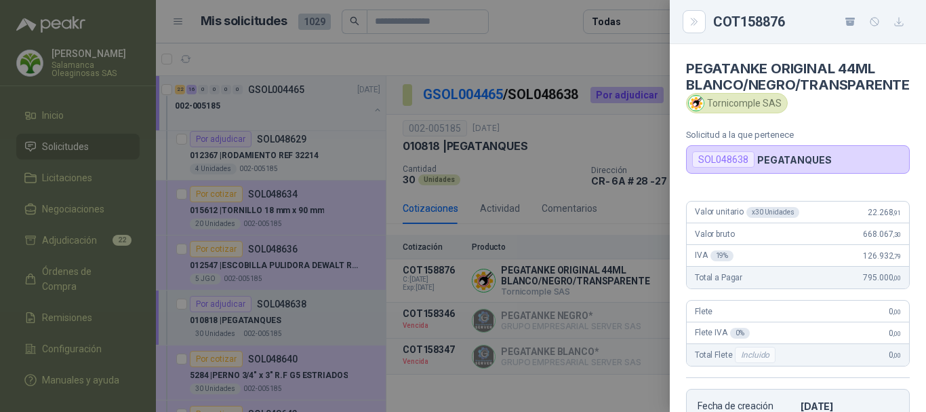
click at [573, 49] on div at bounding box center [463, 206] width 926 height 412
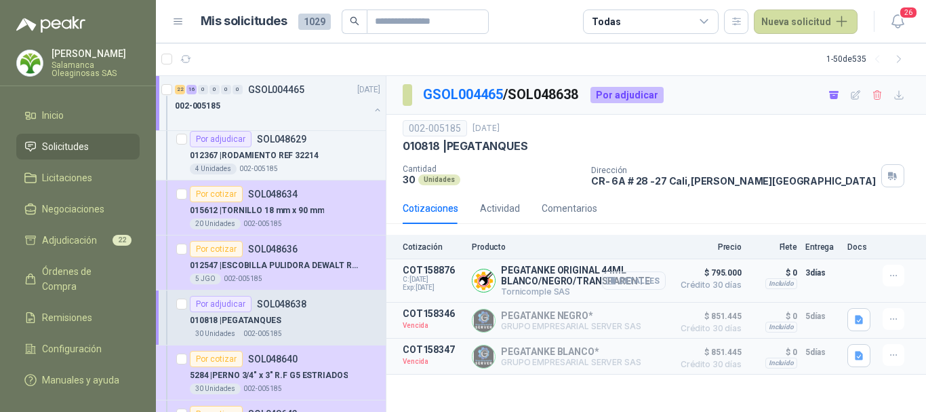
click at [653, 279] on button "Detalles" at bounding box center [634, 280] width 64 height 18
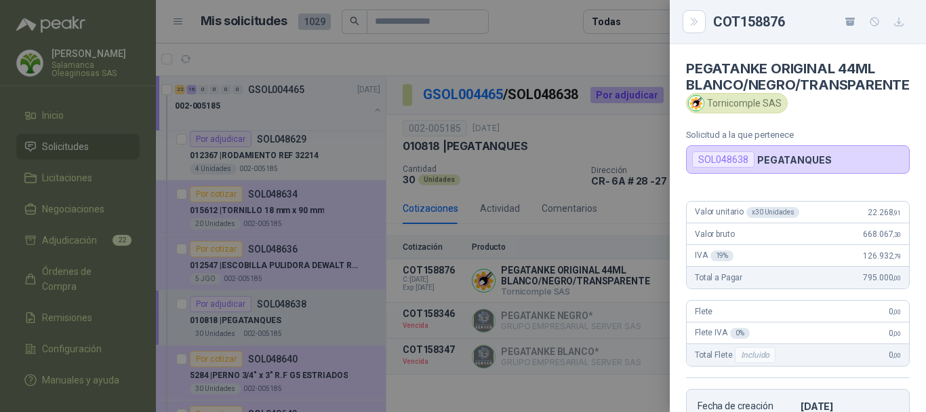
click at [529, 55] on div at bounding box center [463, 206] width 926 height 412
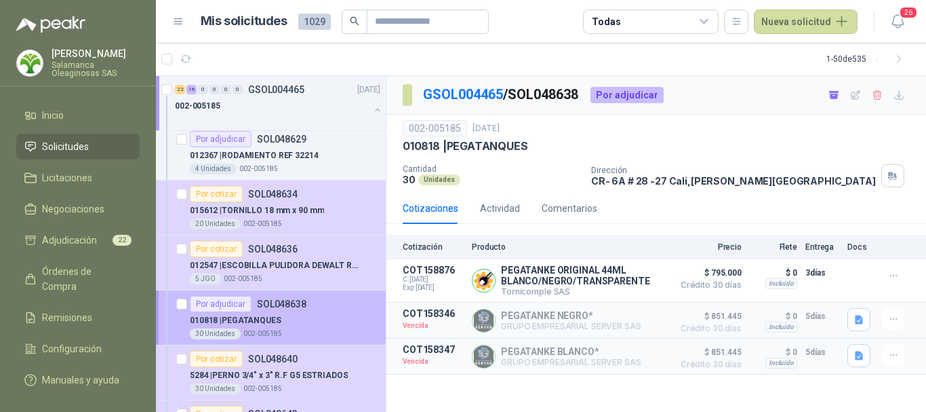
scroll to position [1831, 0]
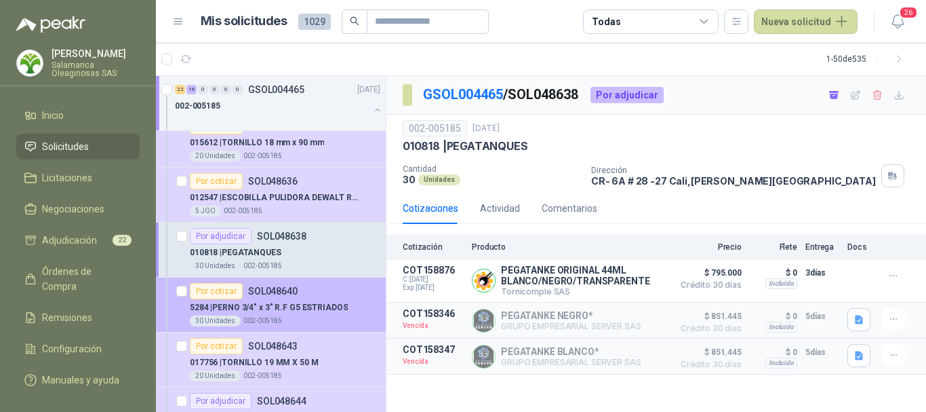
click at [325, 312] on p "5284 | PERNO 3/4" x 3" R.F G5 ESTRIADOS" at bounding box center [269, 307] width 158 height 13
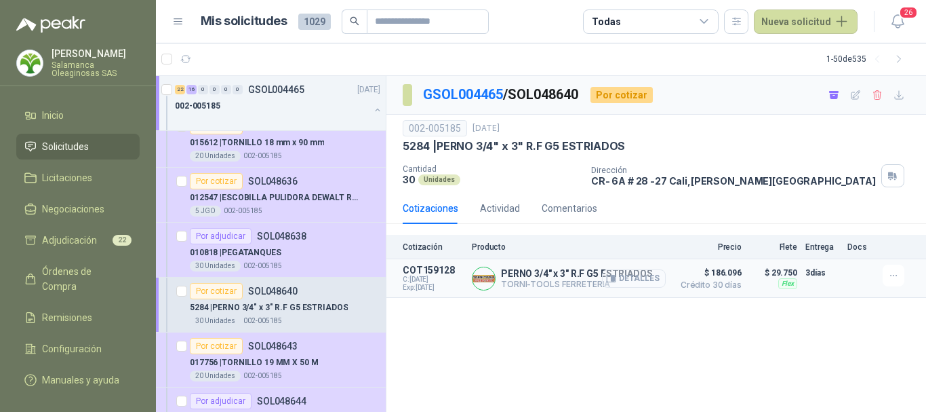
click at [657, 275] on button "Detalles" at bounding box center [634, 278] width 64 height 18
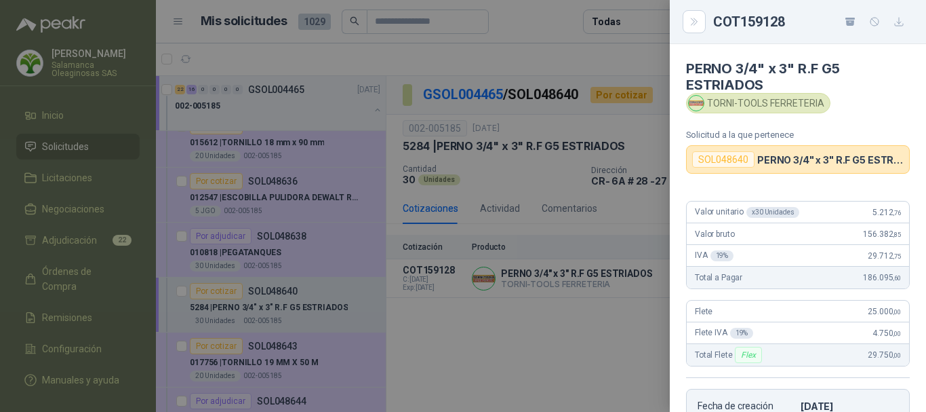
click at [535, 26] on div at bounding box center [463, 206] width 926 height 412
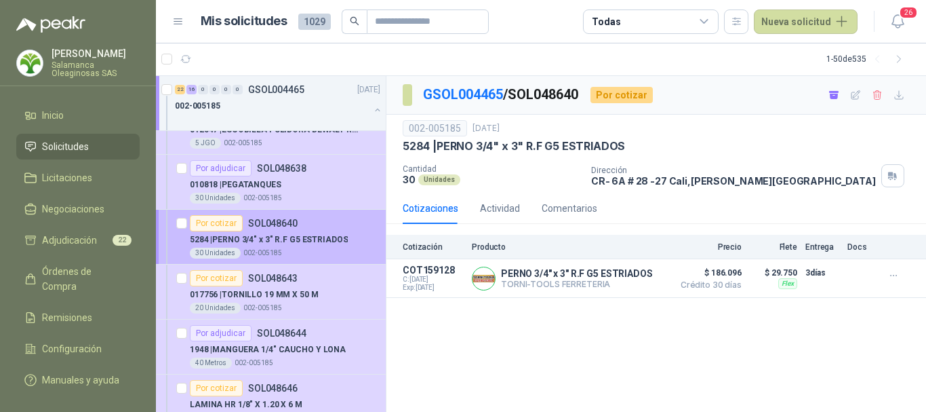
scroll to position [1967, 0]
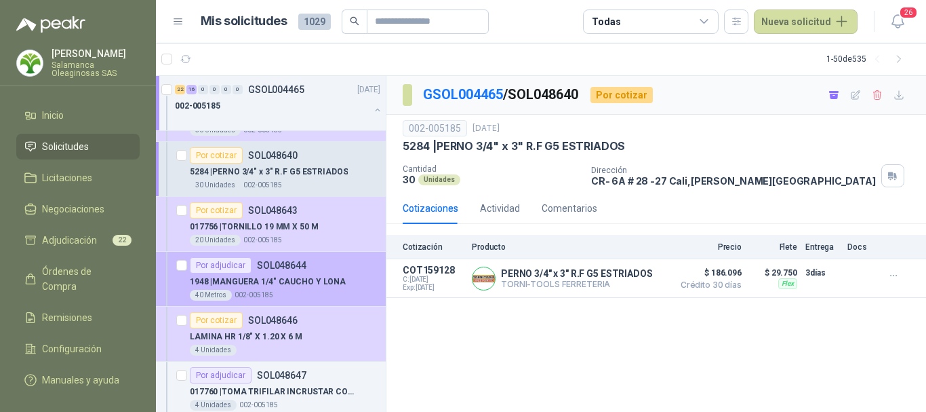
click at [317, 291] on div "40 Metros 002-005185" at bounding box center [285, 295] width 191 height 11
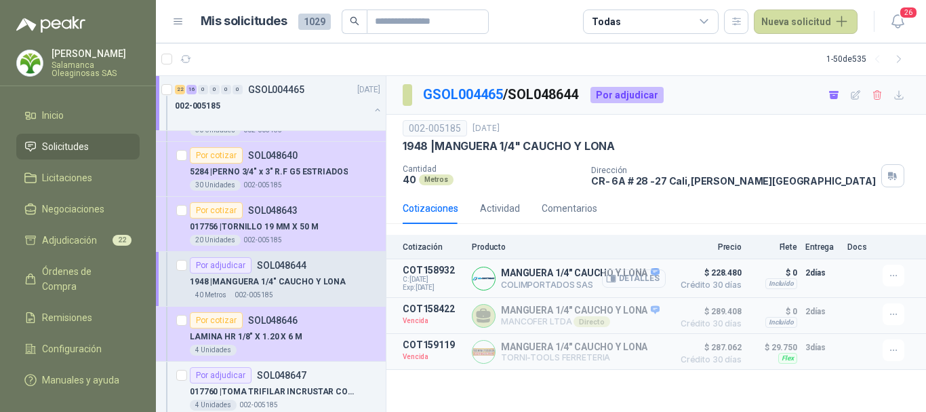
click at [648, 279] on button "Detalles" at bounding box center [634, 278] width 64 height 18
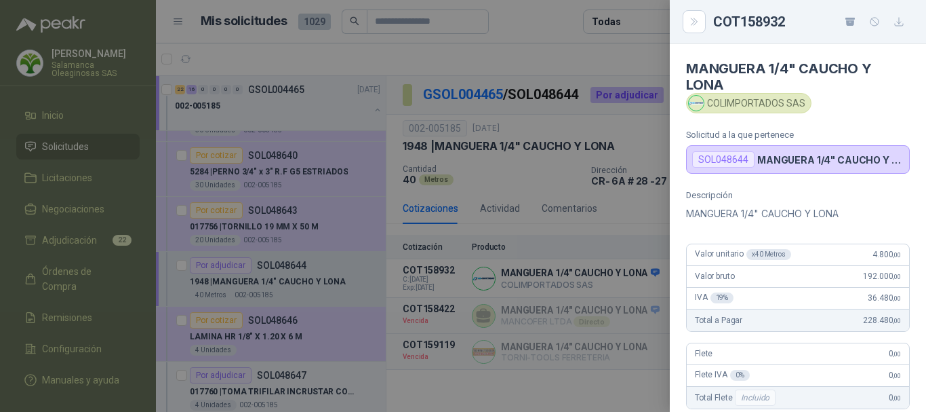
click at [534, 19] on div at bounding box center [463, 206] width 926 height 412
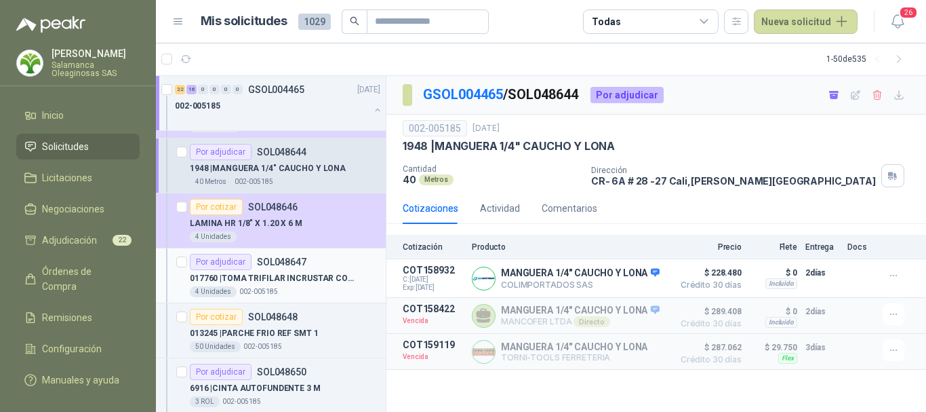
scroll to position [2102, 0]
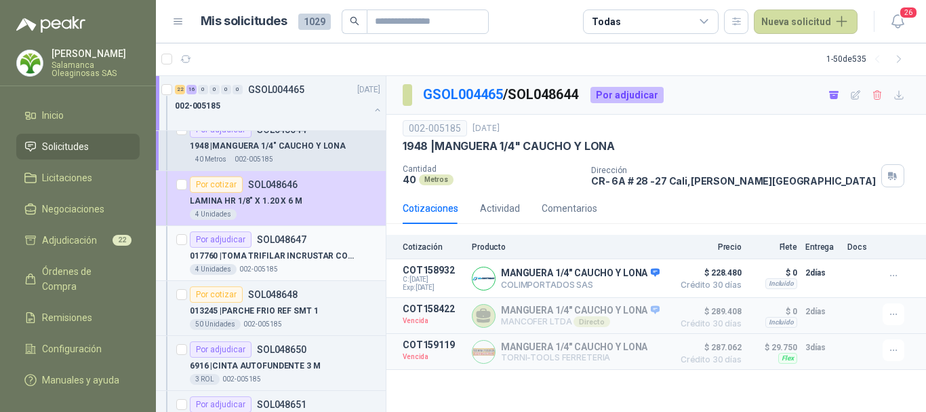
click at [327, 261] on p "017760 | TOMA TRIFILAR INCRUSTAR CODELGA 3X50 MP" at bounding box center [274, 256] width 169 height 13
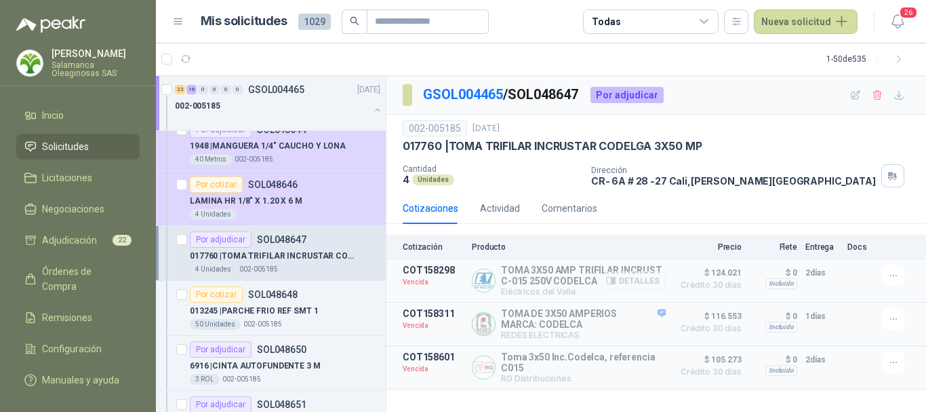
click at [650, 281] on button "Detalles" at bounding box center [634, 280] width 64 height 18
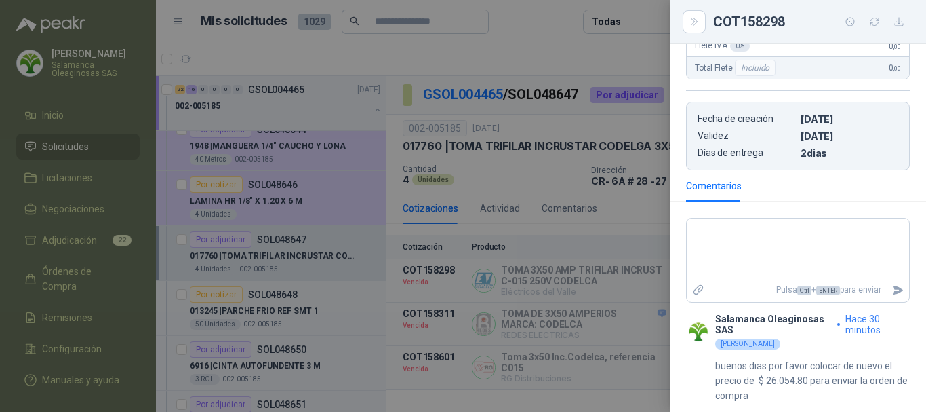
scroll to position [290, 0]
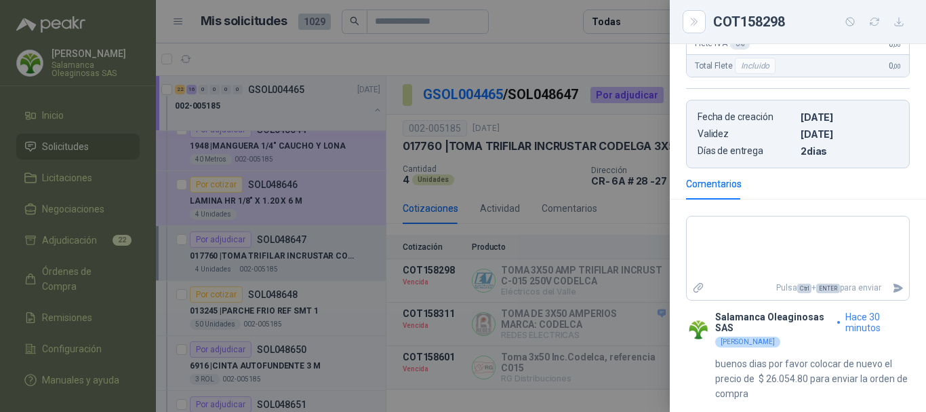
click at [534, 49] on div at bounding box center [463, 206] width 926 height 412
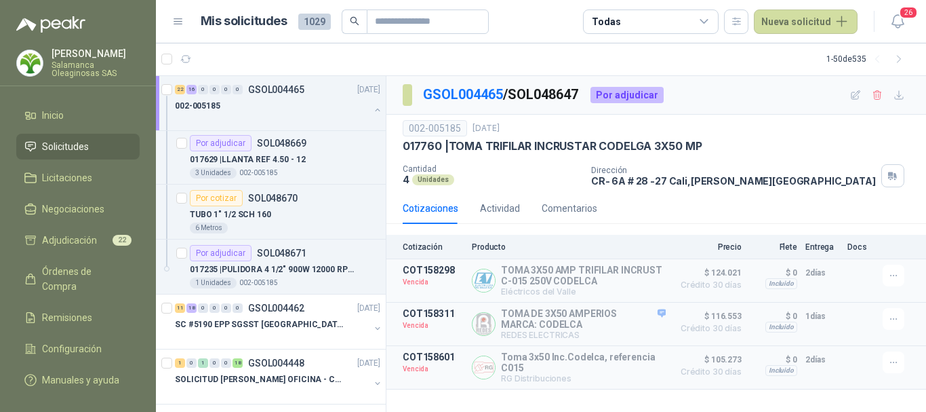
scroll to position [3052, 0]
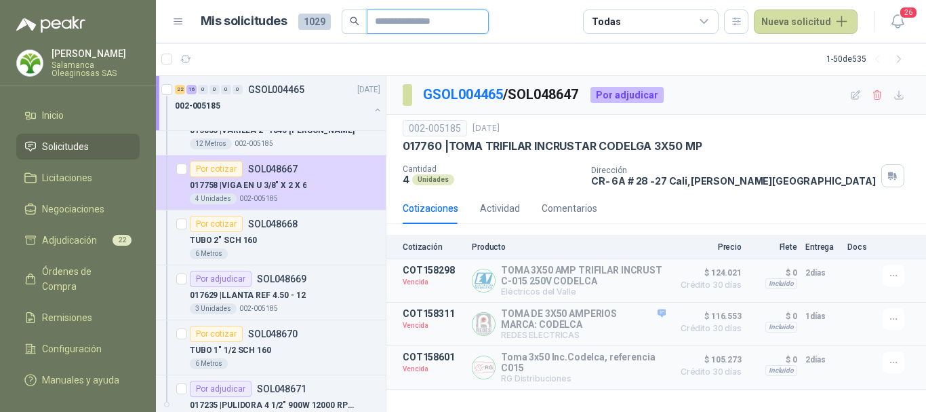
click at [410, 17] on input "text" at bounding box center [422, 21] width 95 height 23
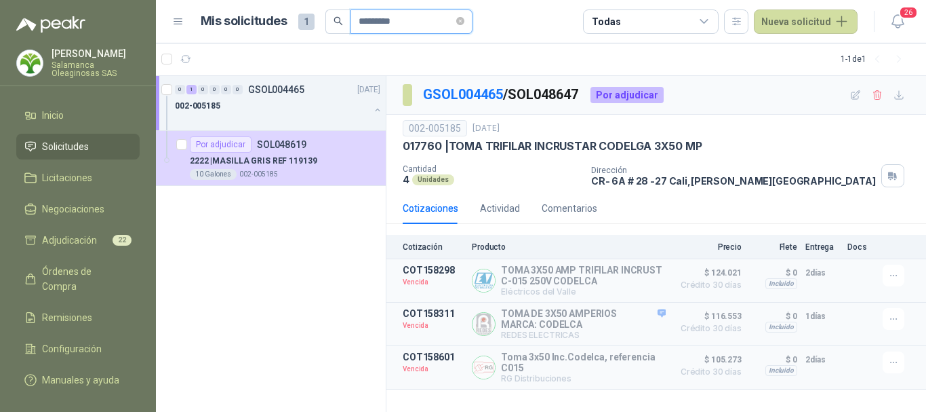
scroll to position [0, 0]
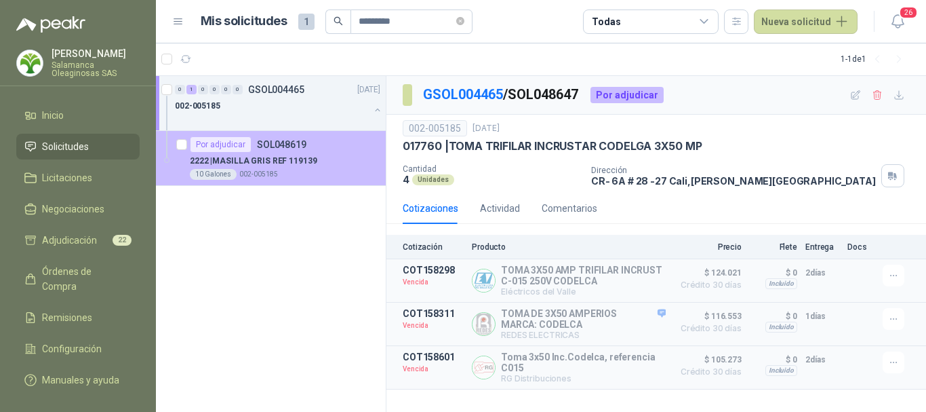
click at [300, 159] on p "2222 | MASILLA GRIS REF 119139" at bounding box center [253, 161] width 127 height 13
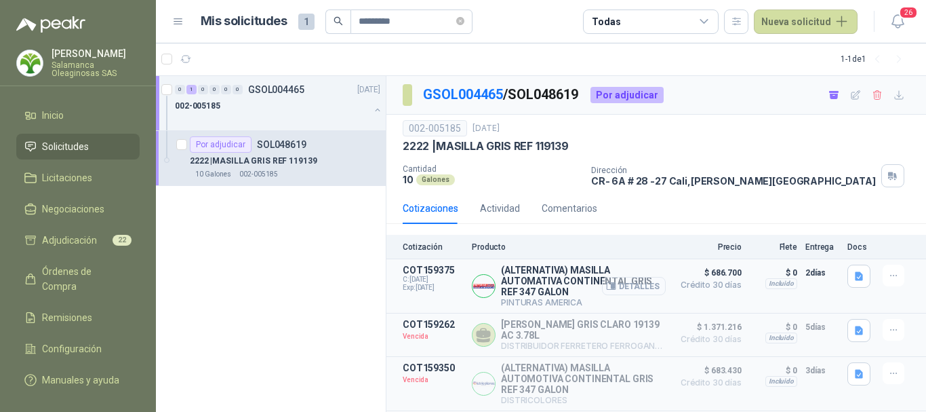
click at [627, 288] on button "Detalles" at bounding box center [634, 286] width 64 height 18
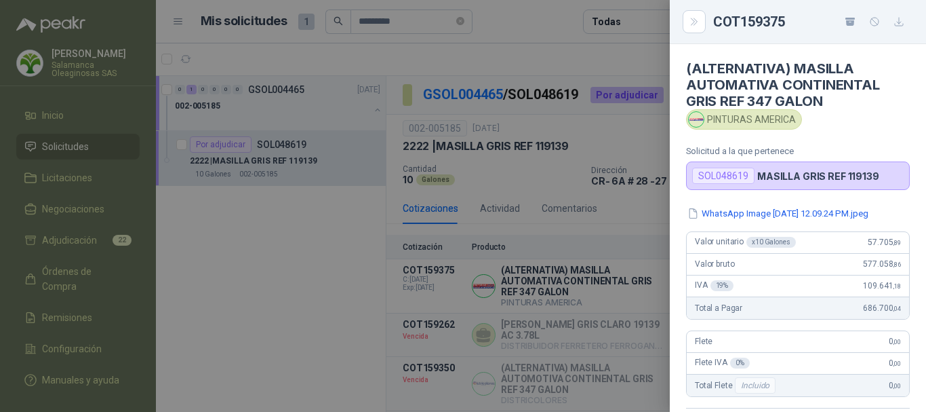
click at [564, 52] on div at bounding box center [463, 206] width 926 height 412
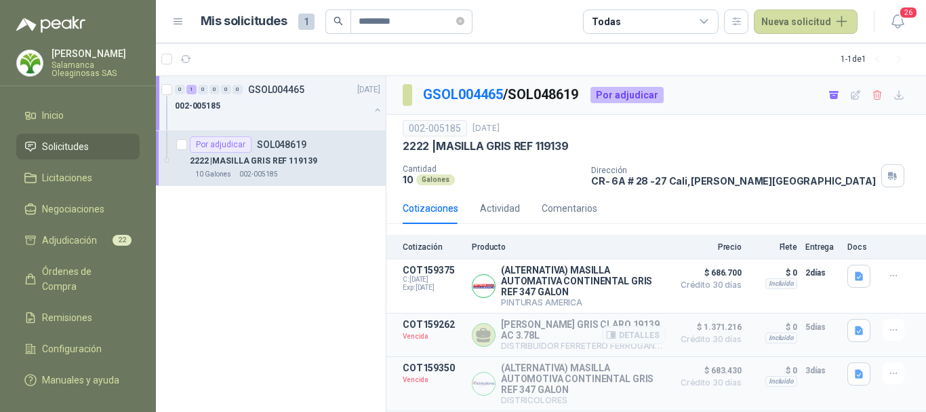
scroll to position [5, 0]
click at [640, 282] on button "Detalles" at bounding box center [634, 286] width 64 height 18
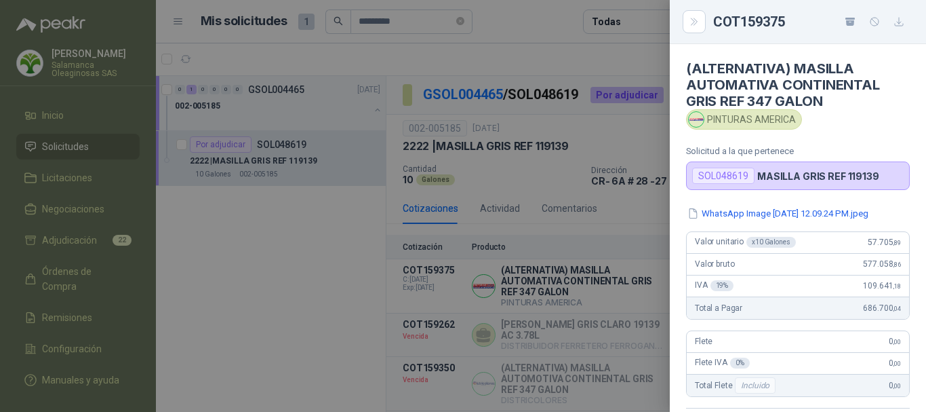
click at [589, 59] on div at bounding box center [463, 206] width 926 height 412
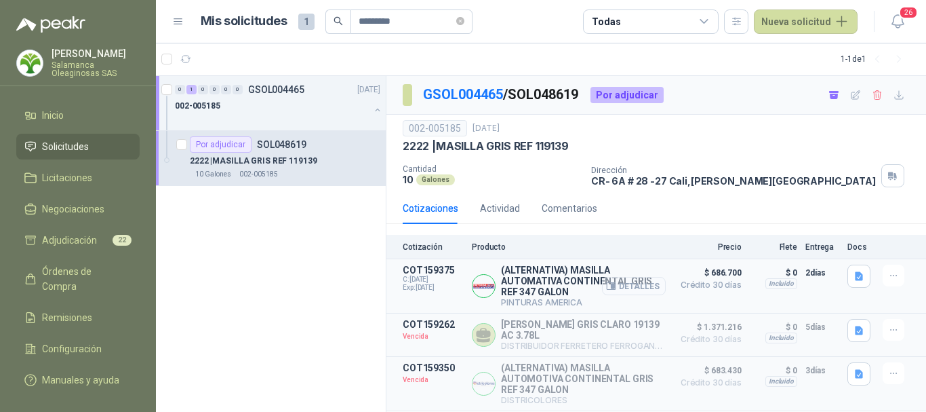
click at [650, 281] on button "Detalles" at bounding box center [634, 286] width 64 height 18
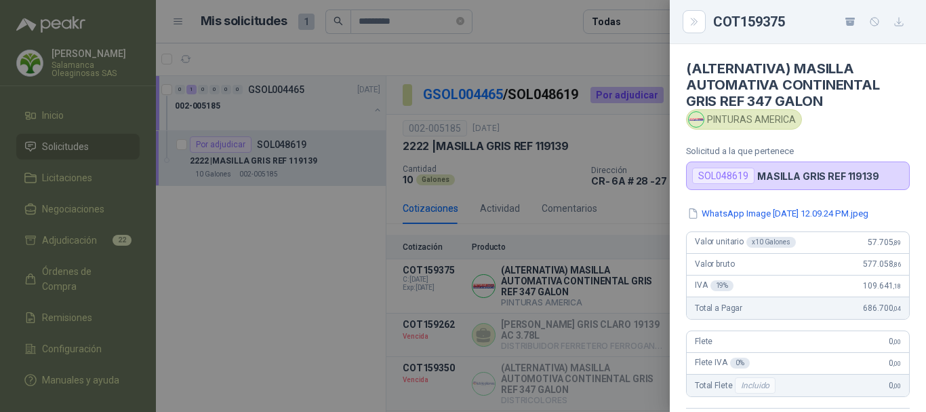
click at [579, 58] on div at bounding box center [463, 206] width 926 height 412
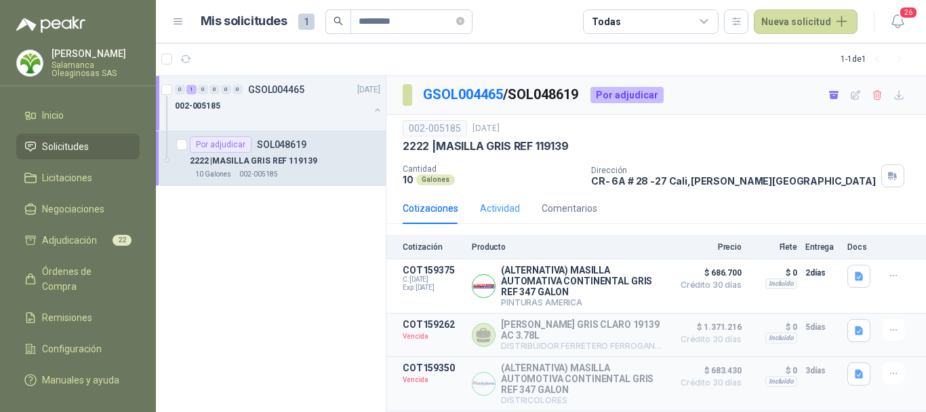
scroll to position [0, 0]
click at [349, 49] on article "1 - 1 de 1" at bounding box center [541, 59] width 770 height 33
click at [670, 61] on article "1 - 1 de 1" at bounding box center [541, 59] width 770 height 33
click at [536, 26] on article "Mis solicitudes 1 ********* Todas Nueva solicitud" at bounding box center [530, 21] width 658 height 24
click at [79, 243] on span "Adjudicación" at bounding box center [69, 240] width 55 height 15
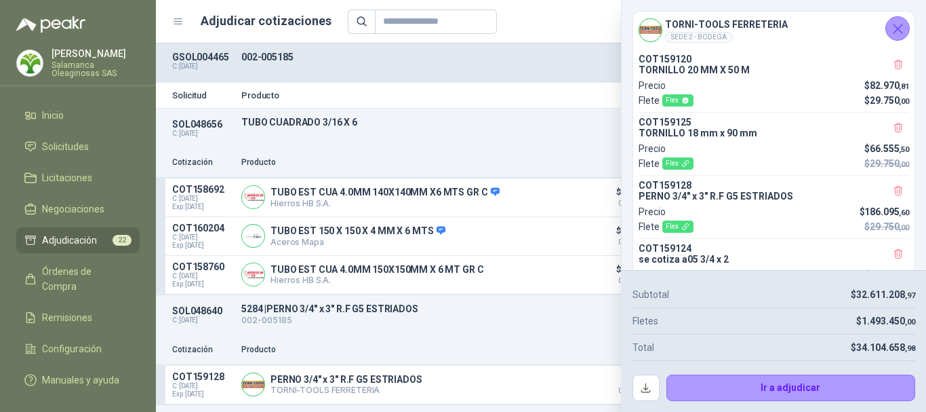
click at [564, 22] on div "Precio 22" at bounding box center [603, 21] width 511 height 24
click at [585, 14] on div "Precio 22" at bounding box center [603, 21] width 511 height 24
click at [894, 30] on icon "Cerrar" at bounding box center [898, 28] width 17 height 17
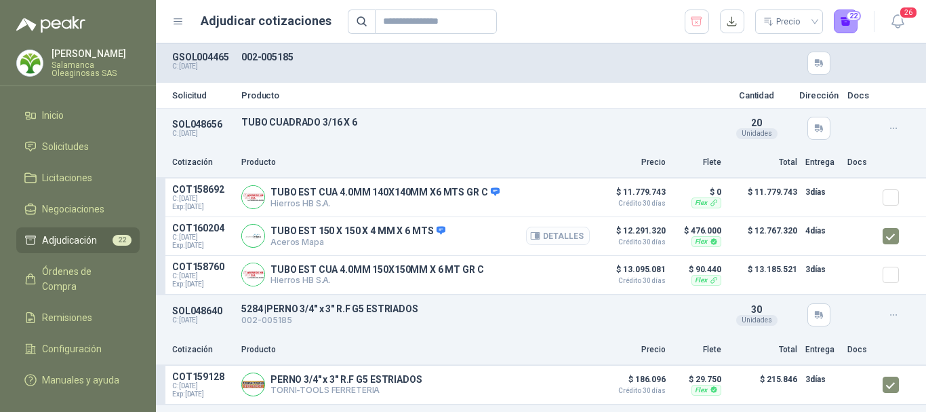
click at [553, 237] on button "Detalles" at bounding box center [558, 236] width 64 height 18
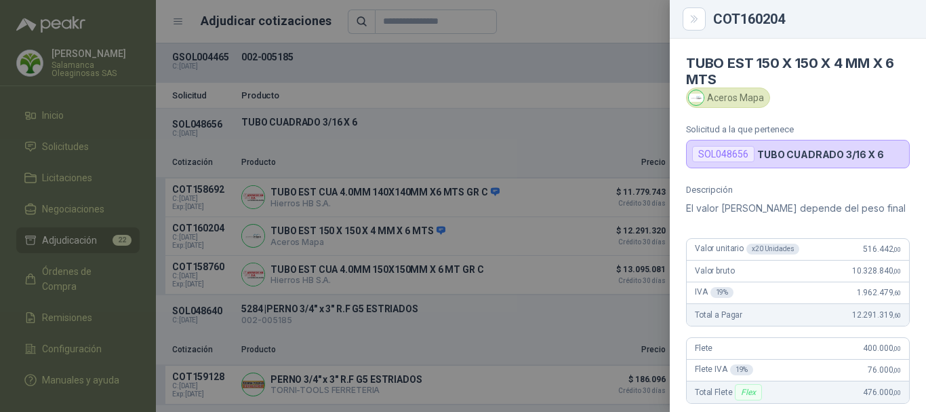
click at [561, 22] on div at bounding box center [463, 206] width 926 height 412
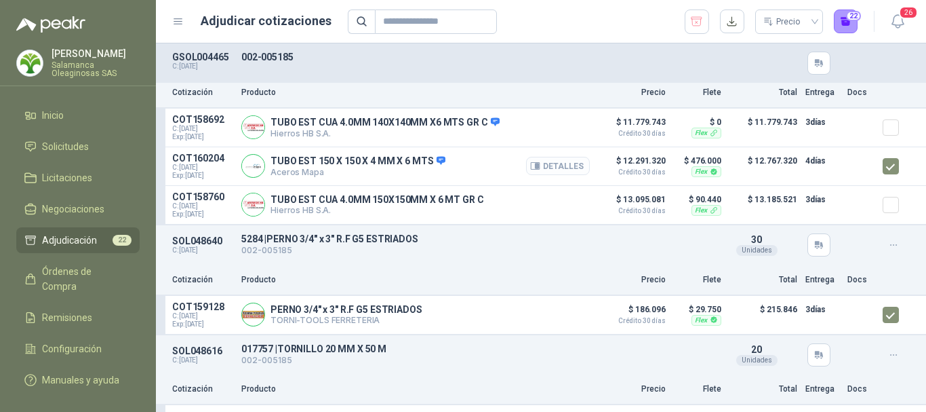
scroll to position [136, 0]
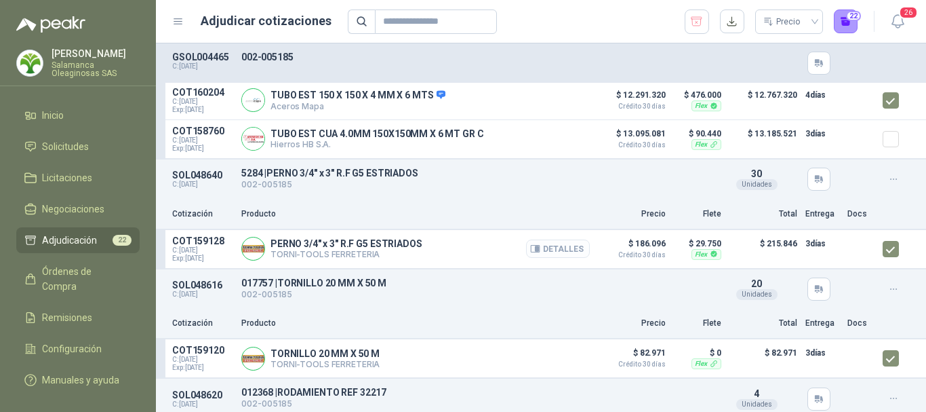
click at [550, 252] on button "Detalles" at bounding box center [558, 248] width 64 height 18
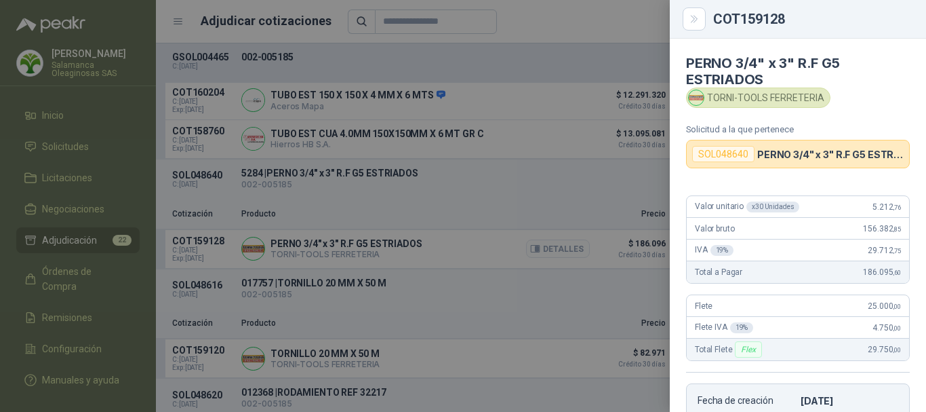
click at [550, 252] on div at bounding box center [463, 206] width 926 height 412
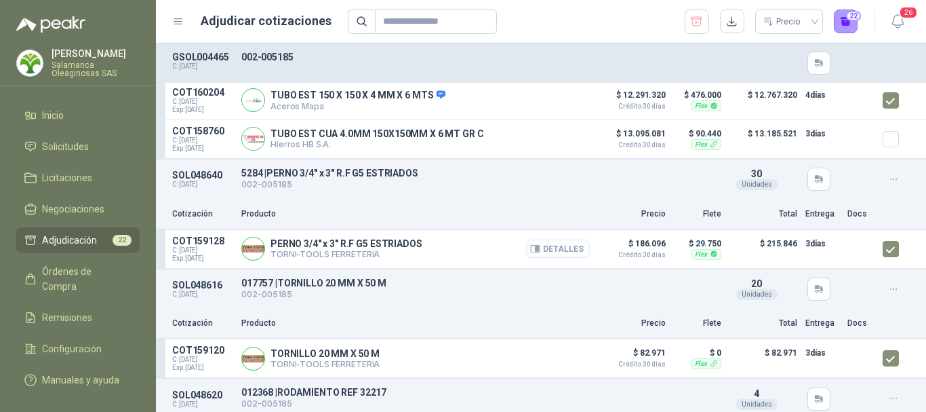
click at [550, 252] on button "Detalles" at bounding box center [558, 248] width 64 height 18
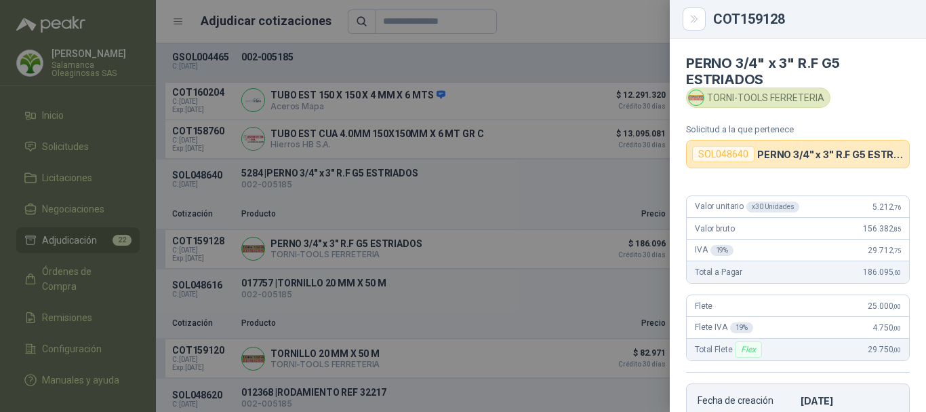
click at [547, 20] on div at bounding box center [463, 206] width 926 height 412
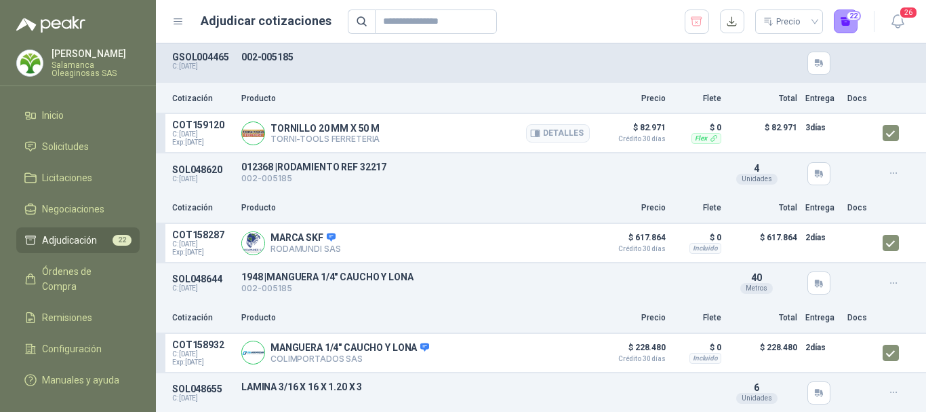
scroll to position [339, 0]
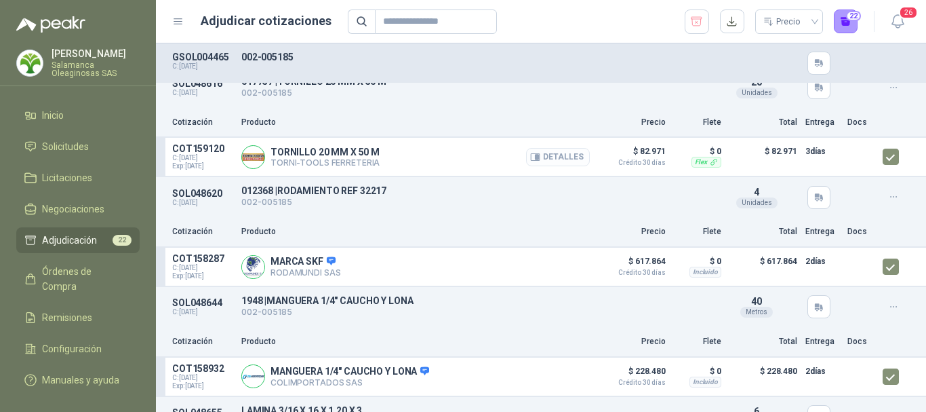
click at [557, 161] on button "Detalles" at bounding box center [558, 157] width 64 height 18
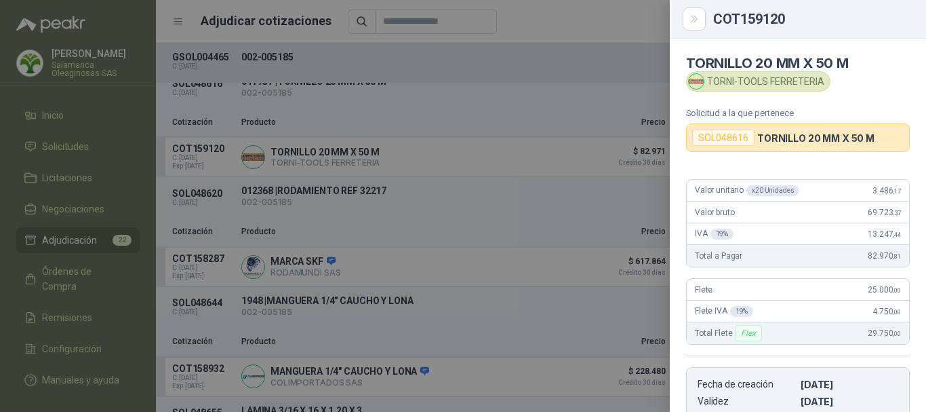
click at [633, 21] on div at bounding box center [463, 206] width 926 height 412
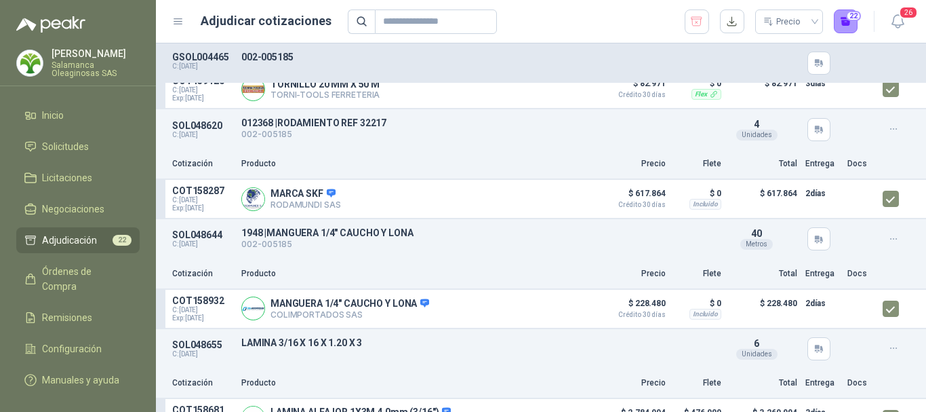
scroll to position [475, 0]
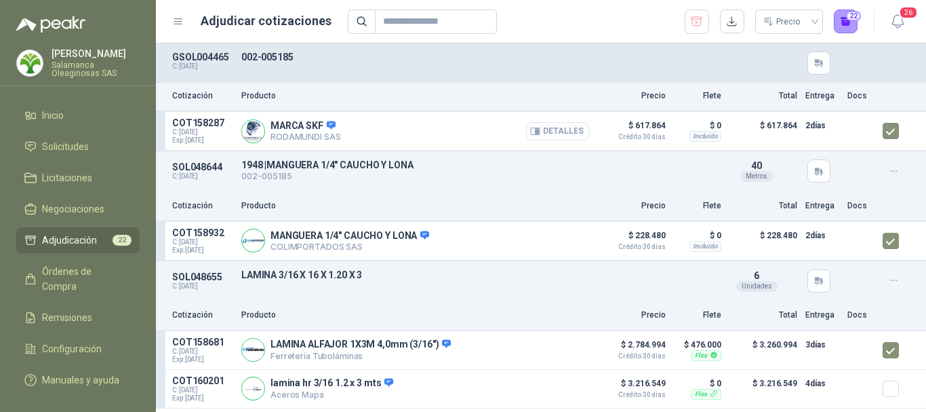
click at [566, 136] on button "Detalles" at bounding box center [558, 131] width 64 height 18
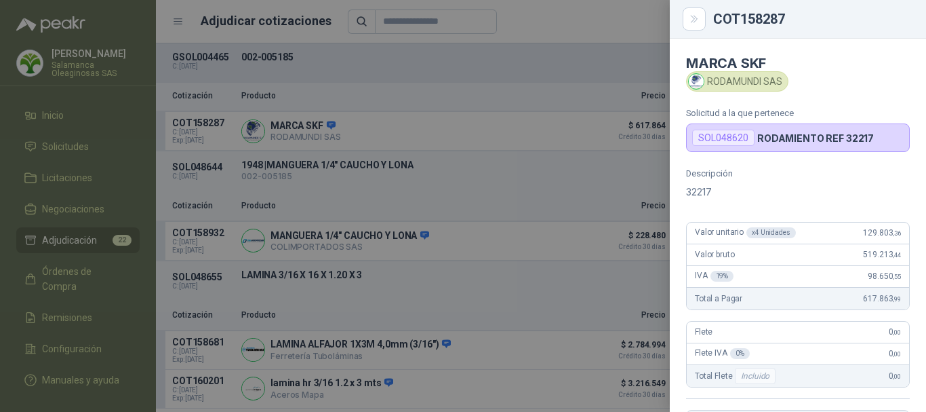
click at [531, 7] on div at bounding box center [463, 206] width 926 height 412
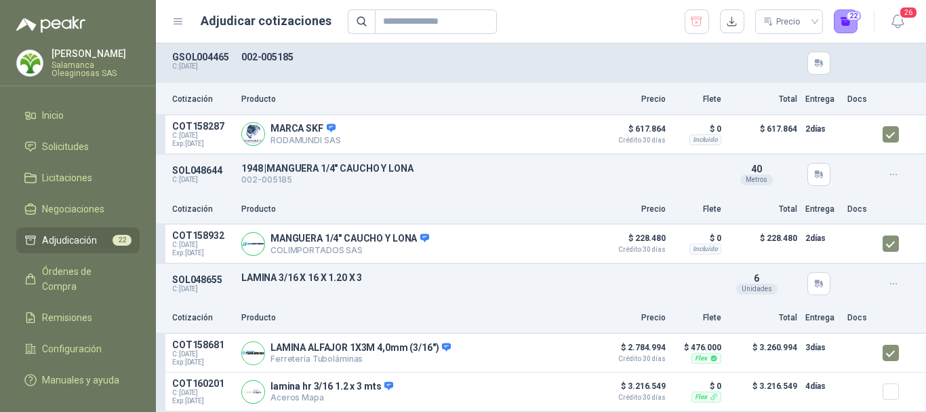
scroll to position [543, 0]
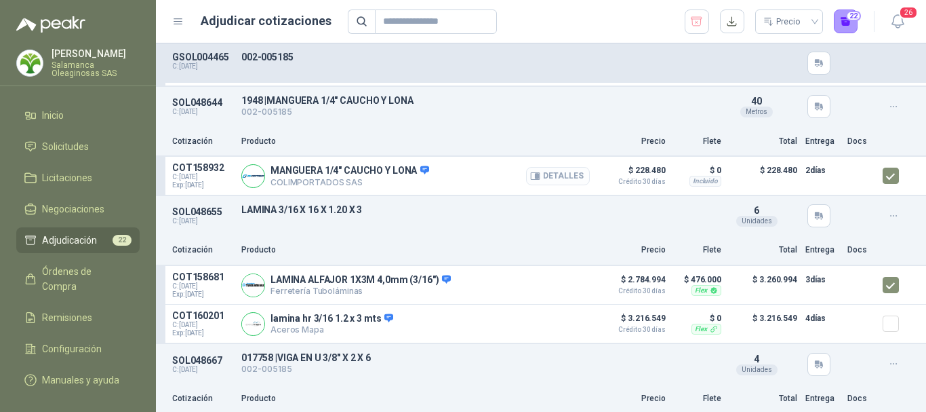
click at [555, 178] on button "Detalles" at bounding box center [558, 176] width 64 height 18
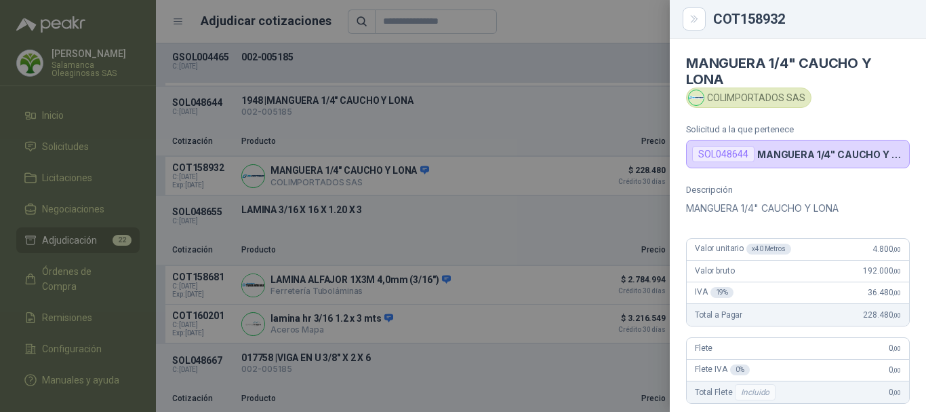
click at [628, 13] on div at bounding box center [463, 206] width 926 height 412
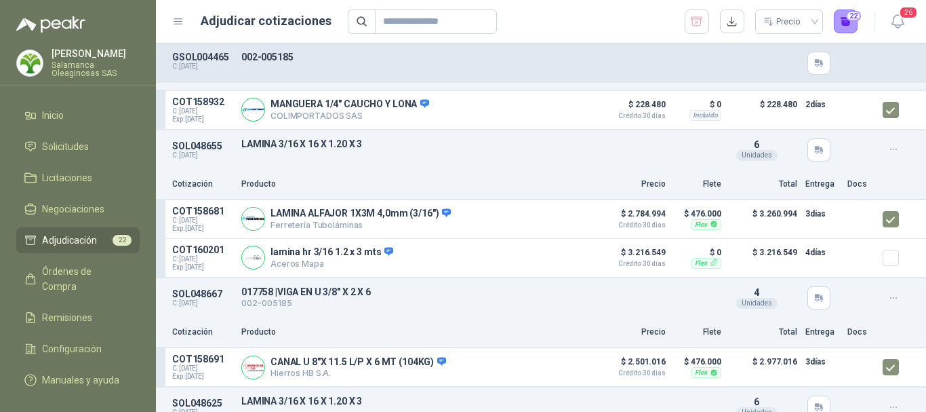
scroll to position [678, 0]
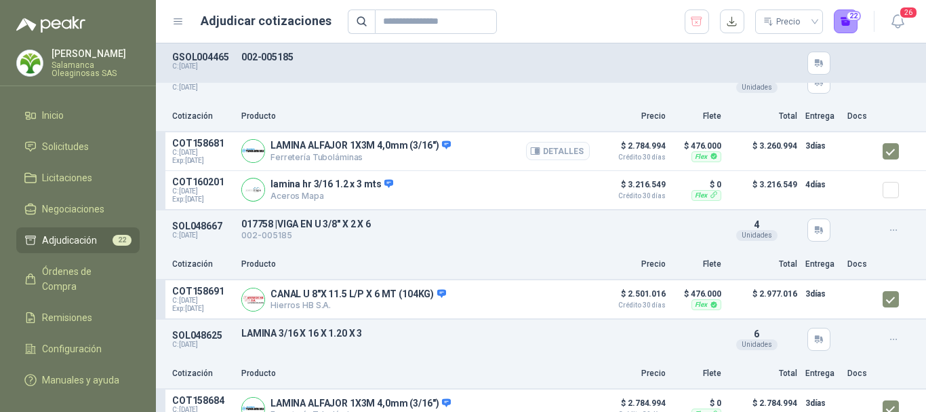
click at [556, 154] on button "Detalles" at bounding box center [558, 151] width 64 height 18
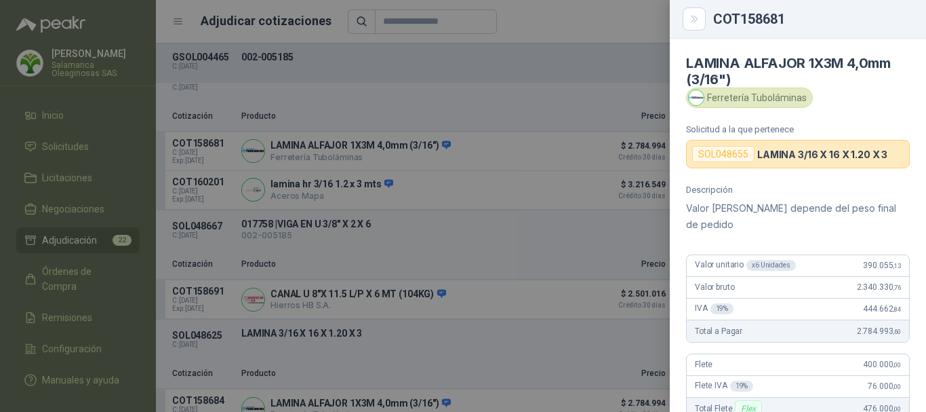
click at [547, 28] on div at bounding box center [463, 206] width 926 height 412
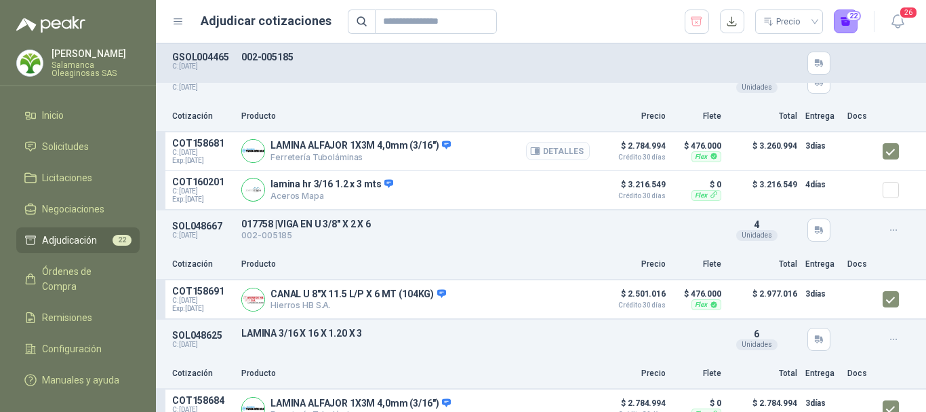
click at [546, 149] on button "Detalles" at bounding box center [558, 151] width 64 height 18
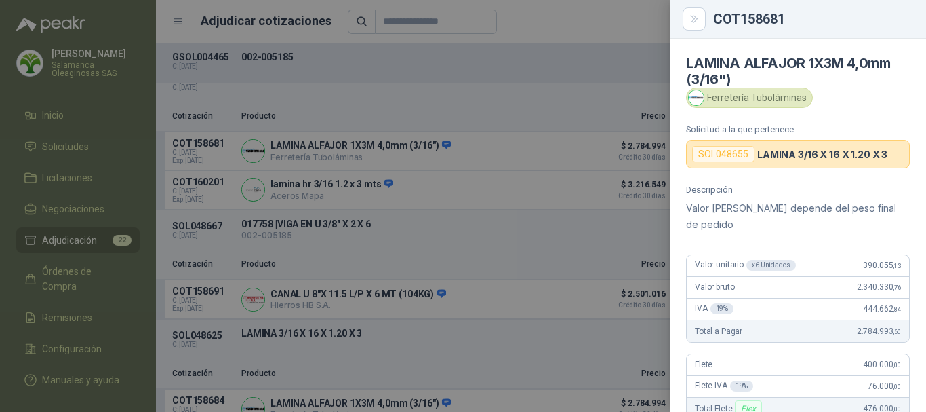
click at [538, 24] on div at bounding box center [463, 206] width 926 height 412
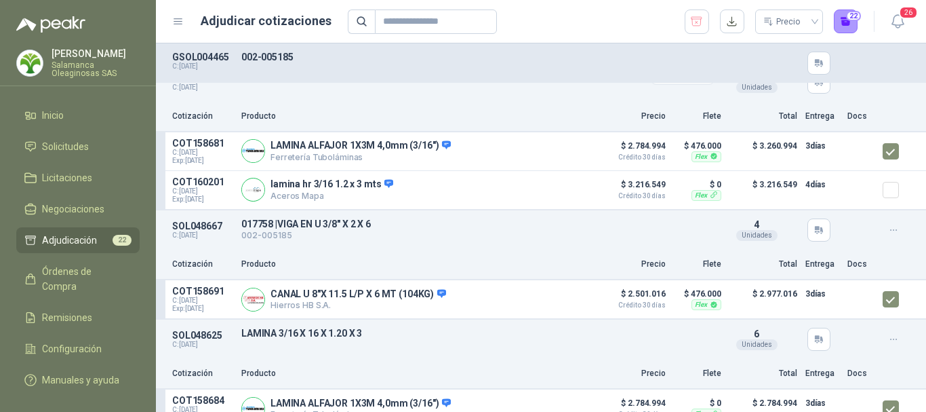
scroll to position [610, 0]
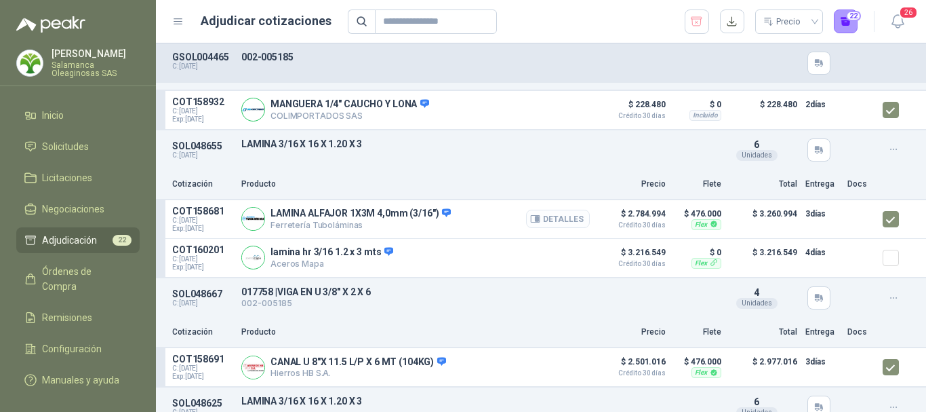
click at [565, 222] on button "Detalles" at bounding box center [558, 219] width 64 height 18
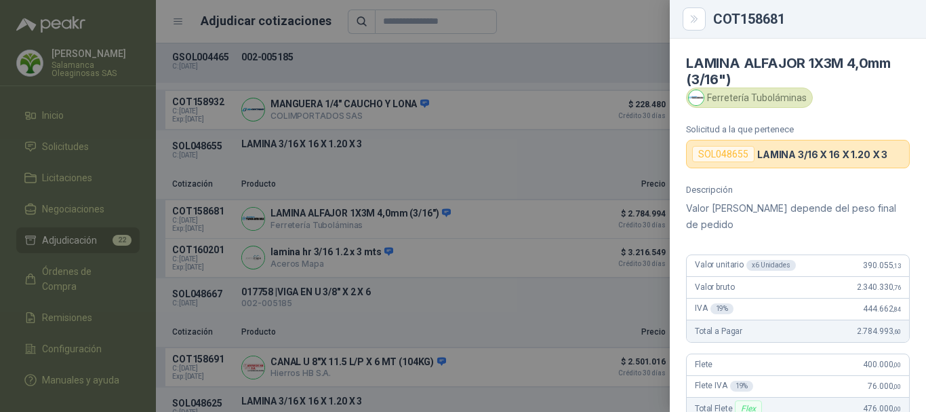
click at [579, 61] on div at bounding box center [463, 206] width 926 height 412
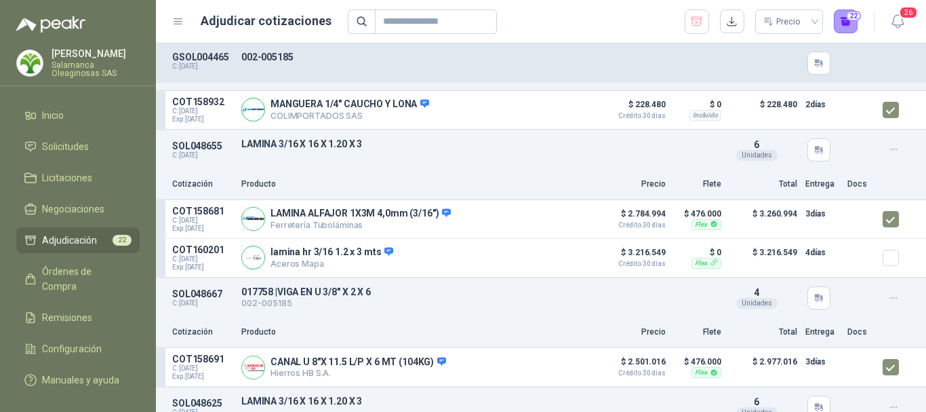
scroll to position [543, 0]
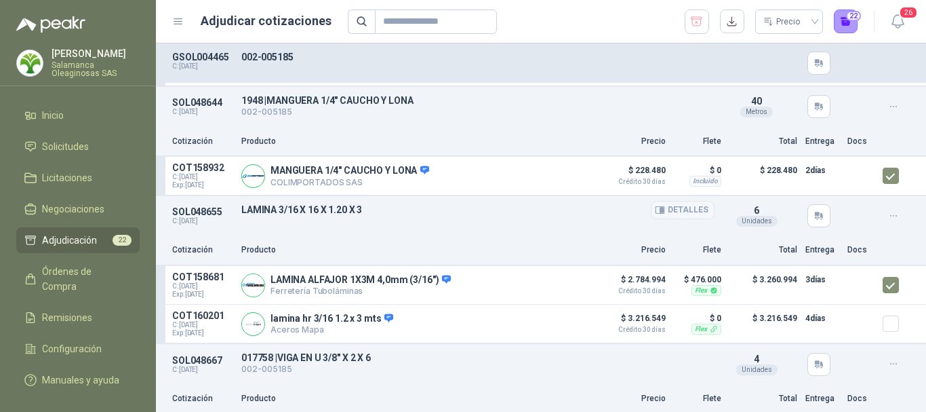
click at [673, 213] on button "Detalles" at bounding box center [683, 210] width 64 height 18
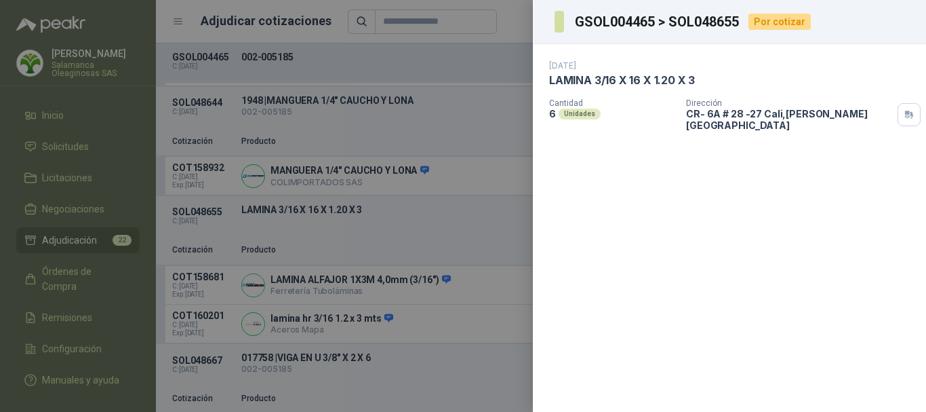
click at [467, 62] on div at bounding box center [463, 206] width 926 height 412
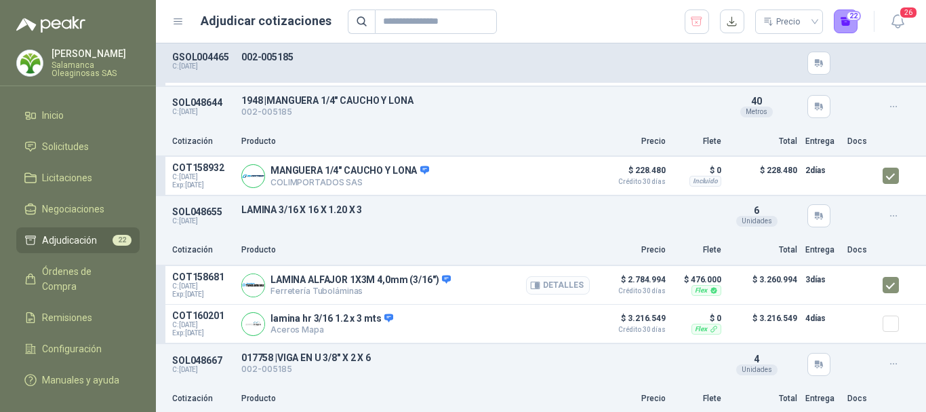
click at [552, 288] on button "Detalles" at bounding box center [558, 285] width 64 height 18
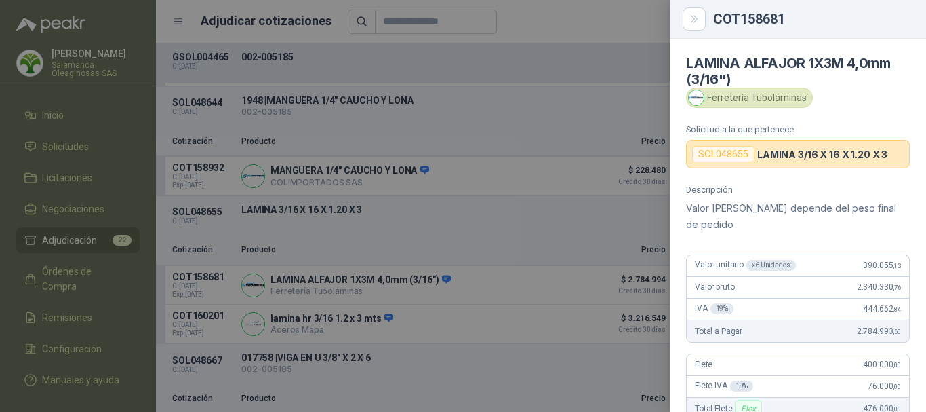
click at [558, 14] on div at bounding box center [463, 206] width 926 height 412
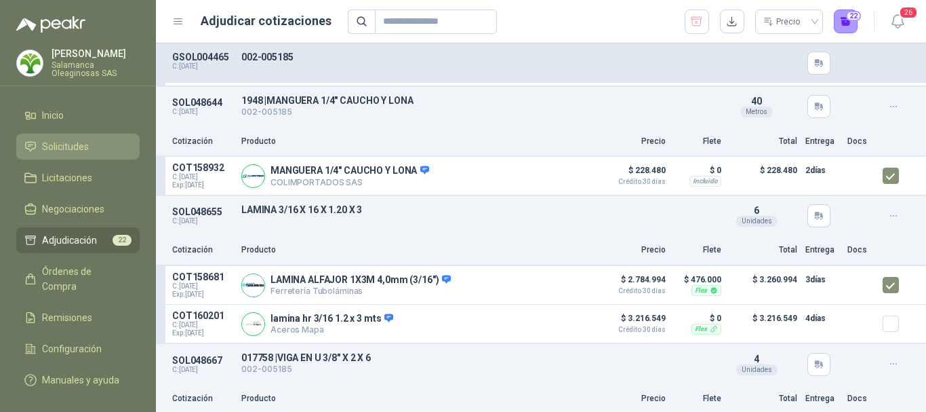
click at [95, 143] on li "Solicitudes" at bounding box center [77, 146] width 107 height 15
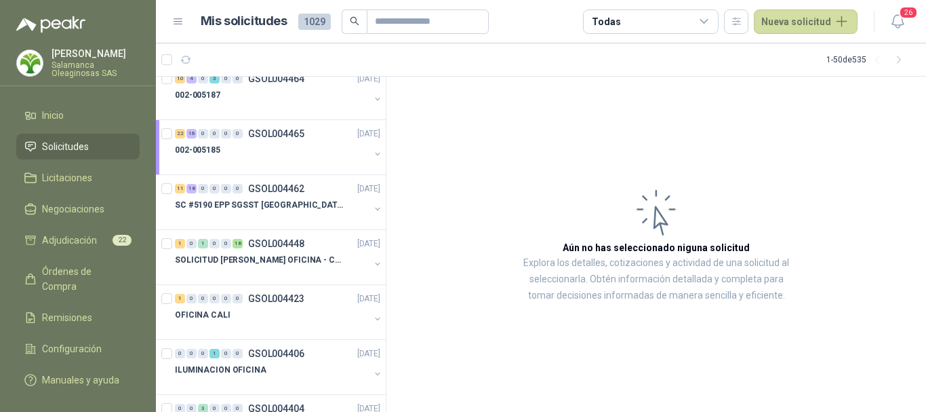
scroll to position [1221, 0]
click at [300, 159] on div at bounding box center [272, 162] width 195 height 11
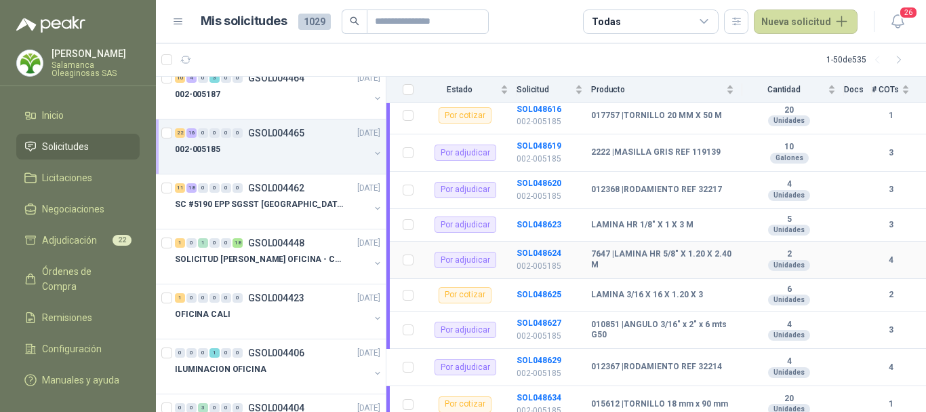
scroll to position [271, 0]
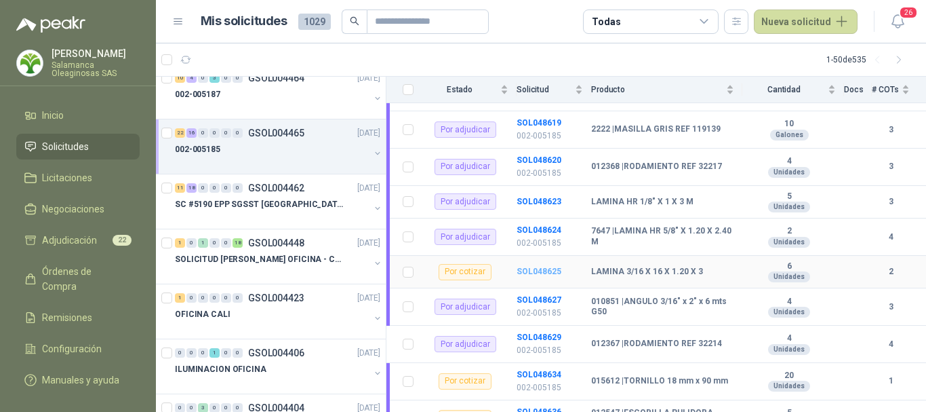
click at [544, 267] on b "SOL048625" at bounding box center [539, 271] width 45 height 9
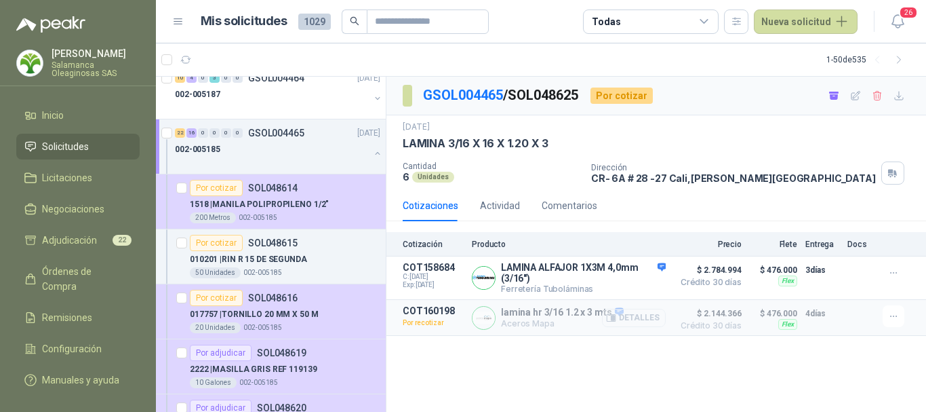
click at [639, 321] on button "Detalles" at bounding box center [634, 318] width 64 height 18
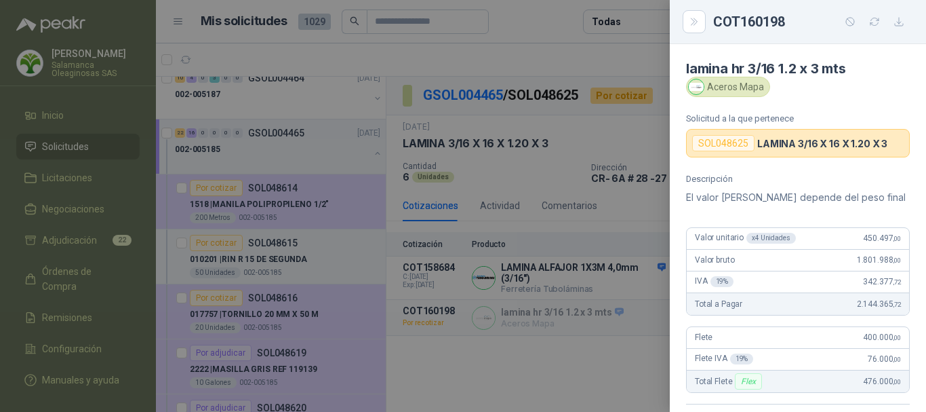
click at [555, 28] on div at bounding box center [463, 206] width 926 height 412
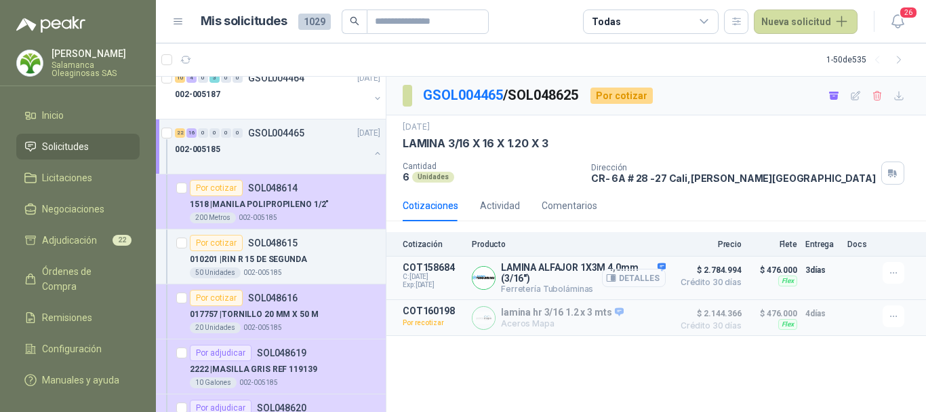
click at [642, 281] on button "Detalles" at bounding box center [634, 278] width 64 height 18
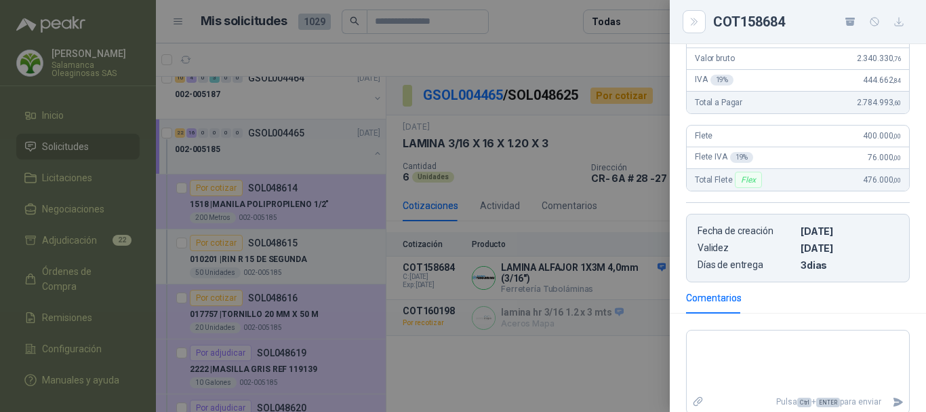
scroll to position [271, 0]
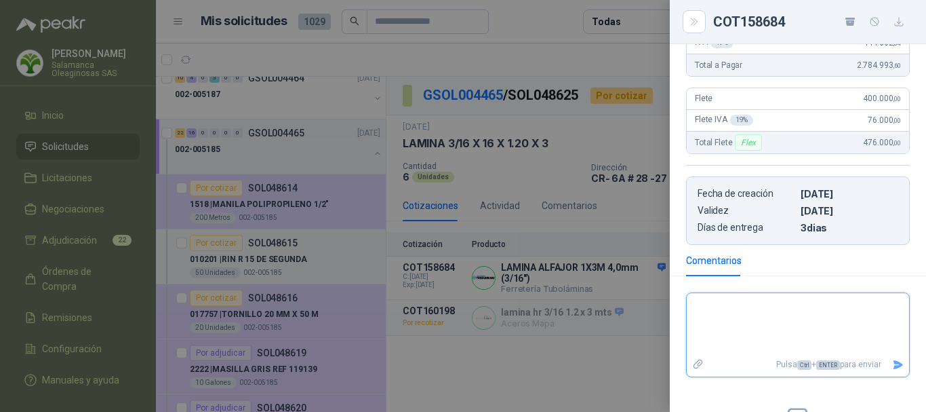
click at [794, 308] on textarea at bounding box center [798, 324] width 222 height 57
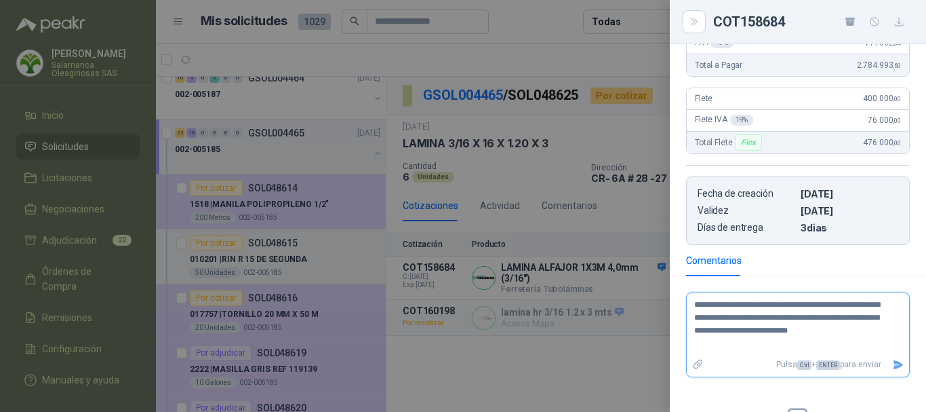
click at [894, 365] on icon "Enviar" at bounding box center [898, 364] width 9 height 9
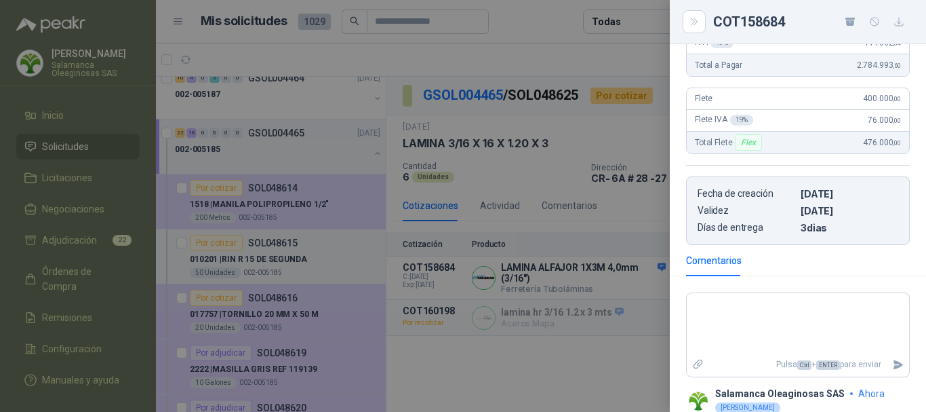
click at [591, 57] on div at bounding box center [463, 206] width 926 height 412
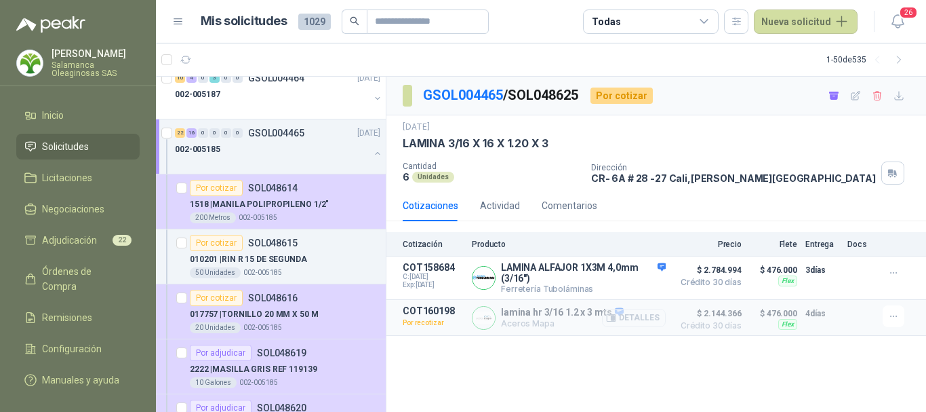
click at [648, 321] on button "Detalles" at bounding box center [634, 318] width 64 height 18
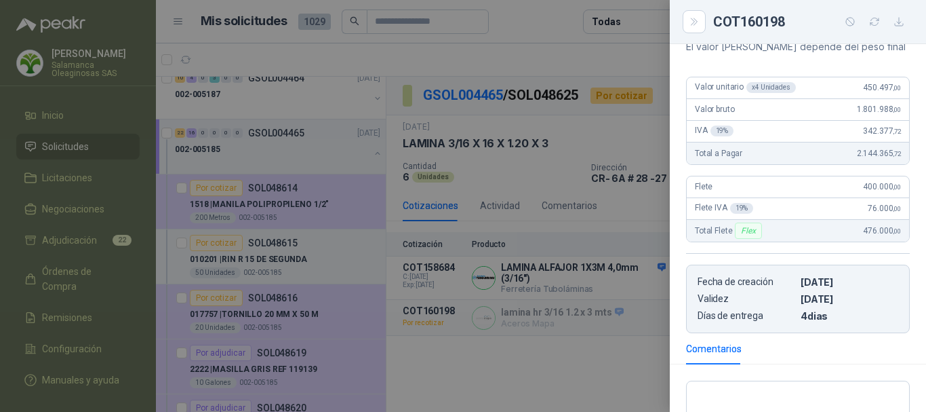
scroll to position [0, 0]
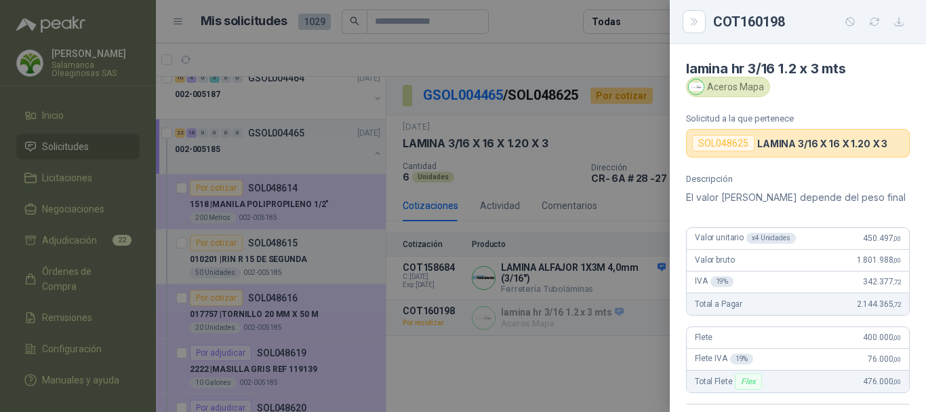
click at [487, 57] on div at bounding box center [463, 206] width 926 height 412
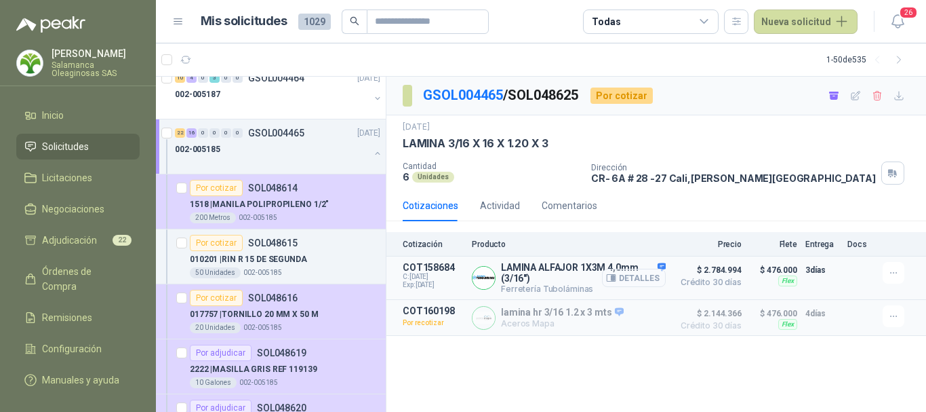
click at [639, 279] on button "Detalles" at bounding box center [634, 278] width 64 height 18
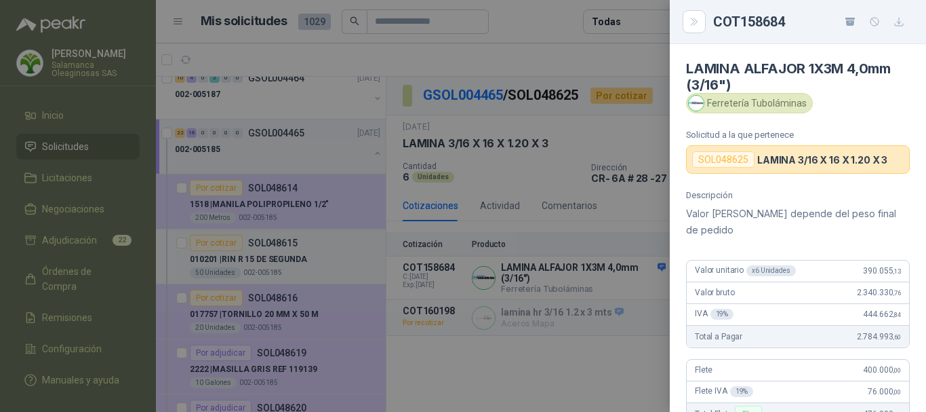
click at [555, 56] on div at bounding box center [463, 206] width 926 height 412
